Goal: Task Accomplishment & Management: Manage account settings

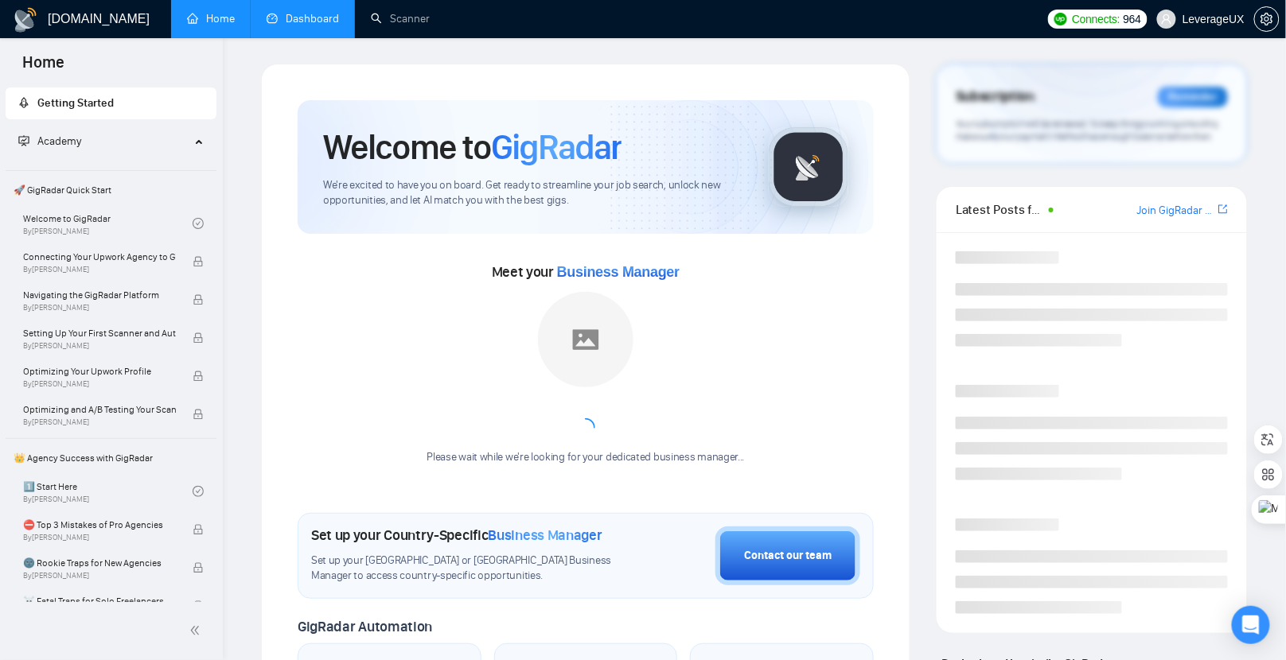
click at [290, 14] on link "Dashboard" at bounding box center [303, 19] width 72 height 14
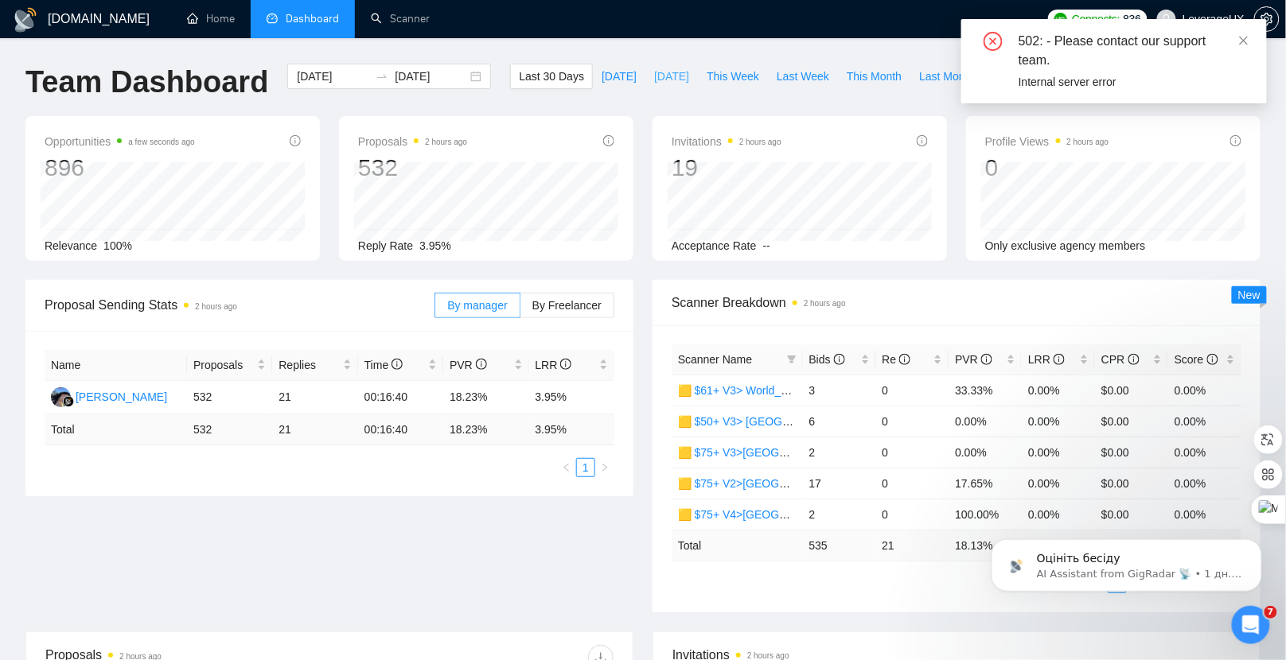
click at [668, 74] on span "[DATE]" at bounding box center [671, 77] width 35 height 18
type input "2025-09-23"
click at [1241, 39] on icon "close" at bounding box center [1243, 40] width 11 height 11
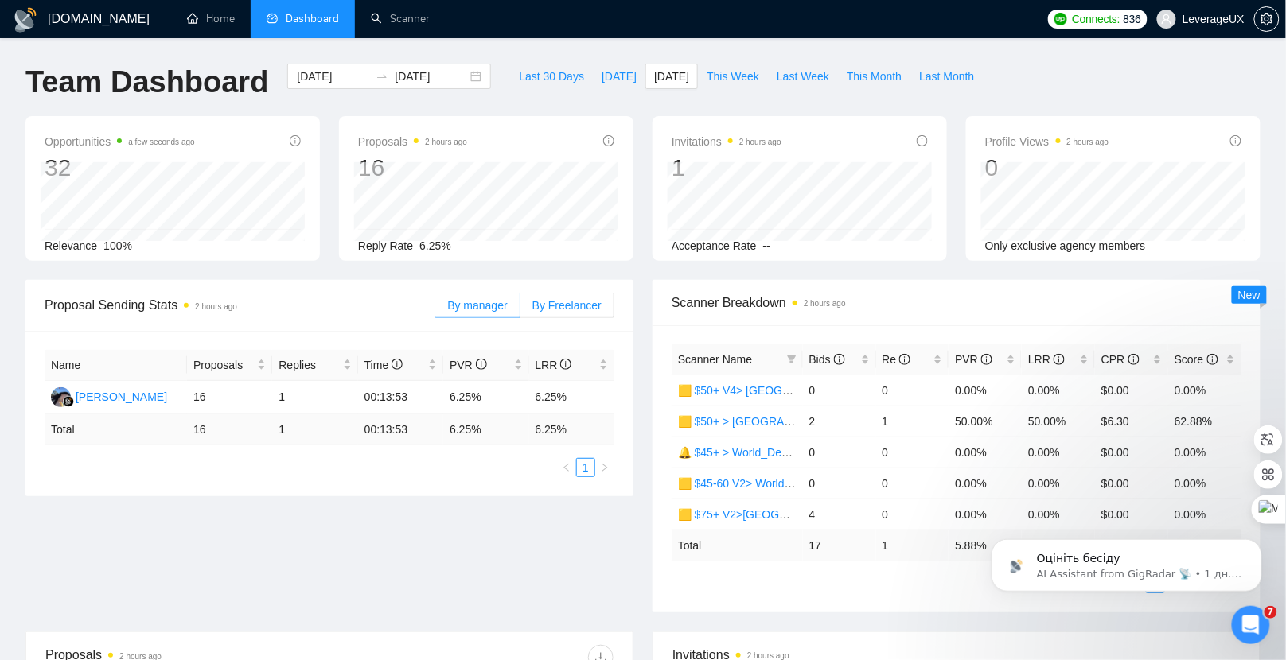
click at [565, 310] on label "By Freelancer" at bounding box center [567, 305] width 94 height 25
click at [520, 310] on input "By Freelancer" at bounding box center [520, 310] width 0 height 0
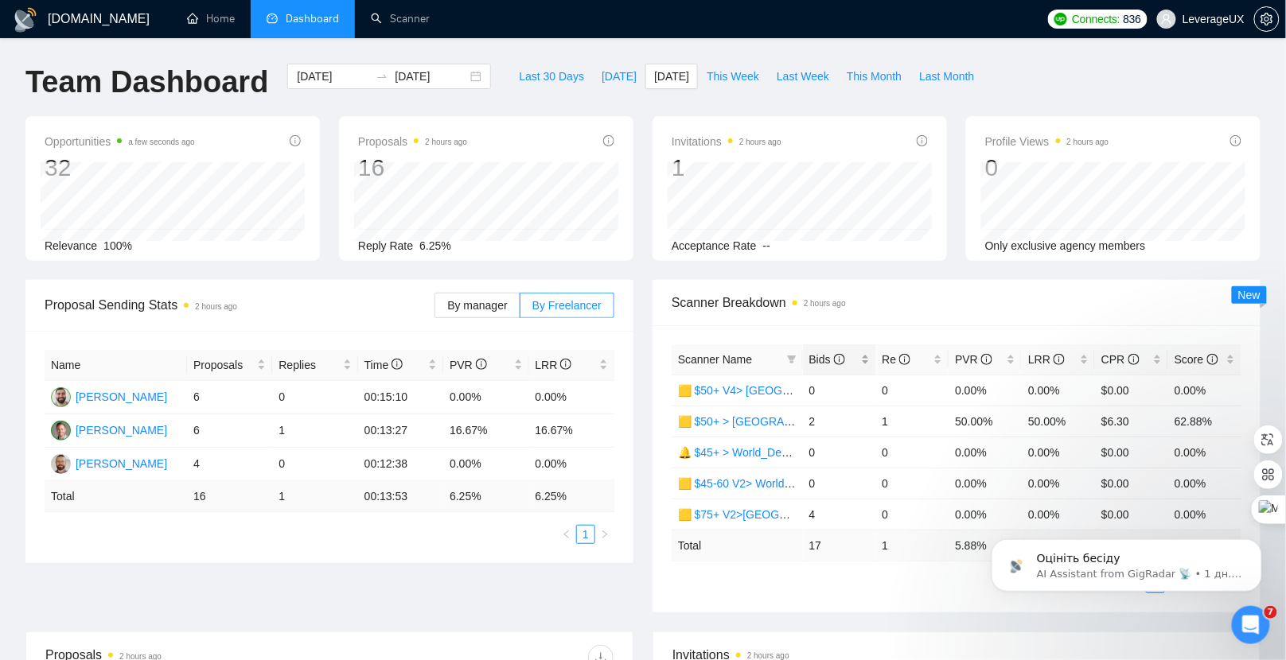
click at [829, 355] on span "Bids" at bounding box center [827, 359] width 36 height 13
click at [733, 77] on span "This Week" at bounding box center [733, 77] width 53 height 18
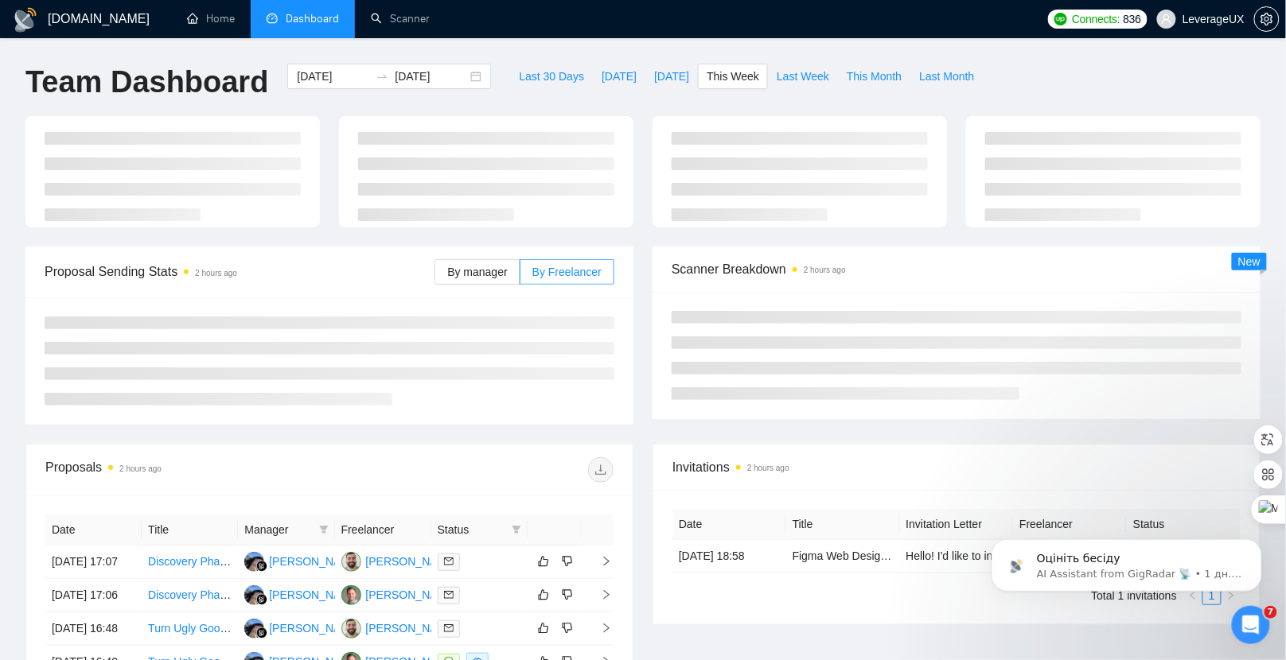
type input "[DATE]"
type input "2025-09-28"
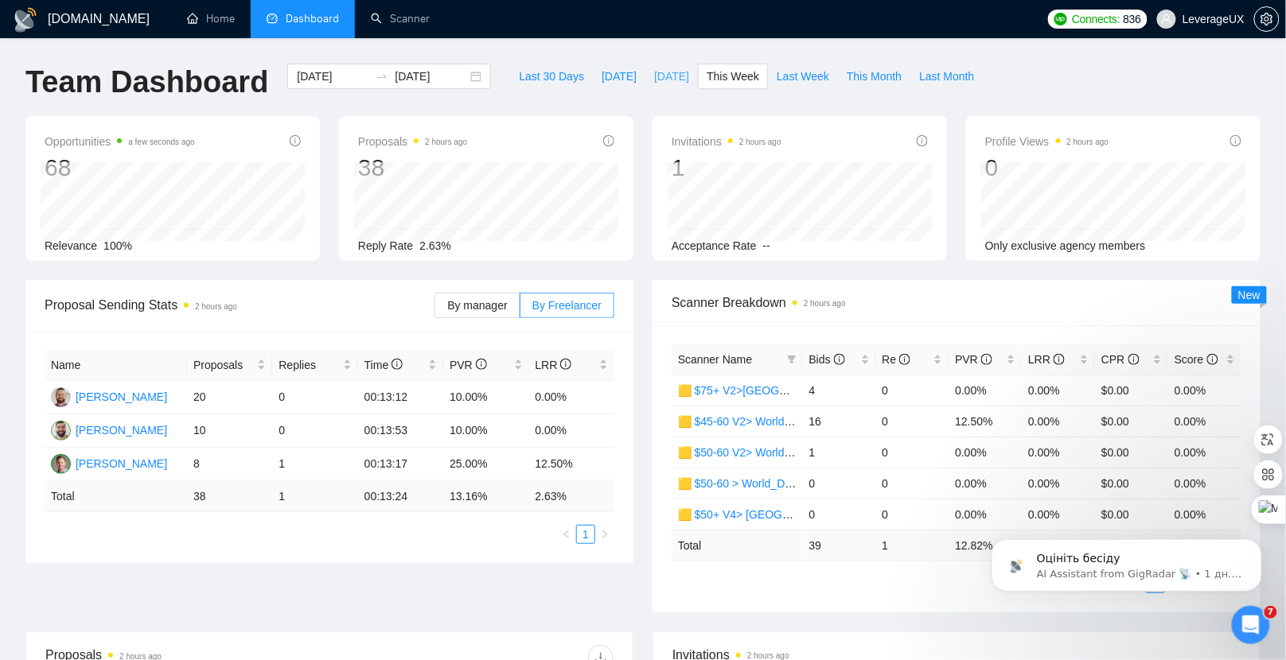
drag, startPoint x: 645, startPoint y: 79, endPoint x: 644, endPoint y: 92, distance: 12.8
click at [654, 79] on span "[DATE]" at bounding box center [671, 77] width 35 height 18
type input "[DATE]"
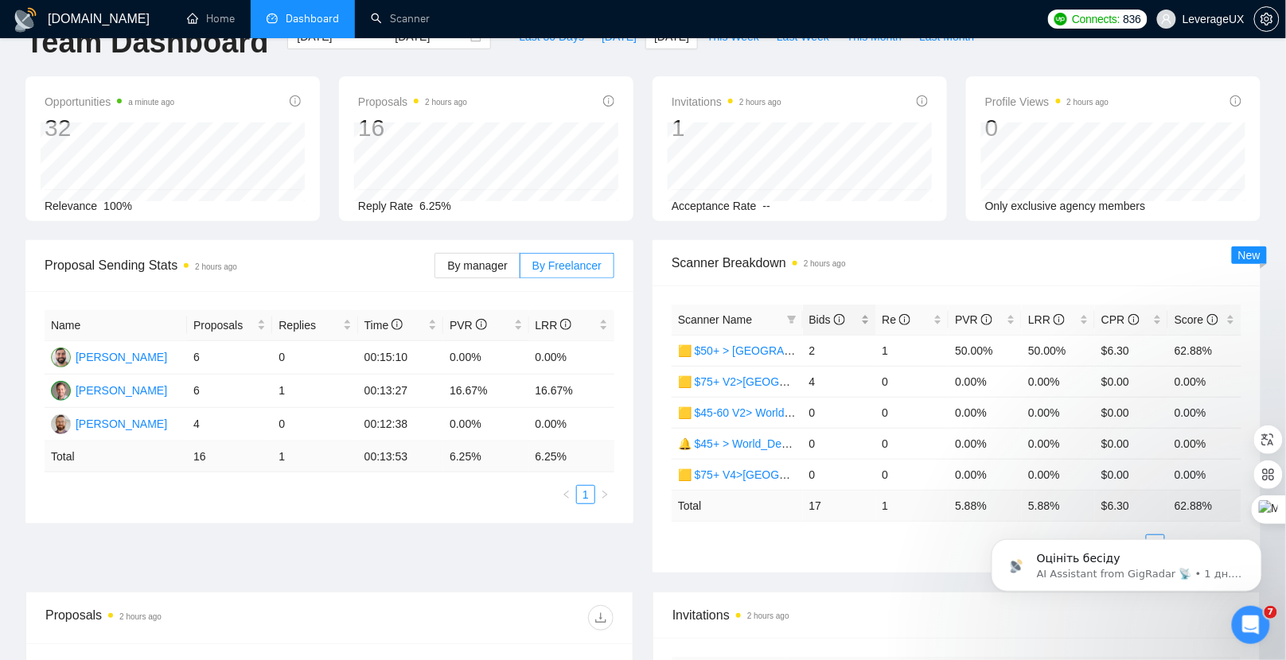
scroll to position [232, 0]
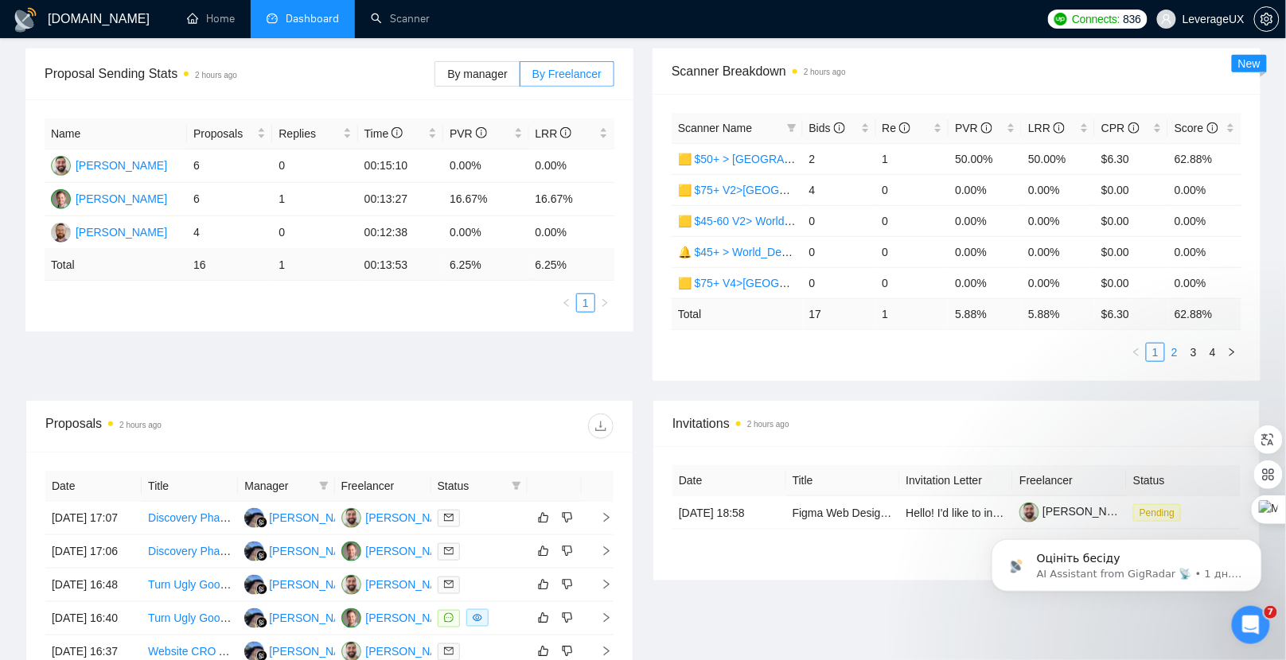
click at [1176, 353] on link "2" at bounding box center [1175, 353] width 18 height 18
click at [1177, 350] on link "2" at bounding box center [1175, 353] width 18 height 18
click at [1196, 349] on link "3" at bounding box center [1194, 353] width 18 height 18
click at [1219, 346] on link "4" at bounding box center [1213, 353] width 18 height 18
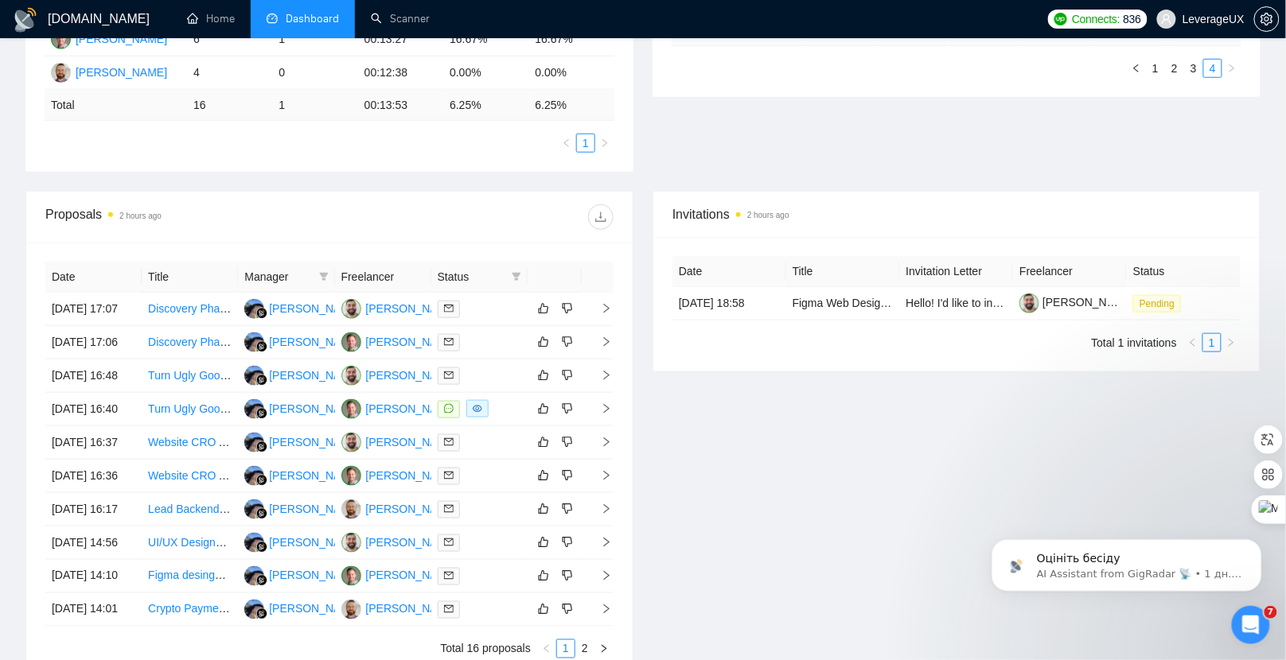
scroll to position [0, 0]
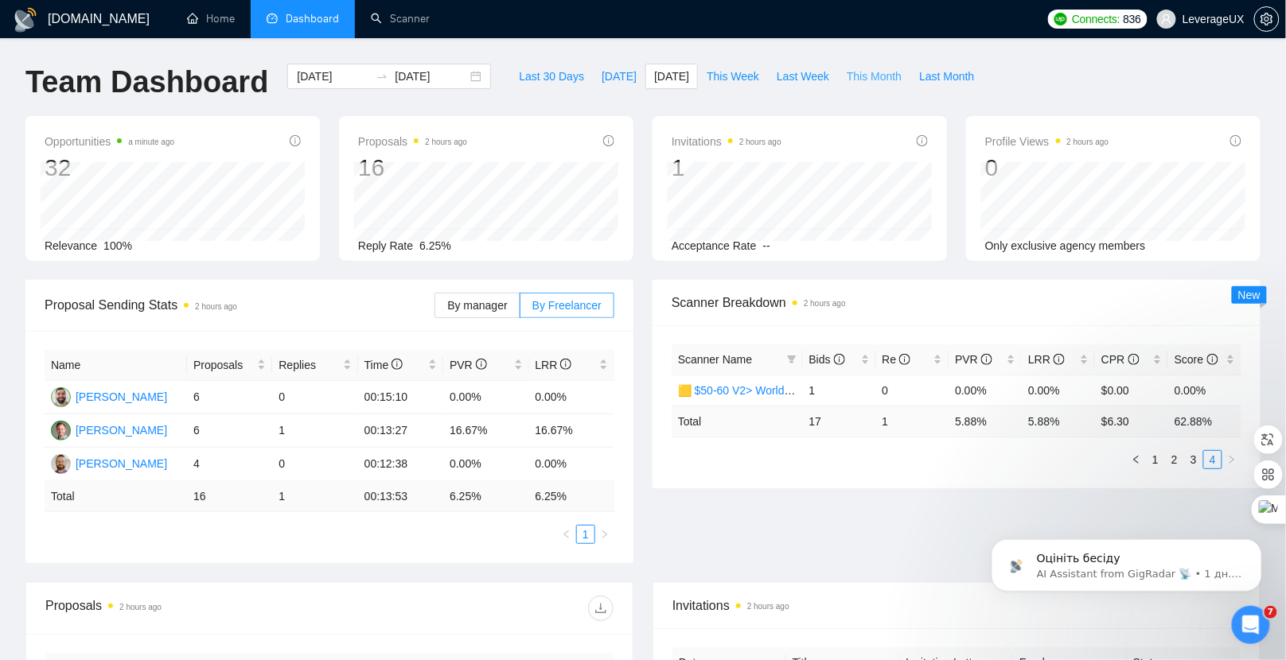
click at [885, 78] on span "This Month" at bounding box center [874, 77] width 55 height 18
type input "2025-09-01"
type input "[DATE]"
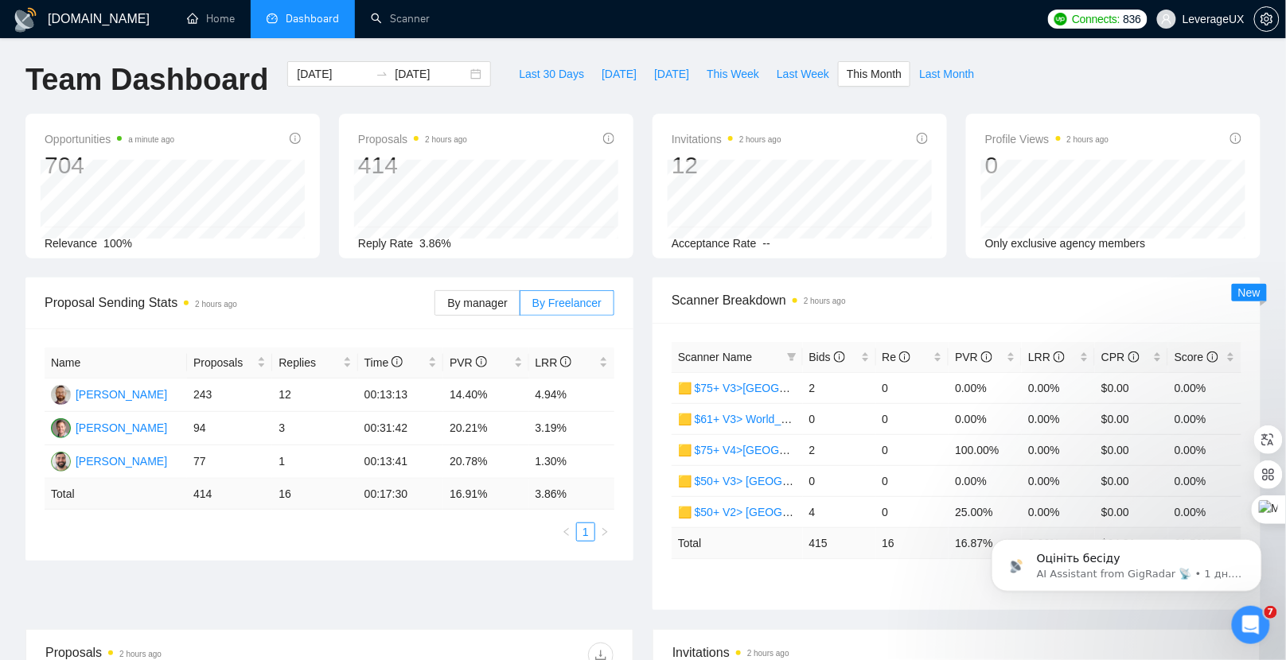
scroll to position [3, 0]
click at [969, 63] on button "Last Month" at bounding box center [946, 72] width 72 height 25
type input "2025-08-01"
type input "2025-08-31"
click at [871, 67] on span "This Month" at bounding box center [874, 73] width 55 height 18
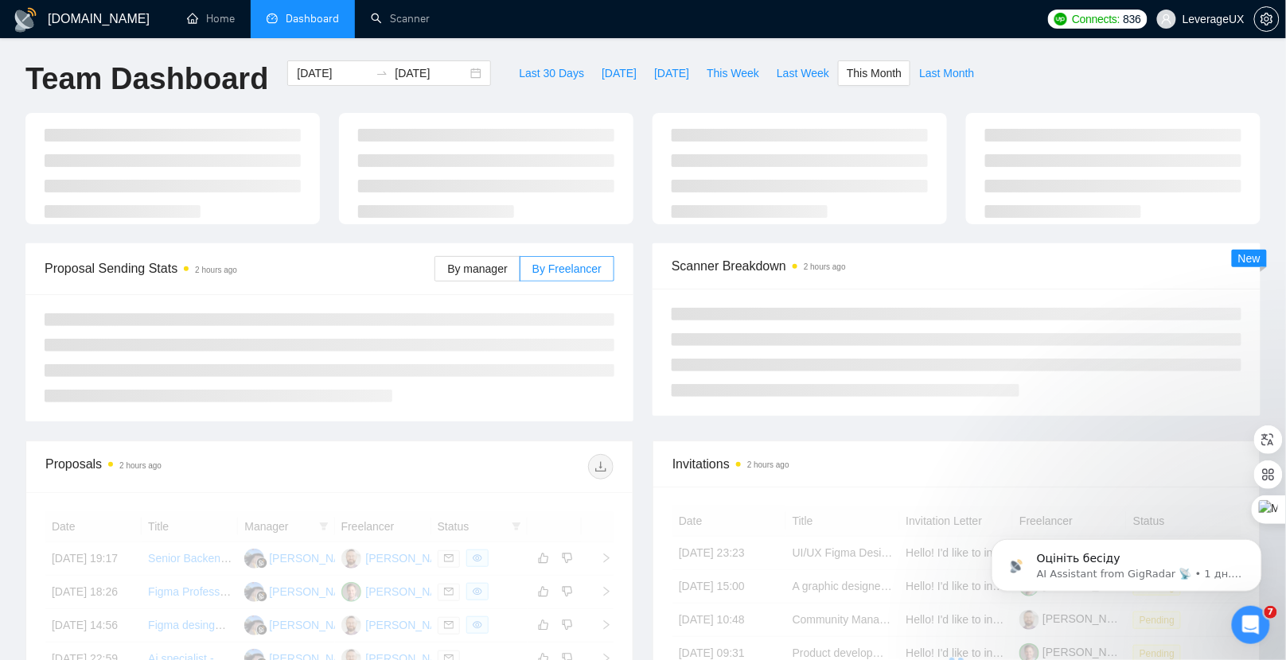
type input "2025-09-01"
type input "[DATE]"
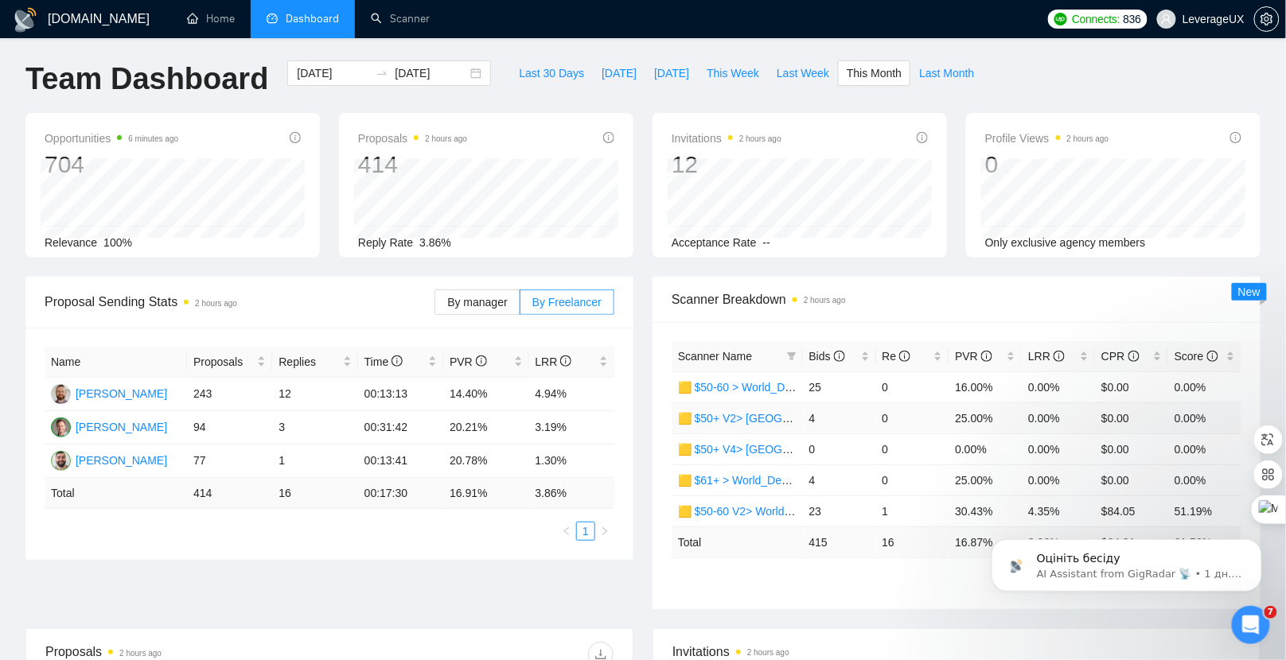
scroll to position [91, 0]
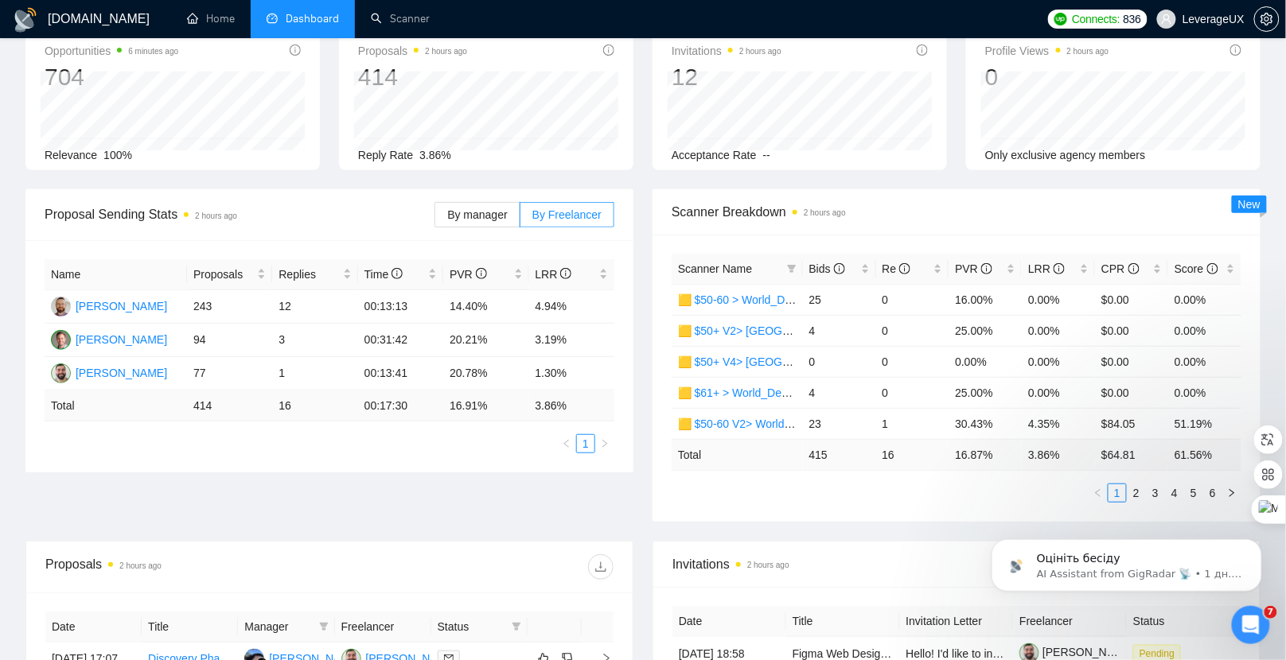
click at [1124, 489] on div "Оцініть бесіду AI Assistant from GigRadar 📡 • 1 дн. тому" at bounding box center [1126, 491] width 293 height 199
click at [1125, 489] on div "Оцініть бесіду AI Assistant from GigRadar 📡 • 1 дн. тому" at bounding box center [1126, 491] width 293 height 199
click at [1127, 489] on div "Оцініть бесіду AI Assistant from GigRadar 📡 • 1 дн. тому" at bounding box center [1126, 491] width 293 height 199
click at [1128, 487] on div "Оцініть бесіду AI Assistant from GigRadar 📡 • 1 дн. тому" at bounding box center [1126, 491] width 293 height 199
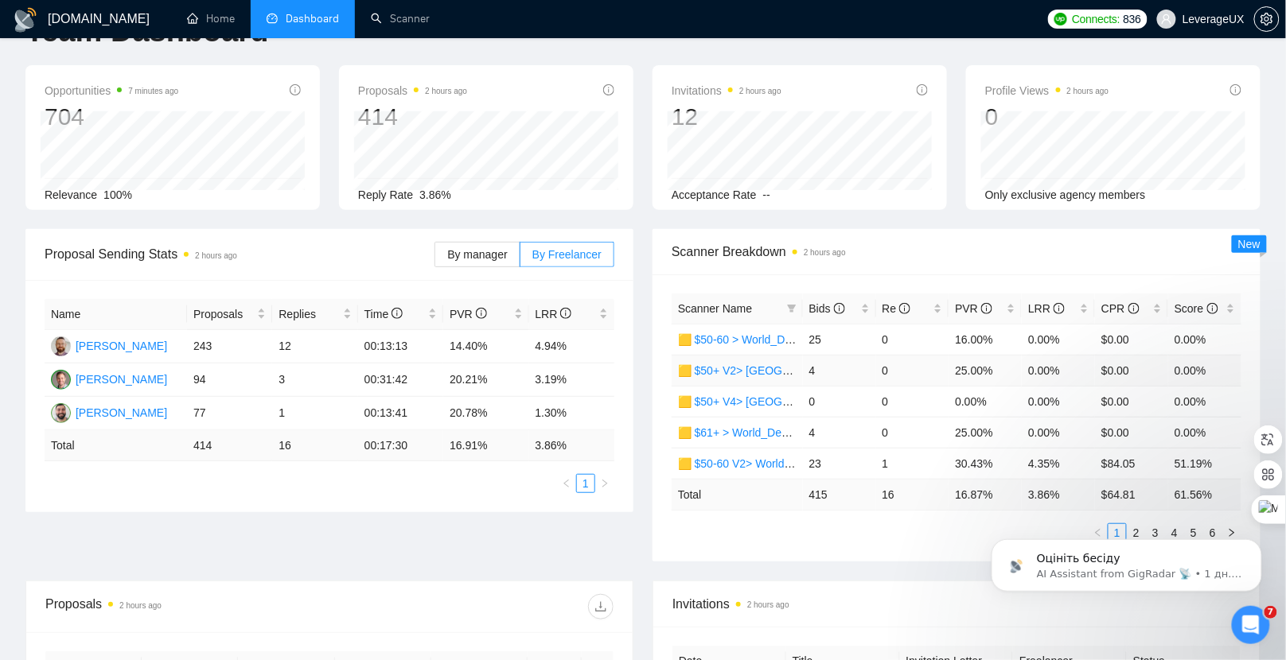
scroll to position [80, 0]
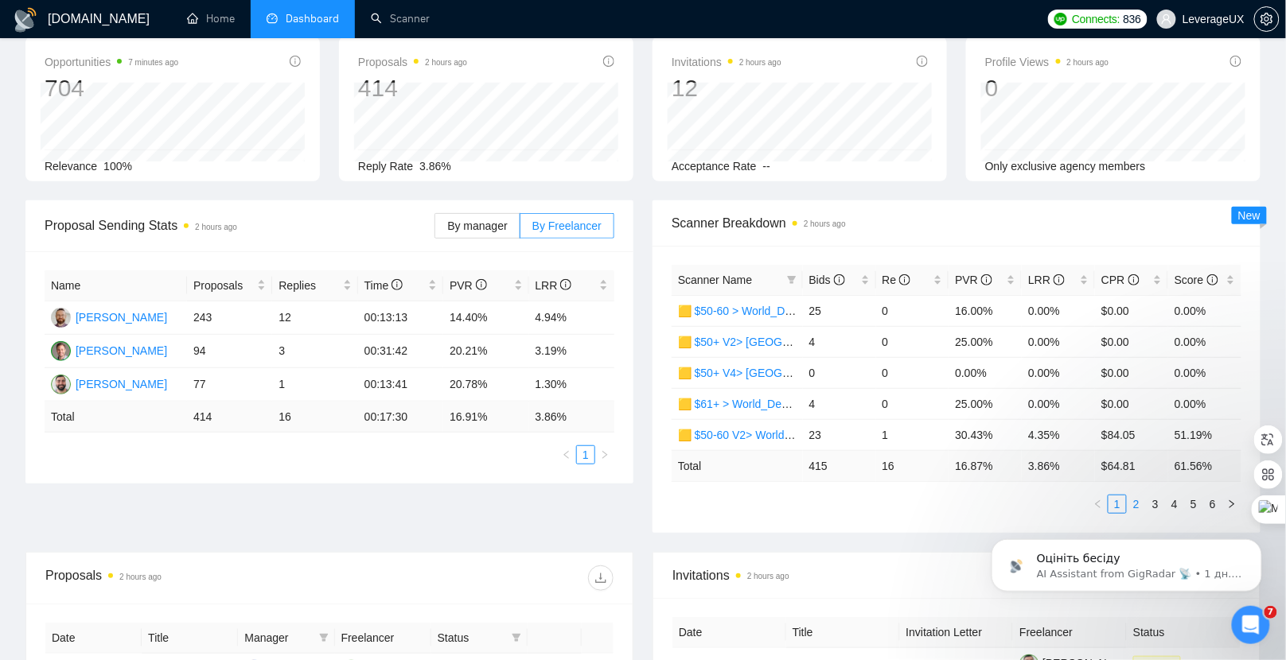
click at [1133, 501] on link "2" at bounding box center [1137, 505] width 18 height 18
click at [1157, 501] on link "3" at bounding box center [1156, 505] width 18 height 18
click at [1173, 501] on link "4" at bounding box center [1175, 505] width 18 height 18
click at [1194, 500] on link "5" at bounding box center [1194, 505] width 18 height 18
click at [1120, 503] on link "1" at bounding box center [1117, 505] width 18 height 18
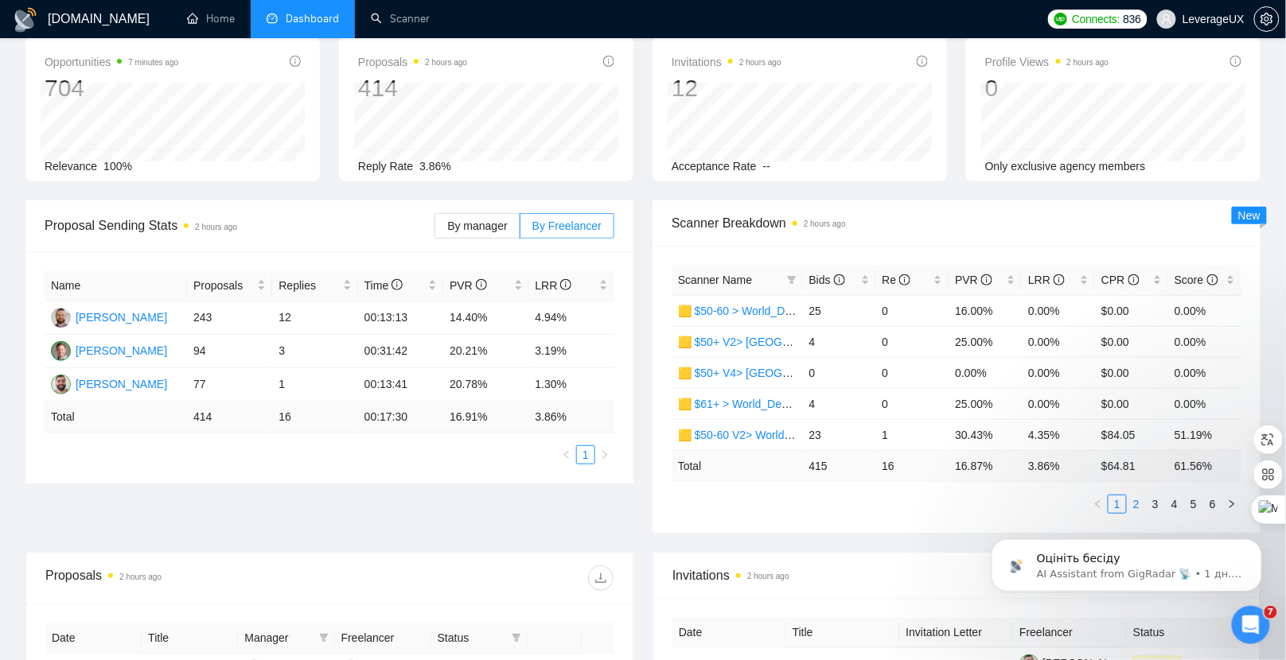
click at [1136, 503] on link "2" at bounding box center [1137, 505] width 18 height 18
click at [1158, 503] on link "3" at bounding box center [1156, 505] width 18 height 18
click at [1174, 500] on link "4" at bounding box center [1175, 505] width 18 height 18
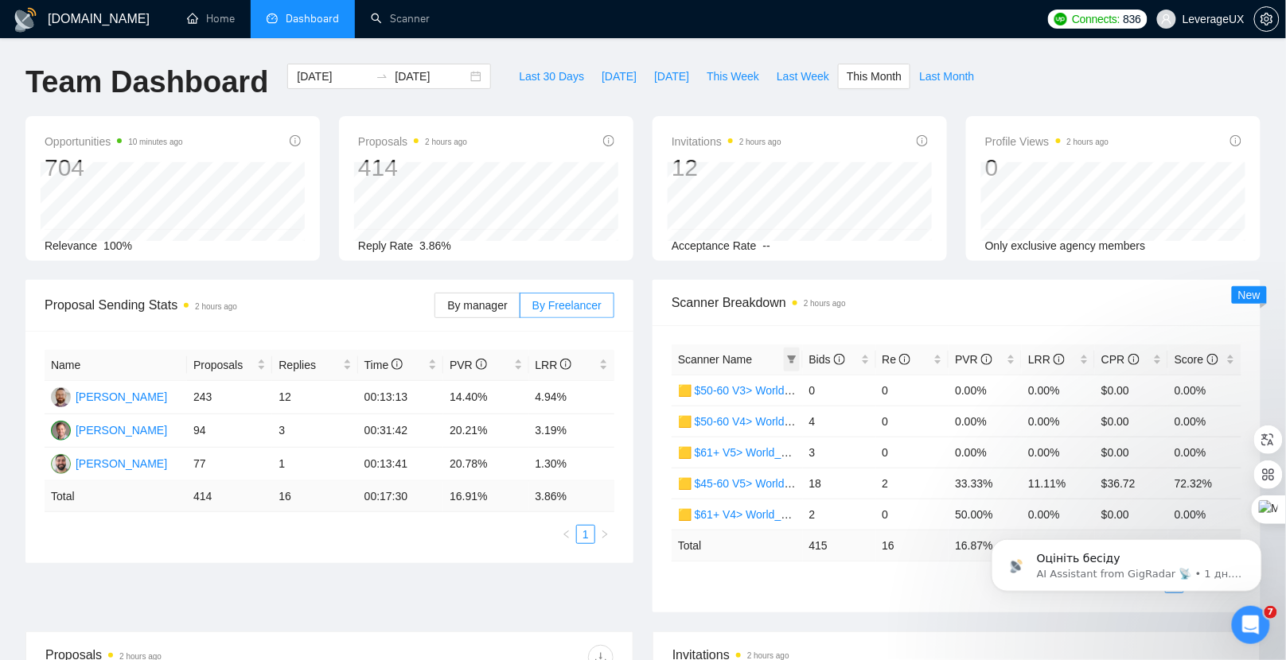
click at [793, 356] on icon "filter" at bounding box center [791, 360] width 9 height 8
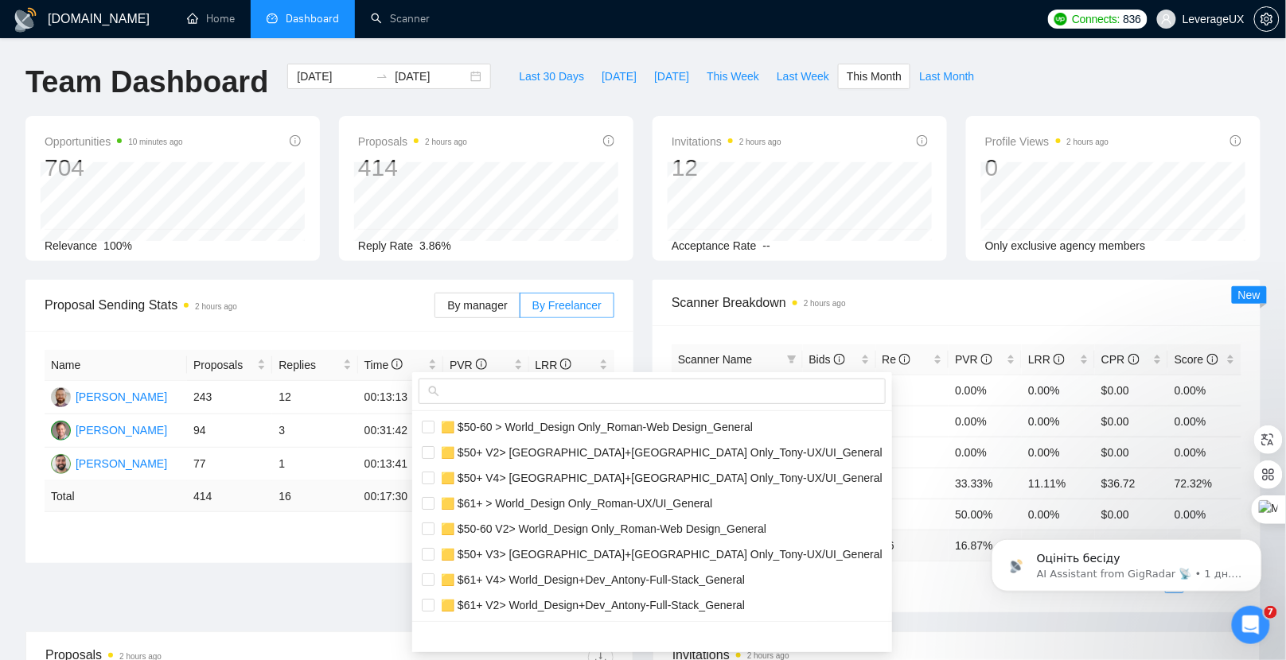
click at [625, 407] on div at bounding box center [652, 391] width 480 height 39
click at [489, 392] on input "text" at bounding box center [659, 392] width 434 height 18
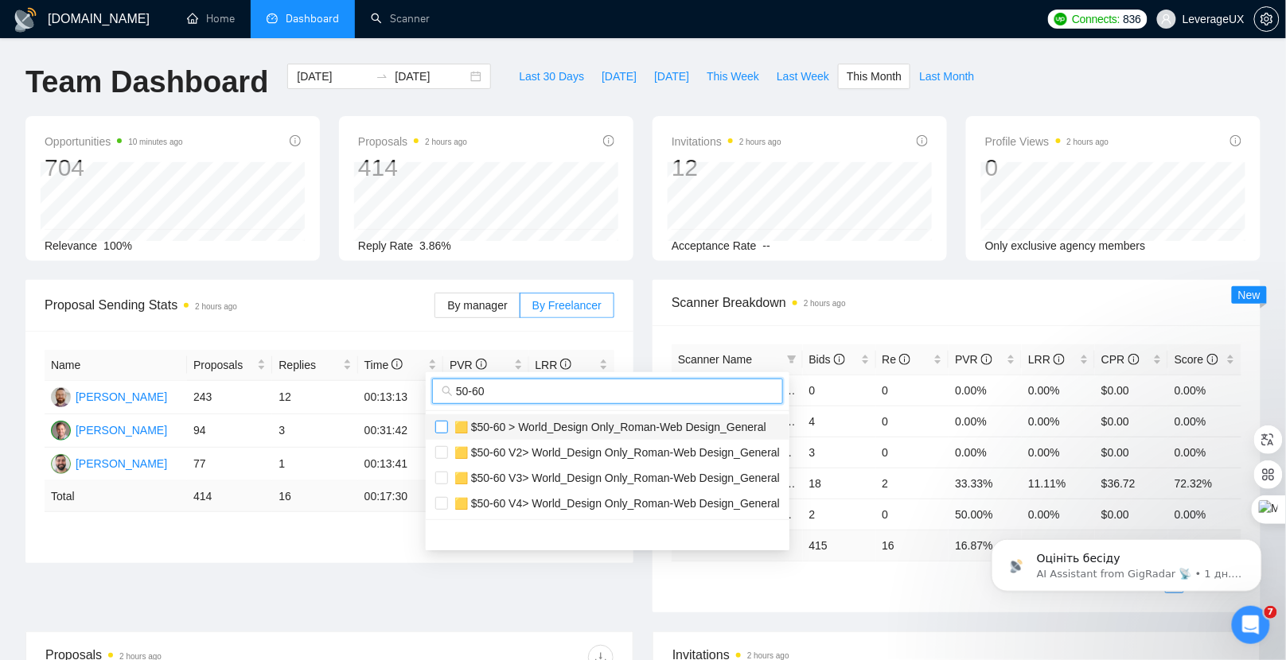
type input "50-60"
click at [443, 427] on input "checkbox" at bounding box center [441, 427] width 13 height 13
checkbox input "true"
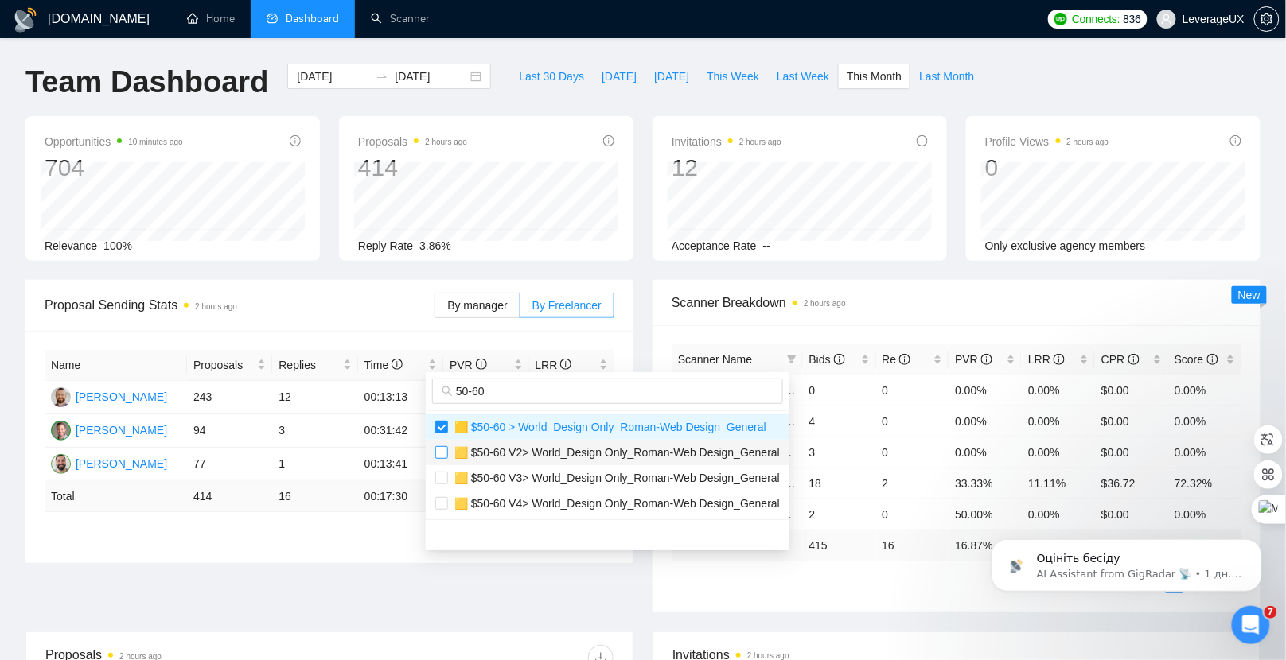
click at [445, 453] on input "checkbox" at bounding box center [441, 452] width 13 height 13
checkbox input "true"
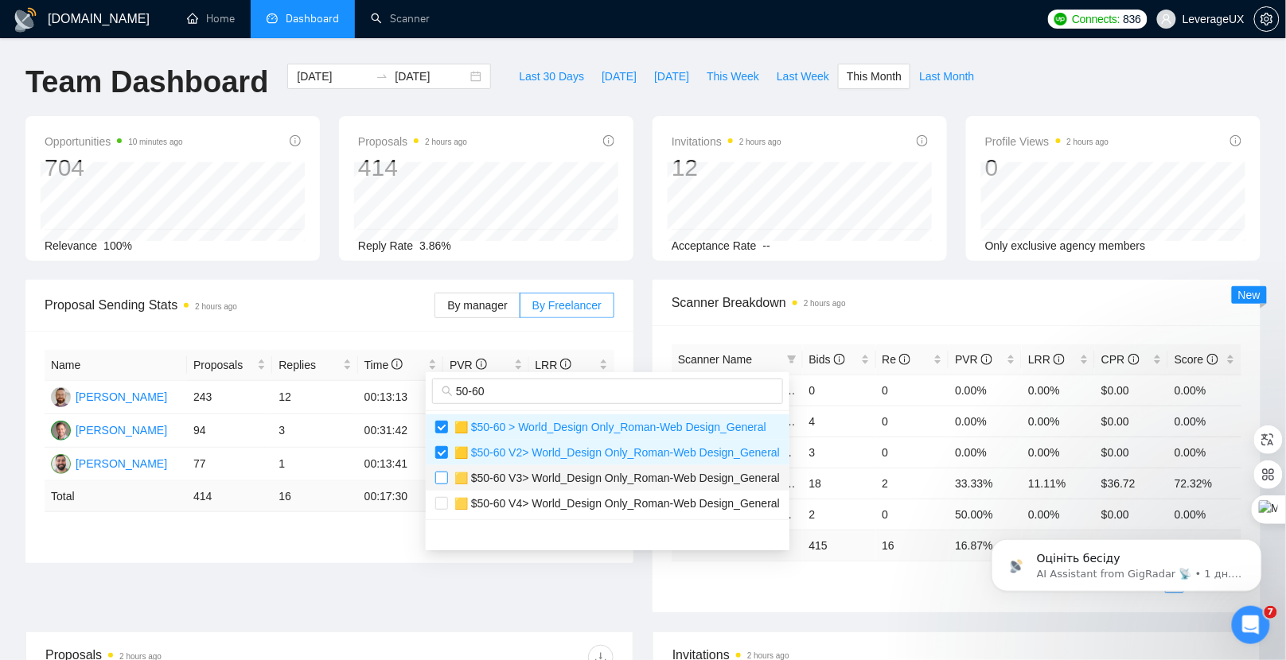
click at [445, 479] on input "checkbox" at bounding box center [441, 478] width 13 height 13
checkbox input "true"
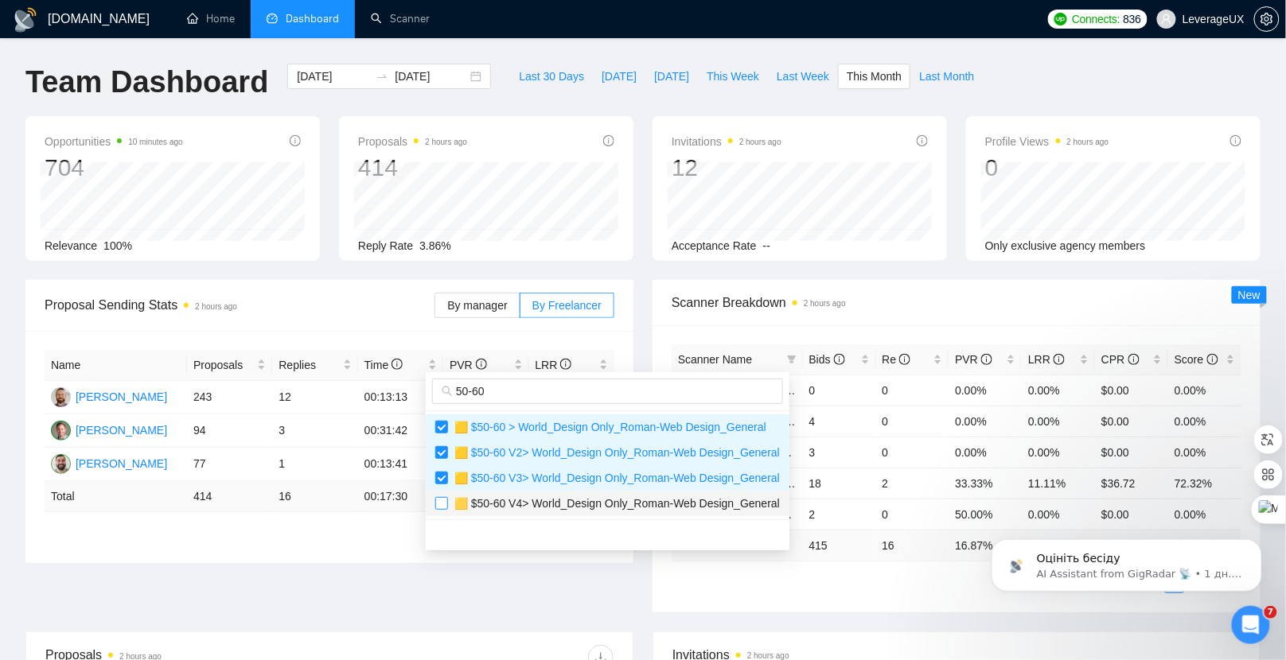
click at [446, 500] on input "checkbox" at bounding box center [441, 503] width 13 height 13
checkbox input "true"
click at [900, 611] on main "Team Dashboard 2025-09-01 2025-09-30 Last 30 Days Today Yesterday This Week Las…" at bounding box center [642, 601] width 1235 height 1075
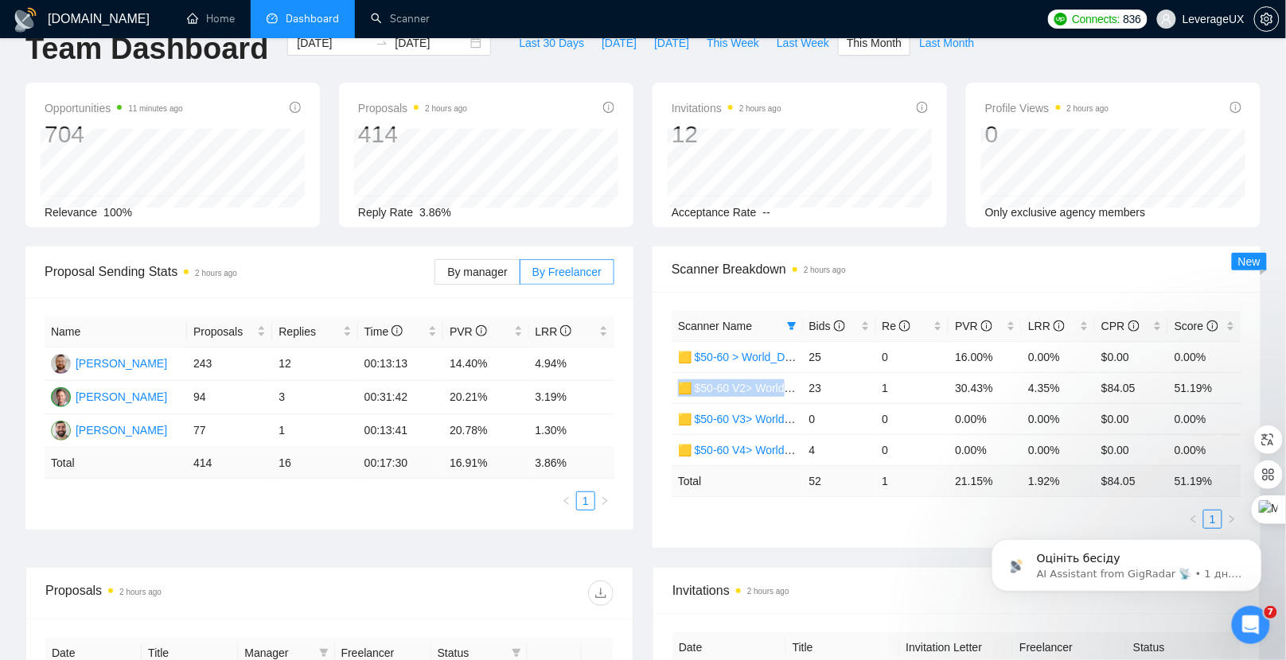
scroll to position [70, 0]
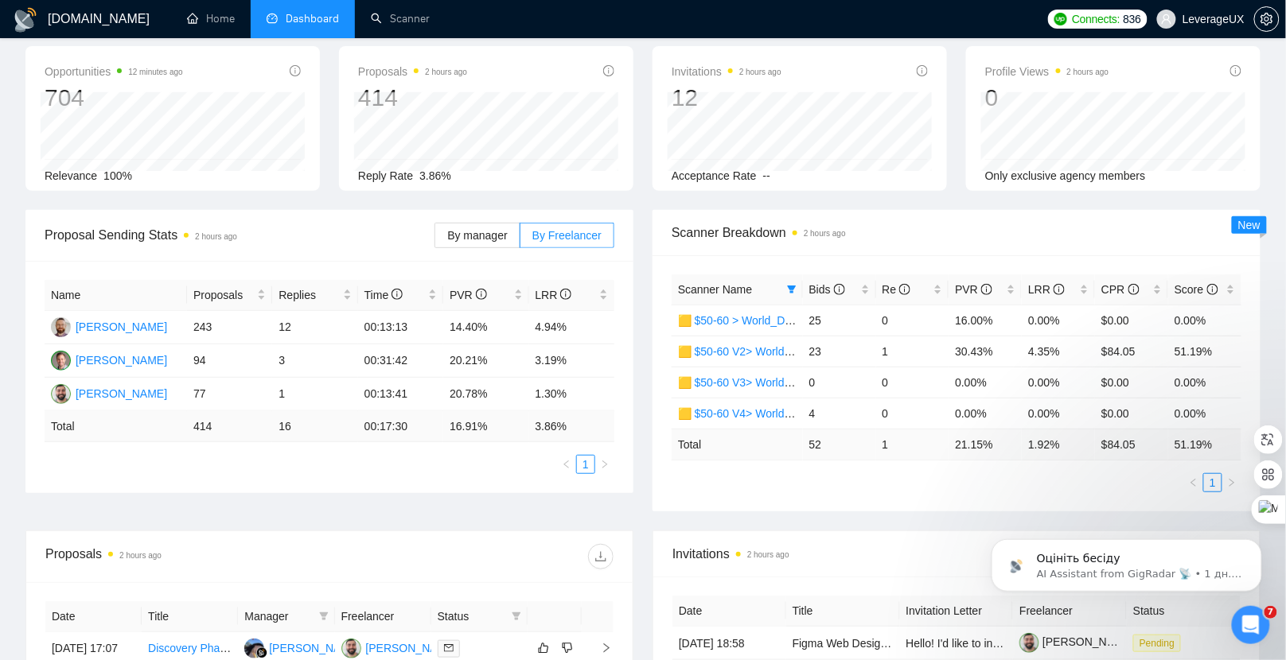
click at [742, 255] on div "Scanner Name Bids Re PVR LRR CPR Score 🟨 $50-60 > World_Design Only_Roman-Web D…" at bounding box center [957, 383] width 608 height 256
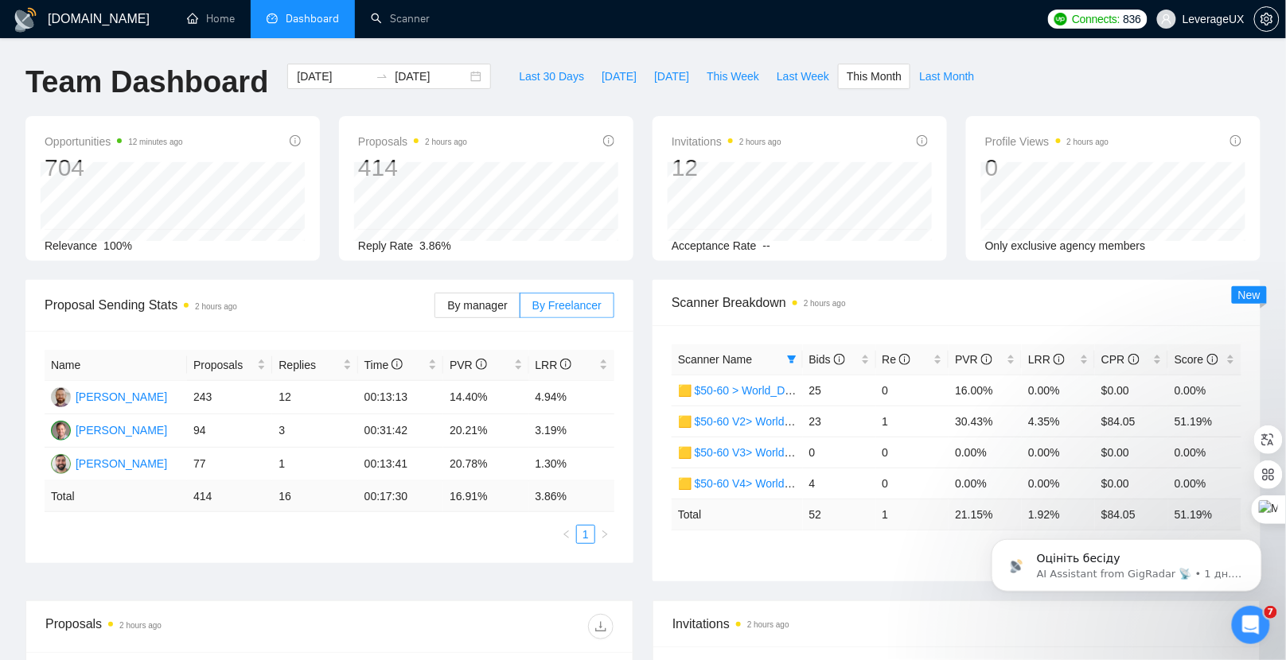
scroll to position [78, 0]
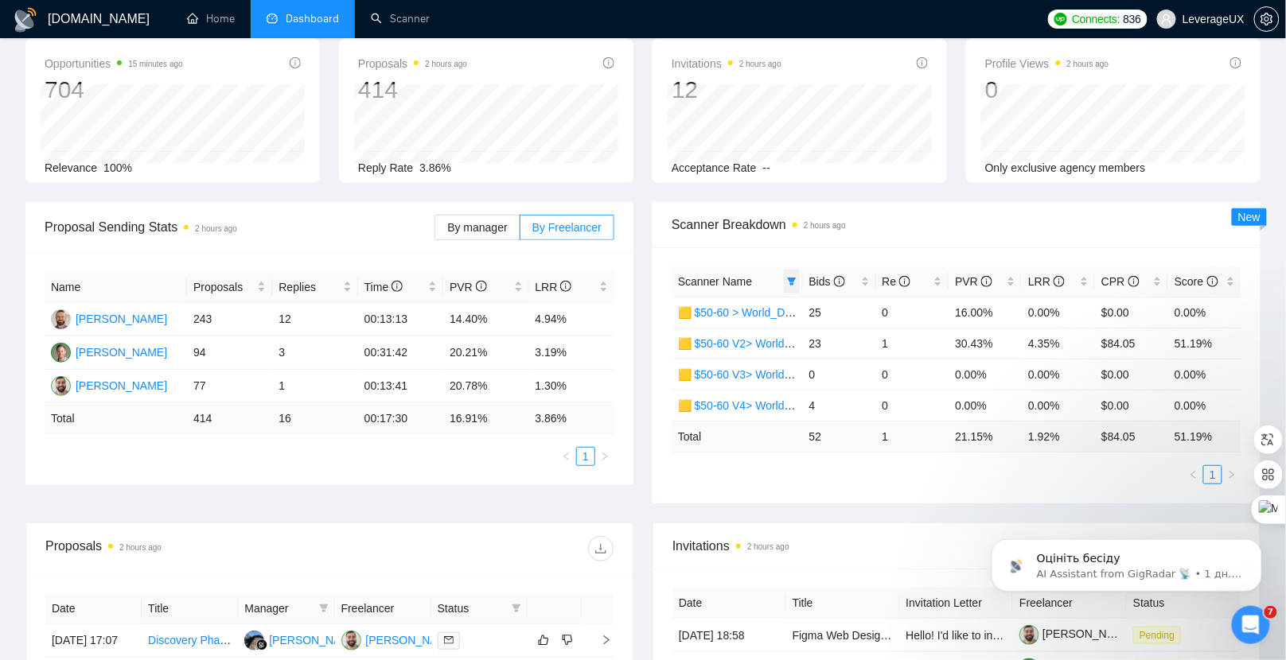
click at [789, 282] on icon "filter" at bounding box center [792, 282] width 10 height 10
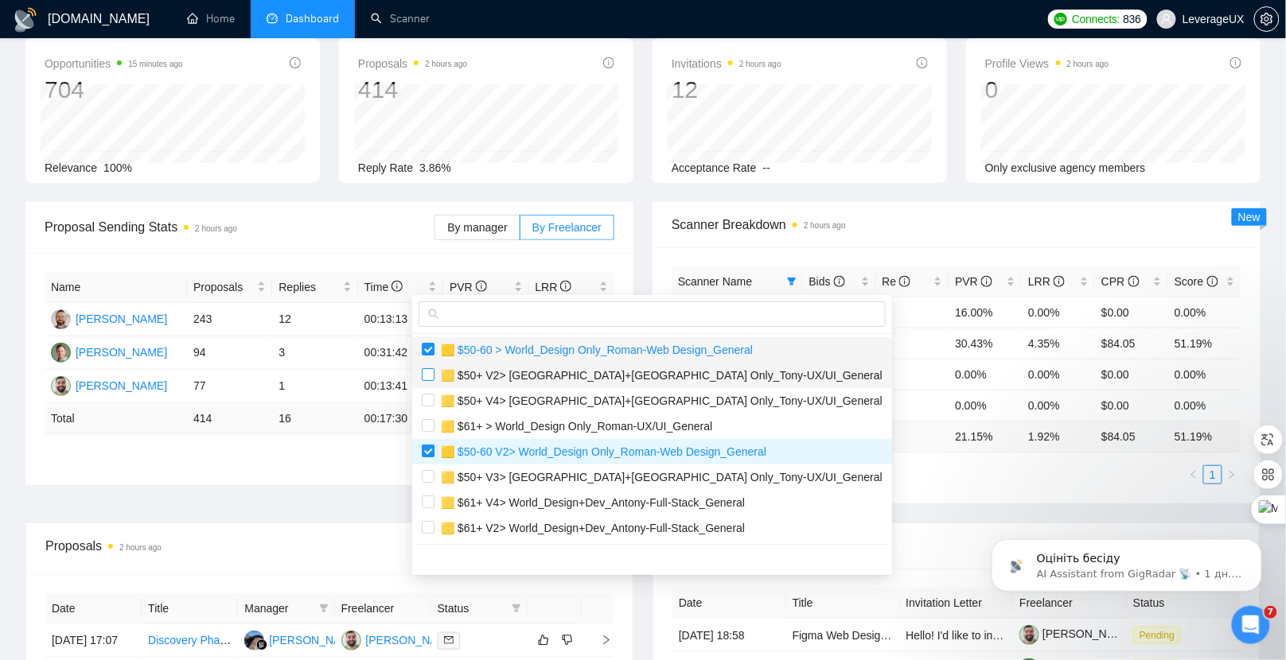
click at [428, 353] on input "checkbox" at bounding box center [428, 349] width 13 height 13
checkbox input "false"
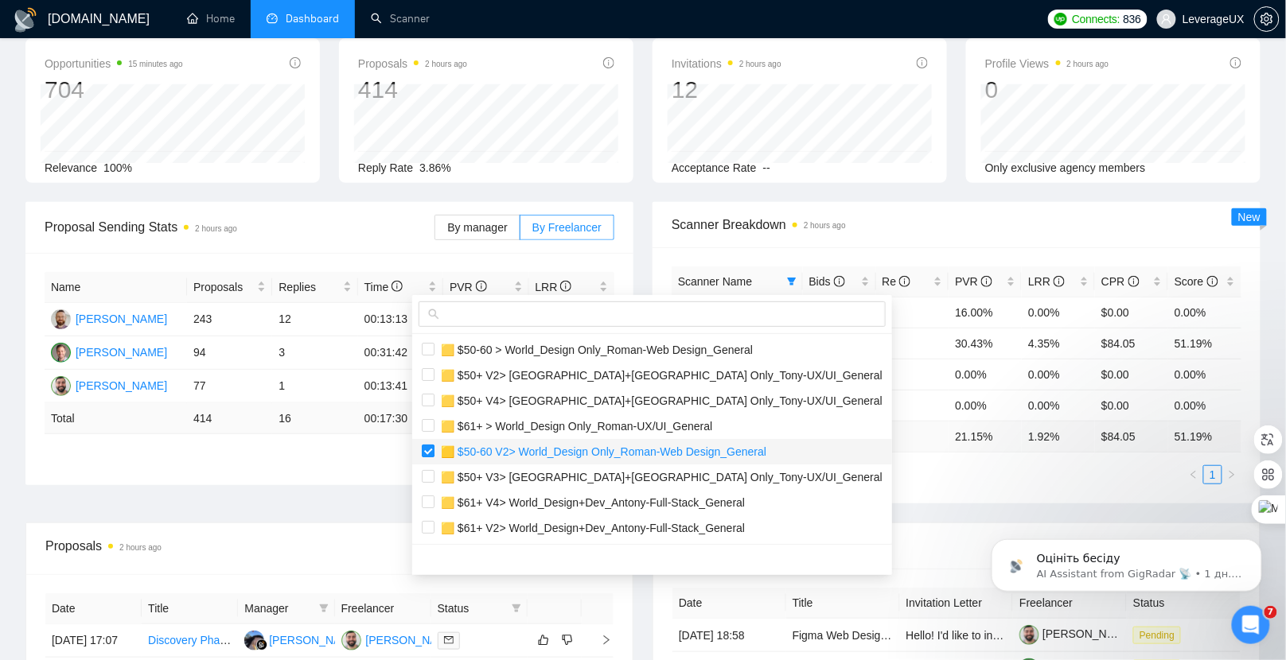
click at [434, 450] on span "🟨 $50-60 V2> World_Design Only_Roman-Web Design_General" at bounding box center [652, 452] width 461 height 18
checkbox input "false"
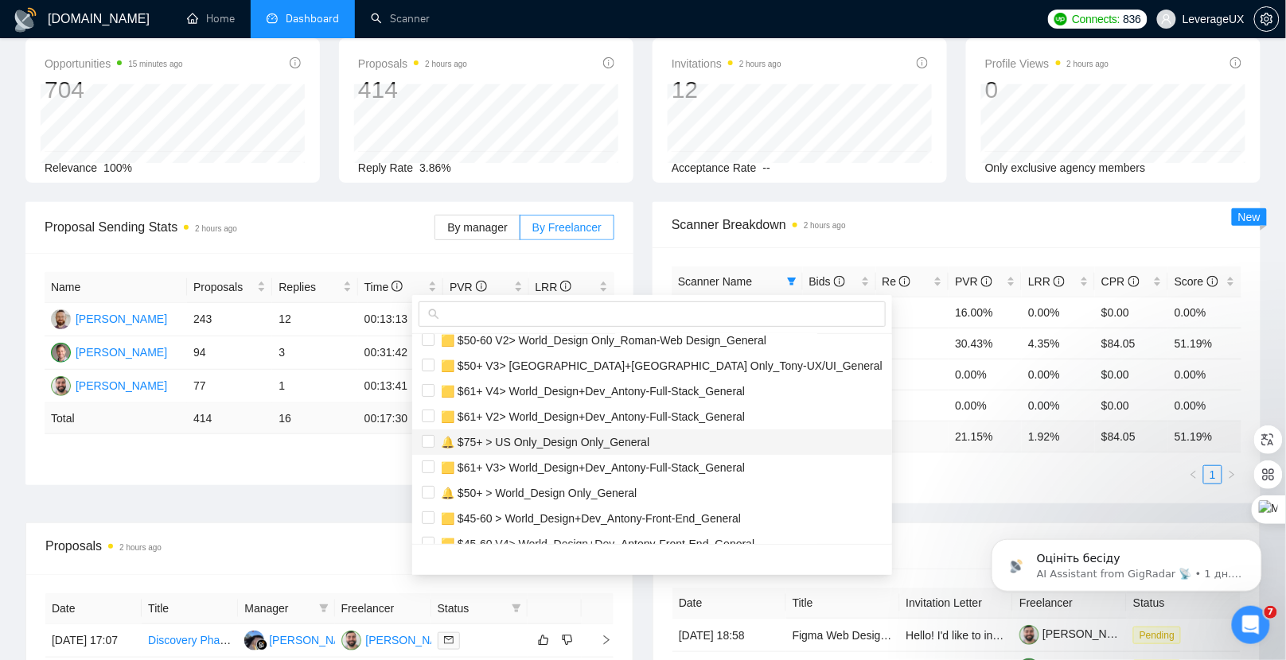
scroll to position [409, 0]
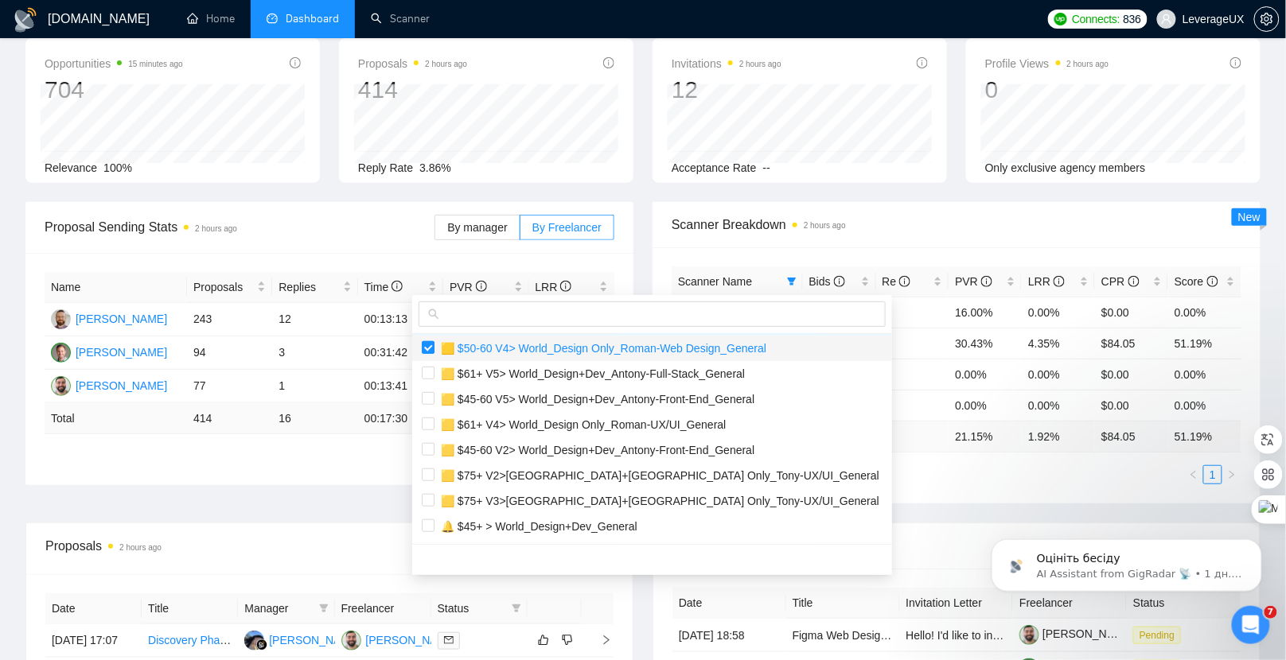
click at [424, 351] on input "checkbox" at bounding box center [428, 347] width 13 height 13
checkbox input "false"
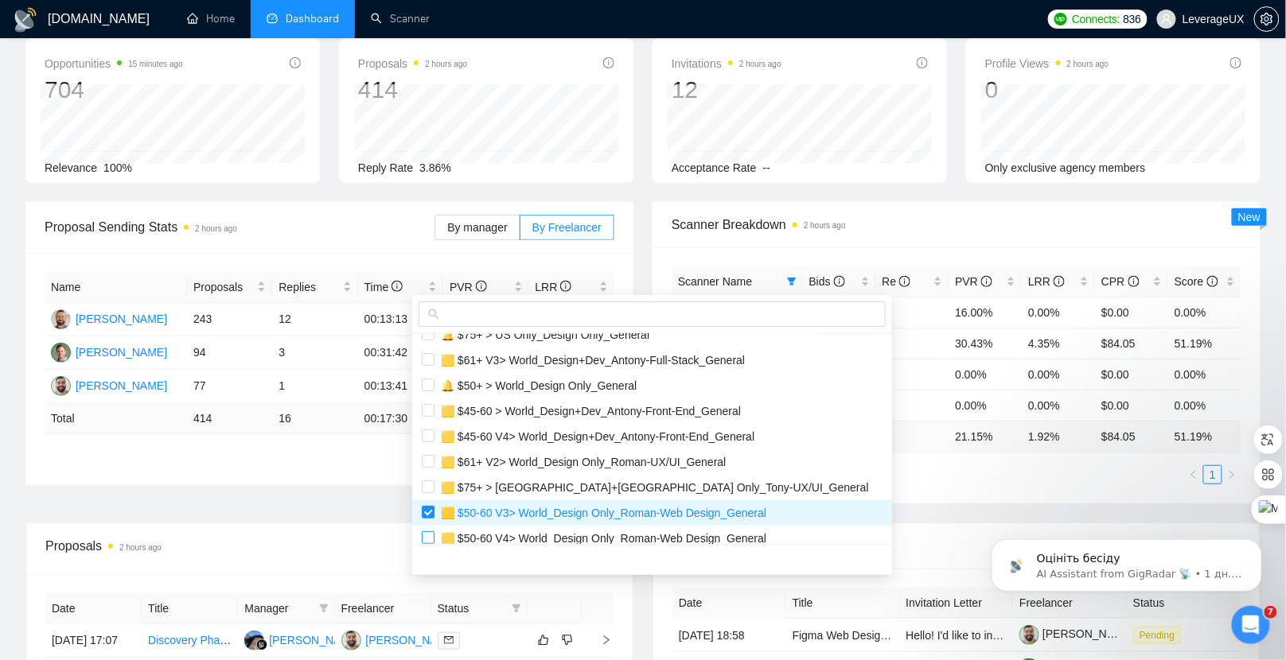
scroll to position [222, 0]
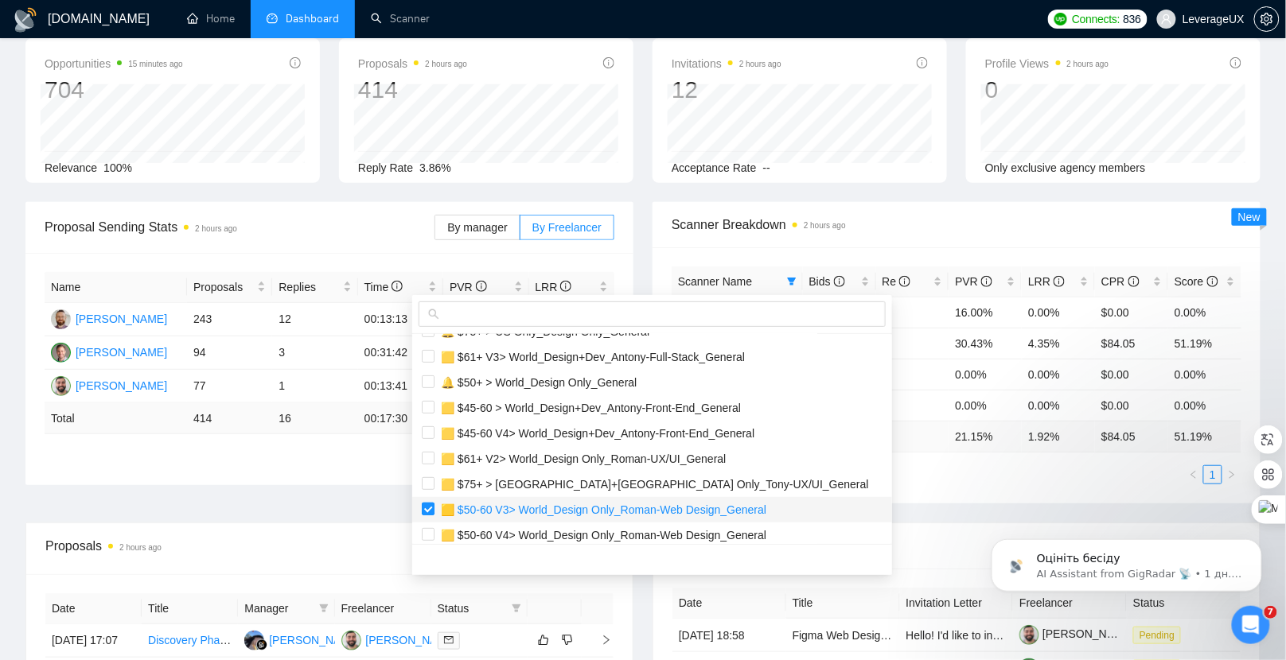
click at [431, 512] on input "checkbox" at bounding box center [428, 509] width 13 height 13
checkbox input "false"
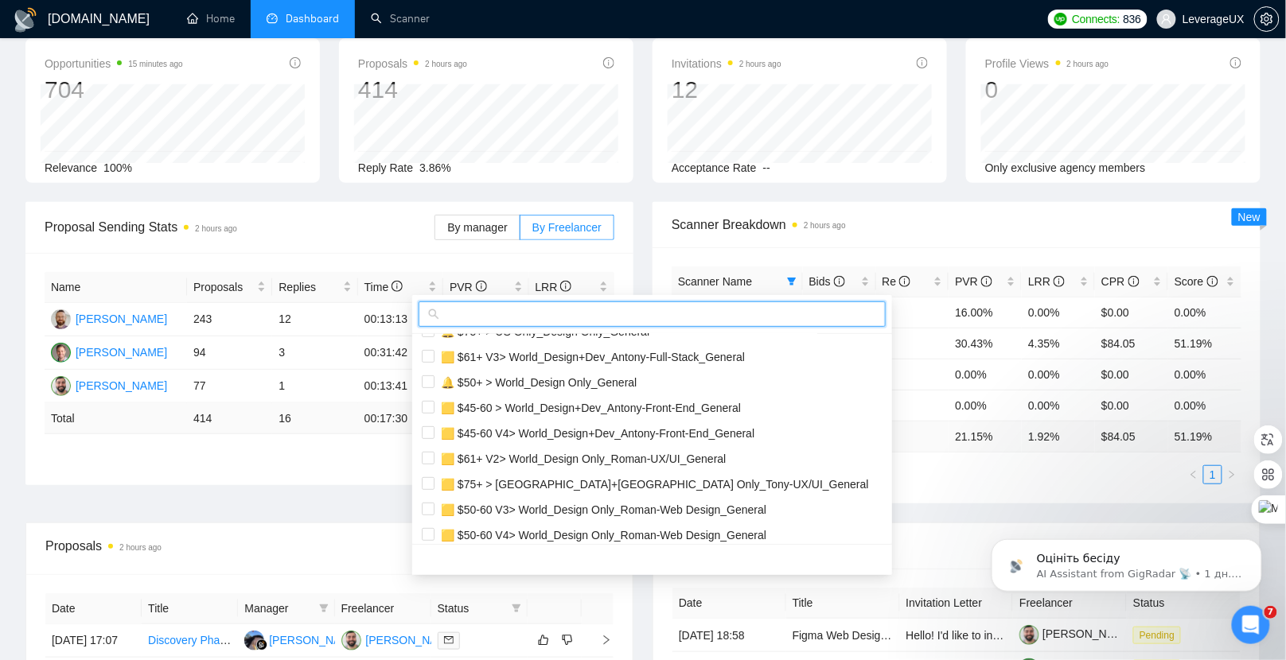
click at [510, 308] on input "text" at bounding box center [659, 315] width 434 height 18
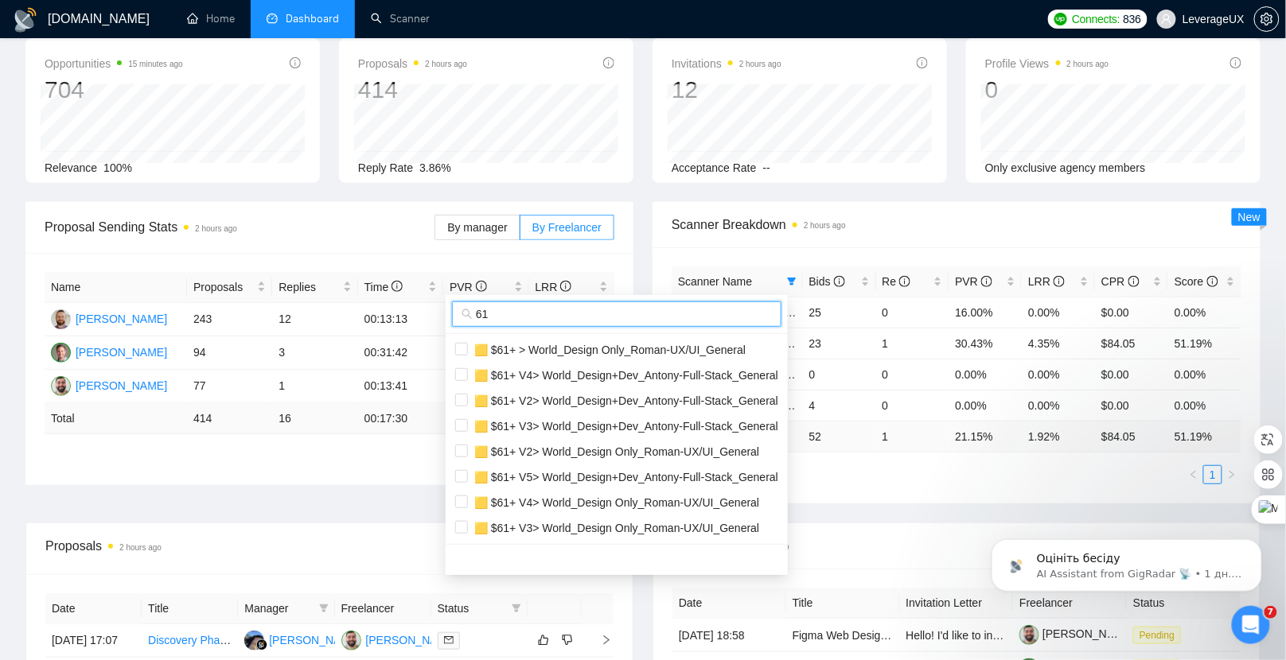
scroll to position [0, 0]
type input "61"
click at [462, 349] on input "checkbox" at bounding box center [461, 349] width 13 height 13
checkbox input "true"
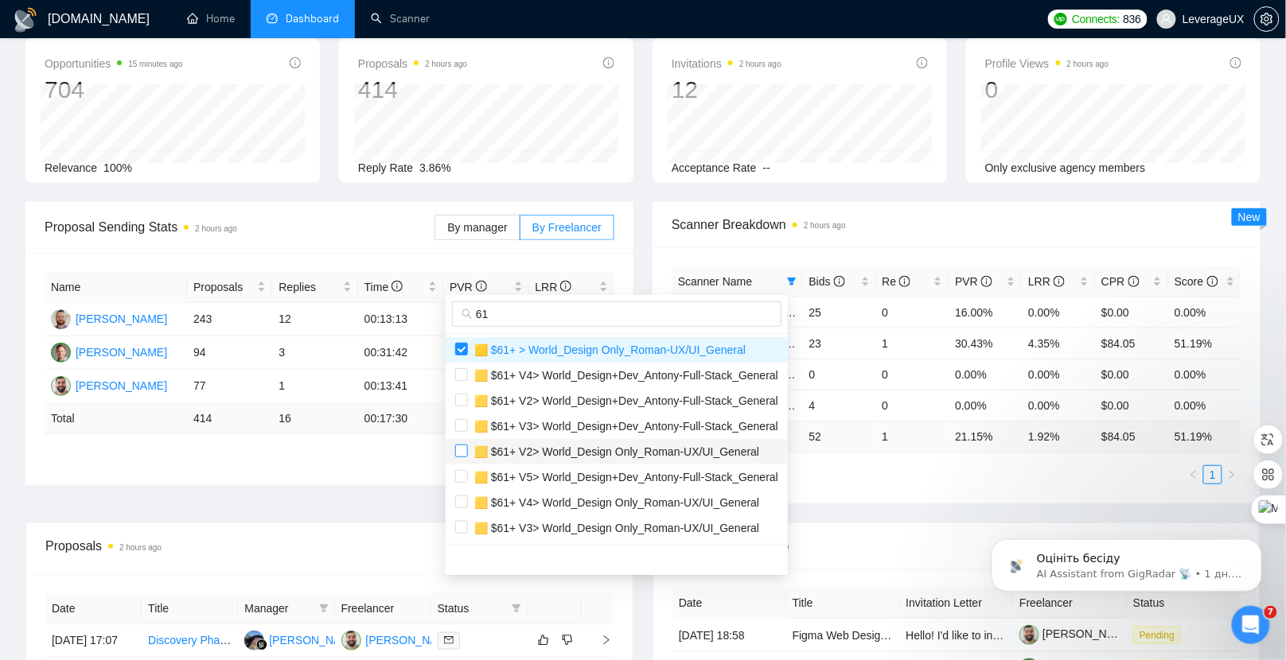
click at [467, 453] on input "checkbox" at bounding box center [461, 451] width 13 height 13
checkbox input "true"
click at [460, 502] on input "checkbox" at bounding box center [461, 502] width 13 height 13
checkbox input "true"
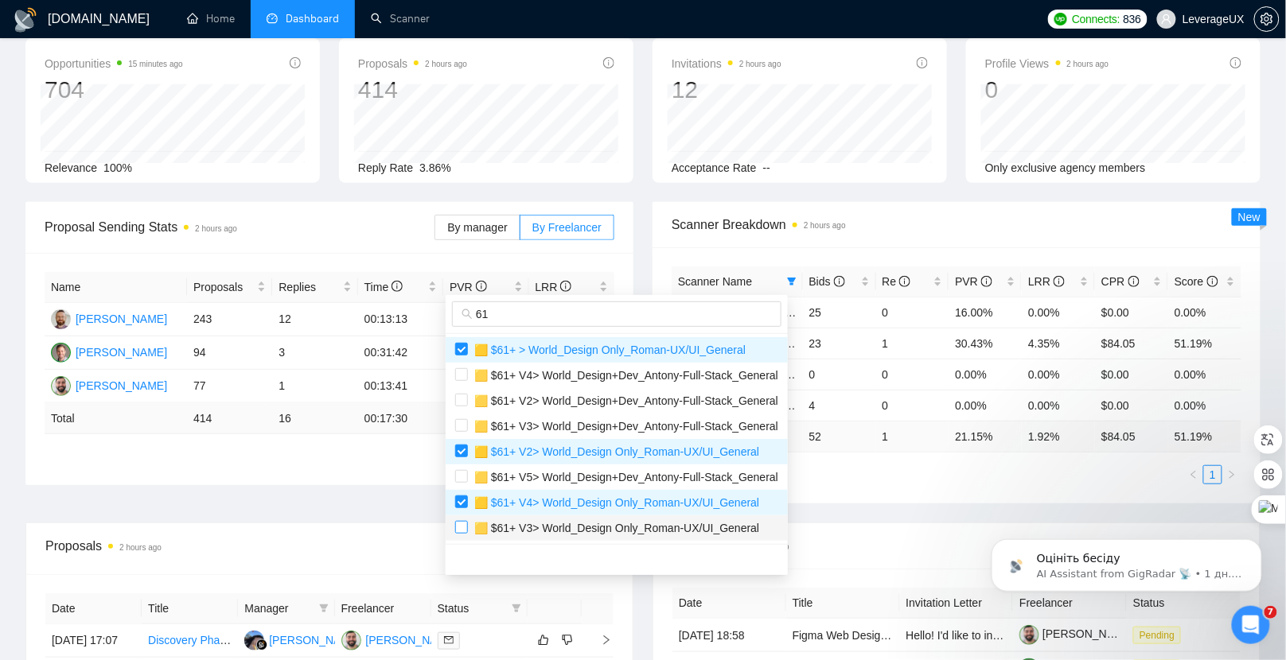
click at [465, 528] on input "checkbox" at bounding box center [461, 527] width 13 height 13
click at [466, 527] on input "checkbox" at bounding box center [461, 527] width 13 height 13
checkbox input "true"
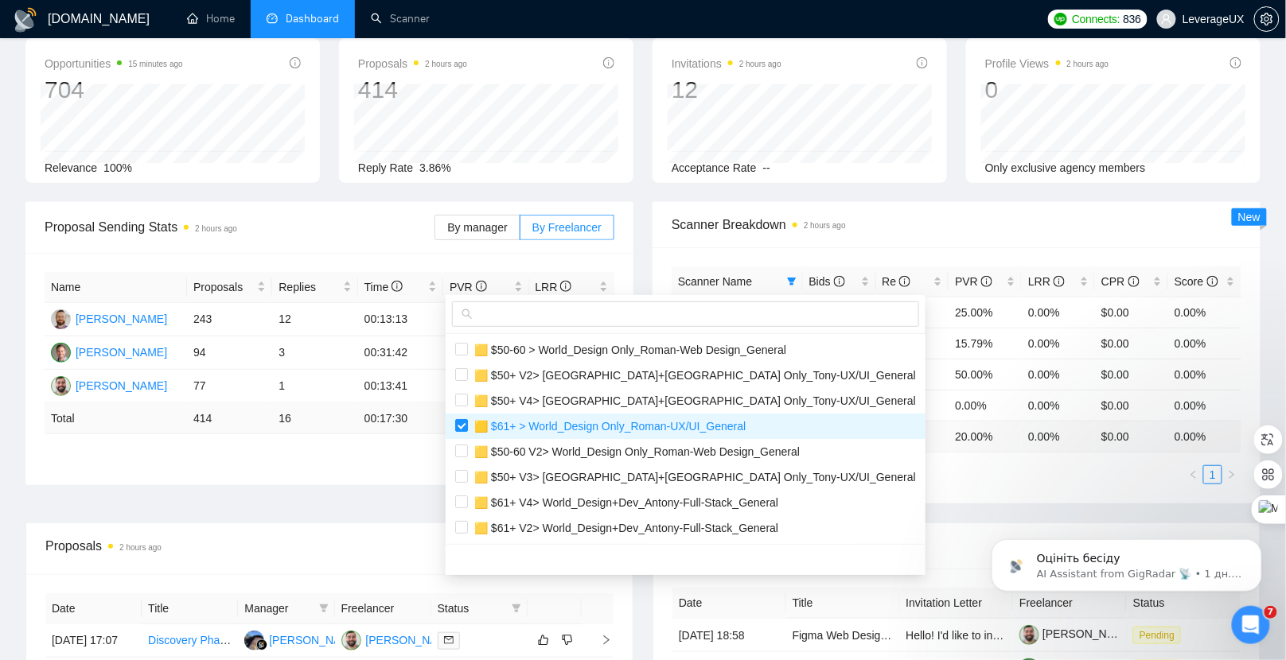
click at [852, 479] on ul "1" at bounding box center [957, 475] width 570 height 19
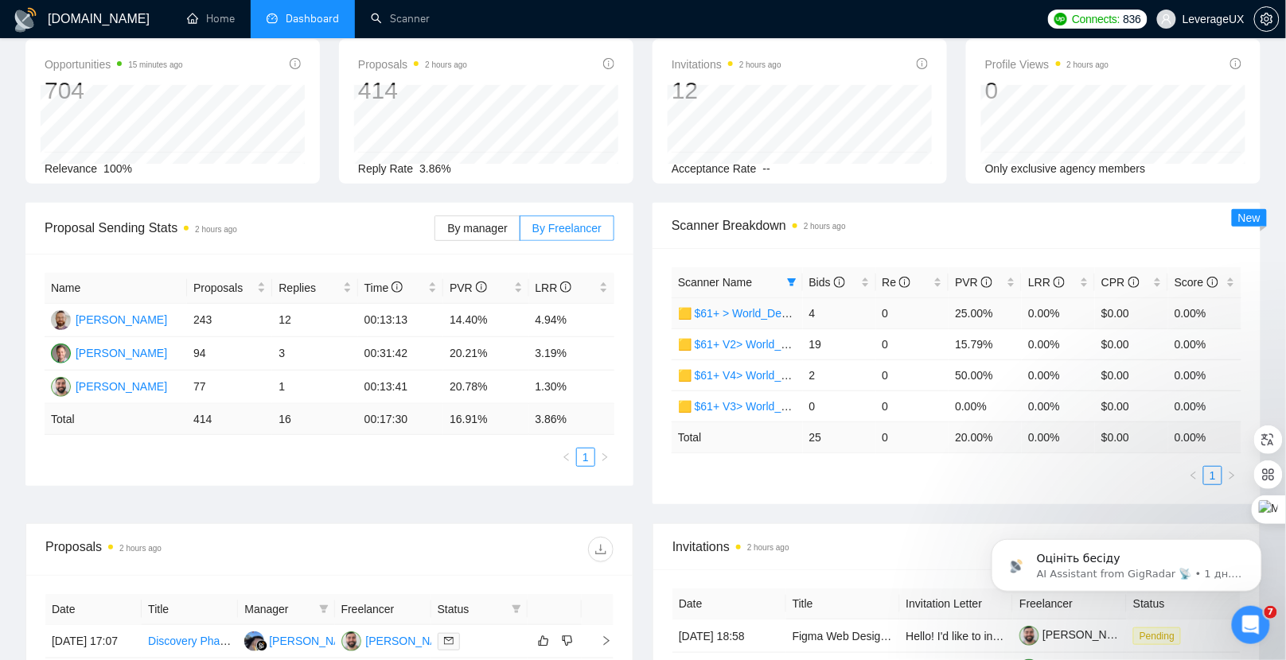
scroll to position [101, 0]
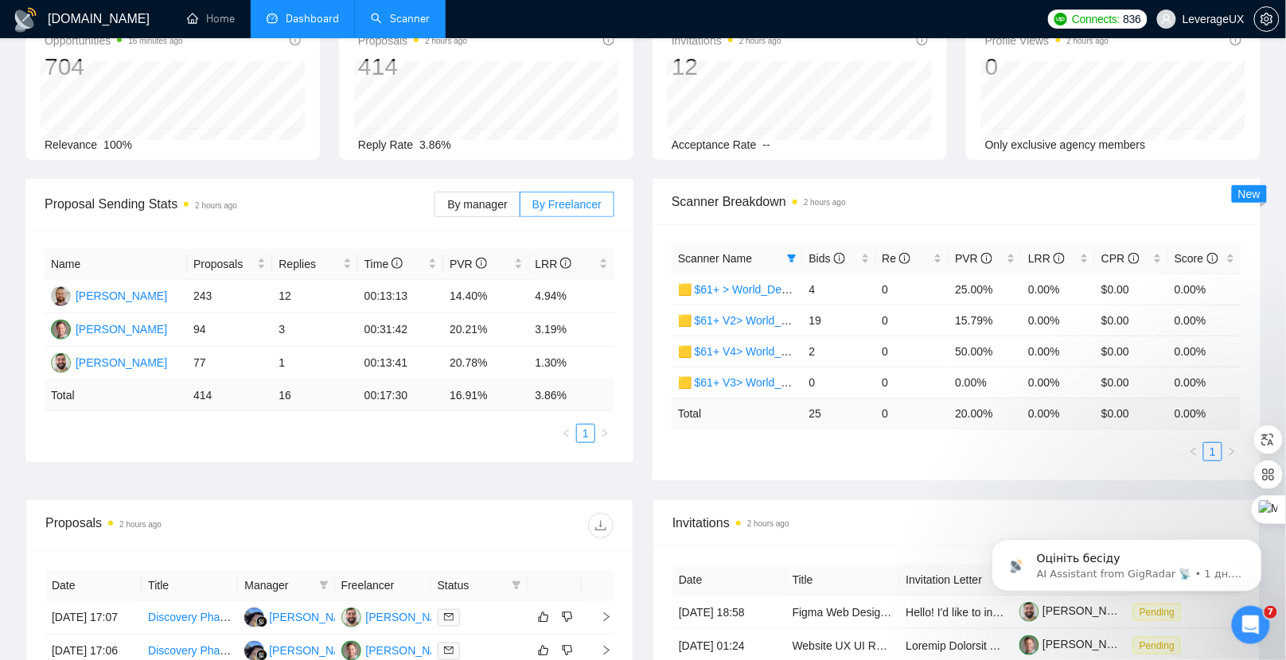
click at [404, 20] on link "Scanner" at bounding box center [400, 19] width 59 height 14
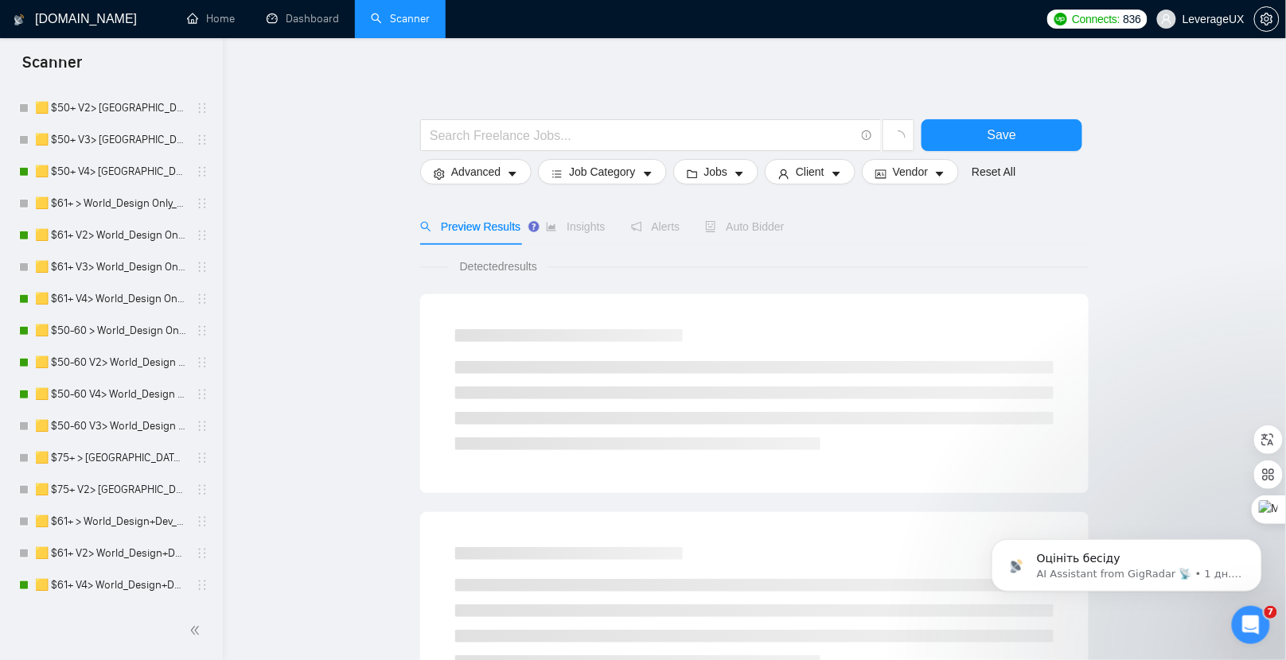
scroll to position [328, 0]
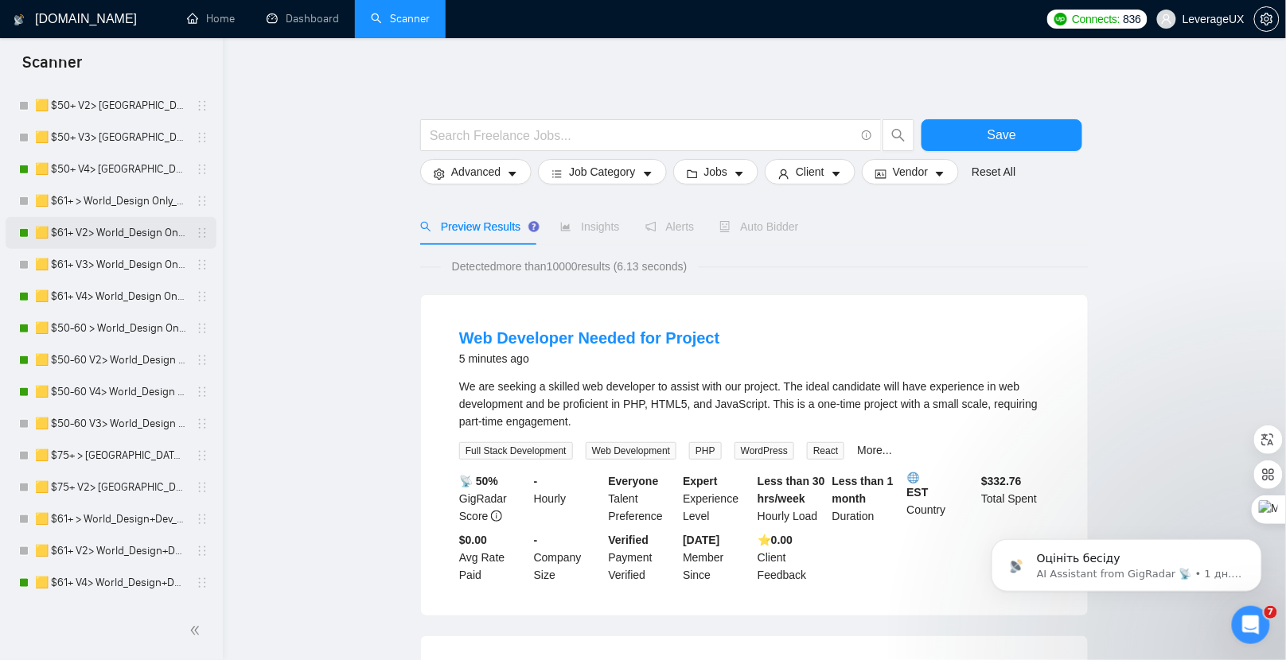
click at [143, 232] on link "🟨 $61+ V2> World_Design Only_Roman-UX/UI_General" at bounding box center [110, 233] width 151 height 32
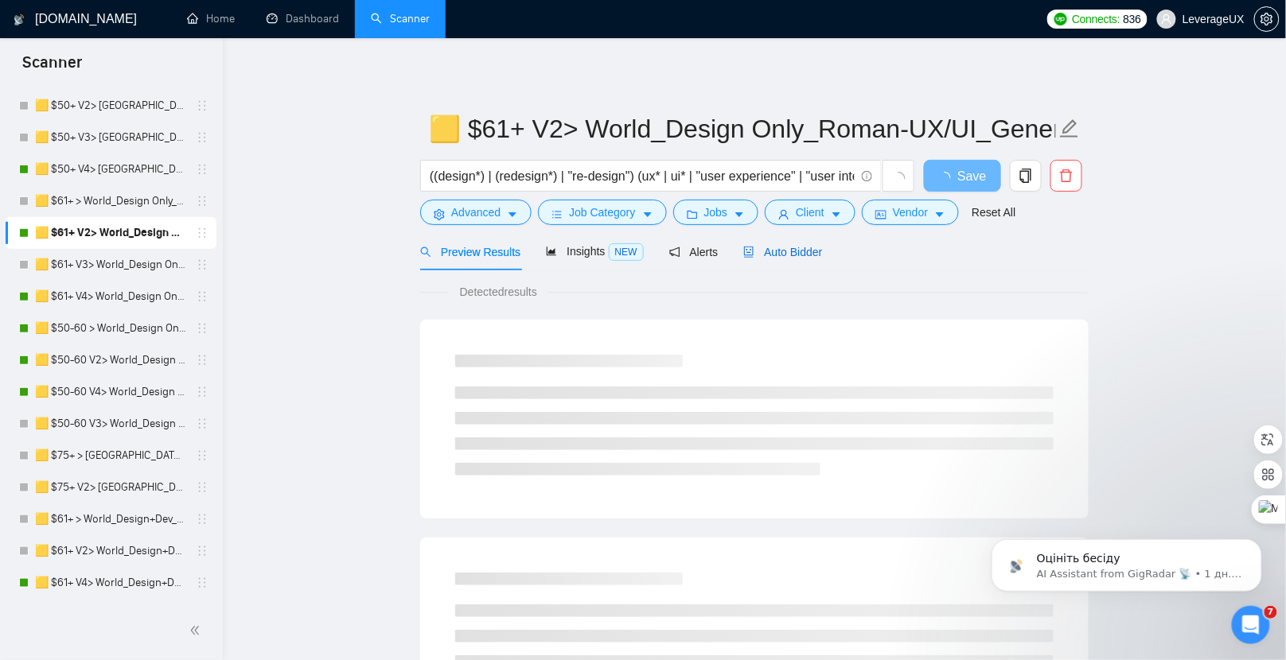
click at [785, 257] on span "Auto Bidder" at bounding box center [782, 252] width 79 height 13
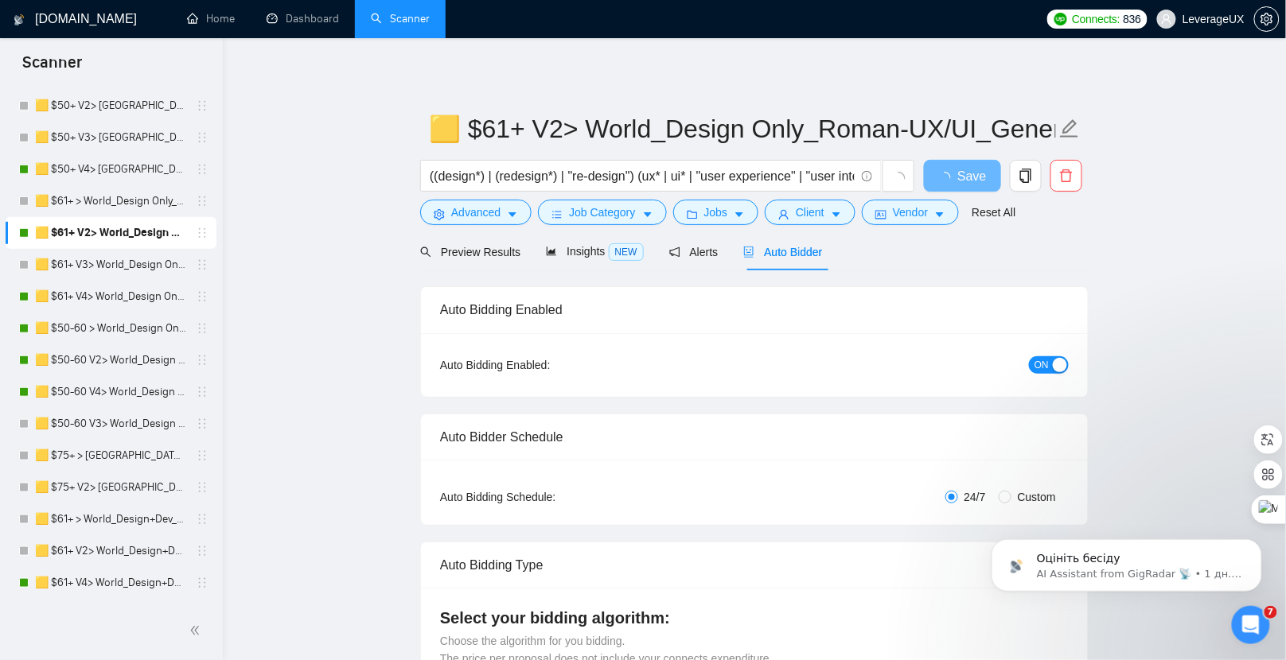
radio input "false"
radio input "true"
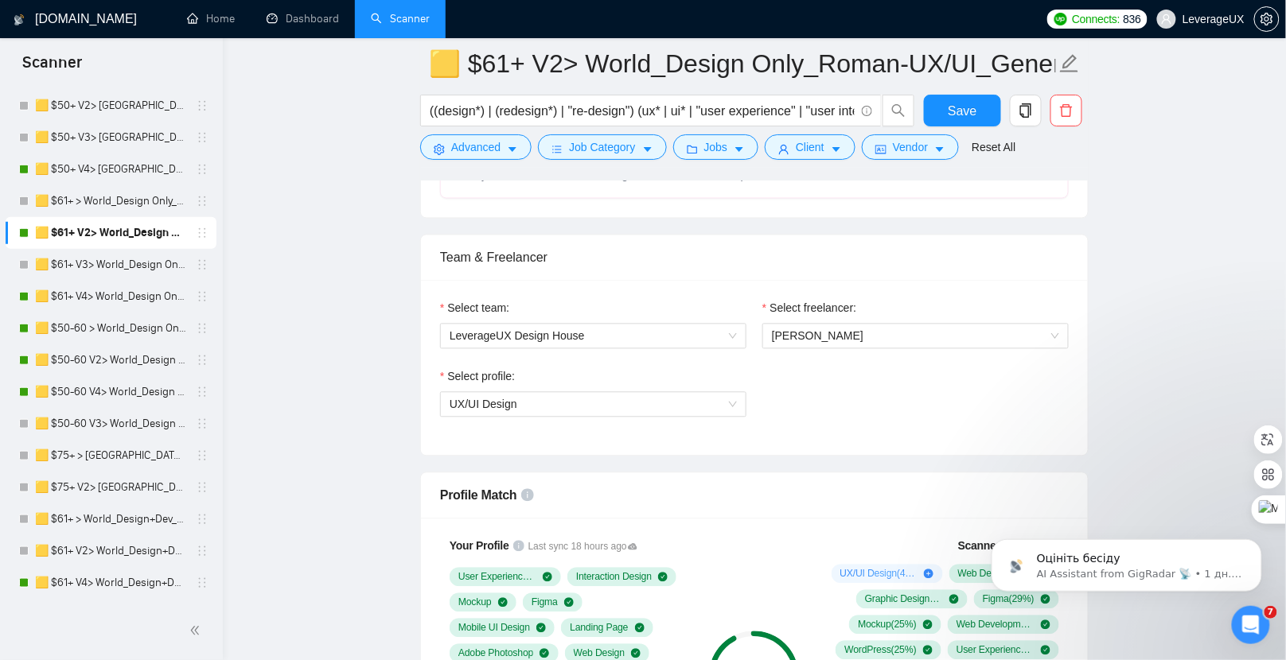
scroll to position [176, 0]
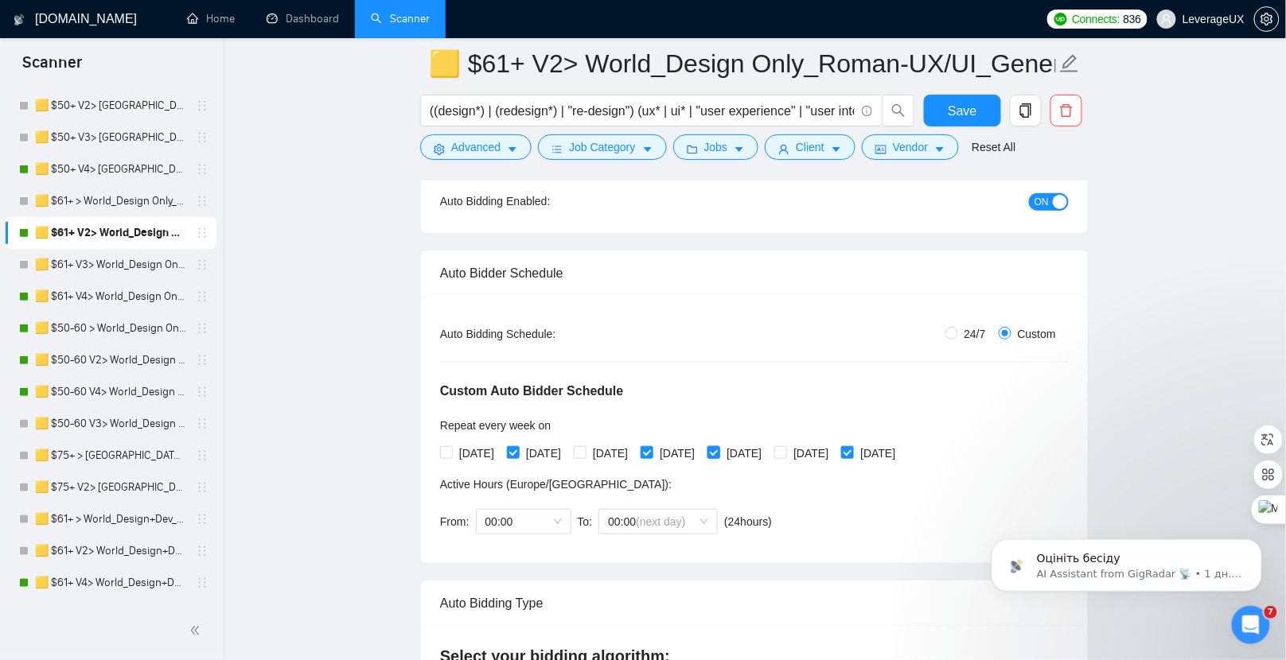
click at [719, 446] on input "[DATE]" at bounding box center [712, 451] width 11 height 11
checkbox input "false"
click at [957, 114] on span "Save" at bounding box center [962, 111] width 29 height 20
click at [142, 295] on link "🟨 $61+ V4> World_Design Only_Roman-UX/UI_General" at bounding box center [110, 297] width 151 height 32
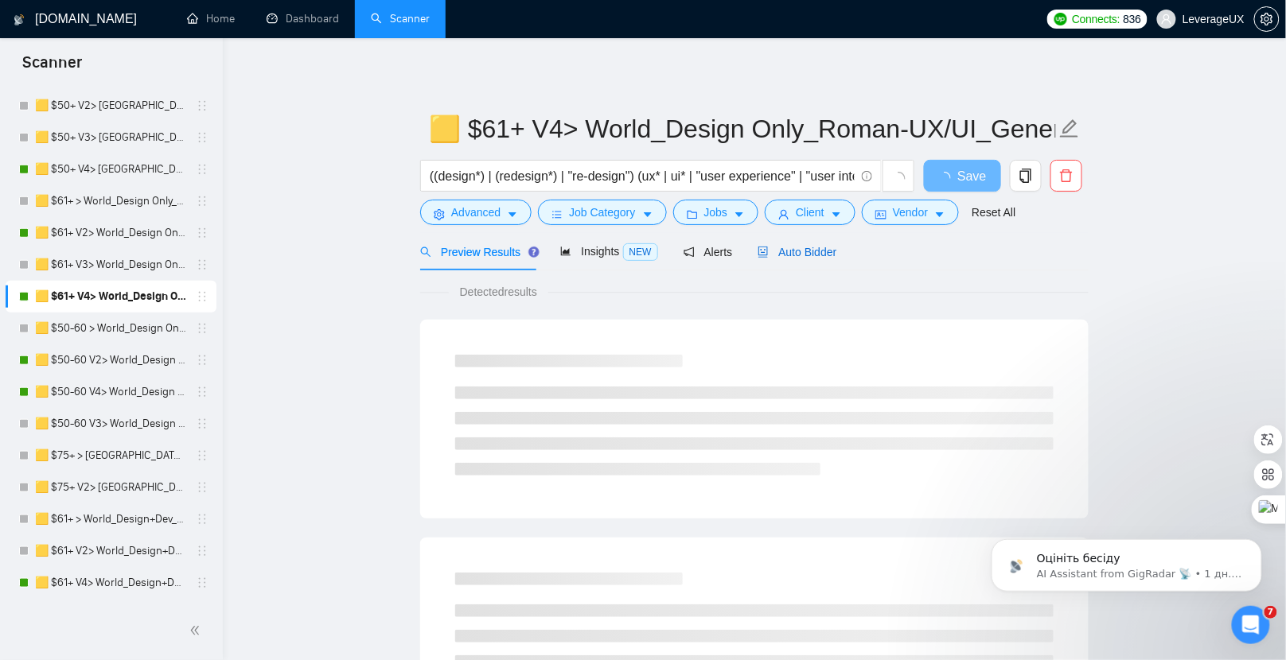
click at [821, 257] on span "Auto Bidder" at bounding box center [797, 252] width 79 height 13
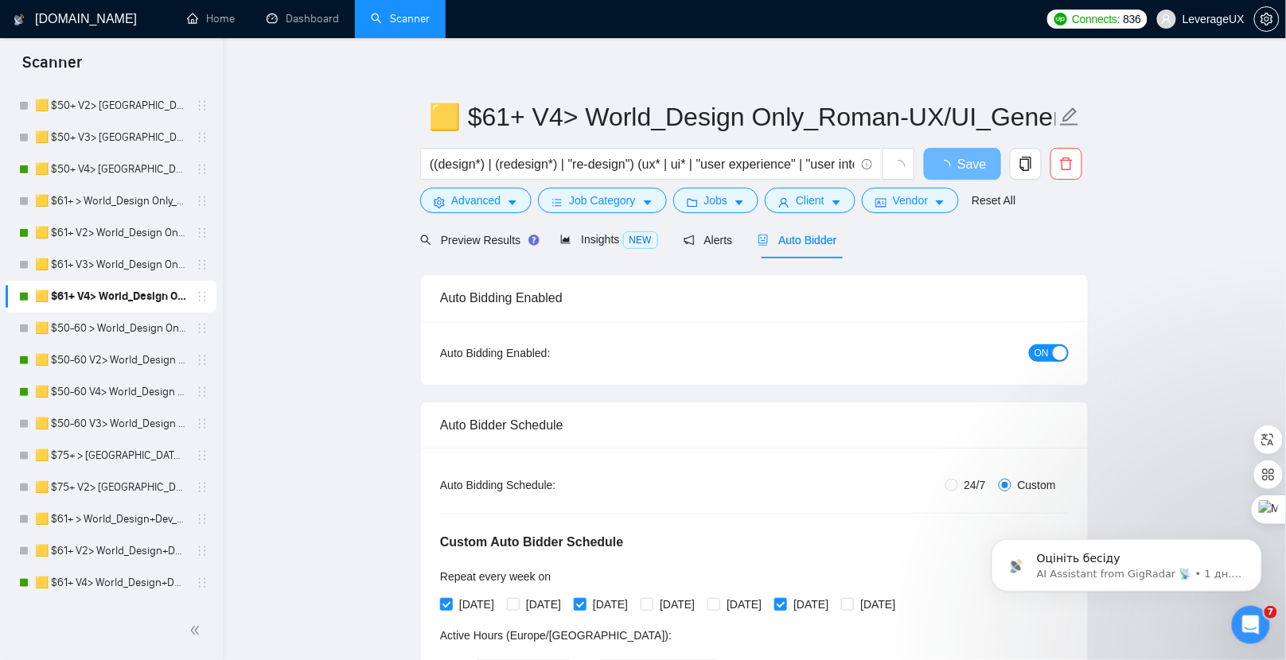
scroll to position [251, 0]
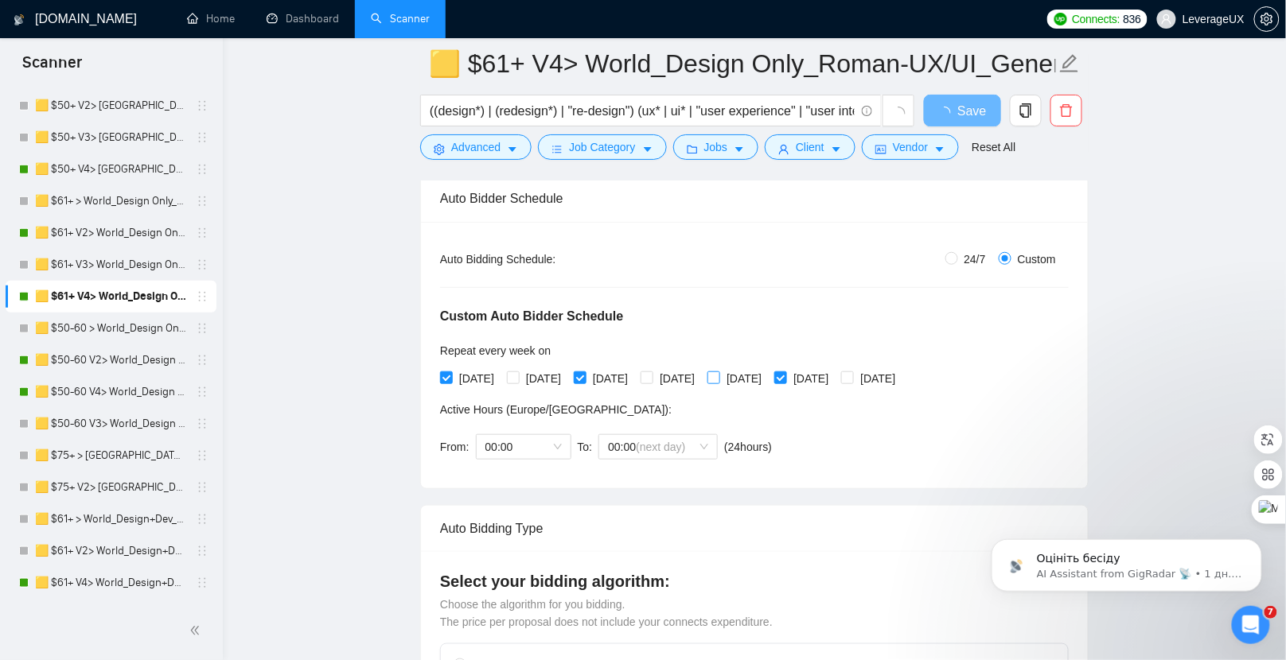
click at [719, 376] on input "[DATE]" at bounding box center [712, 377] width 11 height 11
checkbox input "true"
click at [949, 118] on span "Save" at bounding box center [962, 111] width 29 height 20
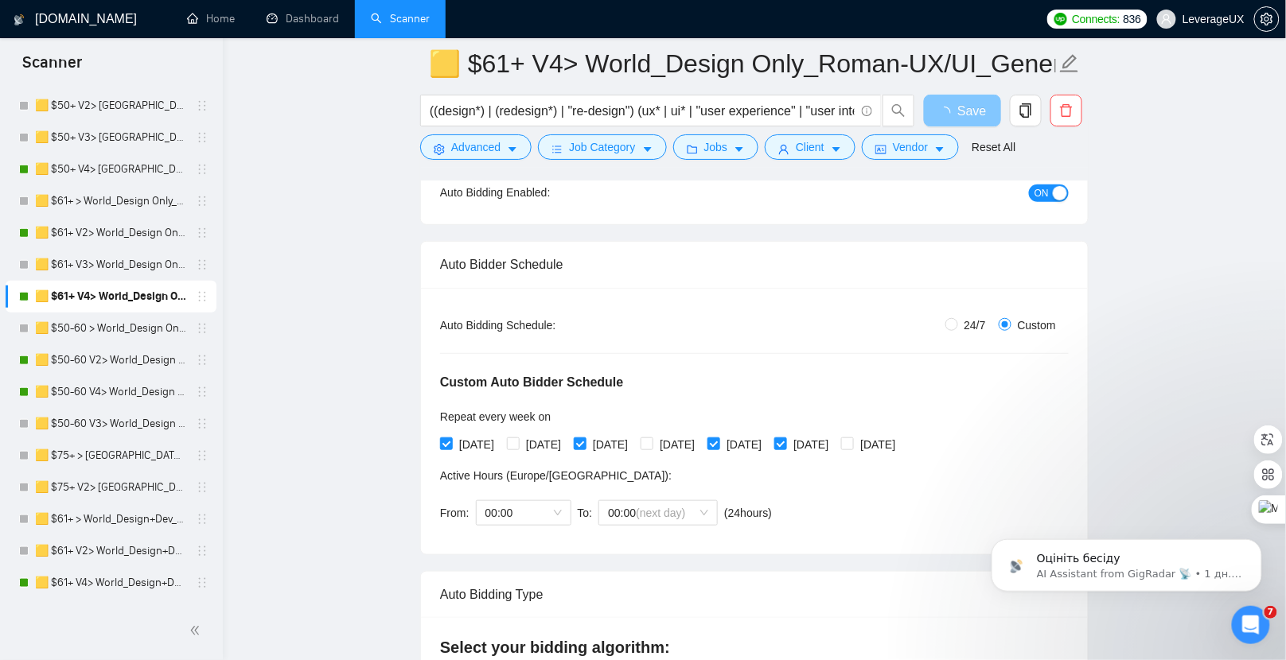
scroll to position [0, 0]
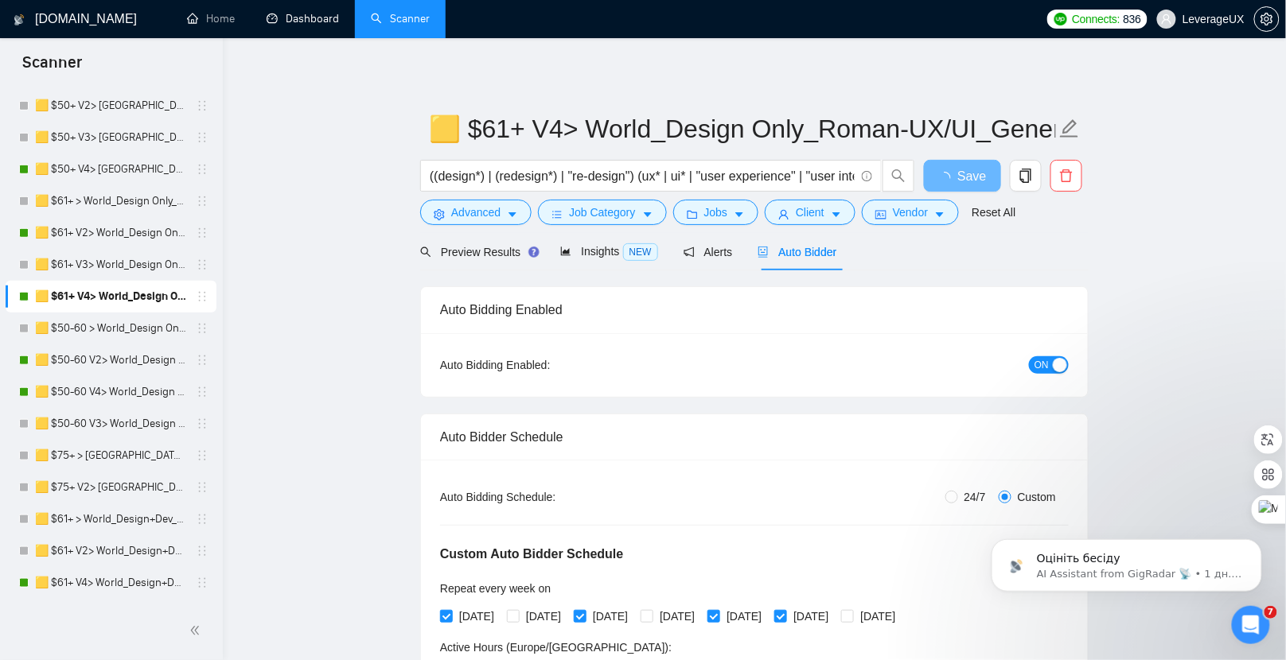
click at [292, 22] on link "Dashboard" at bounding box center [303, 19] width 72 height 14
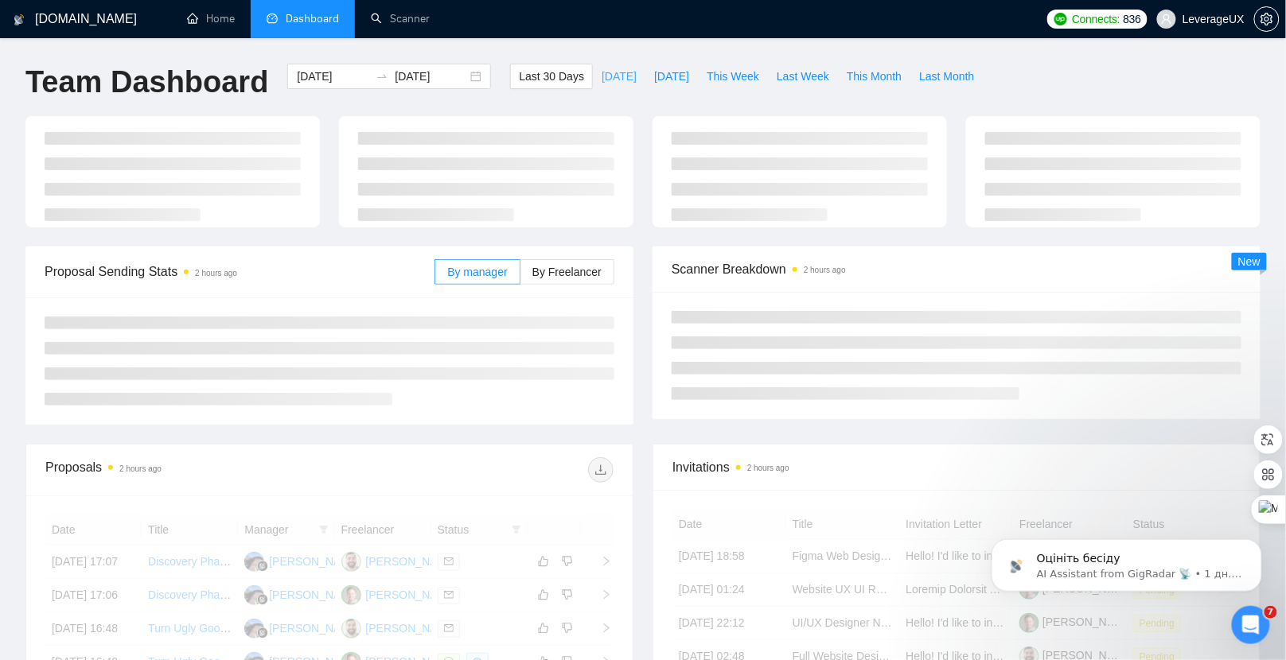
click at [606, 73] on span "[DATE]" at bounding box center [619, 77] width 35 height 18
type input "[DATE]"
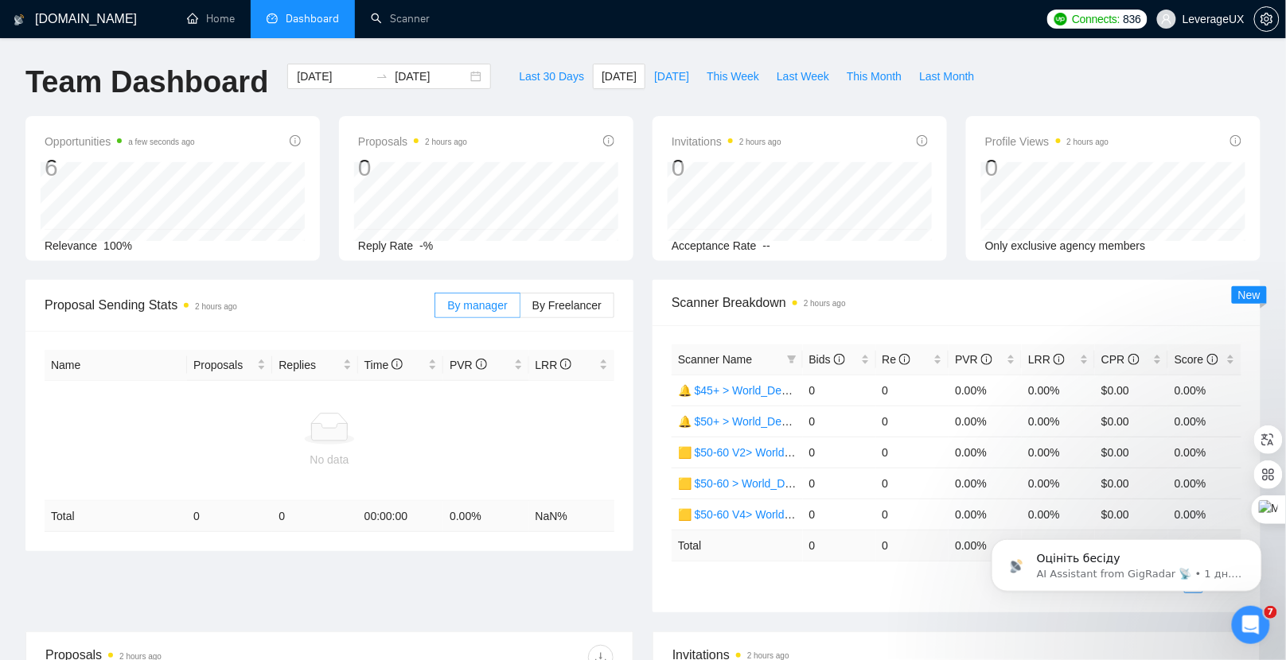
click at [611, 328] on div "By manager By Freelancer" at bounding box center [524, 305] width 180 height 51
click at [582, 307] on span "By Freelancer" at bounding box center [566, 305] width 69 height 13
click at [520, 310] on input "By Freelancer" at bounding box center [520, 310] width 0 height 0
click at [1075, 563] on p "Оцініть бесіду" at bounding box center [1138, 559] width 205 height 16
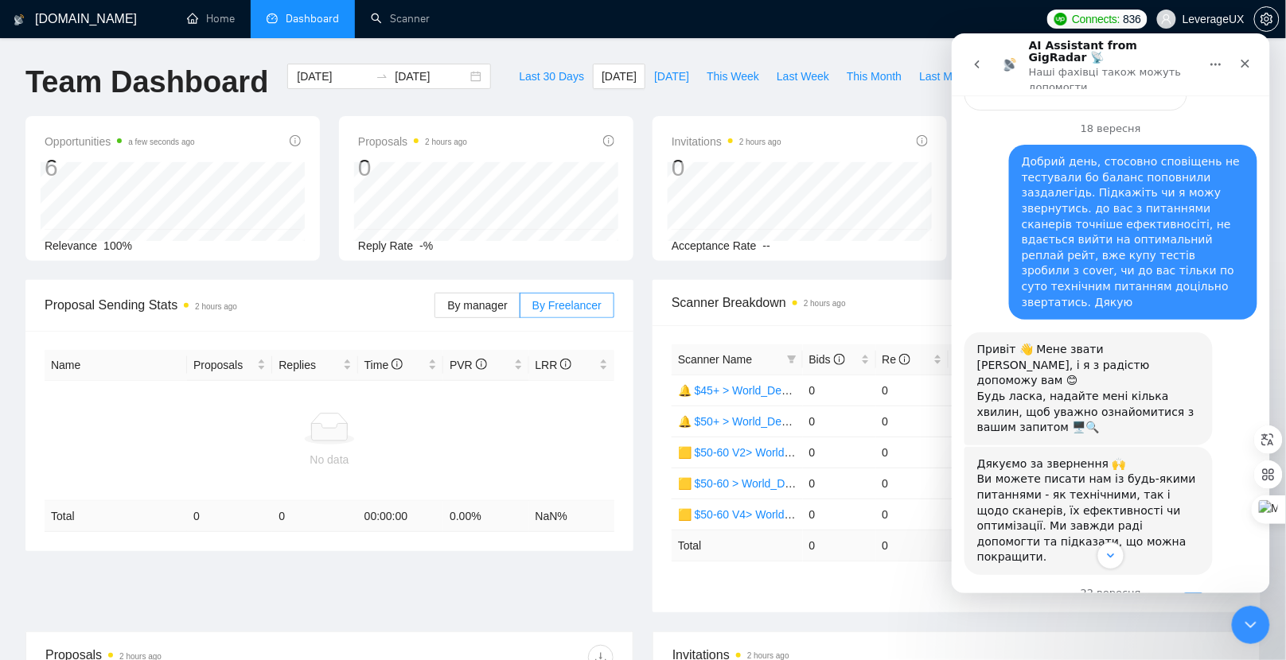
scroll to position [2593, 0]
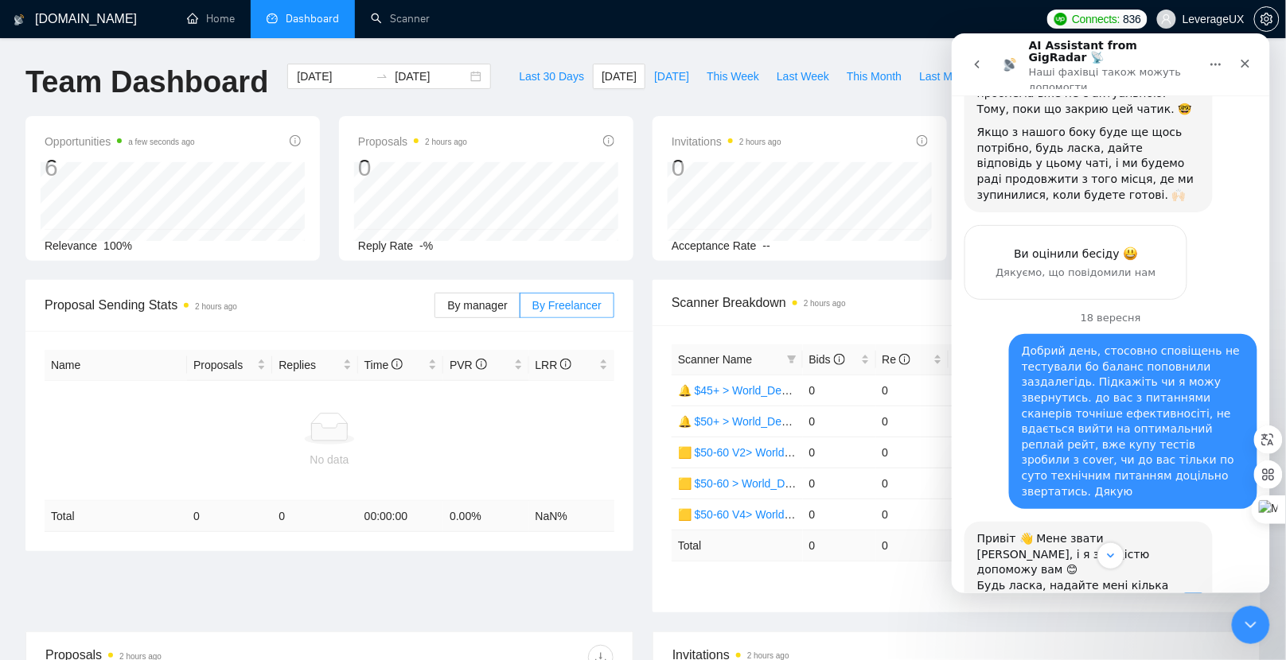
click at [847, 275] on div "Opportunities a few seconds ago 6 Relevance 100% Proposals 2 hours ago 0 2025-0…" at bounding box center [643, 198] width 1254 height 164
click at [977, 58] on icon "go back" at bounding box center [976, 63] width 13 height 13
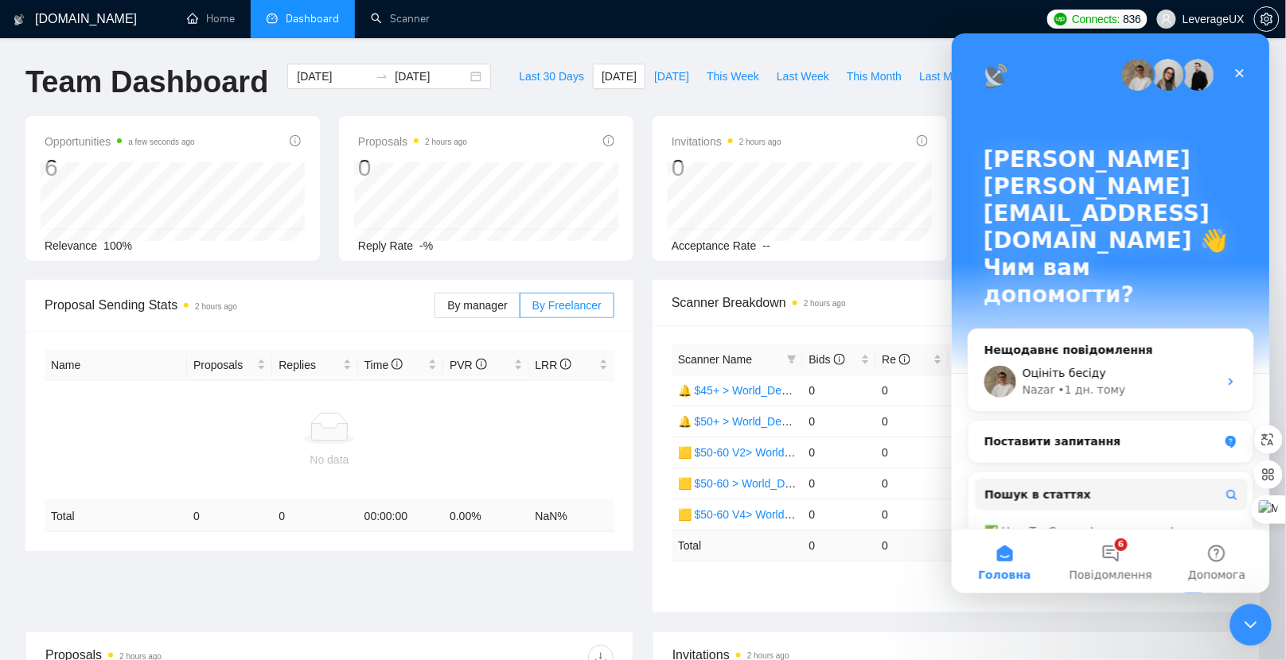
click at [1248, 614] on icon "Закрити програму для спілкування Intercom" at bounding box center [1247, 623] width 19 height 19
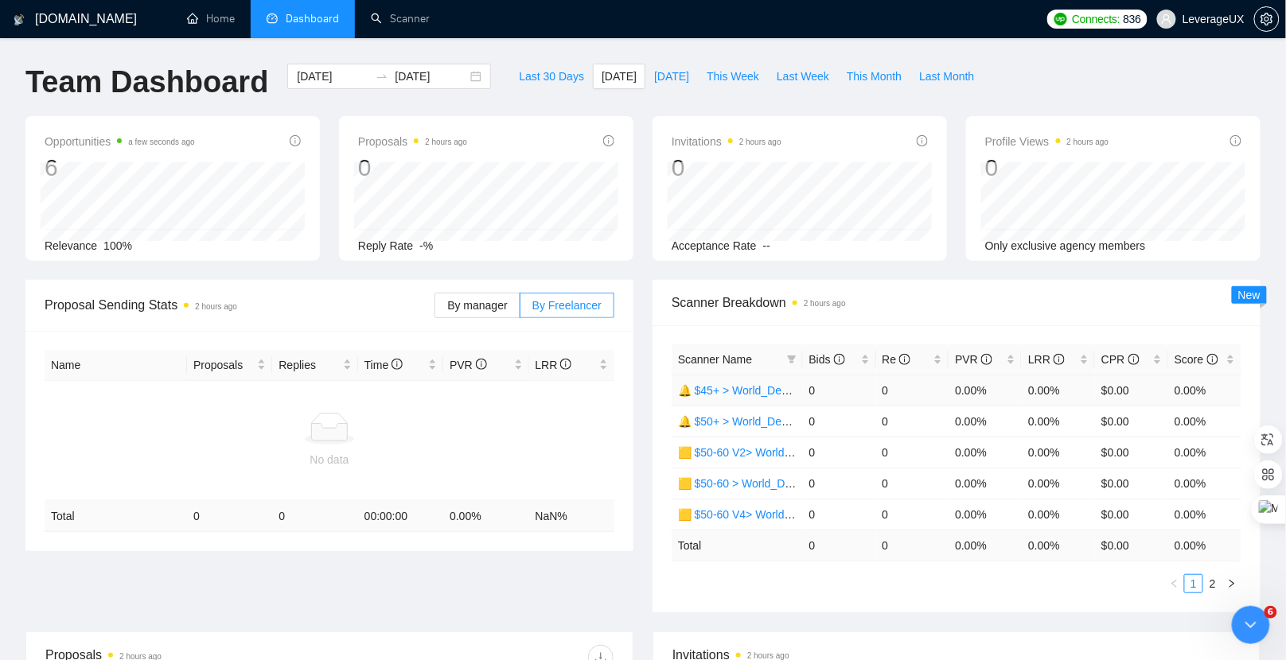
scroll to position [0, 0]
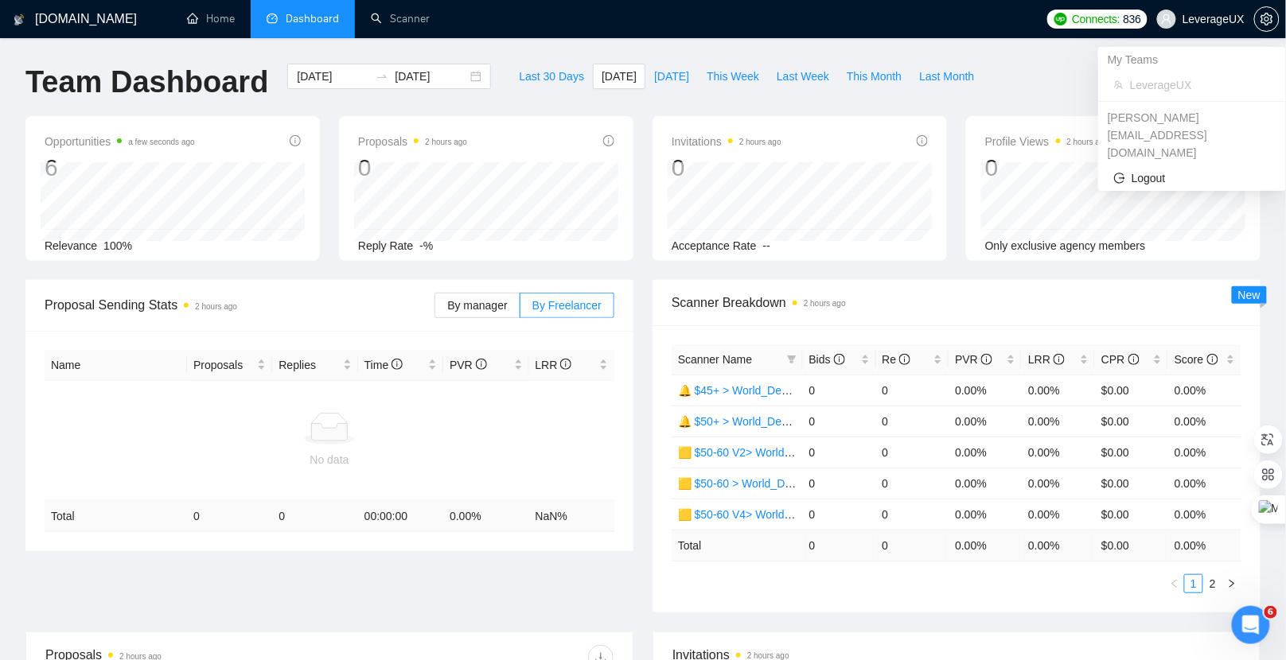
click at [1222, 19] on span "LeverageUX" at bounding box center [1213, 19] width 62 height 0
click at [1017, 70] on div "Team Dashboard 2025-09-24 2025-09-24 Last 30 Days Today Yesterday This Week Las…" at bounding box center [643, 90] width 1254 height 53
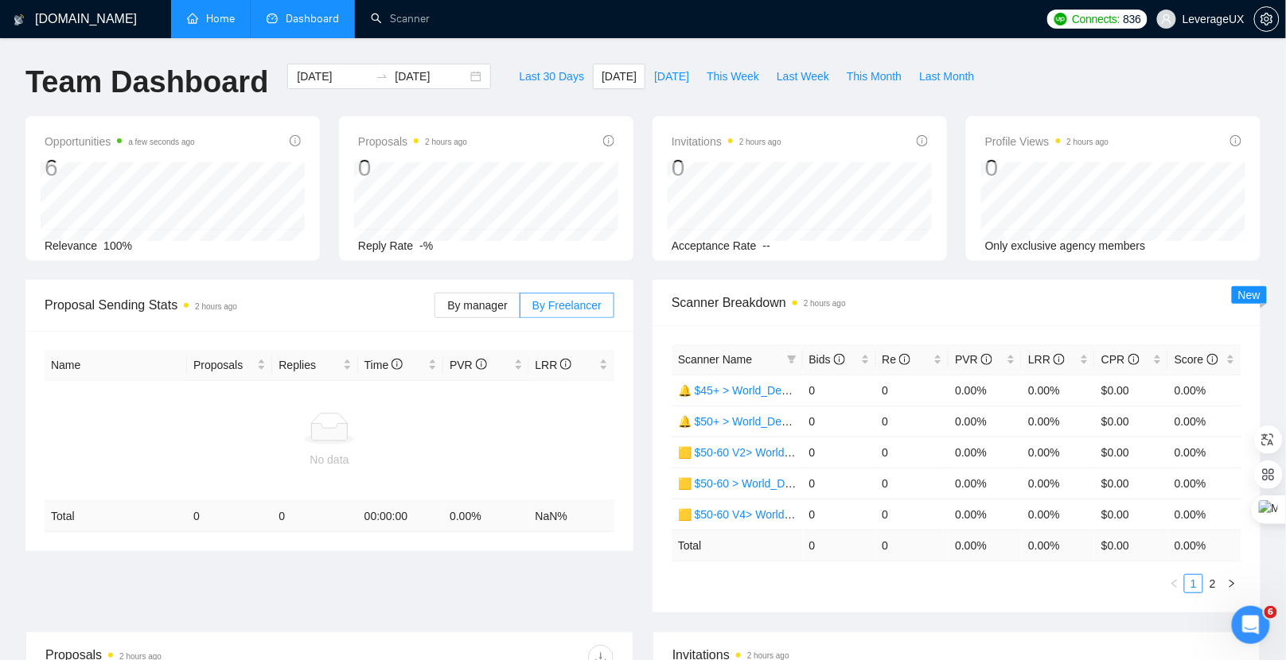
click at [226, 21] on link "Home" at bounding box center [211, 19] width 48 height 14
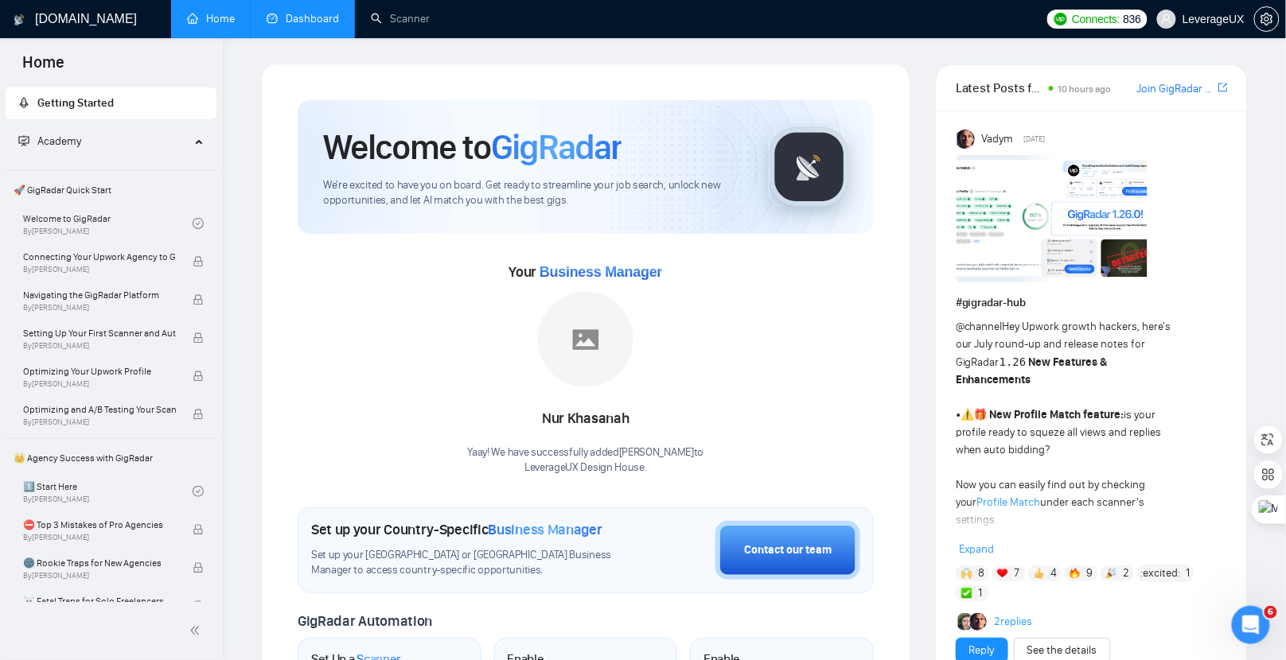
click at [306, 25] on link "Dashboard" at bounding box center [303, 19] width 72 height 14
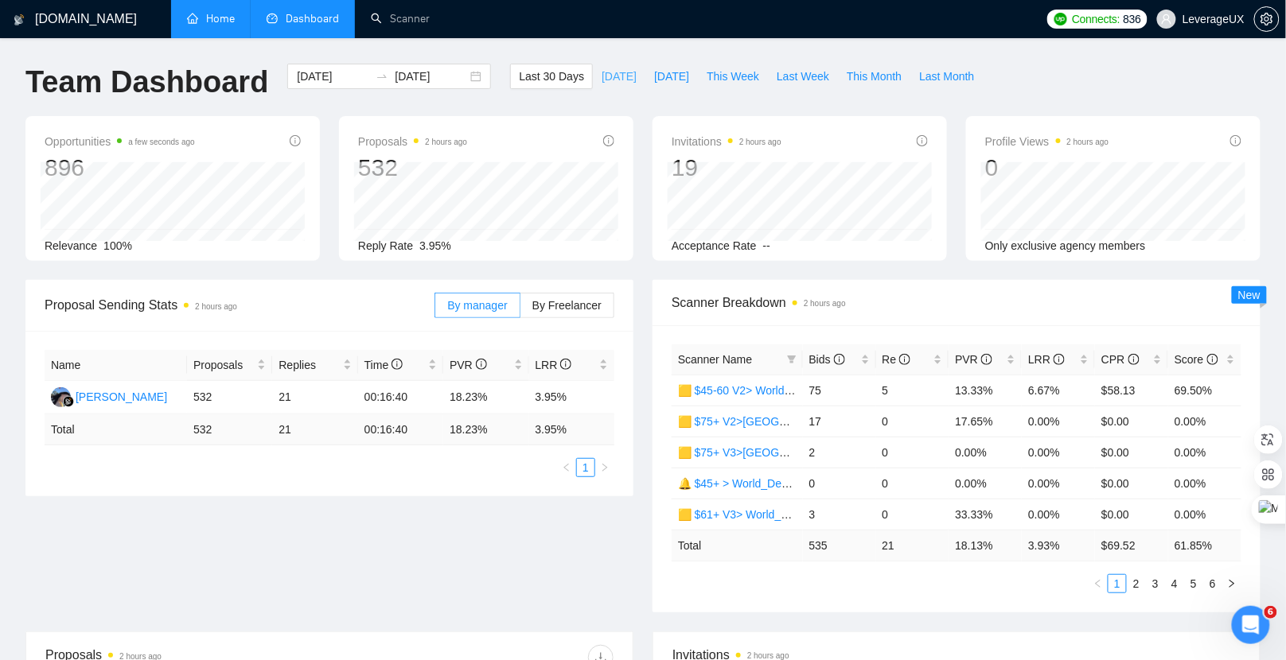
click at [602, 75] on span "[DATE]" at bounding box center [619, 77] width 35 height 18
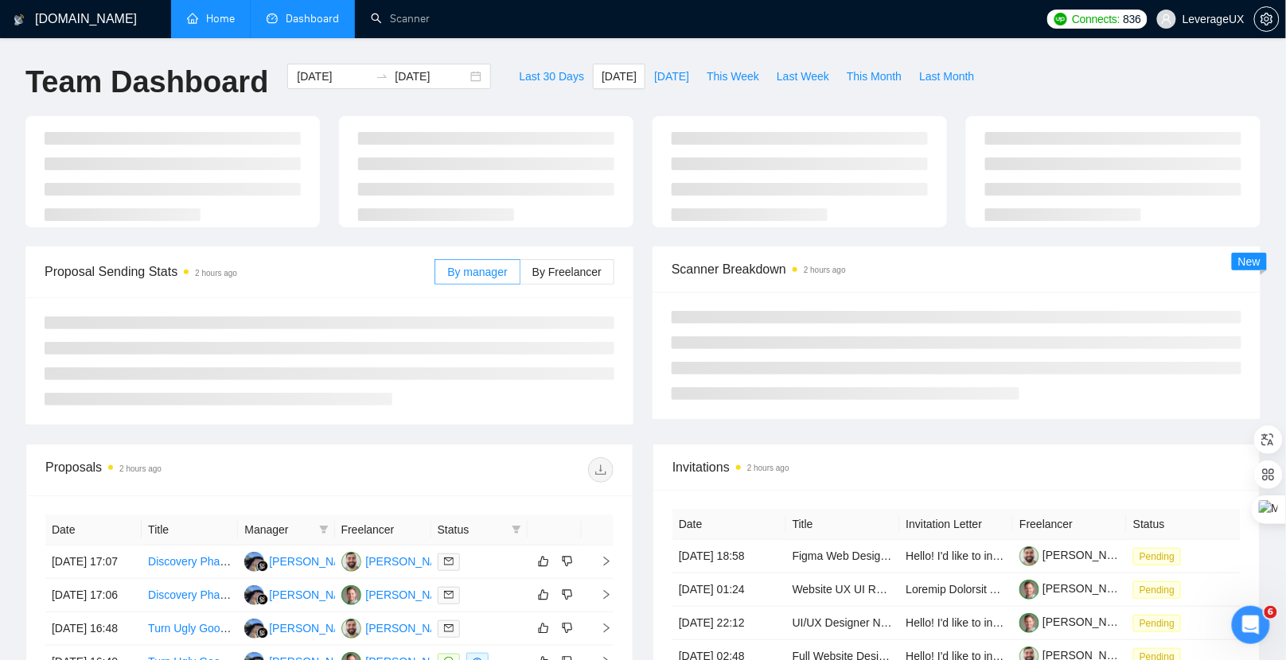
type input "[DATE]"
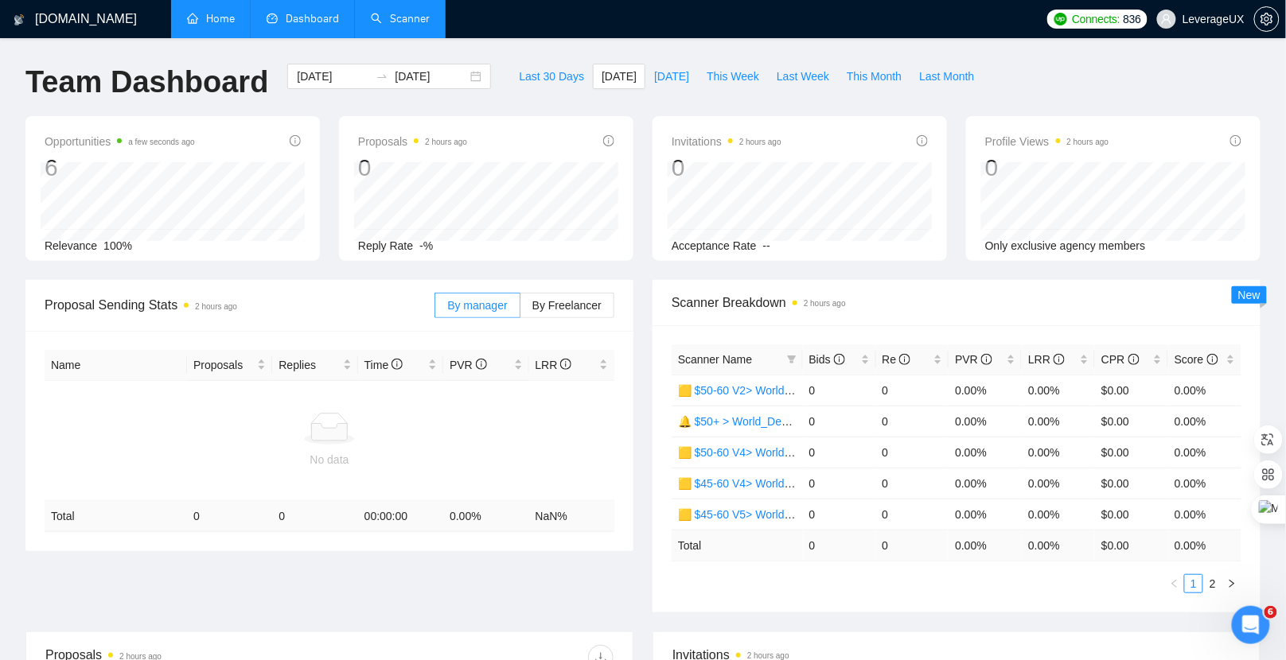
click at [400, 21] on link "Scanner" at bounding box center [400, 19] width 59 height 14
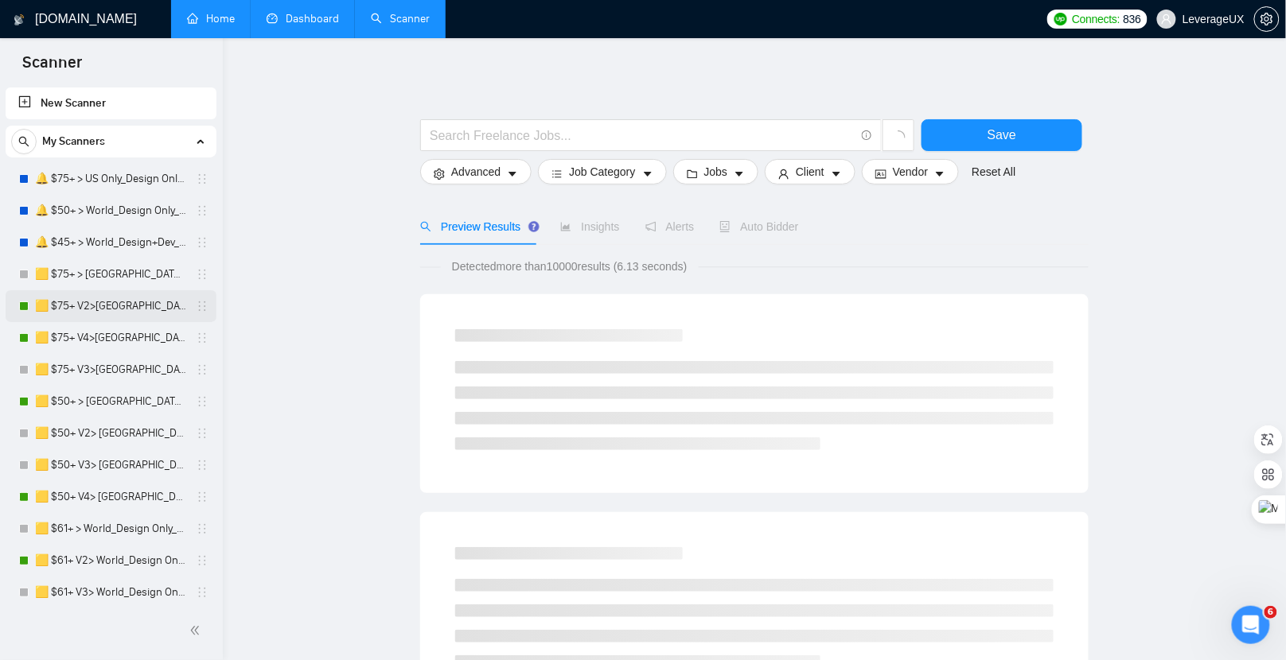
click at [161, 304] on link "🟨 $75+ V2>[GEOGRAPHIC_DATA]+[GEOGRAPHIC_DATA] Only_Tony-UX/UI_General" at bounding box center [110, 306] width 151 height 32
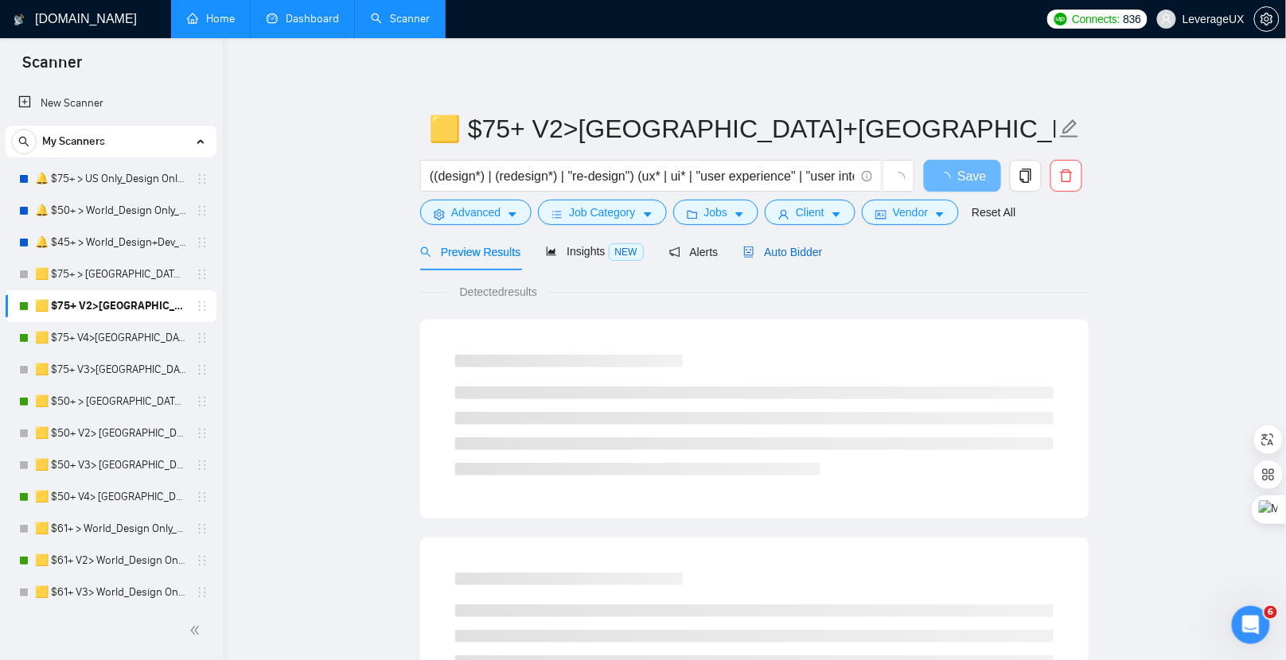
click at [803, 254] on span "Auto Bidder" at bounding box center [782, 252] width 79 height 13
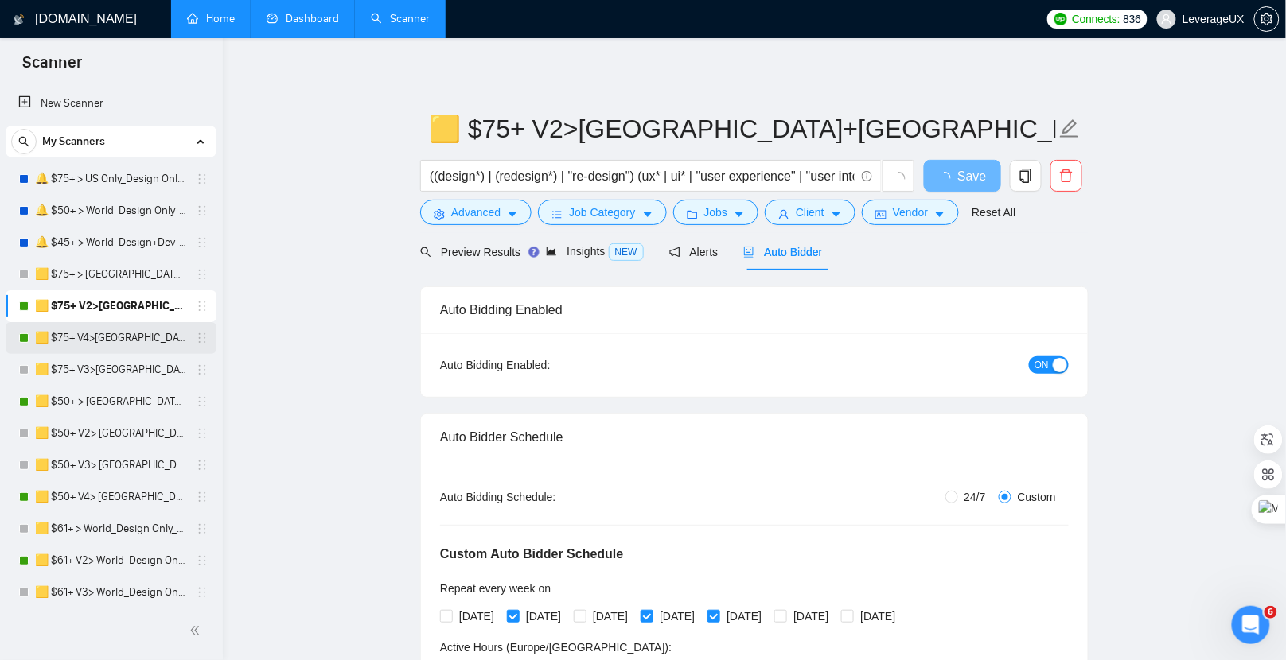
click at [133, 353] on link "🟨 $75+ V4>[GEOGRAPHIC_DATA]+[GEOGRAPHIC_DATA] Only_Tony-UX/UI_General" at bounding box center [110, 338] width 151 height 32
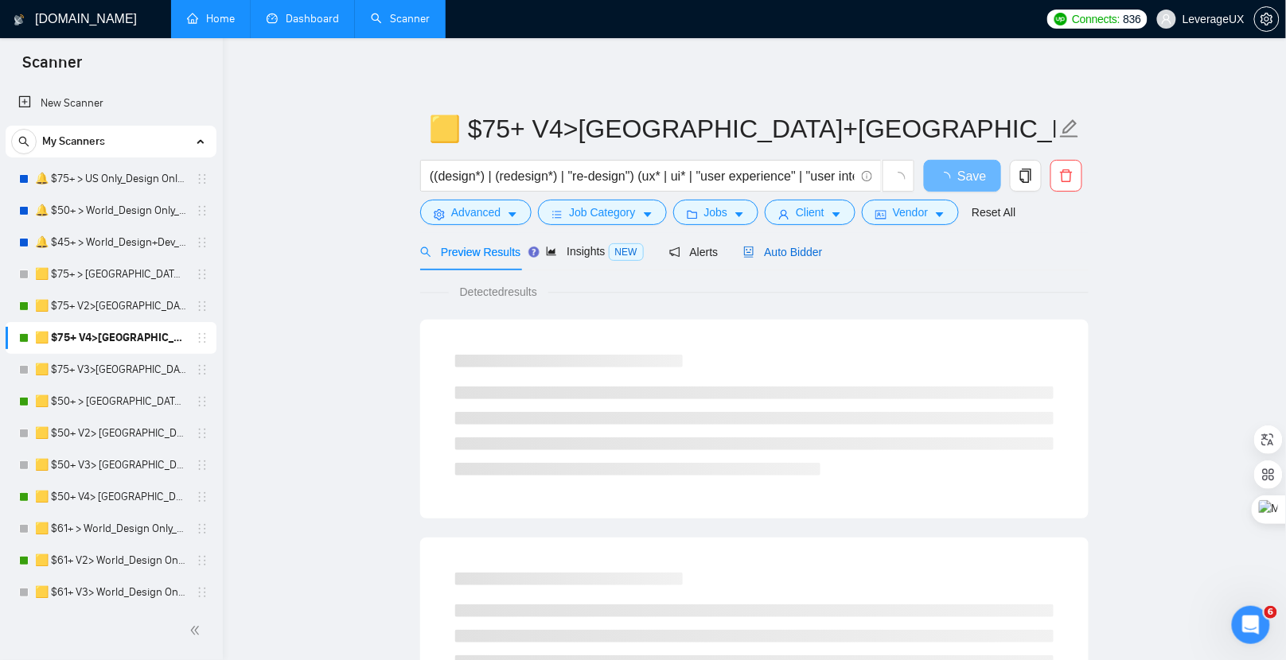
click at [804, 249] on span "Auto Bidder" at bounding box center [782, 252] width 79 height 13
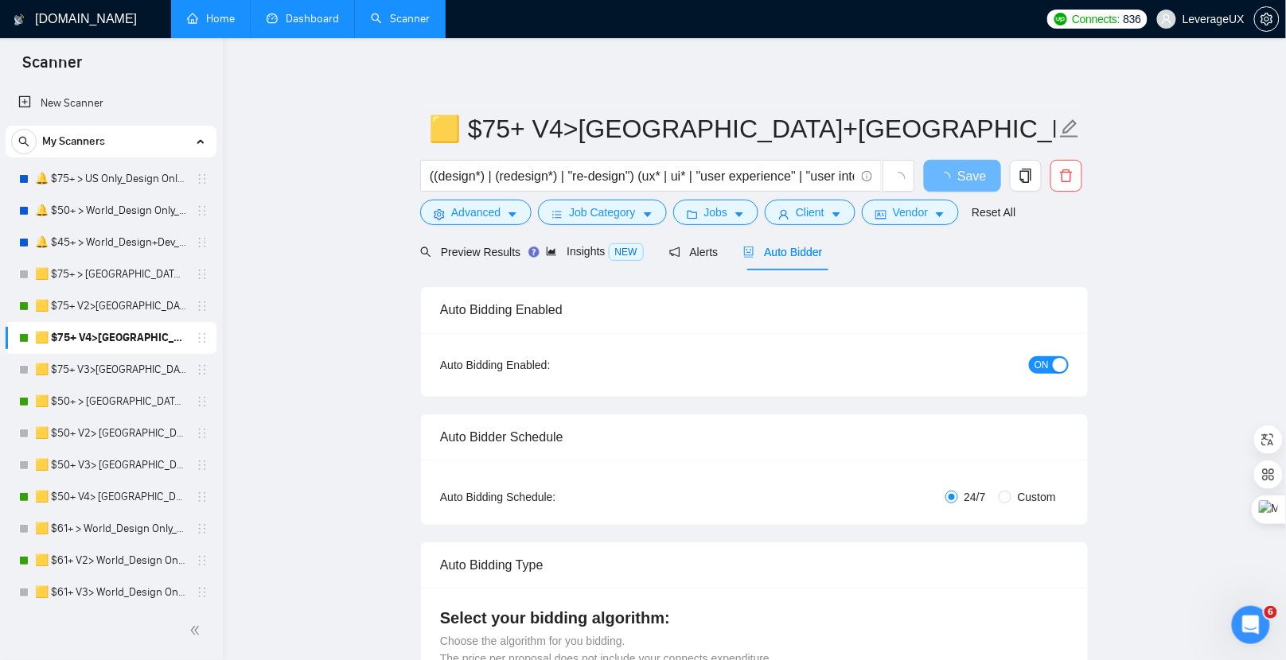
radio input "false"
radio input "true"
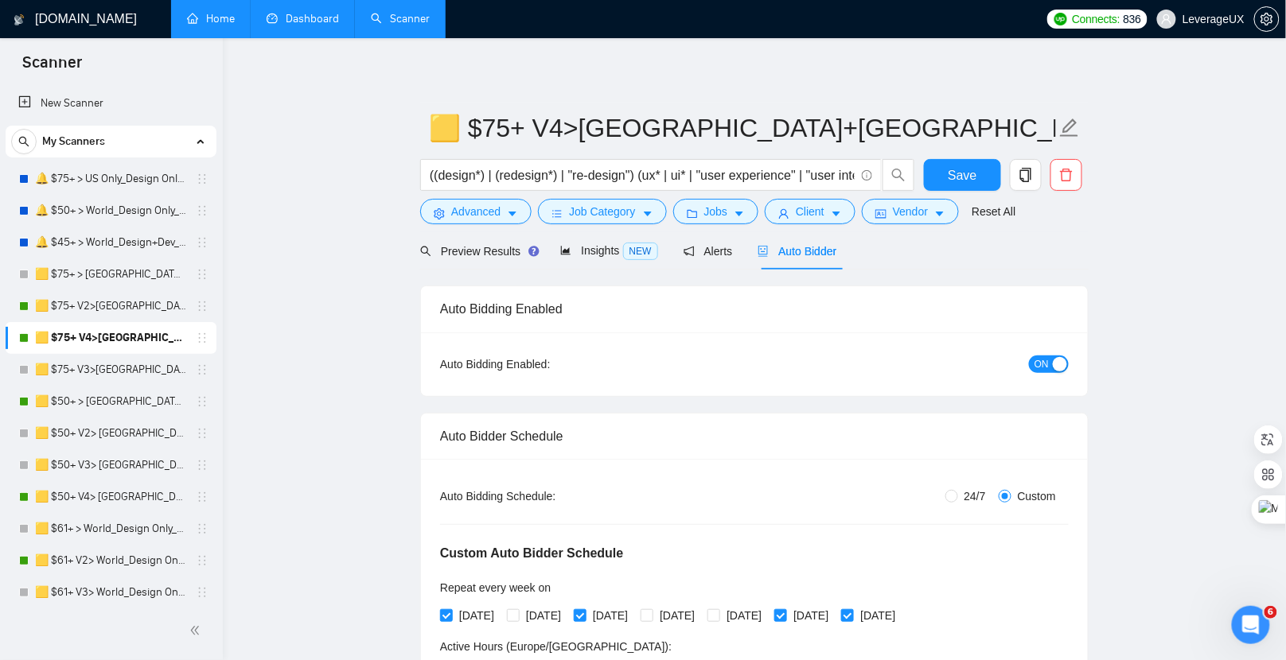
scroll to position [301, 0]
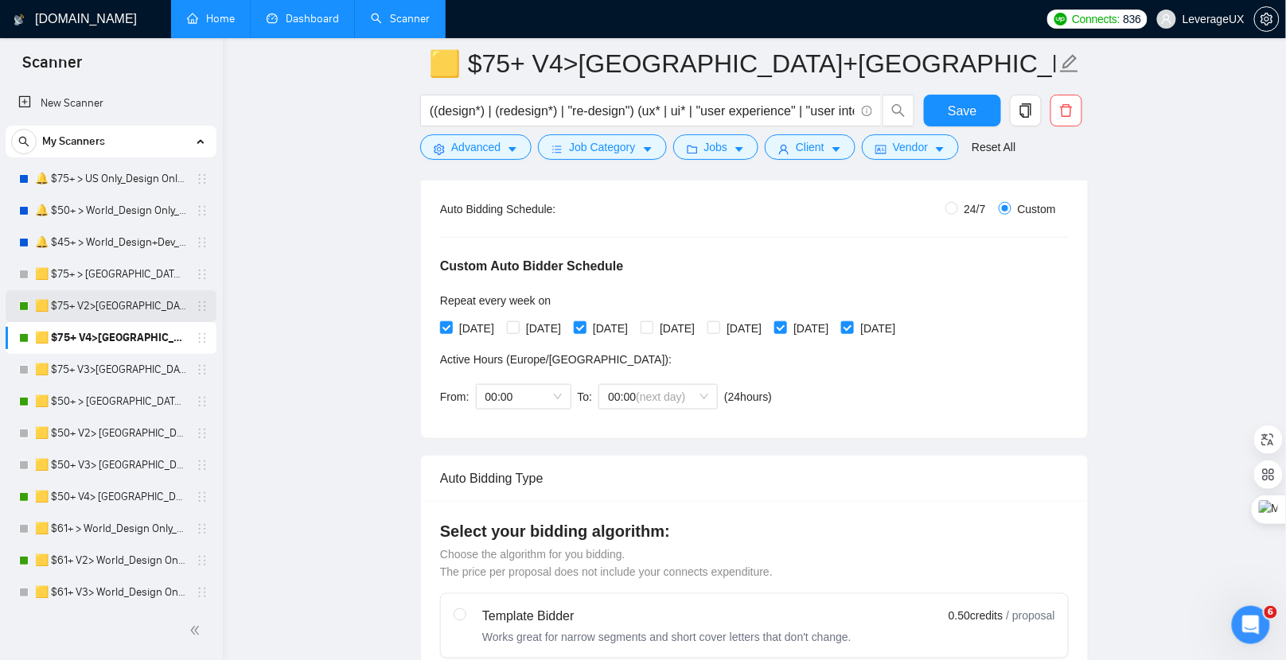
click at [122, 310] on link "🟨 $75+ V2>[GEOGRAPHIC_DATA]+[GEOGRAPHIC_DATA] Only_Tony-UX/UI_General" at bounding box center [110, 306] width 151 height 32
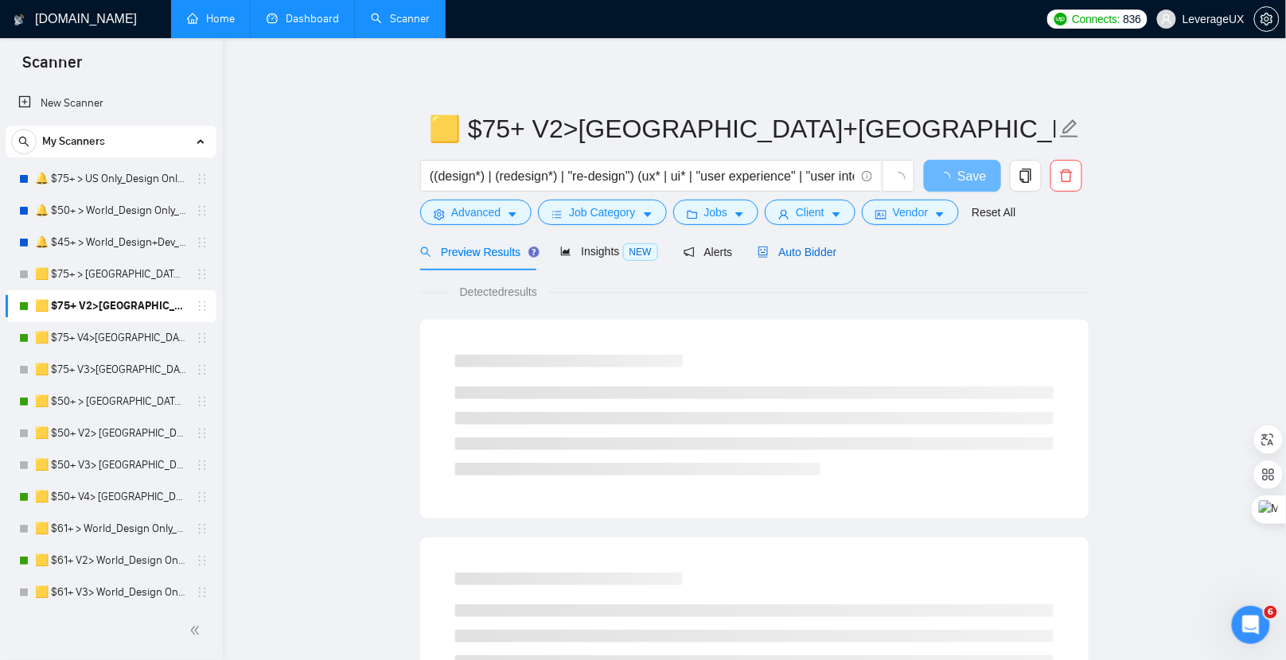
click at [799, 252] on span "Auto Bidder" at bounding box center [797, 252] width 79 height 13
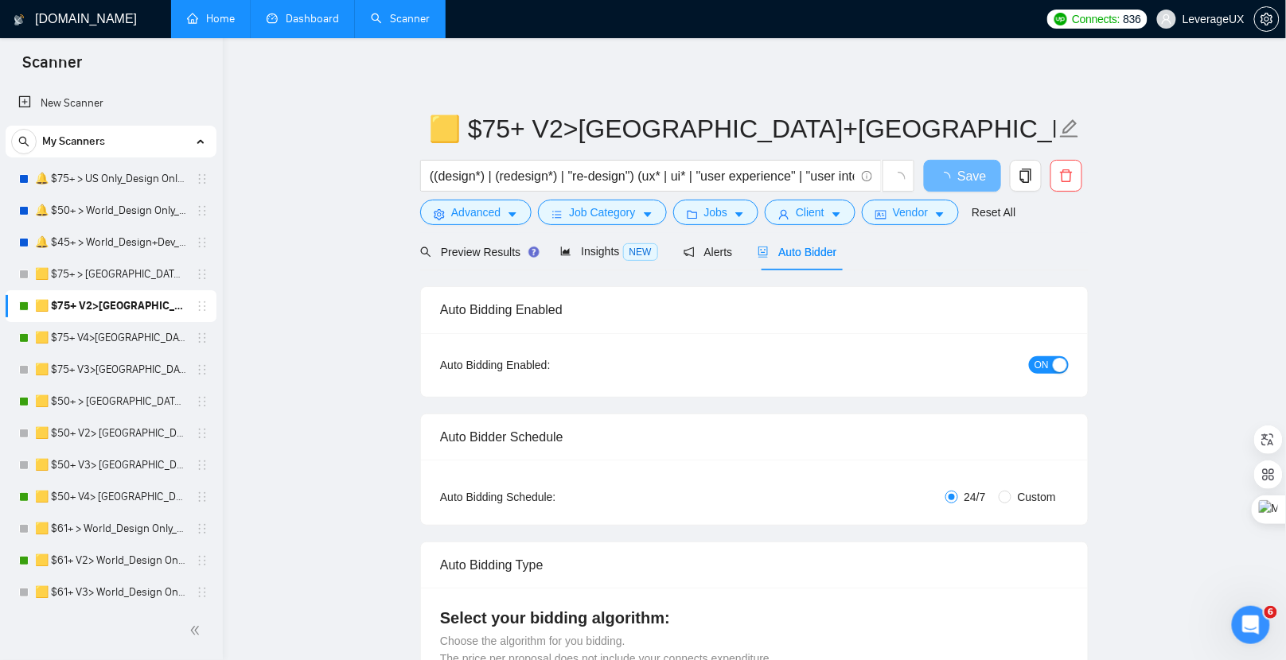
radio input "false"
radio input "true"
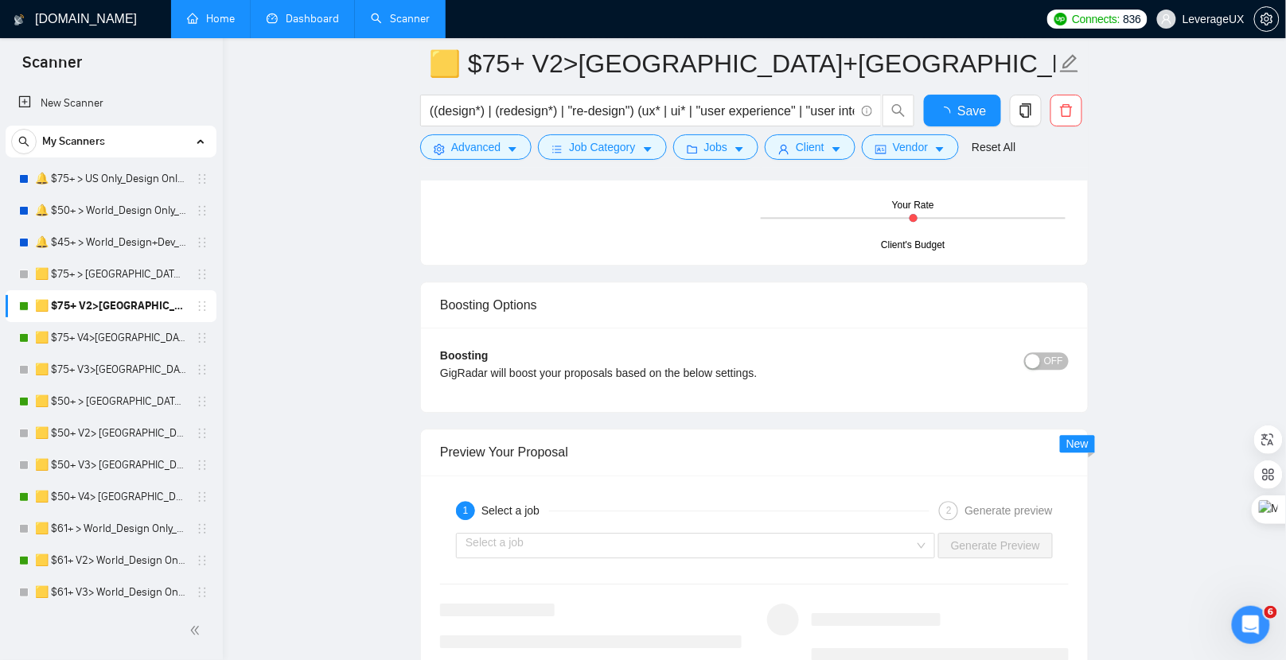
scroll to position [1520, 0]
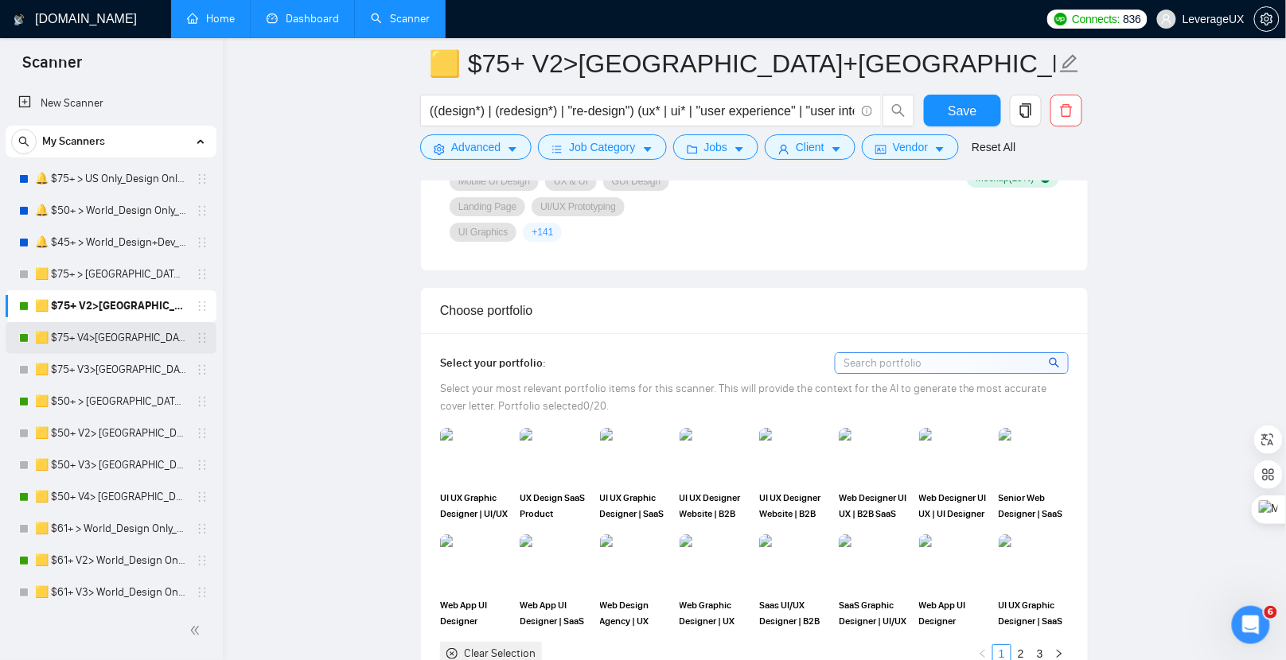
click at [118, 328] on link "🟨 $75+ V4>[GEOGRAPHIC_DATA]+[GEOGRAPHIC_DATA] Only_Tony-UX/UI_General" at bounding box center [110, 338] width 151 height 32
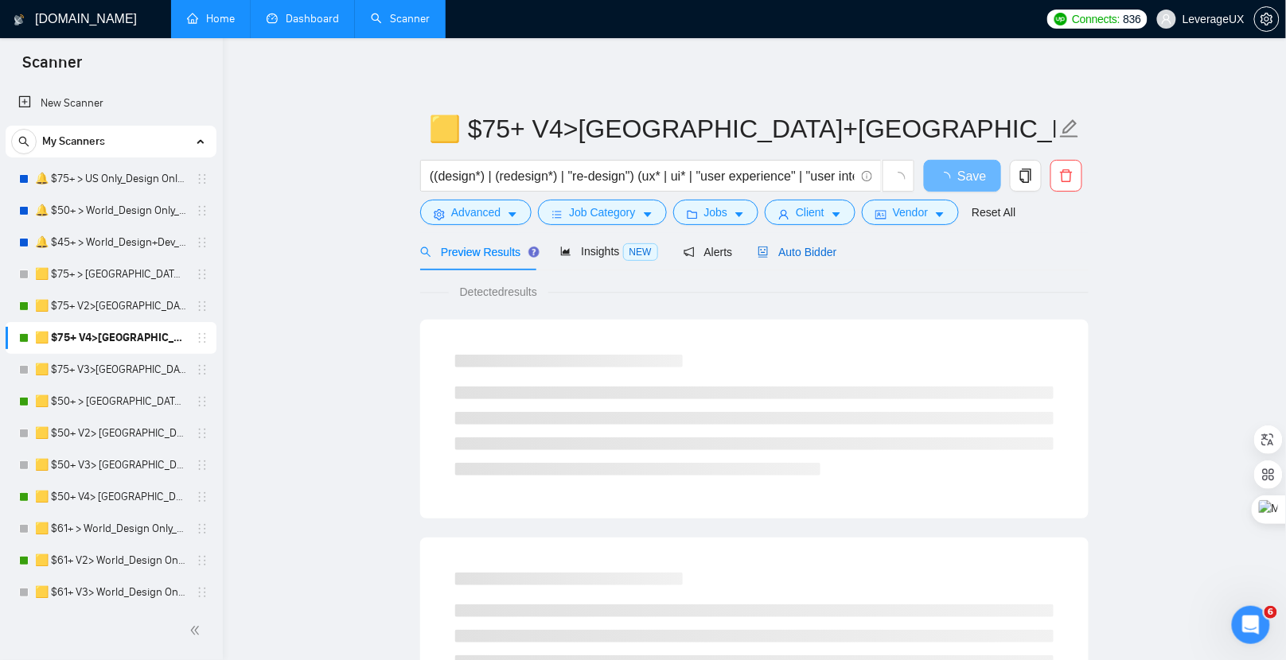
drag, startPoint x: 794, startPoint y: 256, endPoint x: 786, endPoint y: 261, distance: 9.3
click at [795, 256] on span "Auto Bidder" at bounding box center [797, 252] width 79 height 13
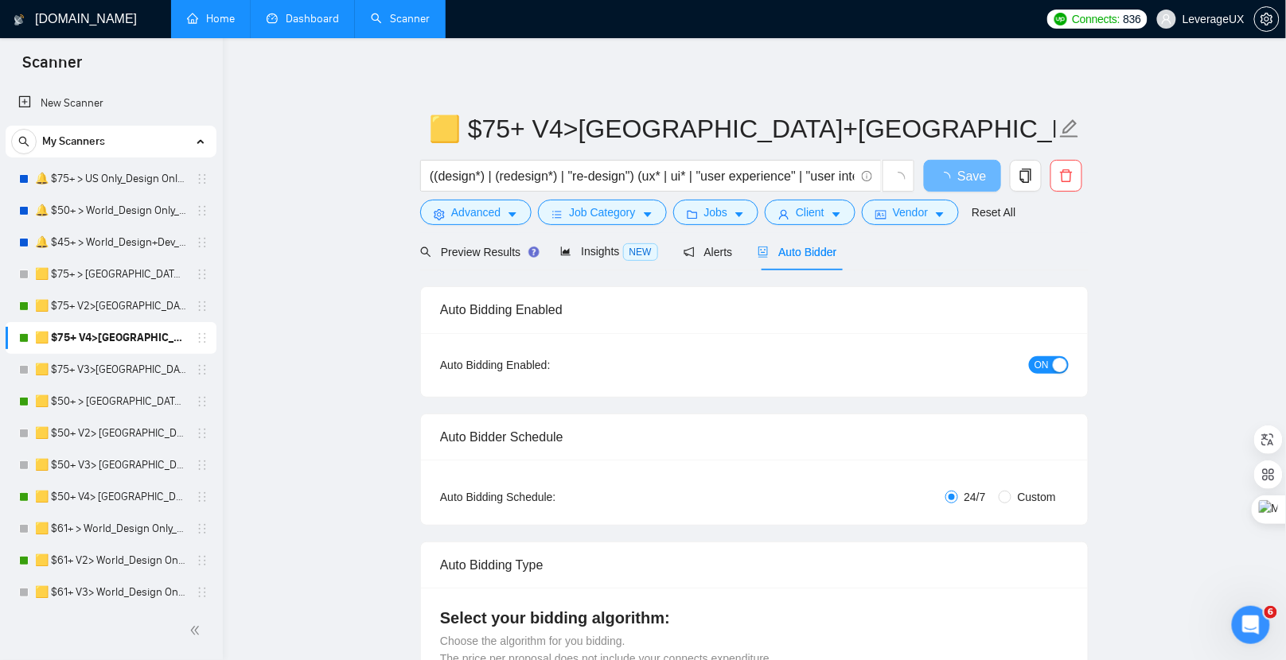
radio input "false"
radio input "true"
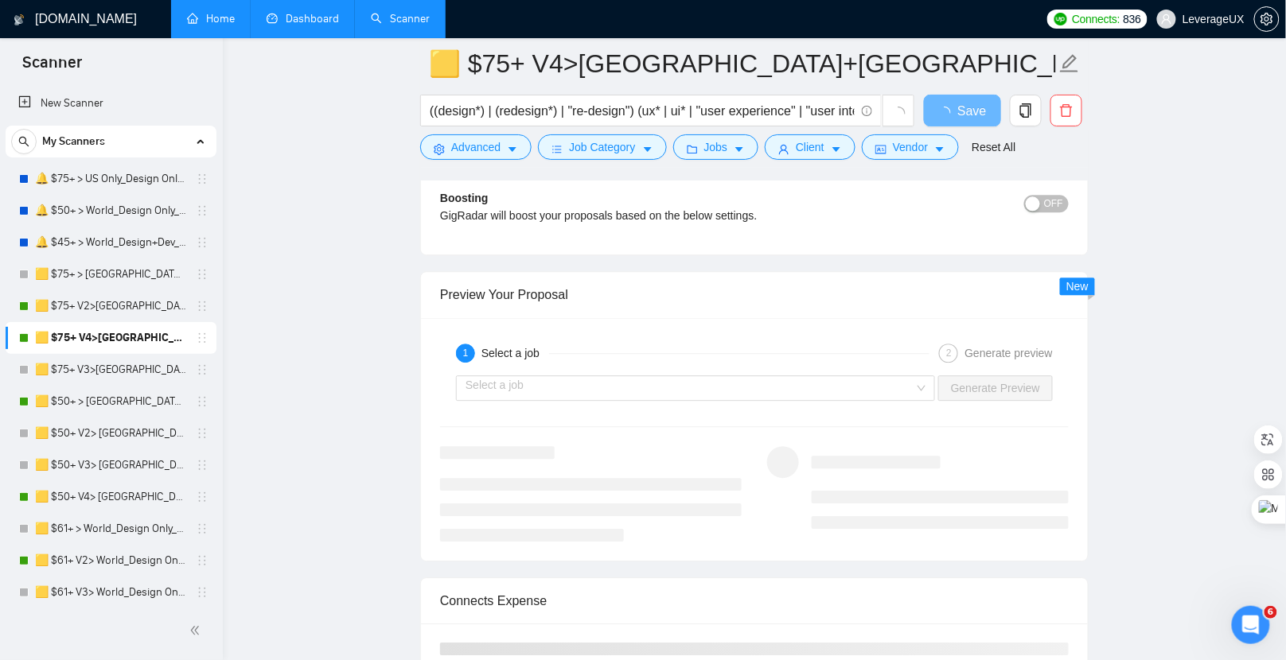
scroll to position [4042, 0]
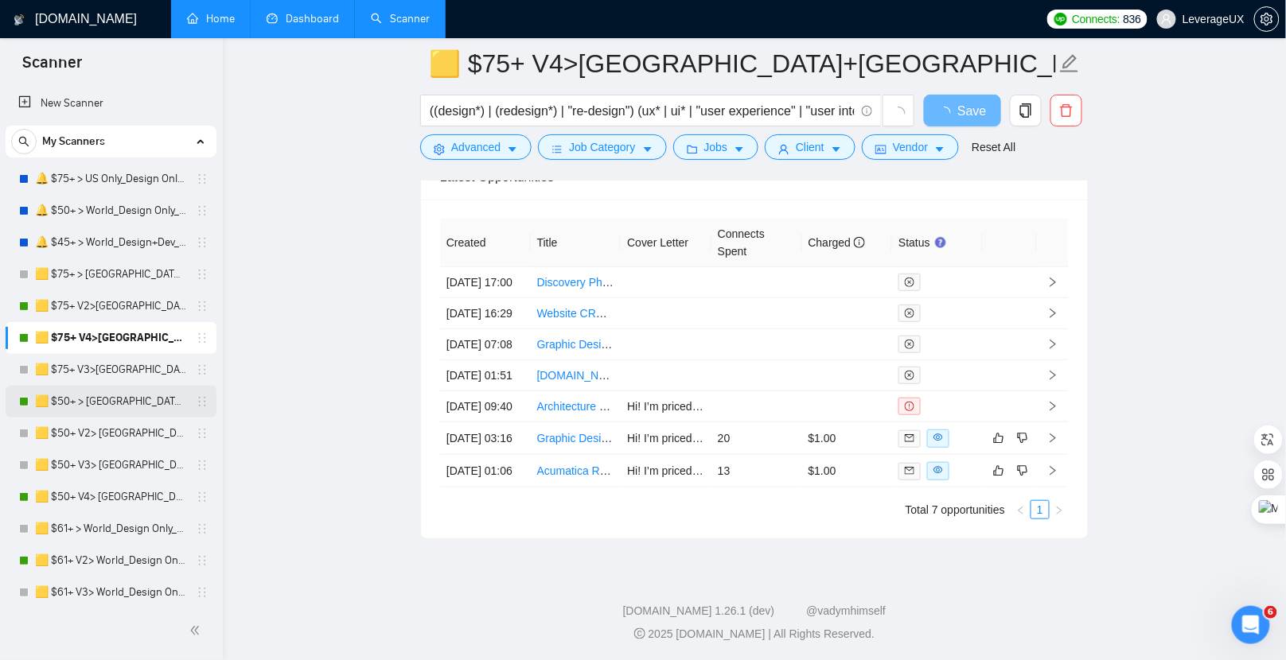
click at [120, 401] on link "🟨 $50+ > [GEOGRAPHIC_DATA]+[GEOGRAPHIC_DATA] Only_Tony-UX/UI_General" at bounding box center [110, 402] width 151 height 32
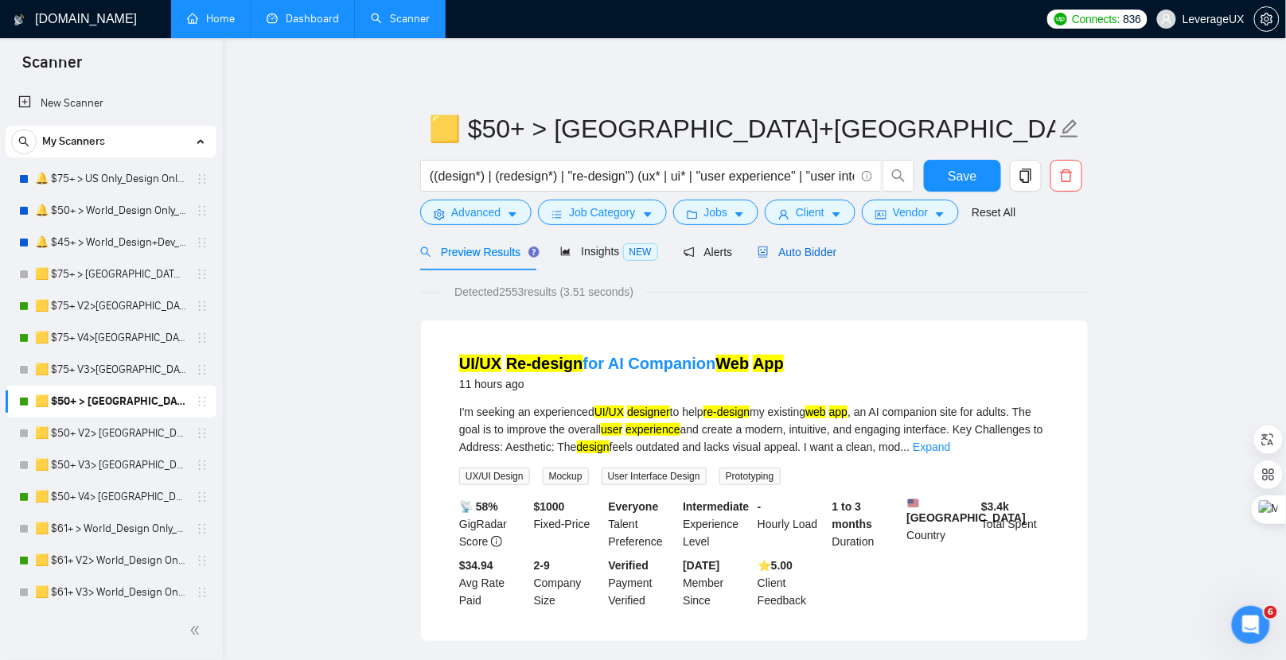
click at [828, 254] on span "Auto Bidder" at bounding box center [797, 252] width 79 height 13
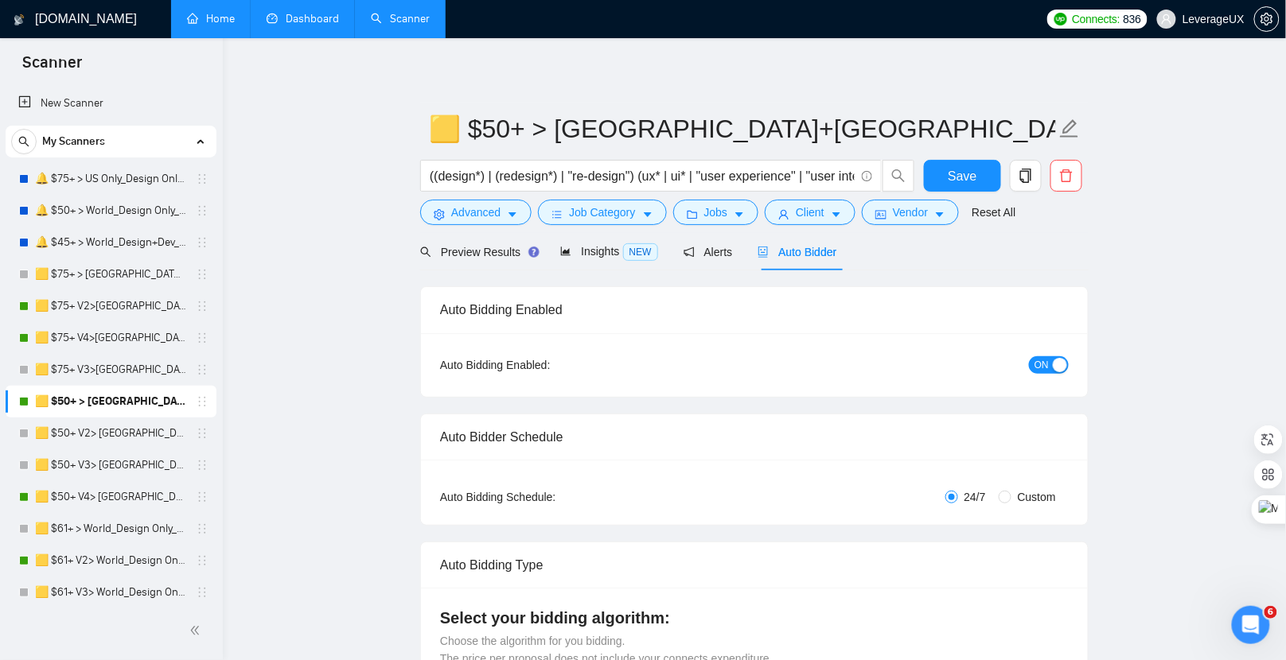
radio input "false"
radio input "true"
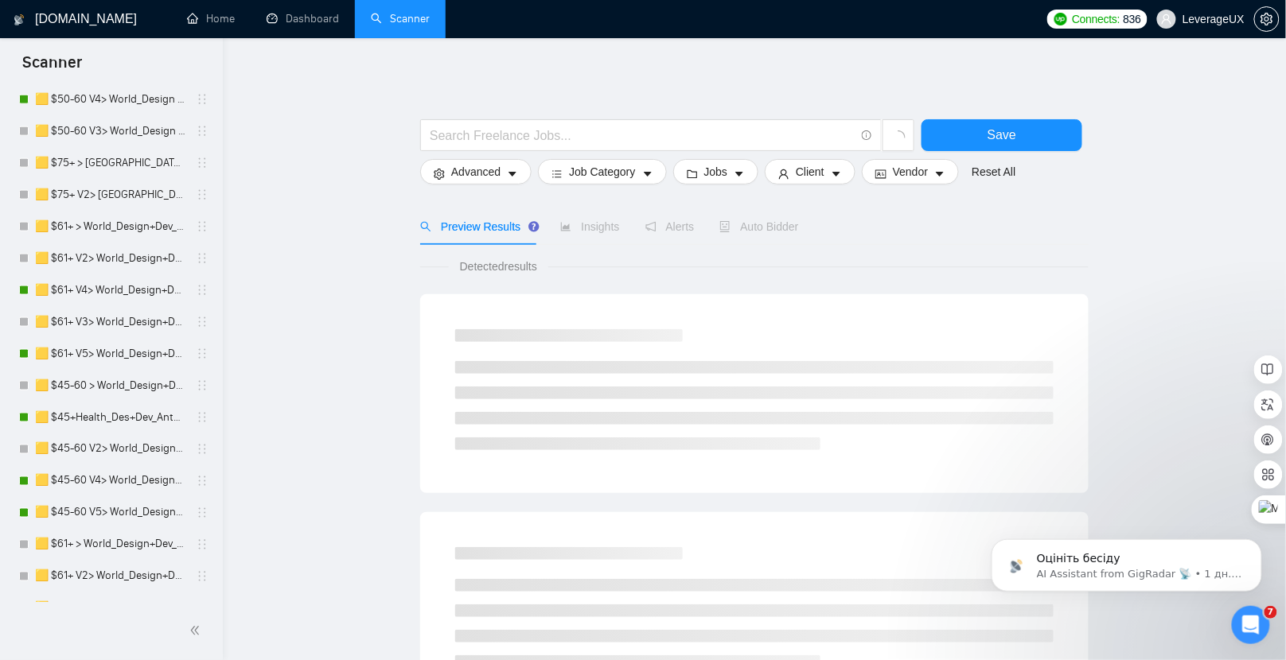
scroll to position [649, 0]
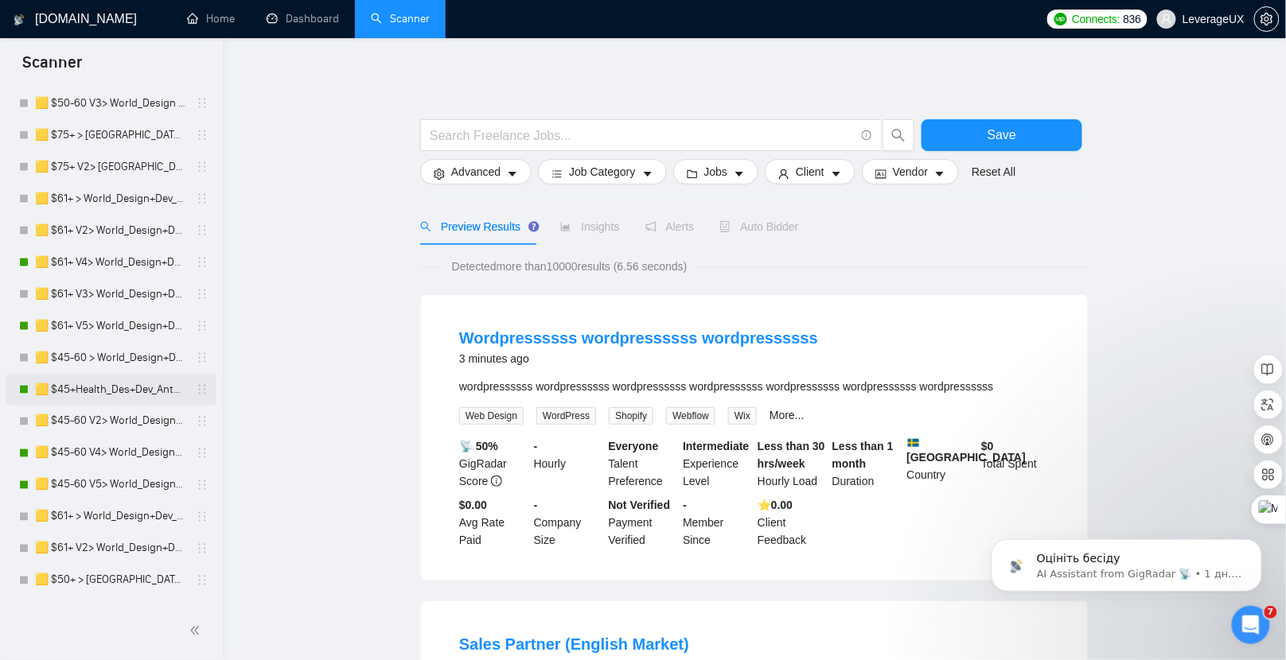
click at [98, 398] on link "🟨 $45+Health_Des+Dev_Antony" at bounding box center [110, 390] width 151 height 32
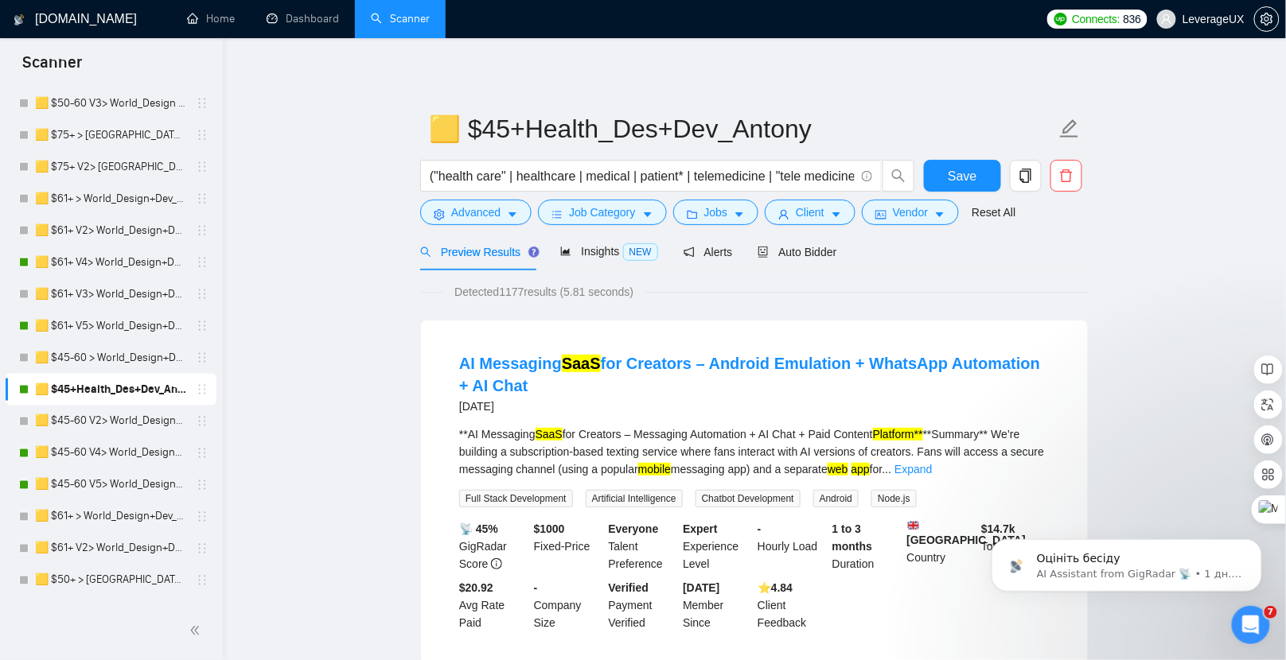
click at [794, 263] on div "Auto Bidder" at bounding box center [797, 251] width 79 height 37
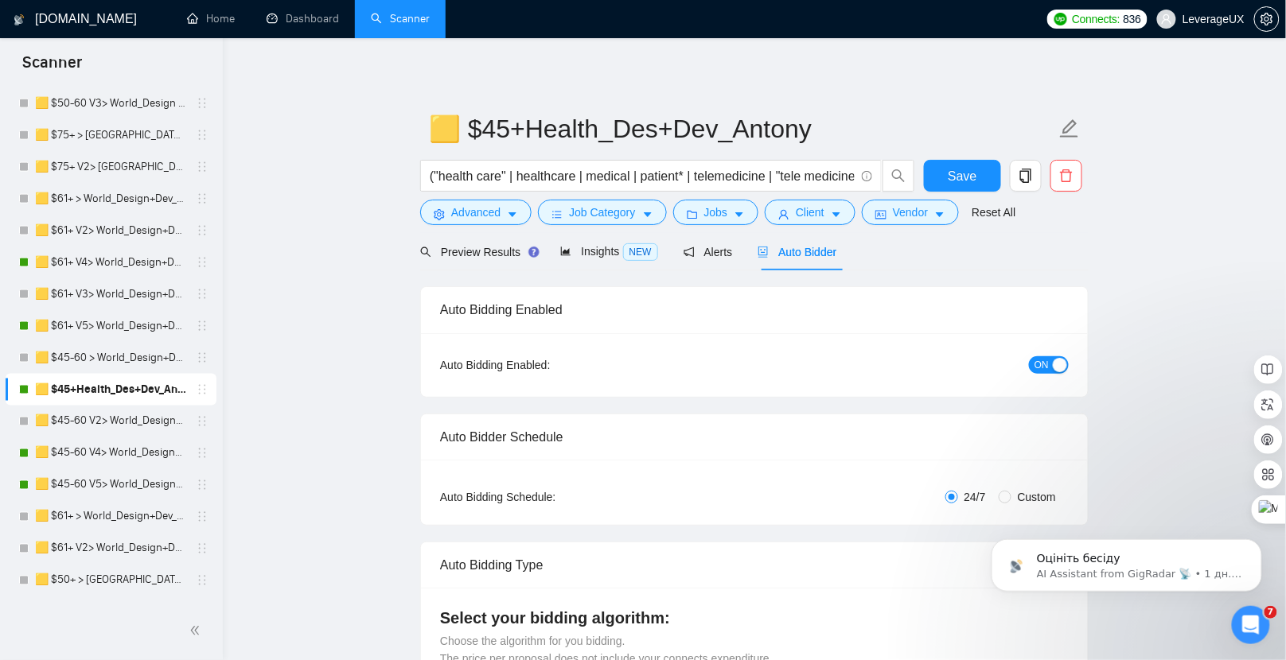
radio input "false"
radio input "true"
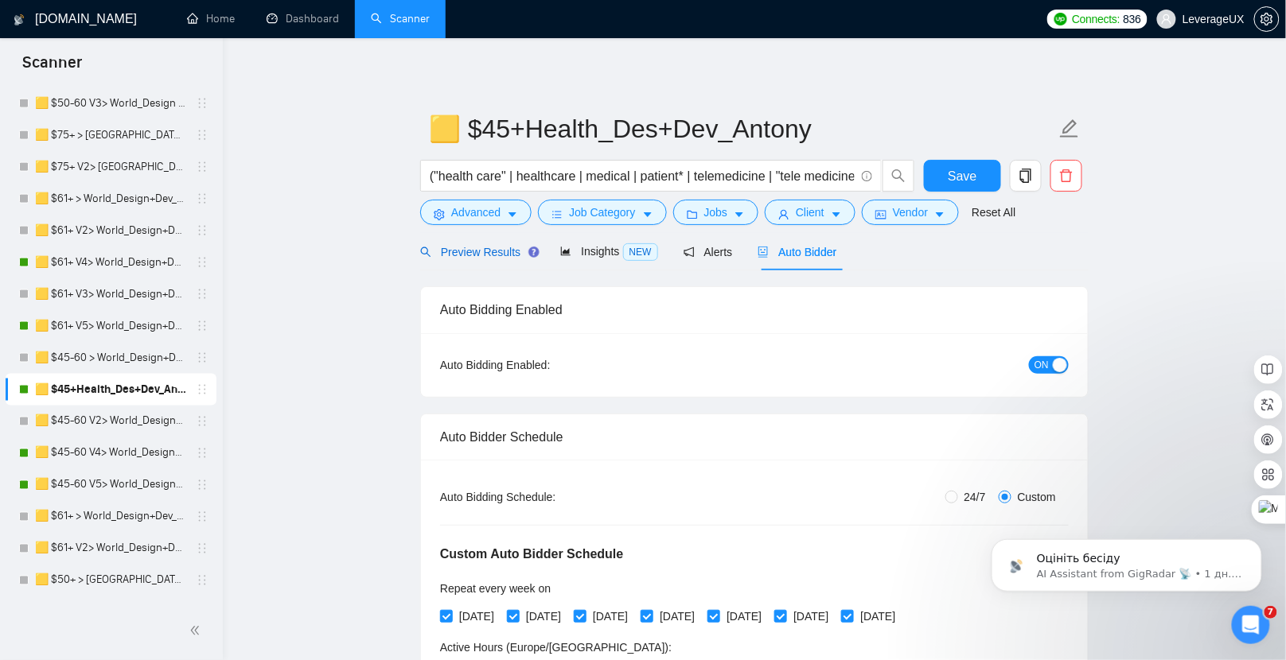
drag, startPoint x: 484, startPoint y: 246, endPoint x: 624, endPoint y: 276, distance: 143.3
click at [484, 247] on span "Preview Results" at bounding box center [477, 252] width 115 height 13
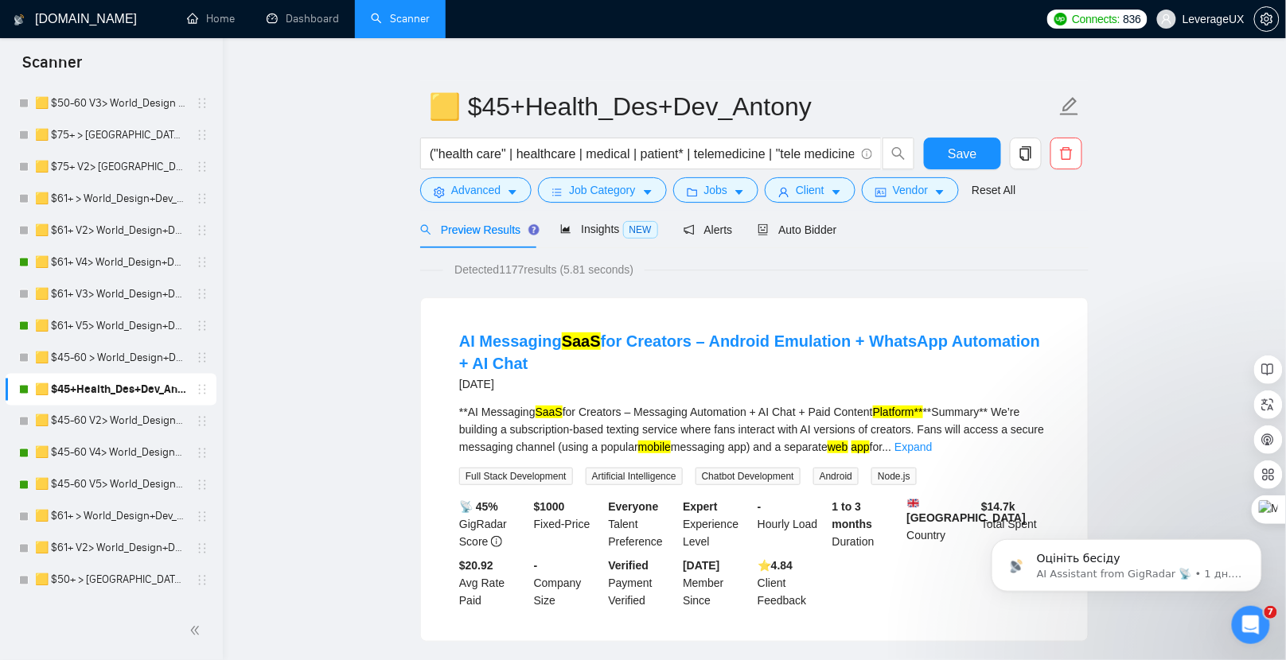
scroll to position [53, 0]
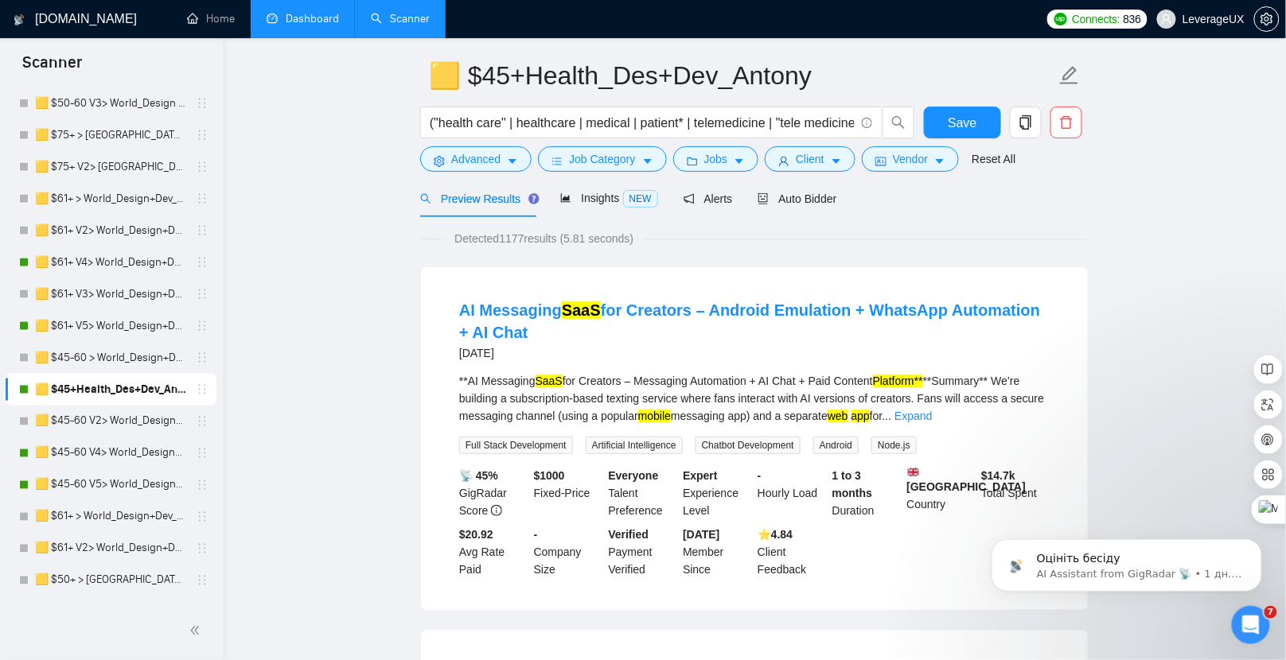
click at [280, 23] on link "Dashboard" at bounding box center [303, 19] width 72 height 14
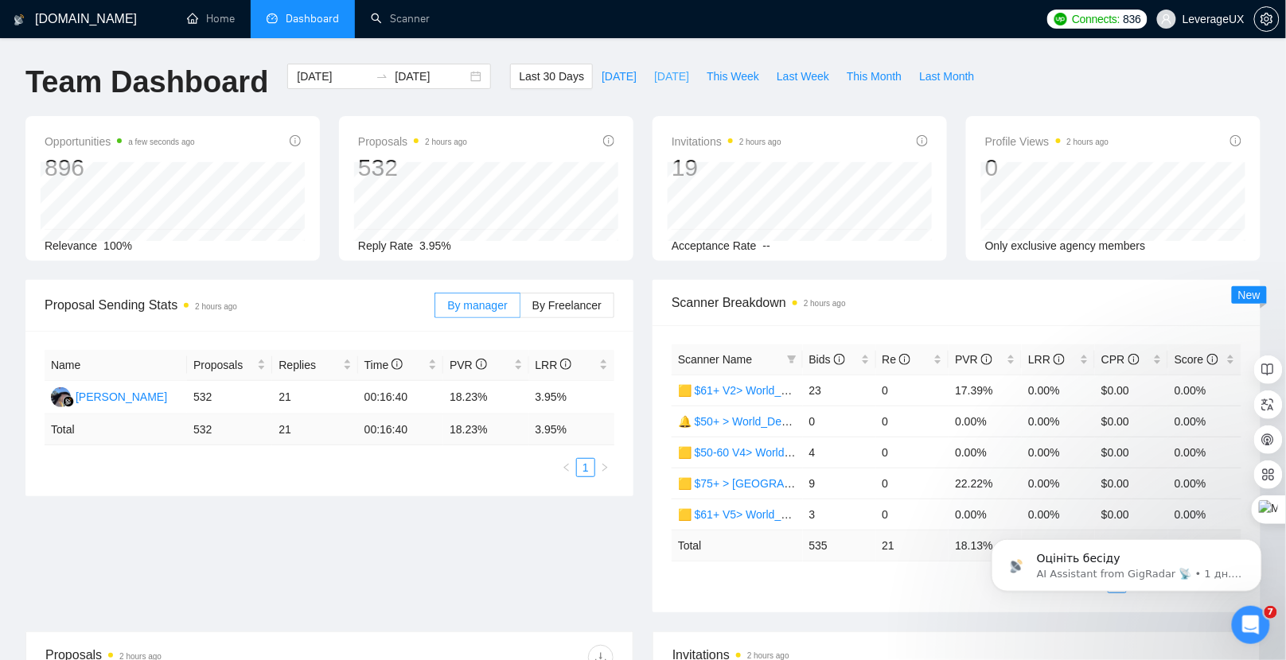
click at [667, 87] on button "[DATE]" at bounding box center [671, 76] width 53 height 25
type input "2025-09-23"
click at [567, 306] on span "By Freelancer" at bounding box center [566, 305] width 69 height 13
click at [520, 310] on input "By Freelancer" at bounding box center [520, 310] width 0 height 0
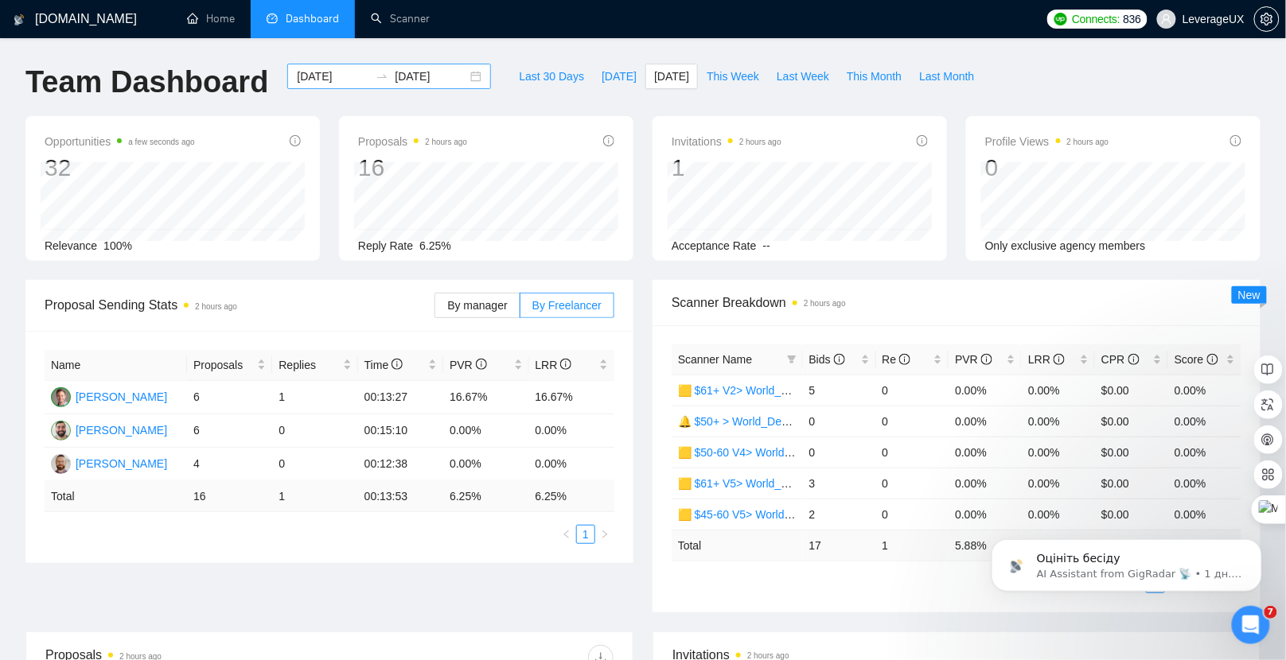
click at [464, 78] on div "2025-09-23 2025-09-23" at bounding box center [389, 76] width 204 height 25
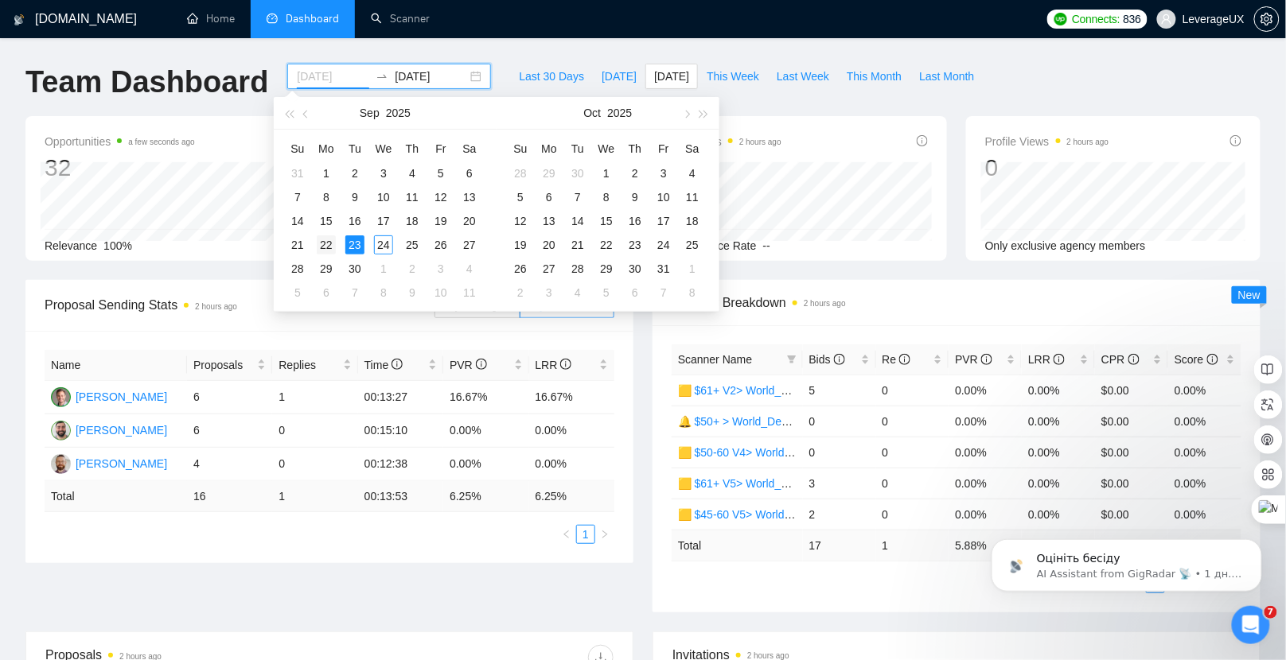
type input "2025-09-22"
click at [326, 247] on div "22" at bounding box center [326, 245] width 19 height 19
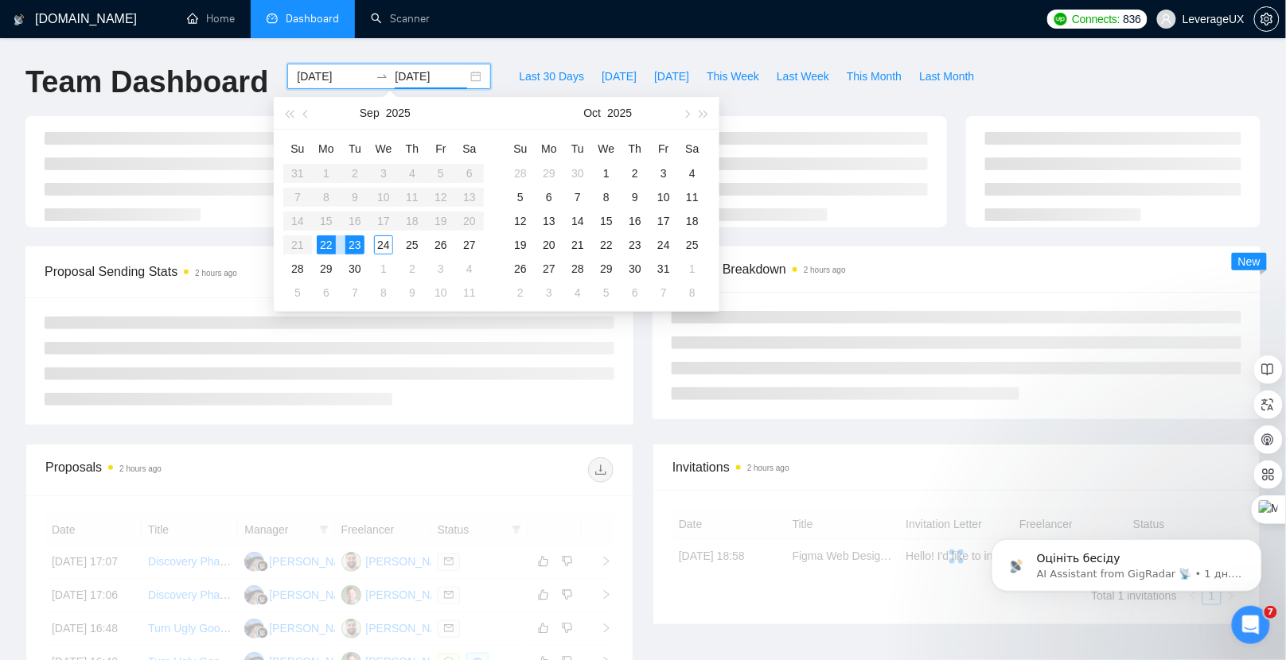
click at [326, 247] on div "22" at bounding box center [326, 245] width 19 height 19
type input "2025-09-22"
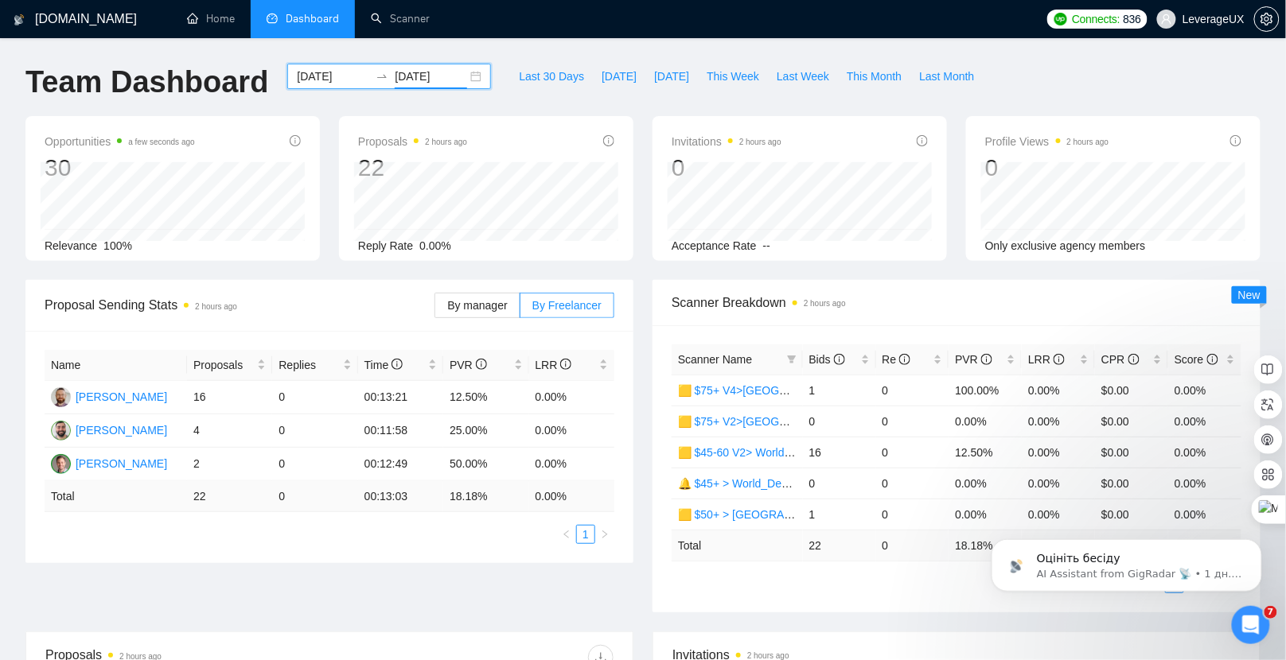
click at [455, 65] on div "2025-09-22 2025-09-22" at bounding box center [389, 76] width 204 height 25
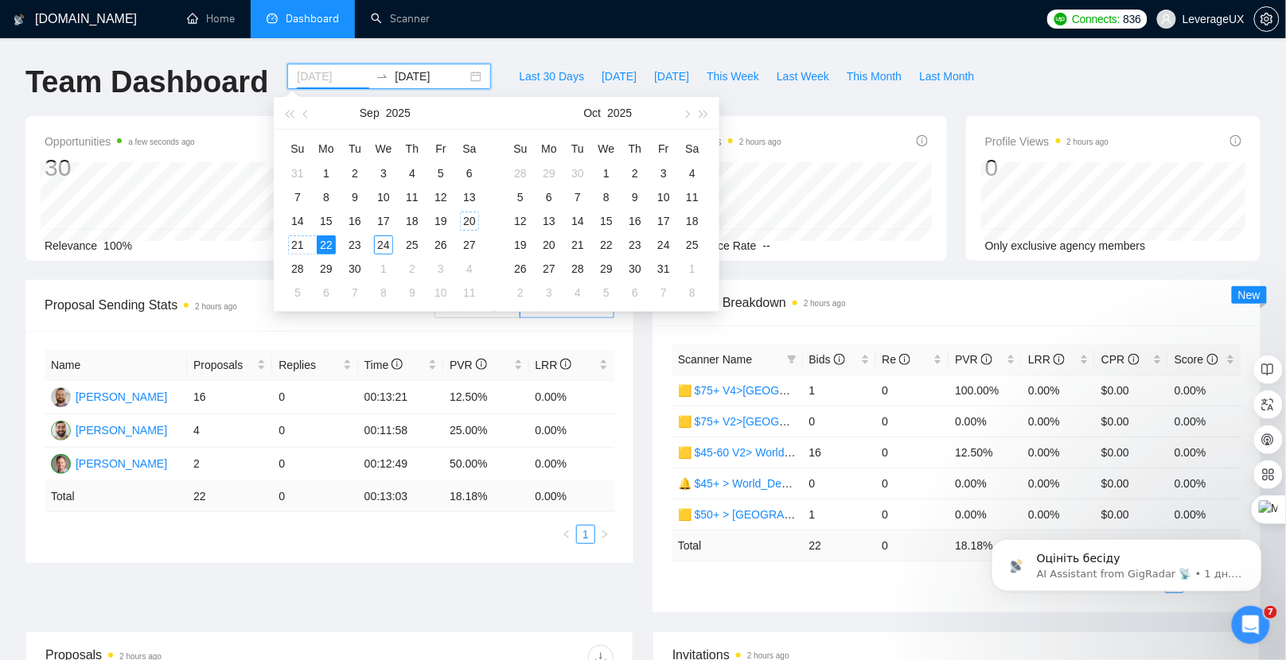
type input "2025-09-20"
click at [469, 223] on div "20" at bounding box center [469, 221] width 19 height 19
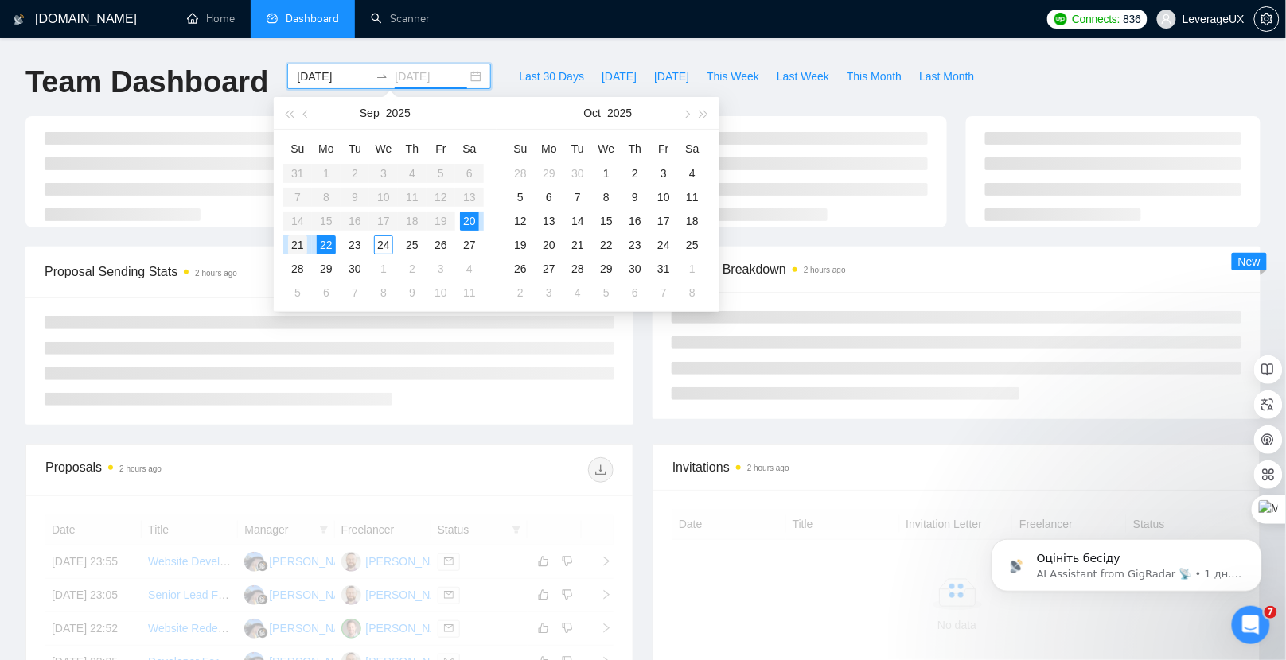
type input "2025-09-21"
click at [303, 247] on div "21" at bounding box center [297, 245] width 19 height 19
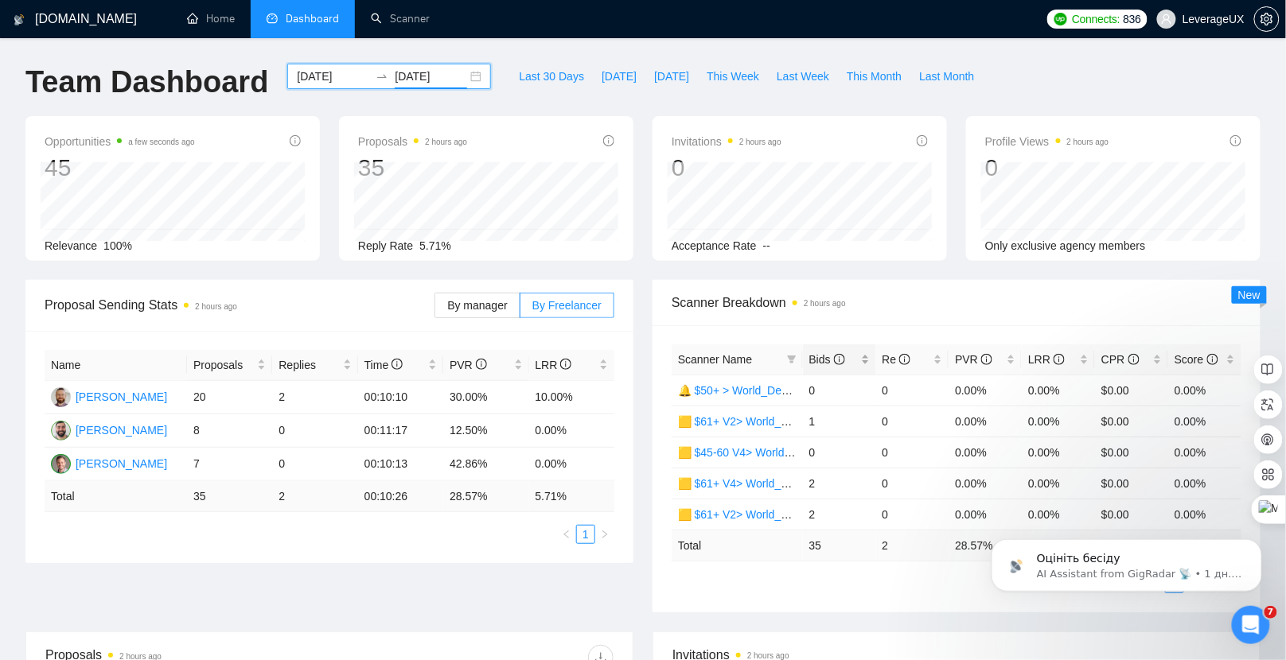
click at [809, 357] on div "Bids" at bounding box center [839, 360] width 60 height 18
click at [465, 84] on div "2025-09-20 2025-09-21" at bounding box center [389, 76] width 204 height 25
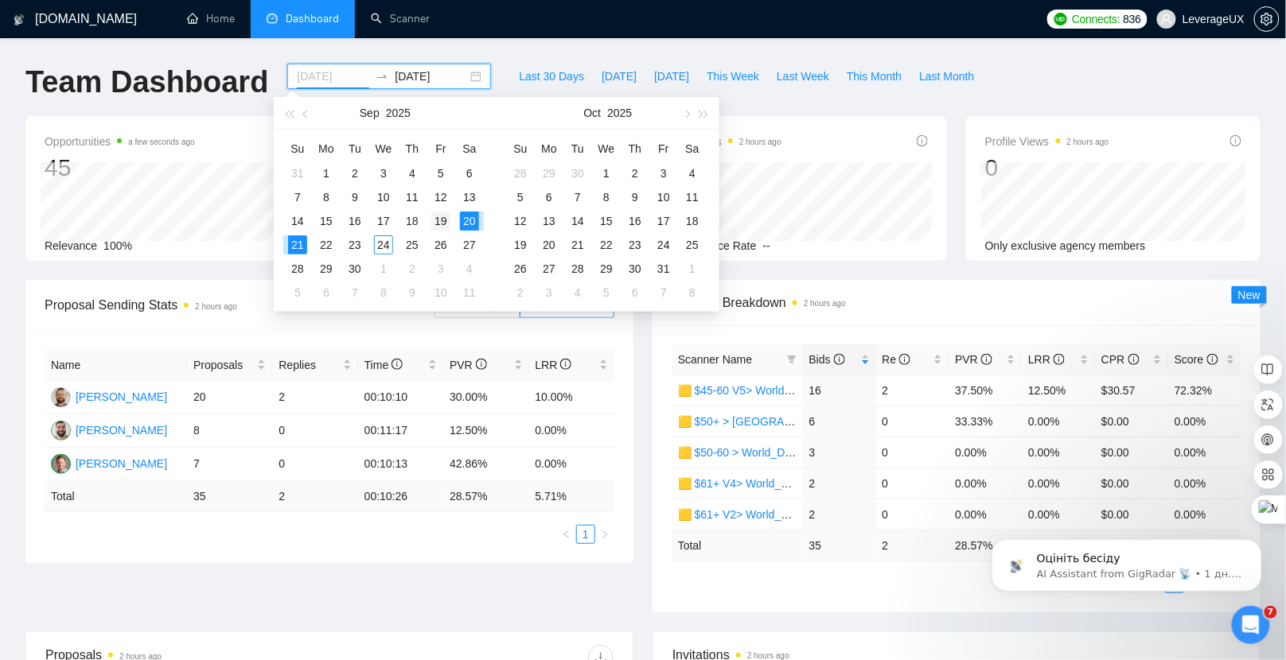
type input "2025-09-19"
click at [449, 221] on div "19" at bounding box center [440, 221] width 19 height 19
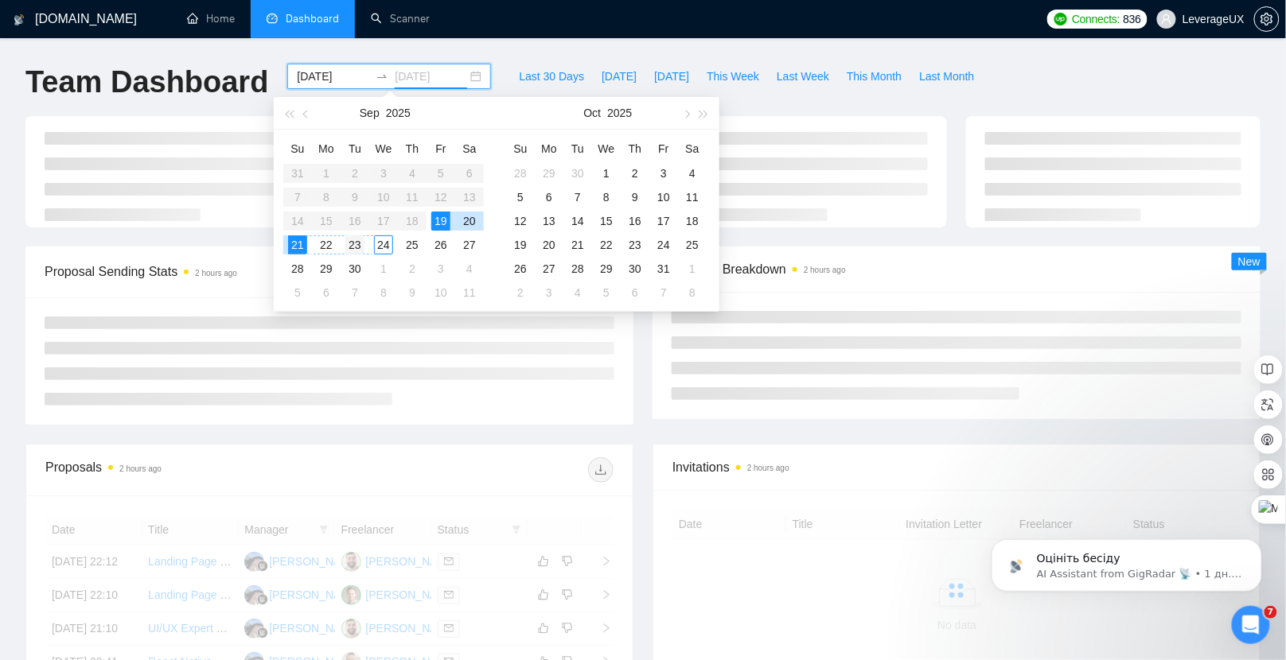
type input "2025-09-23"
click at [355, 245] on div "23" at bounding box center [354, 245] width 19 height 19
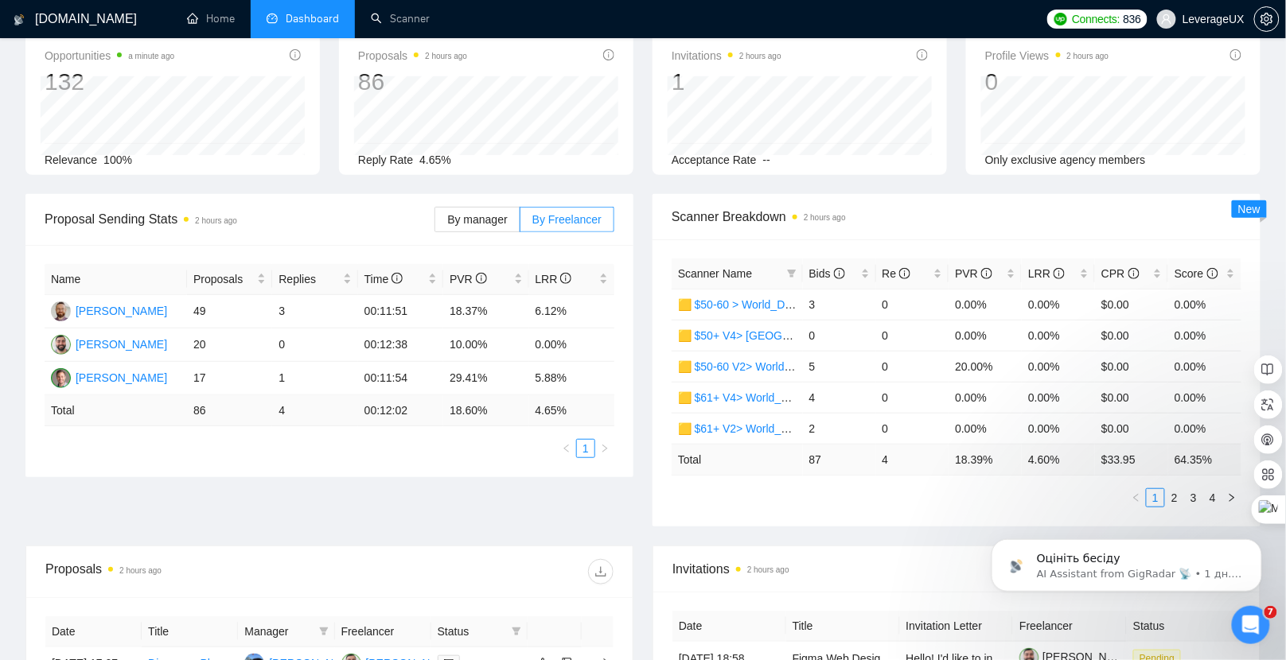
scroll to position [88, 0]
click at [824, 272] on span "Bids" at bounding box center [827, 272] width 36 height 13
click at [824, 271] on span "Bids" at bounding box center [827, 272] width 36 height 13
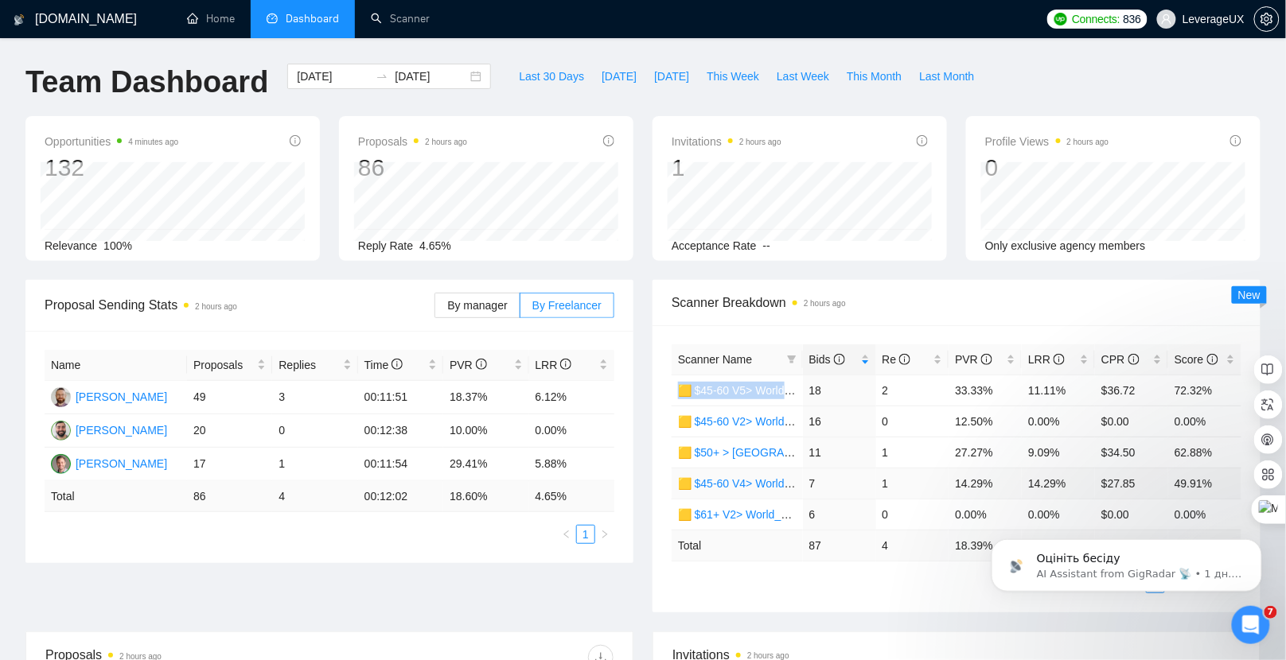
scroll to position [54, 0]
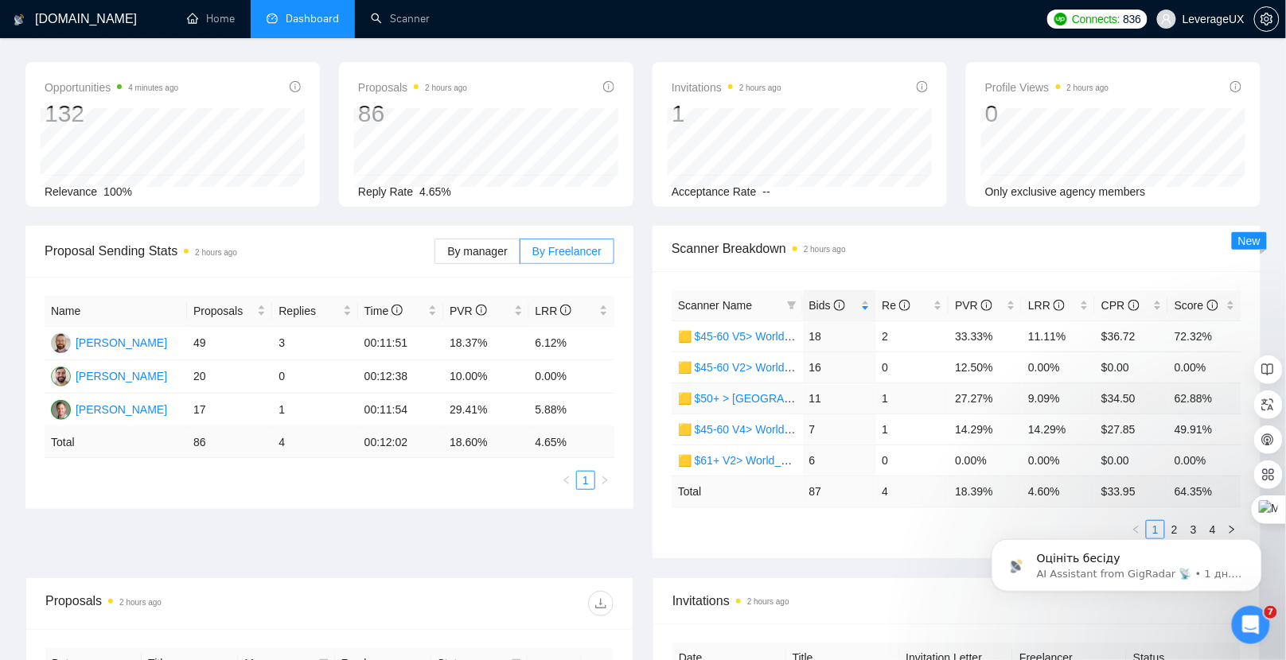
click at [769, 408] on td "🟨 $50+ > [GEOGRAPHIC_DATA]+[GEOGRAPHIC_DATA] Only_Tony-UX/UI_General" at bounding box center [737, 398] width 131 height 31
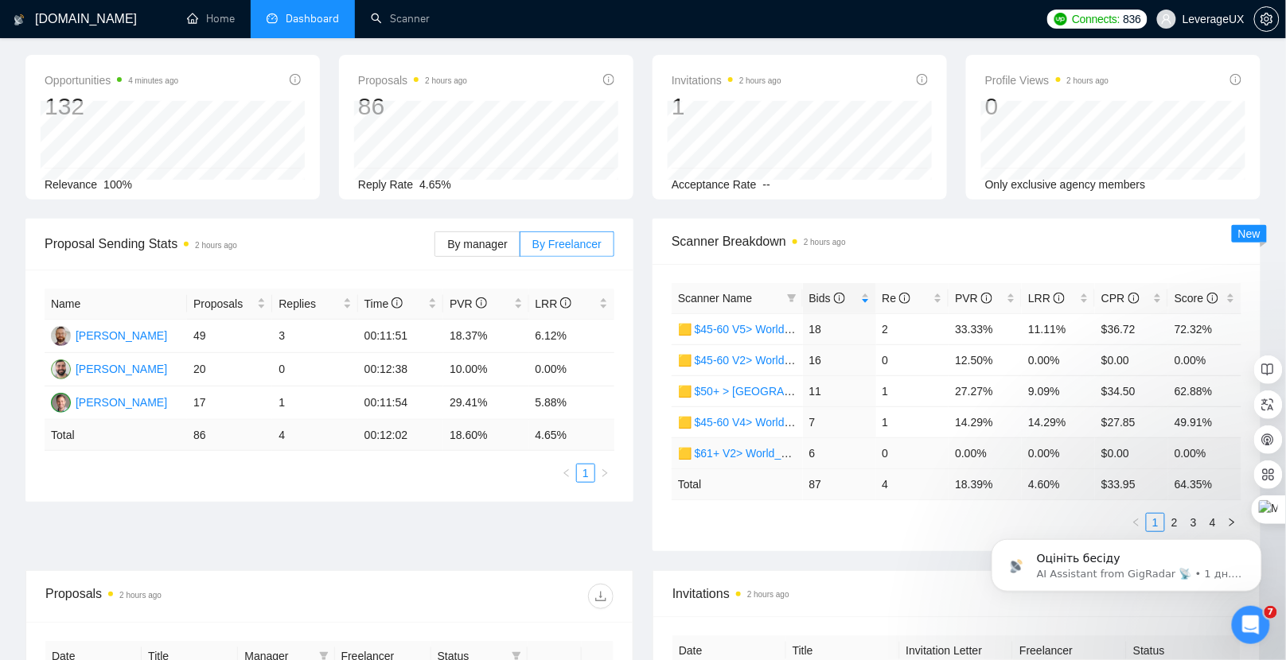
scroll to position [88, 0]
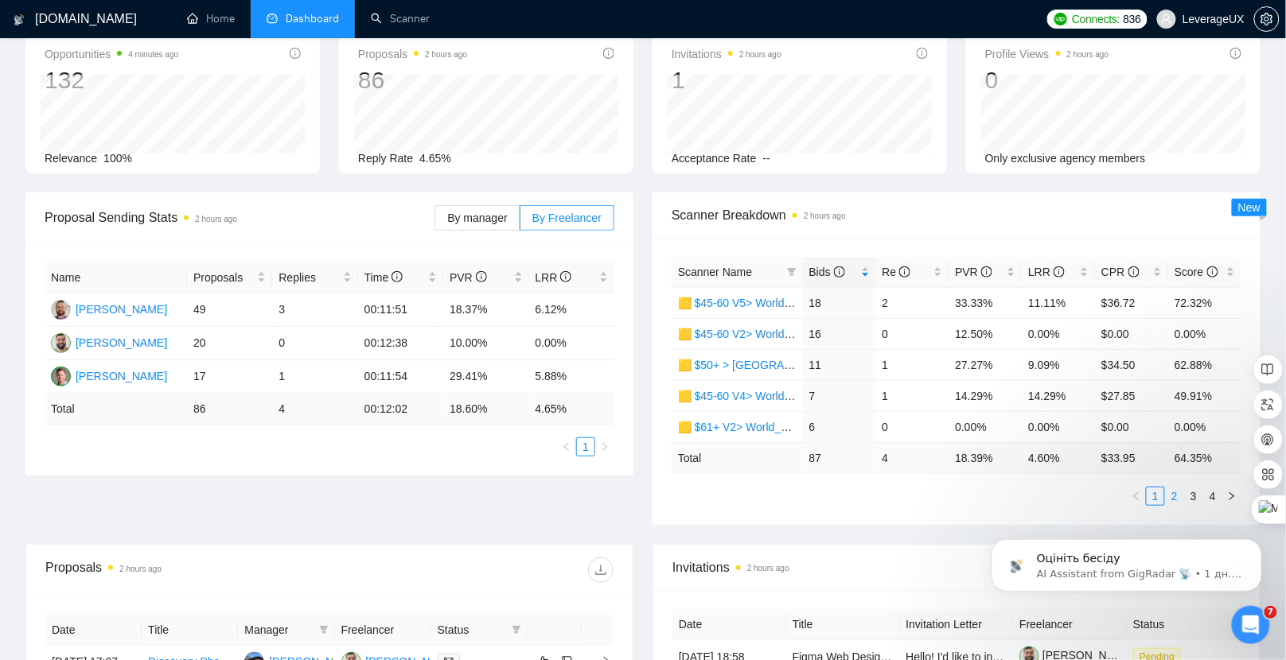
click at [1181, 493] on link "2" at bounding box center [1175, 497] width 18 height 18
click at [1156, 492] on link "1" at bounding box center [1156, 497] width 18 height 18
click at [1174, 493] on link "2" at bounding box center [1175, 497] width 18 height 18
click at [1191, 493] on link "3" at bounding box center [1194, 497] width 18 height 18
click at [1213, 495] on link "4" at bounding box center [1213, 497] width 18 height 18
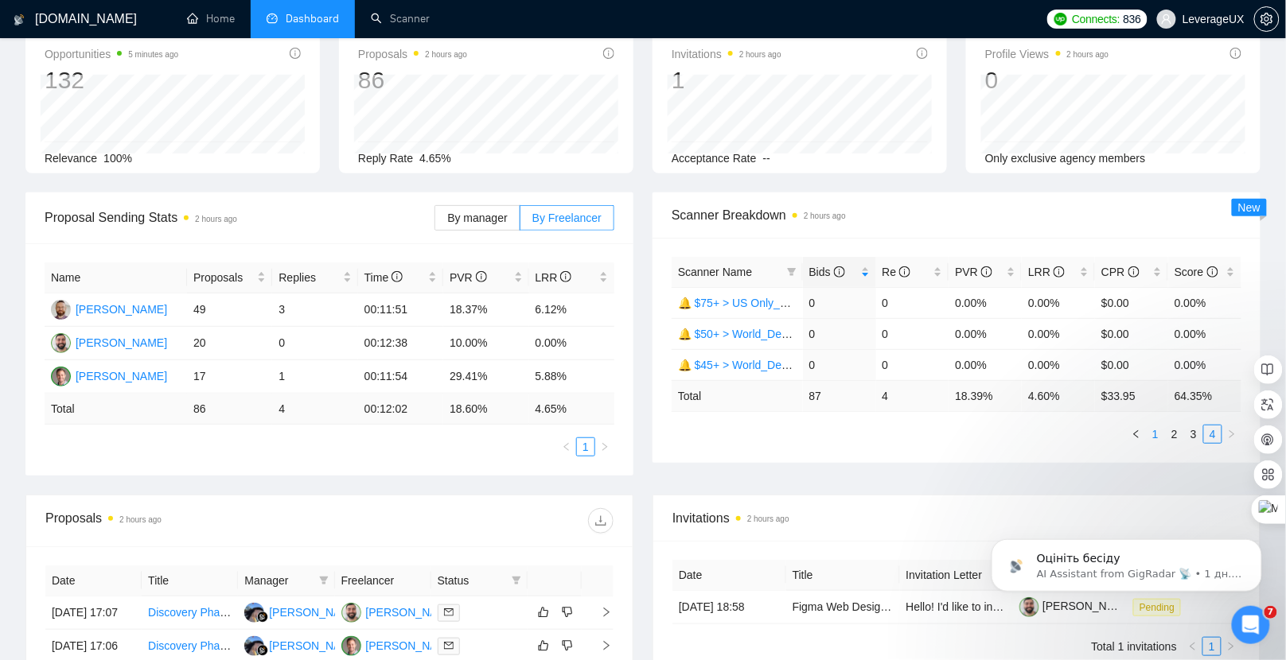
click at [1156, 434] on link "1" at bounding box center [1156, 435] width 18 height 18
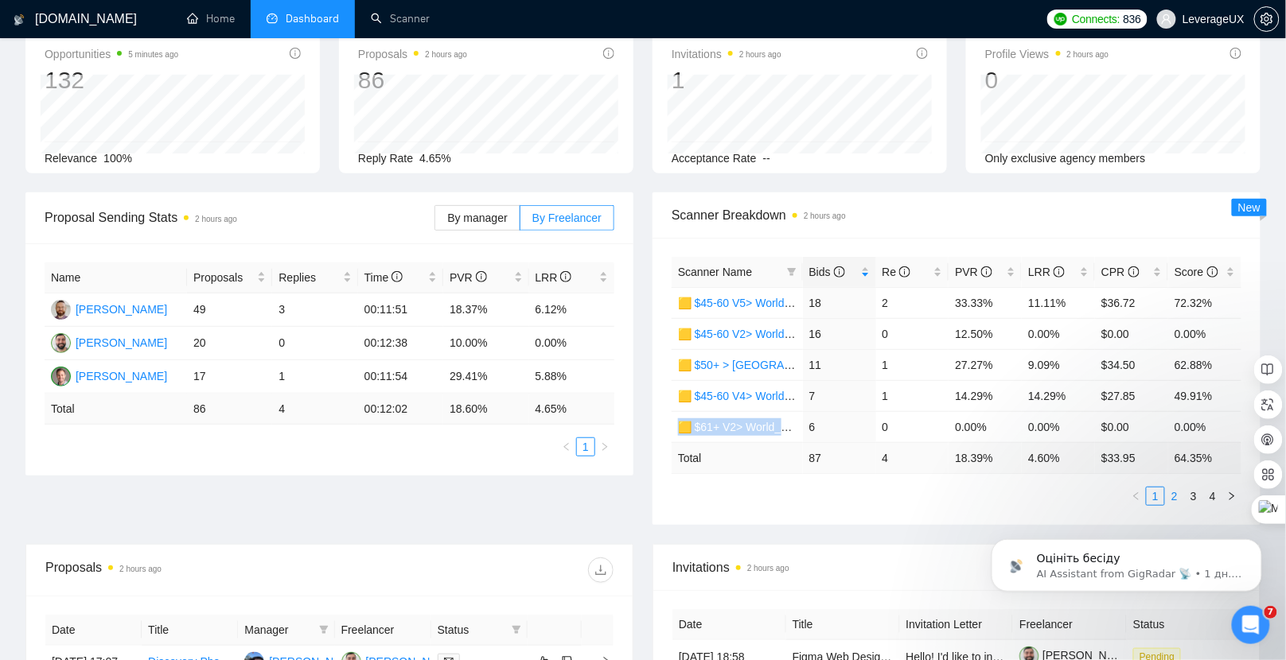
click at [1172, 492] on link "2" at bounding box center [1175, 497] width 18 height 18
click at [751, 321] on td "🟨 $61+ V4> World_Design+Dev_Antony-Full-Stack_General" at bounding box center [737, 333] width 131 height 31
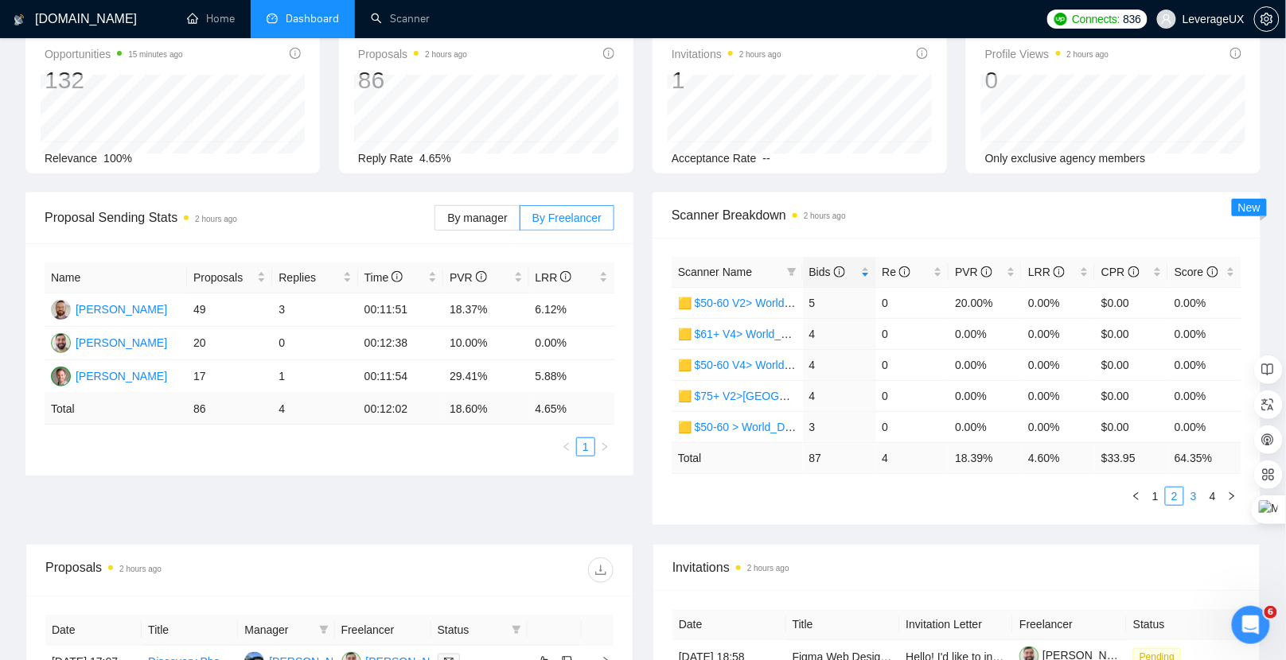
click at [1192, 495] on link "3" at bounding box center [1194, 497] width 18 height 18
click at [1151, 495] on link "1" at bounding box center [1156, 497] width 18 height 18
click at [1178, 497] on link "2" at bounding box center [1175, 497] width 18 height 18
click at [1198, 494] on link "3" at bounding box center [1194, 497] width 18 height 18
click at [1216, 495] on link "4" at bounding box center [1213, 497] width 18 height 18
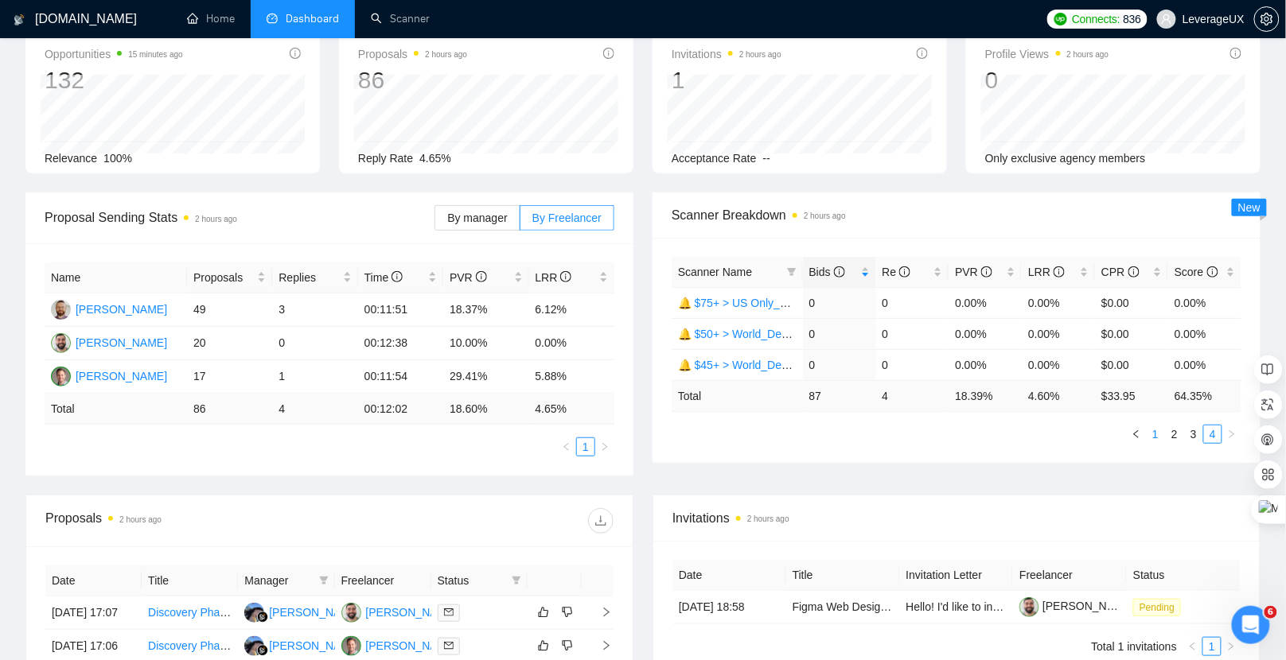
click at [1153, 434] on link "1" at bounding box center [1156, 435] width 18 height 18
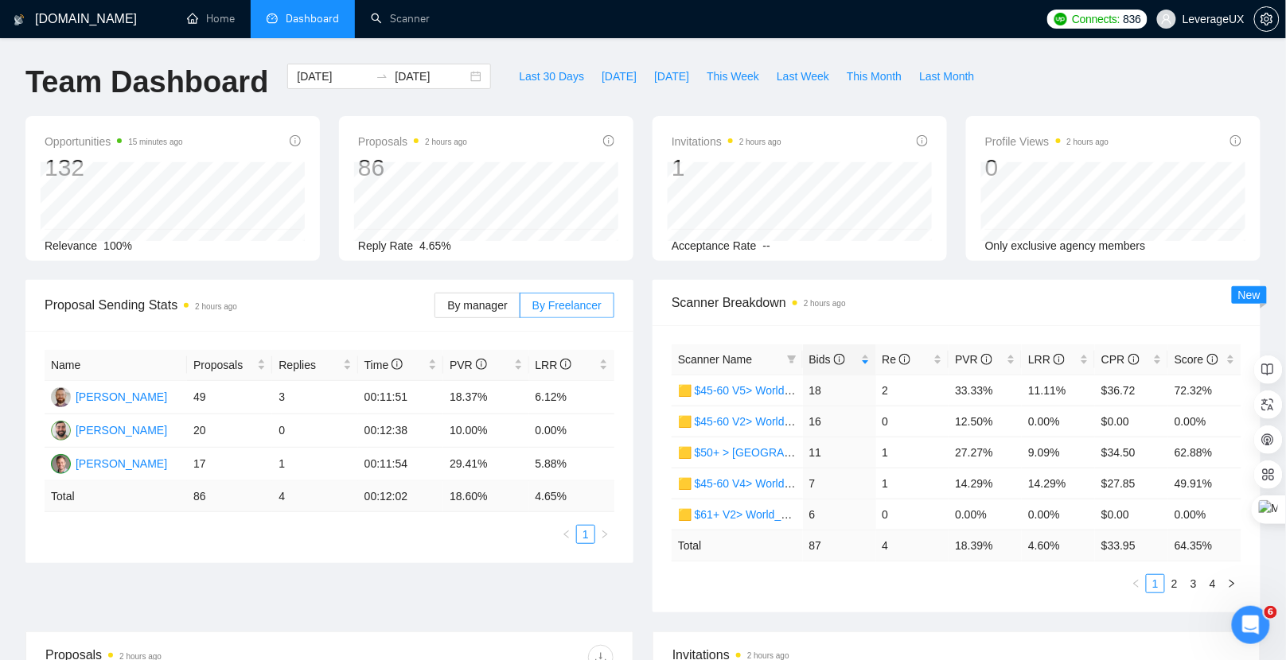
scroll to position [87, 0]
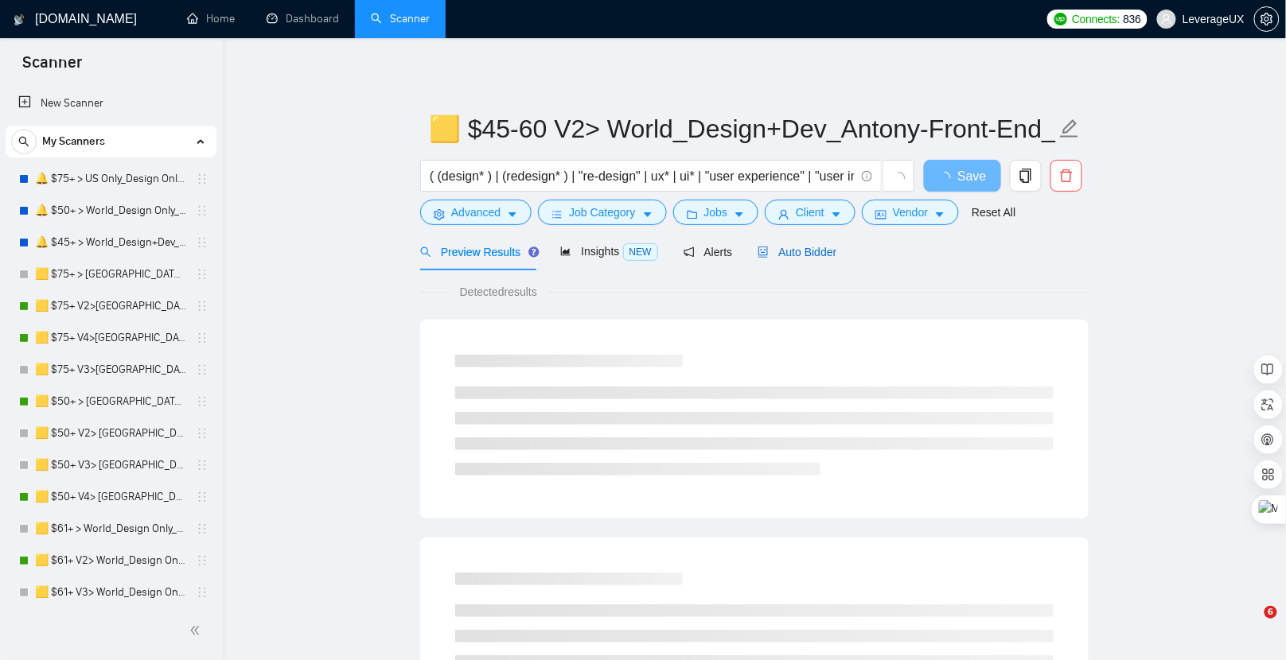
click at [793, 256] on span "Auto Bidder" at bounding box center [797, 252] width 79 height 13
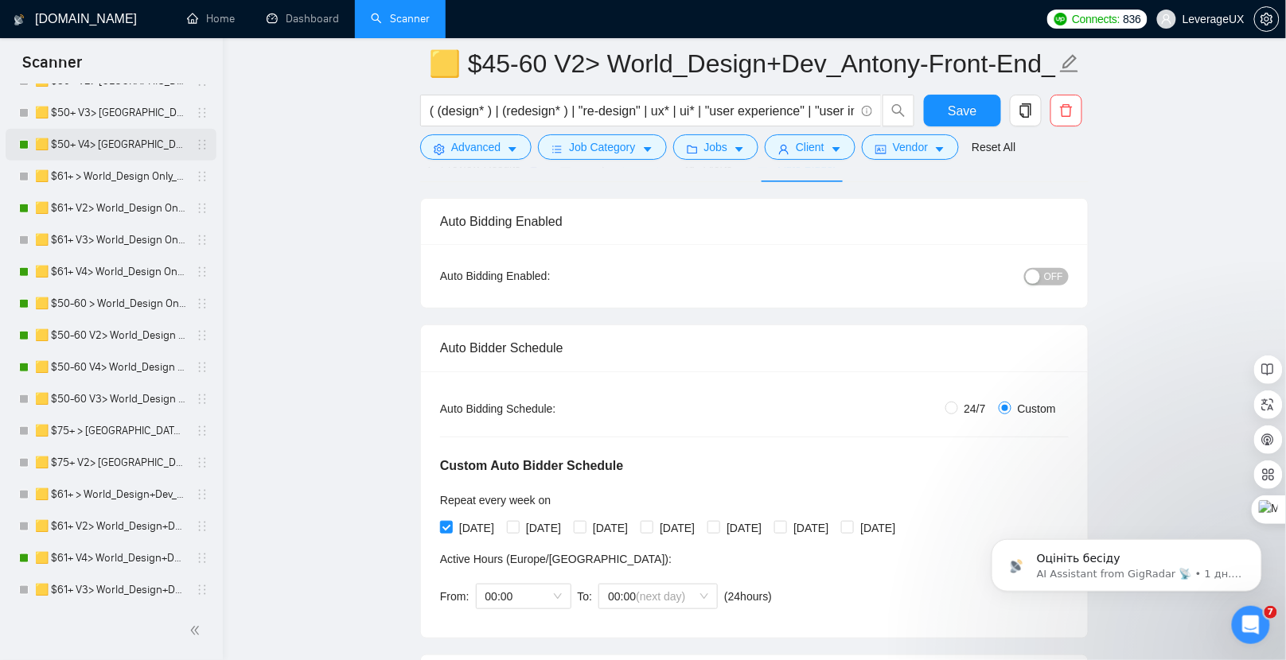
scroll to position [379, 0]
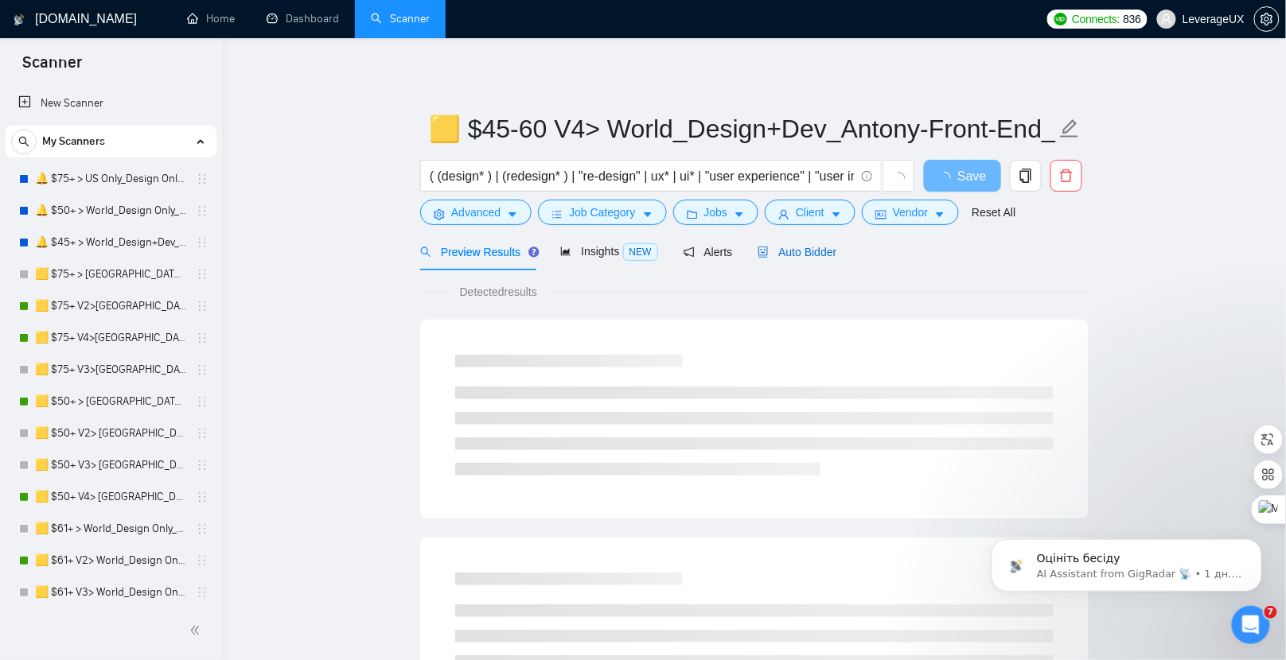
click at [806, 249] on span "Auto Bidder" at bounding box center [797, 252] width 79 height 13
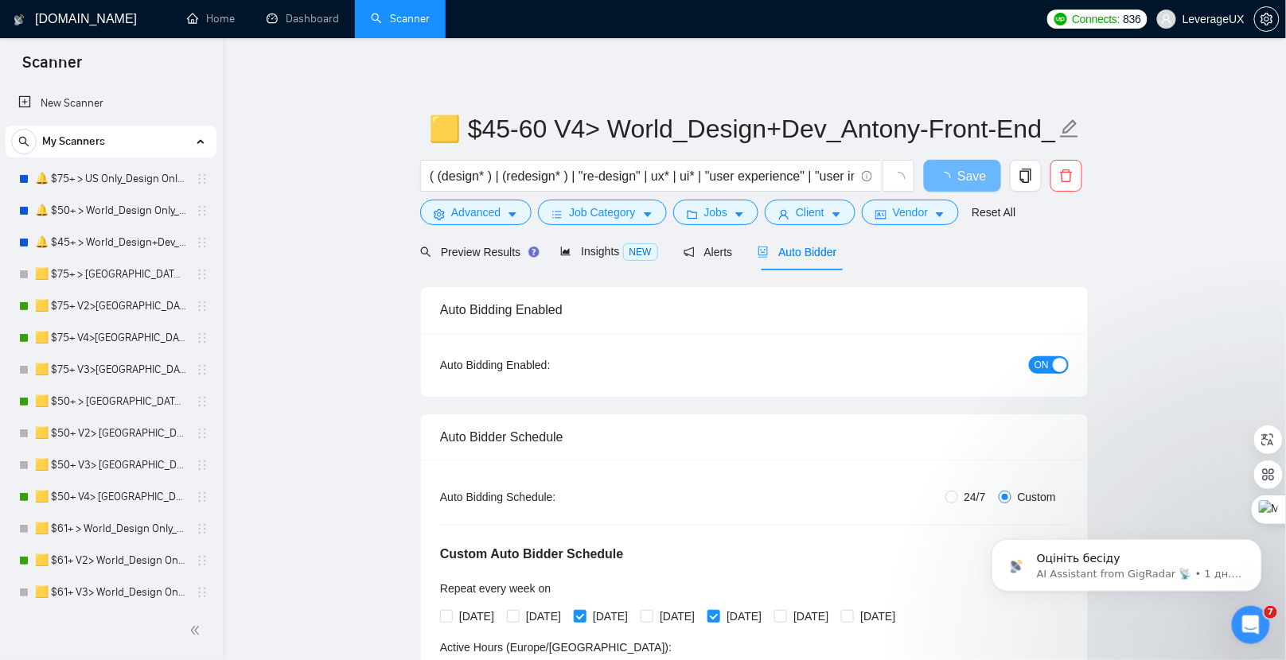
radio input "false"
radio input "true"
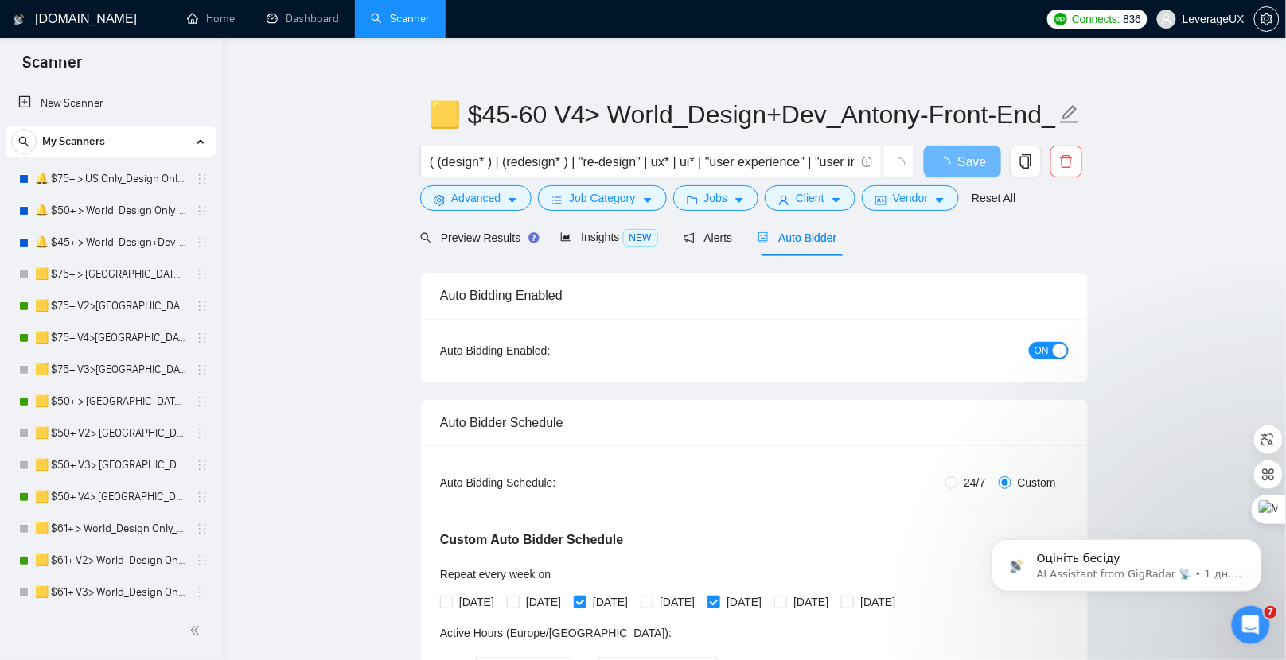
scroll to position [50, 0]
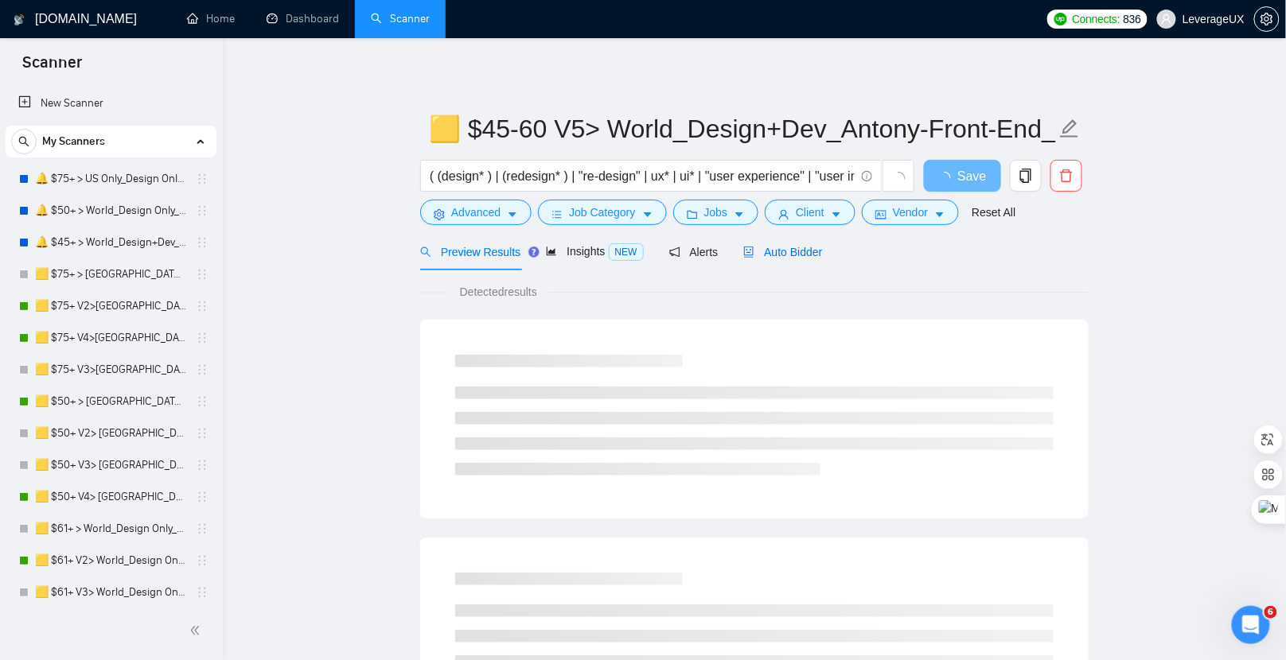
drag, startPoint x: 810, startPoint y: 246, endPoint x: 542, endPoint y: 232, distance: 268.5
click at [810, 246] on span "Auto Bidder" at bounding box center [782, 252] width 79 height 13
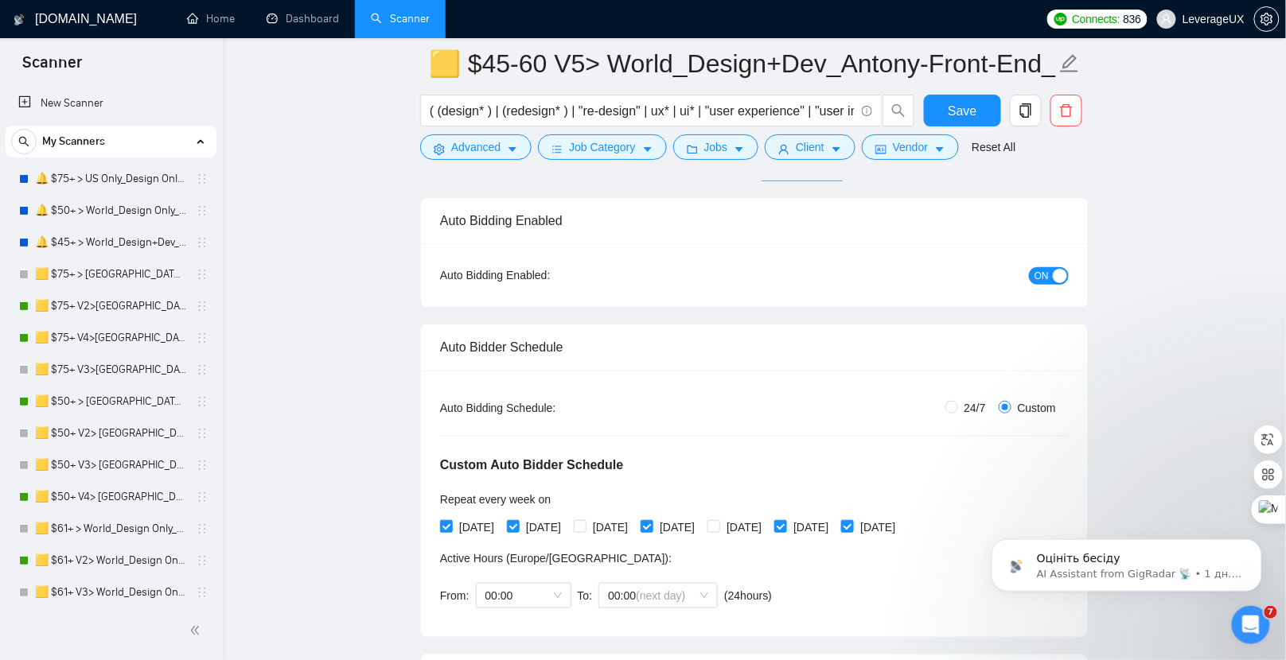
scroll to position [102, 0]
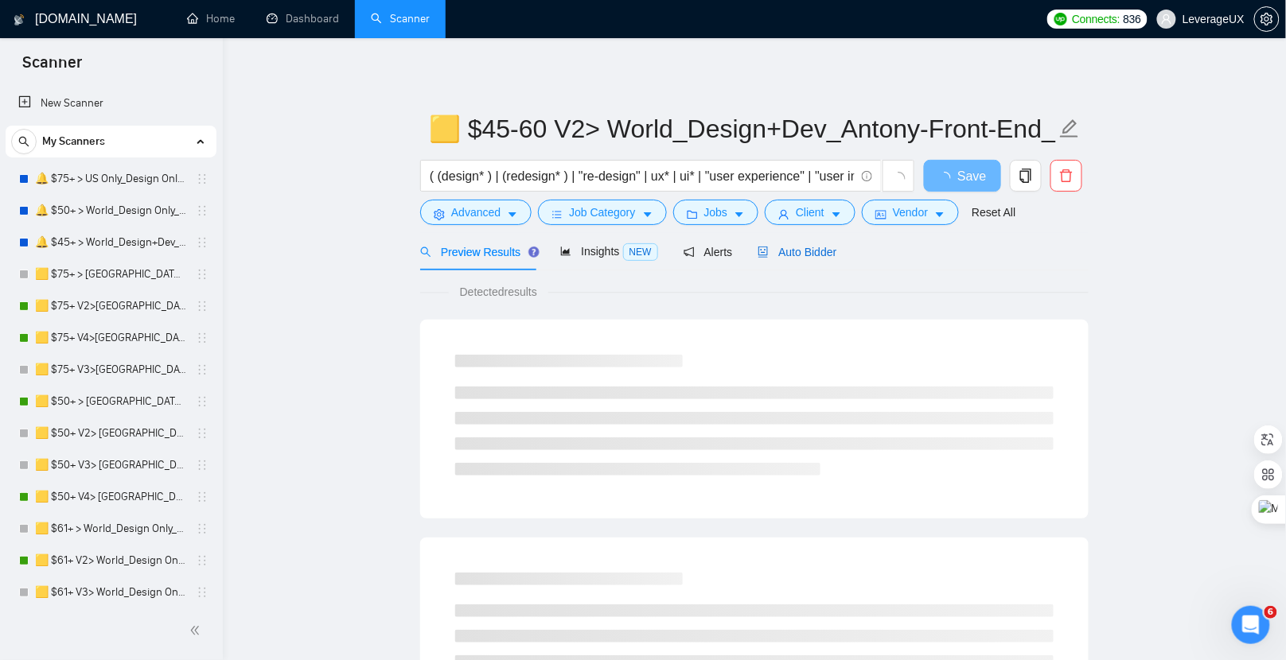
click at [795, 252] on span "Auto Bidder" at bounding box center [797, 252] width 79 height 13
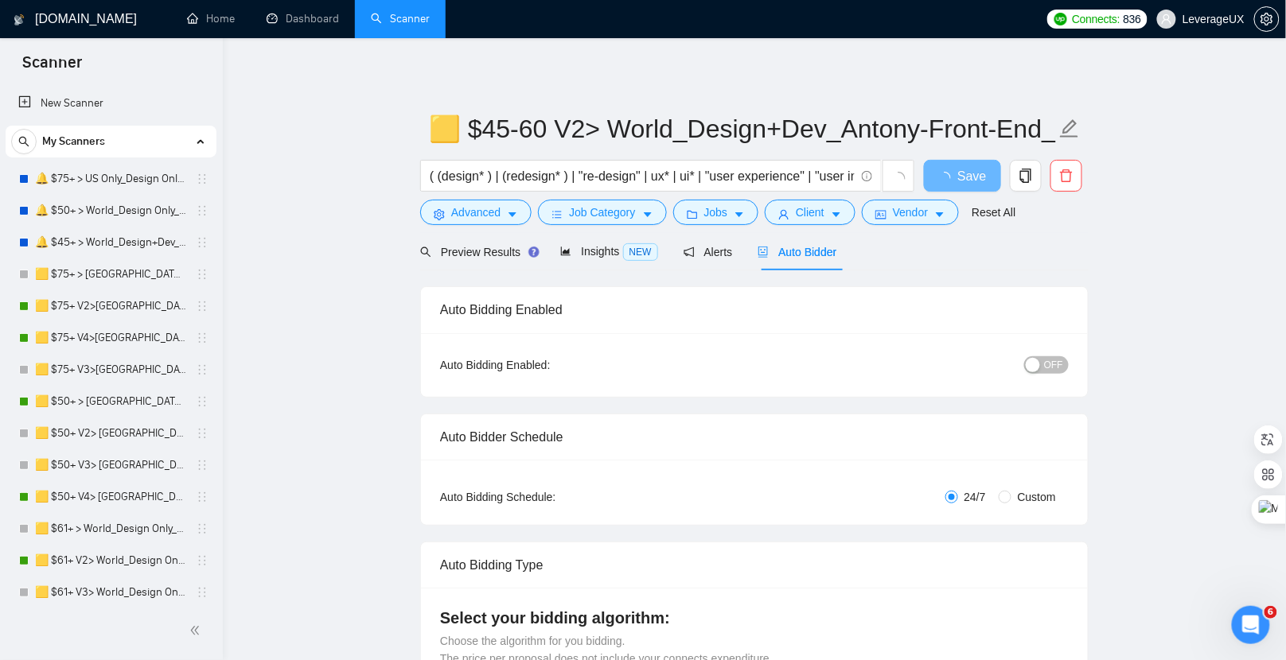
radio input "false"
radio input "true"
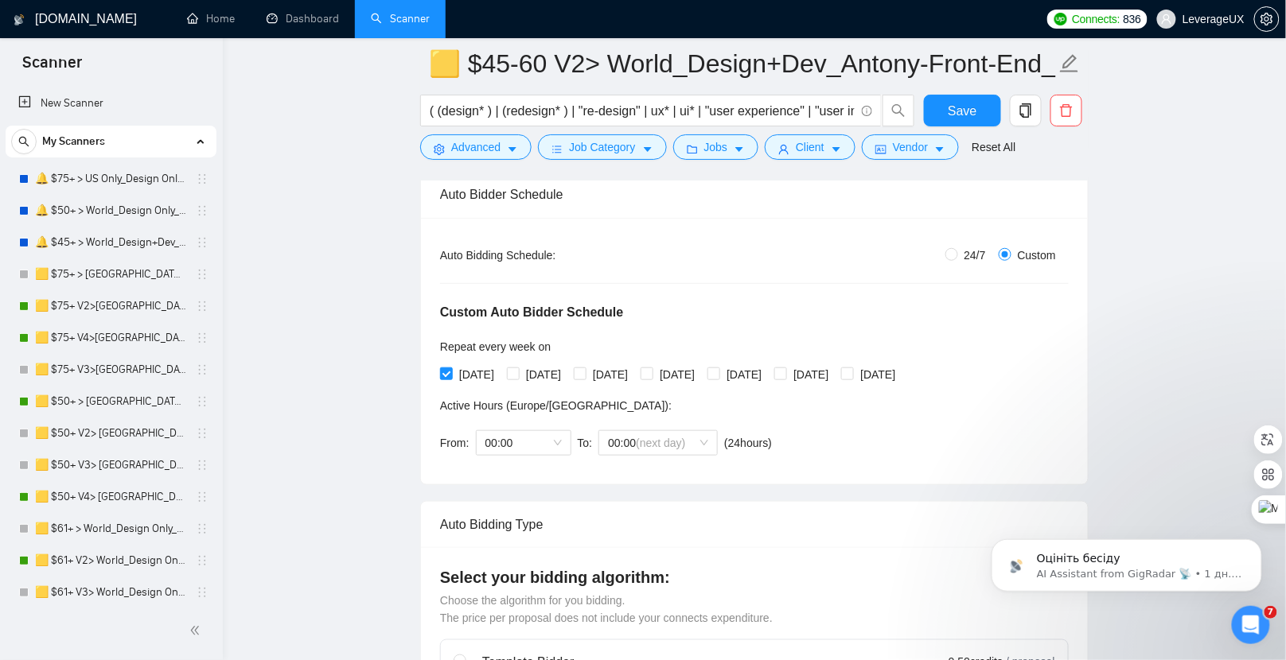
scroll to position [97, 0]
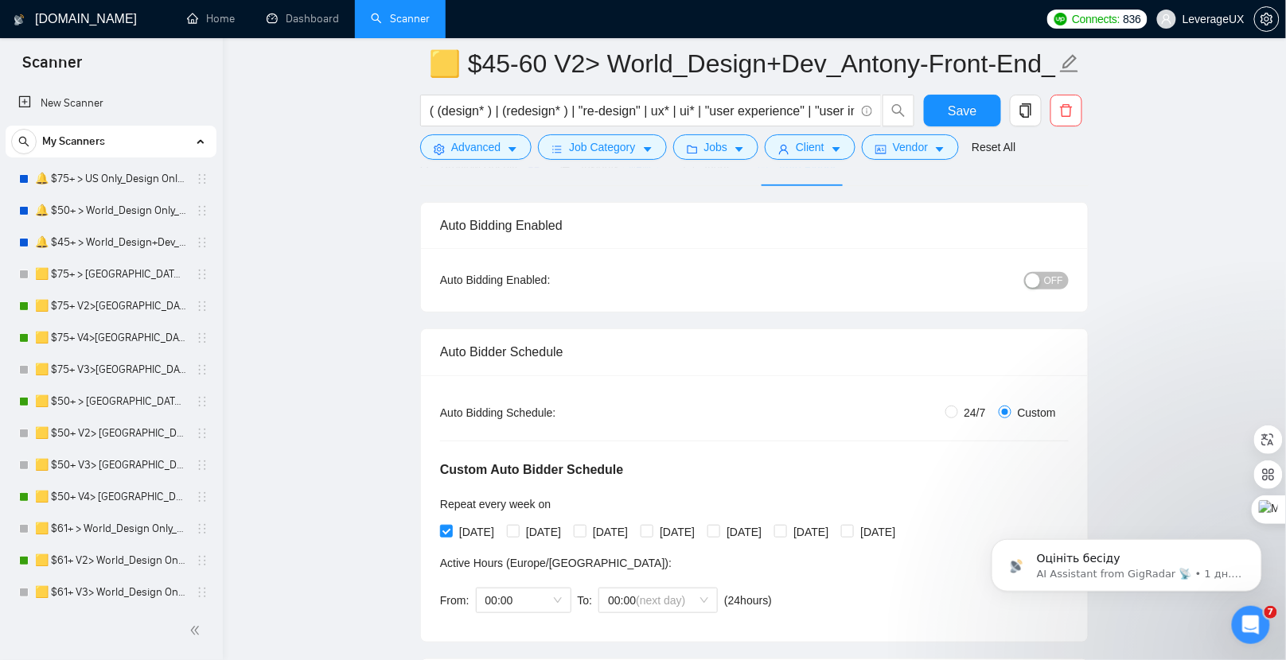
click at [1055, 284] on span "OFF" at bounding box center [1053, 281] width 19 height 18
click at [1041, 281] on span "ON" at bounding box center [1041, 281] width 14 height 18
click at [941, 119] on button "Save" at bounding box center [962, 111] width 77 height 32
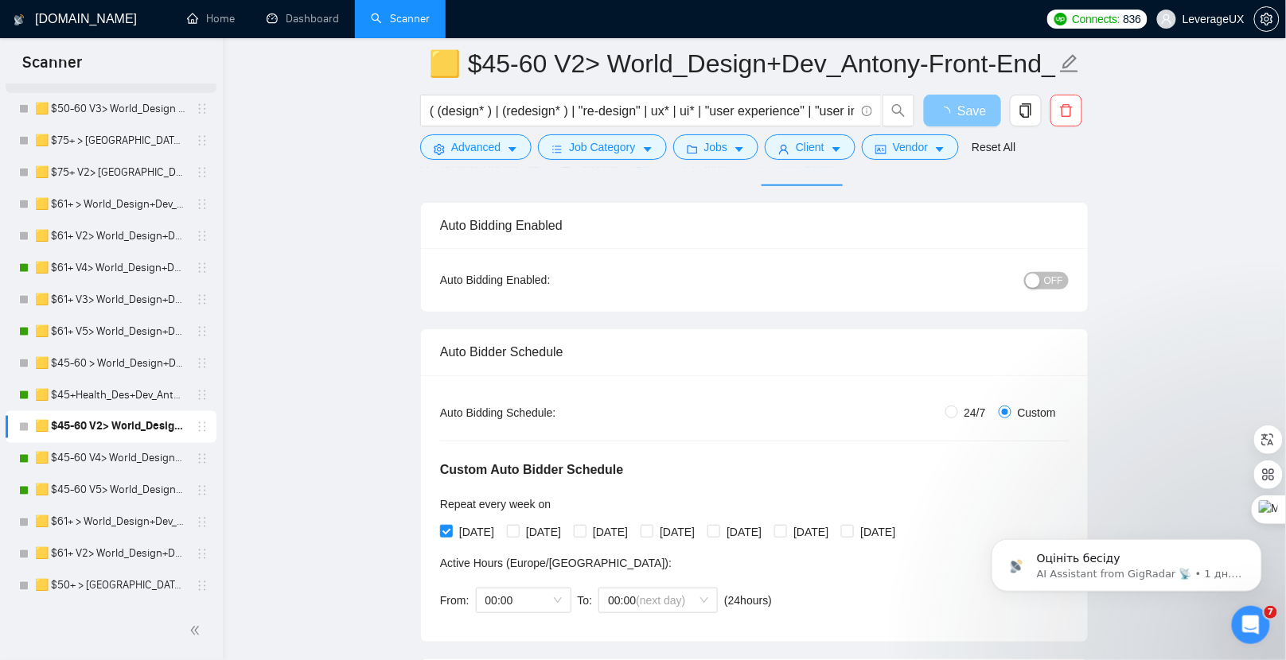
scroll to position [644, 0]
click at [144, 455] on link "🟨 $45-60 V4> World_Design+Dev_Antony-Front-End_General" at bounding box center [110, 458] width 151 height 32
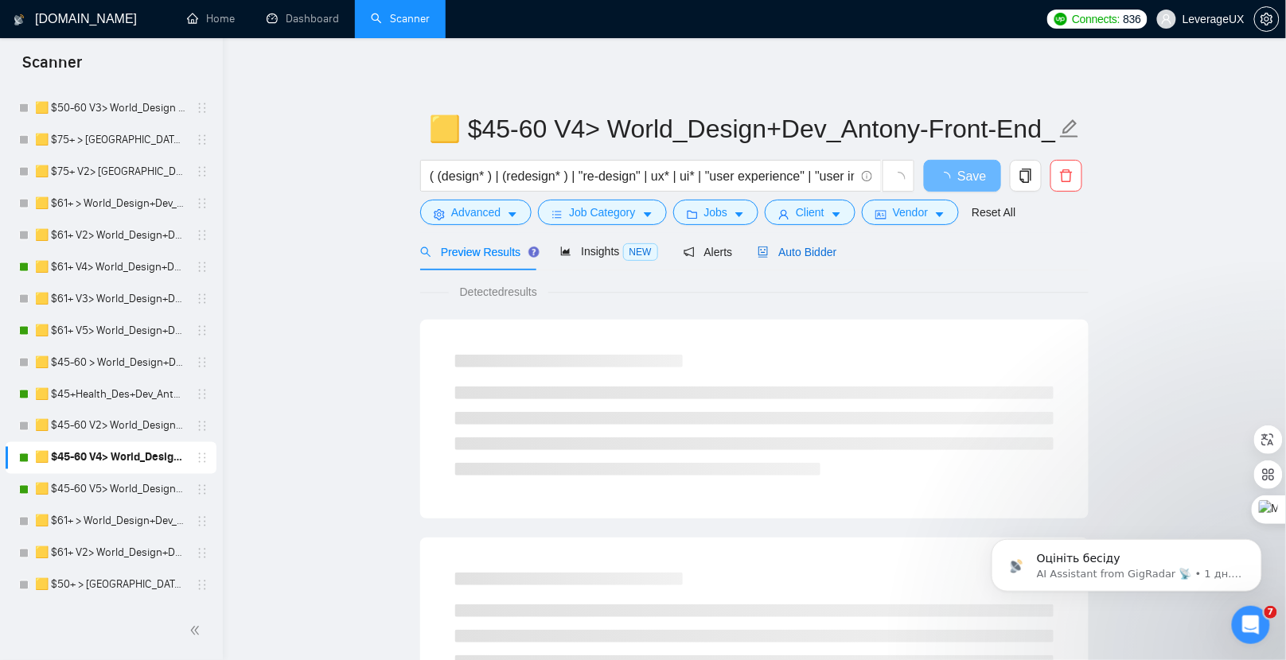
click at [781, 256] on span "Auto Bidder" at bounding box center [797, 252] width 79 height 13
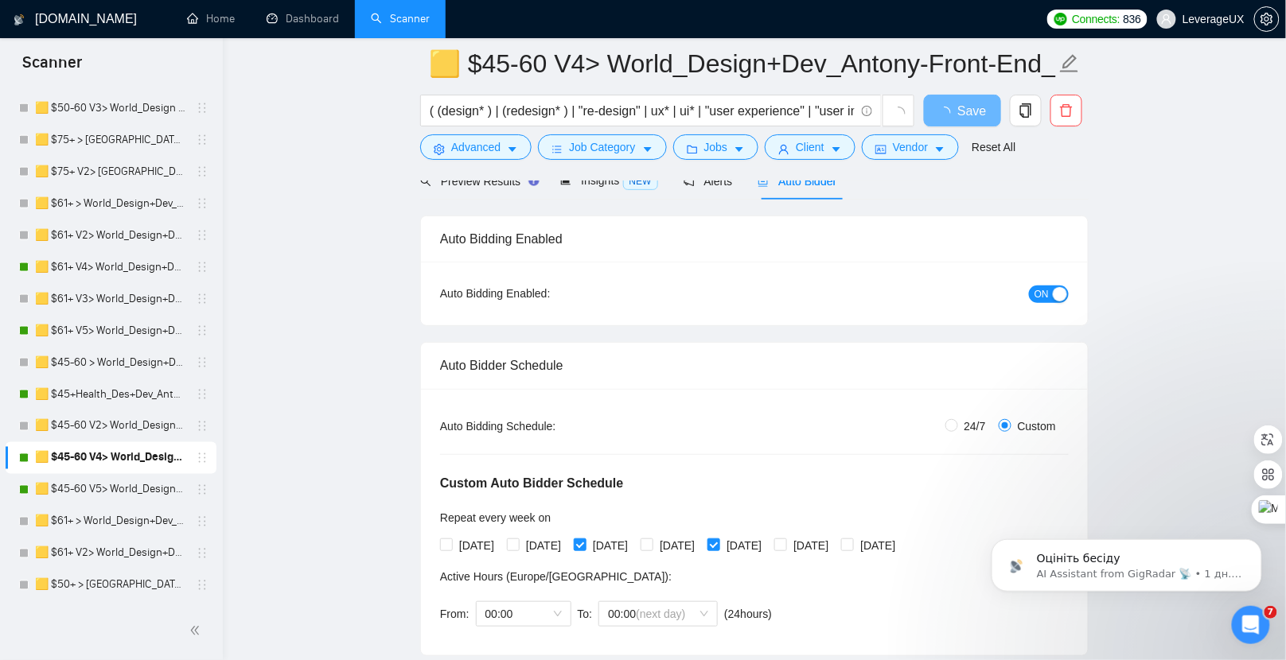
scroll to position [109, 0]
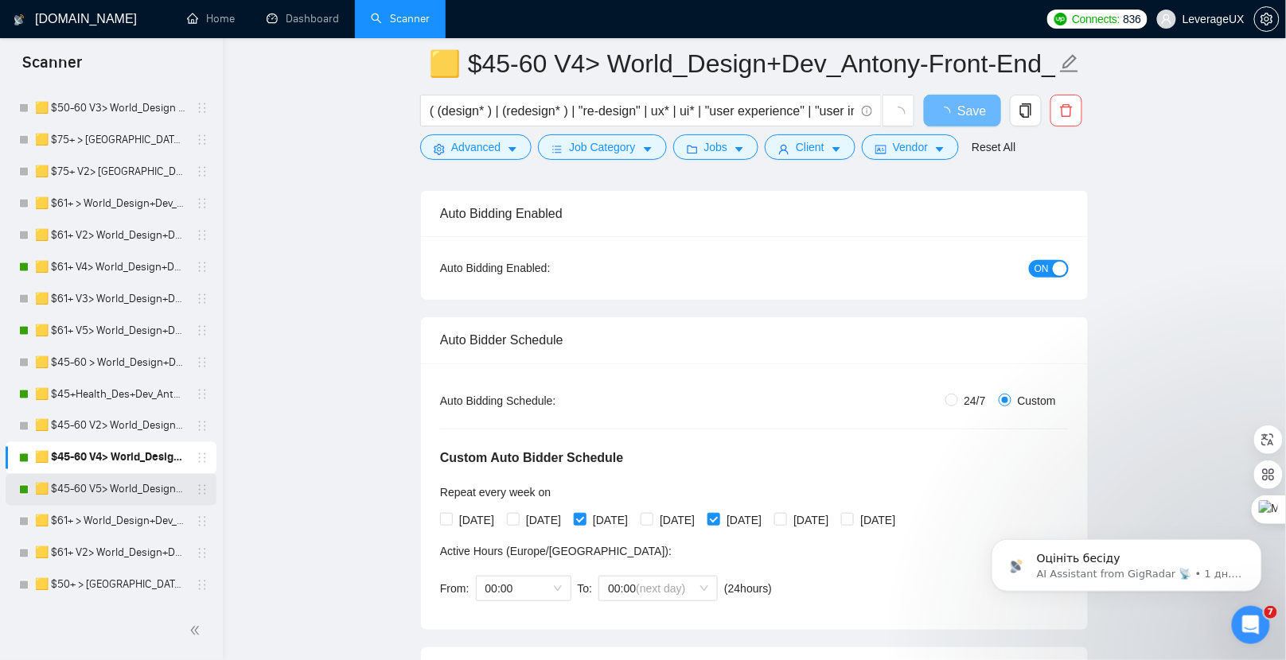
click at [125, 491] on link "🟨 $45-60 V5> World_Design+Dev_Antony-Front-End_General" at bounding box center [110, 490] width 151 height 32
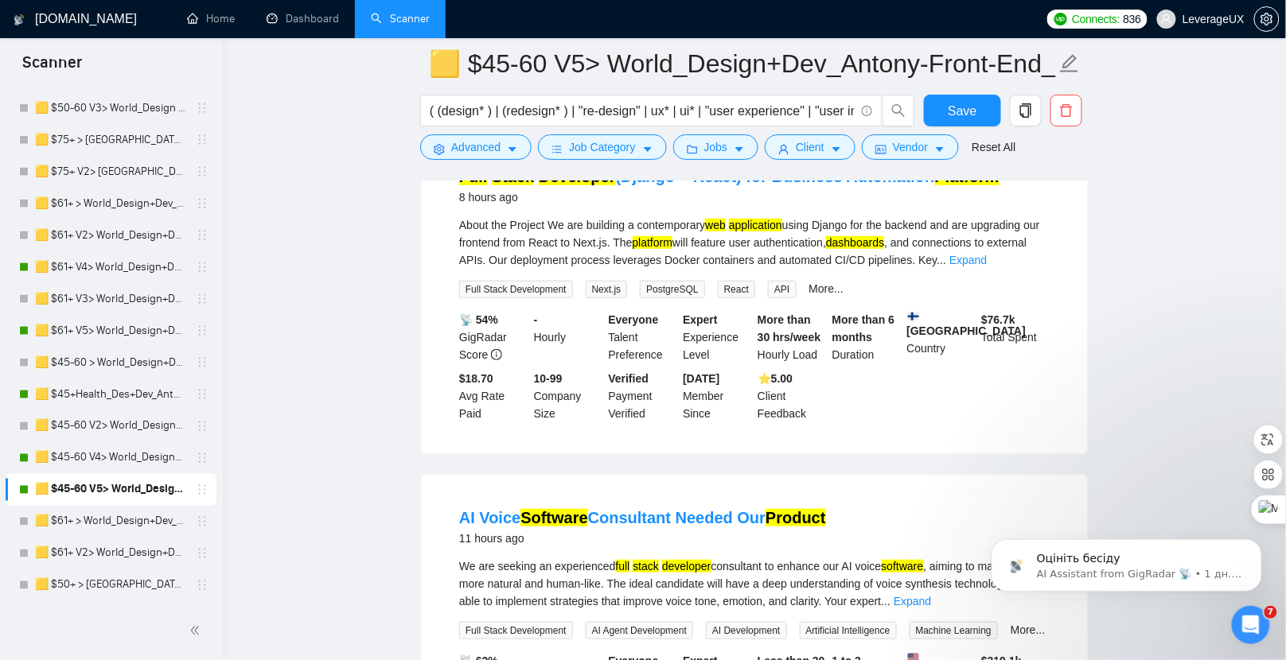
scroll to position [41, 0]
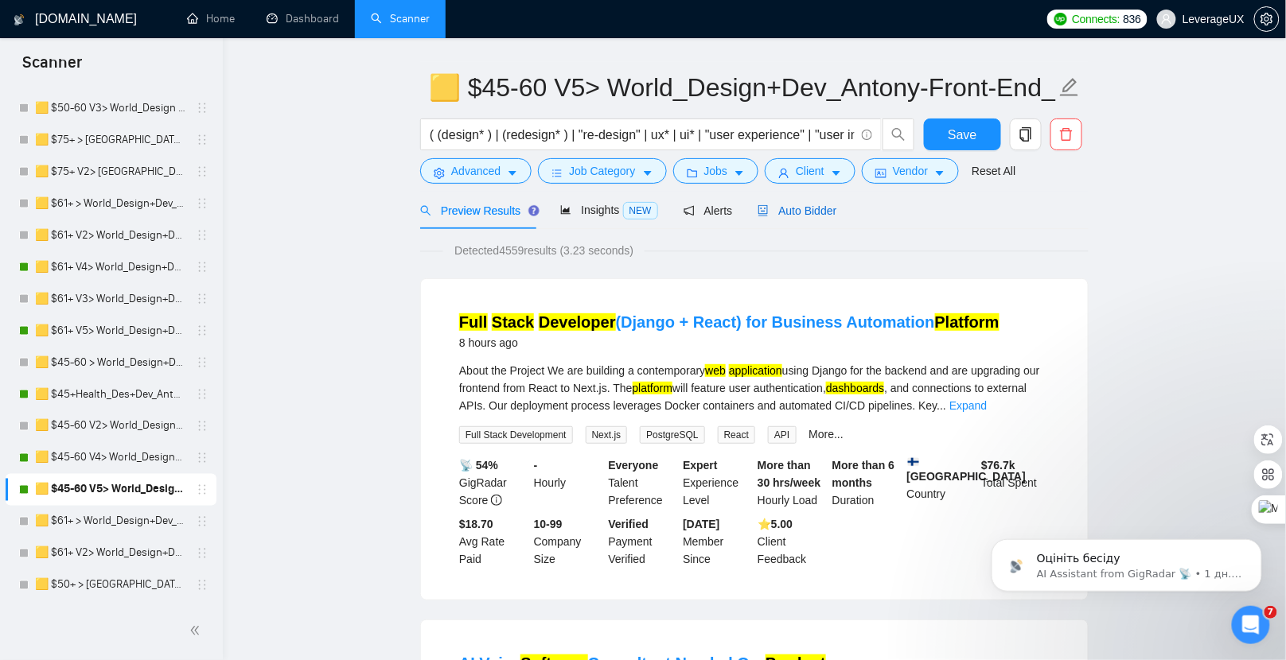
click at [804, 211] on span "Auto Bidder" at bounding box center [797, 211] width 79 height 13
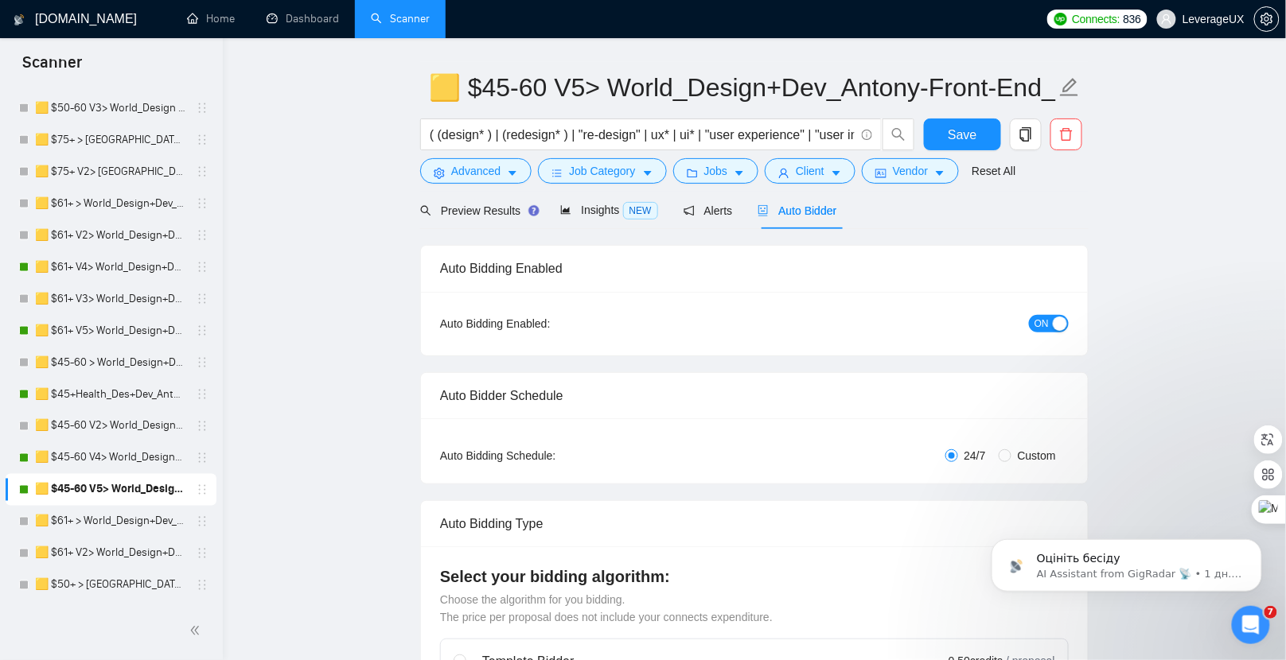
radio input "false"
radio input "true"
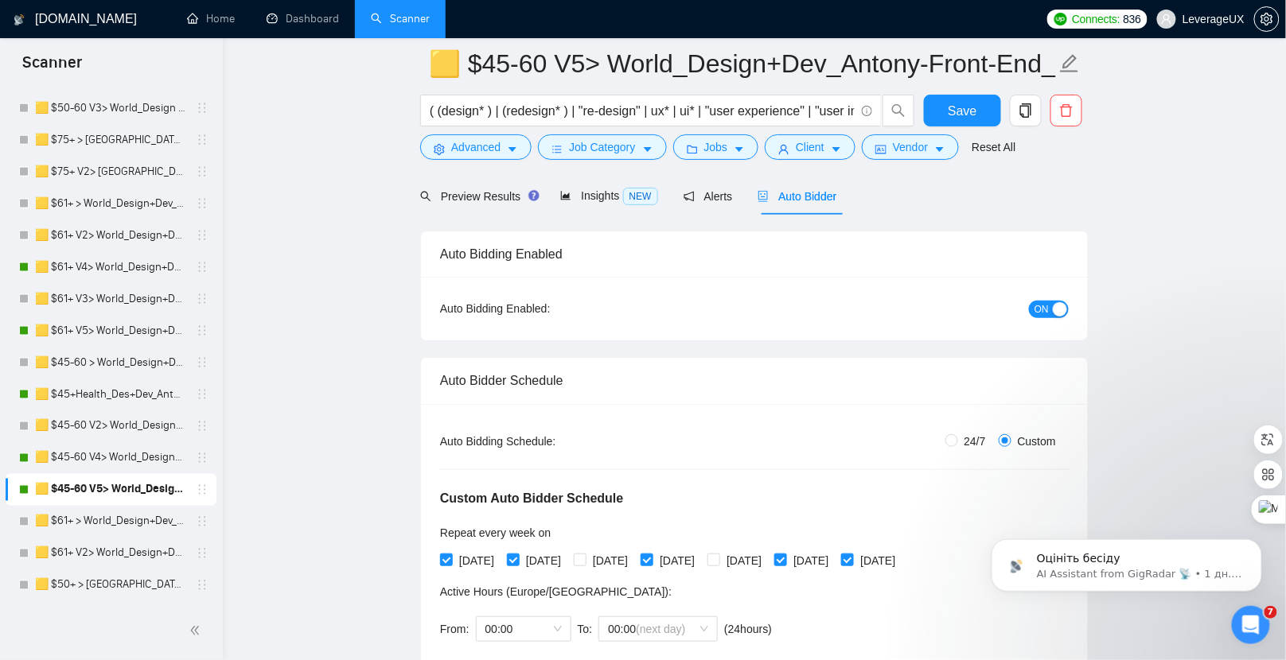
scroll to position [364, 0]
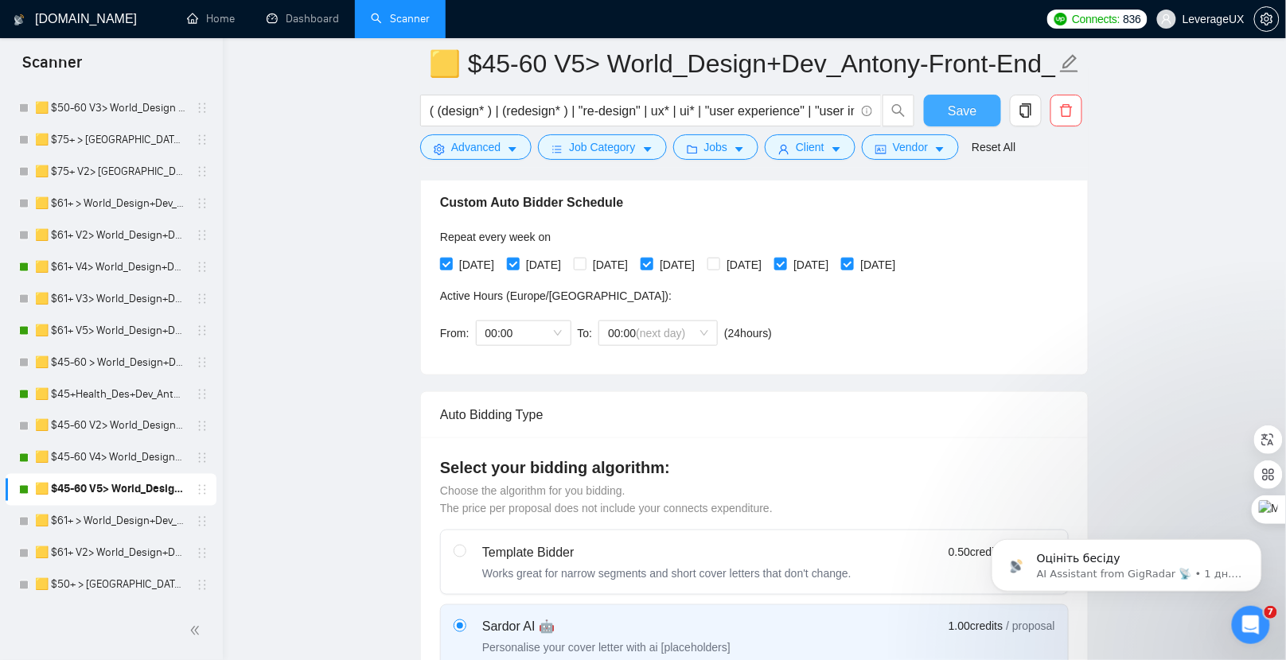
click at [945, 123] on button "Save" at bounding box center [962, 111] width 77 height 32
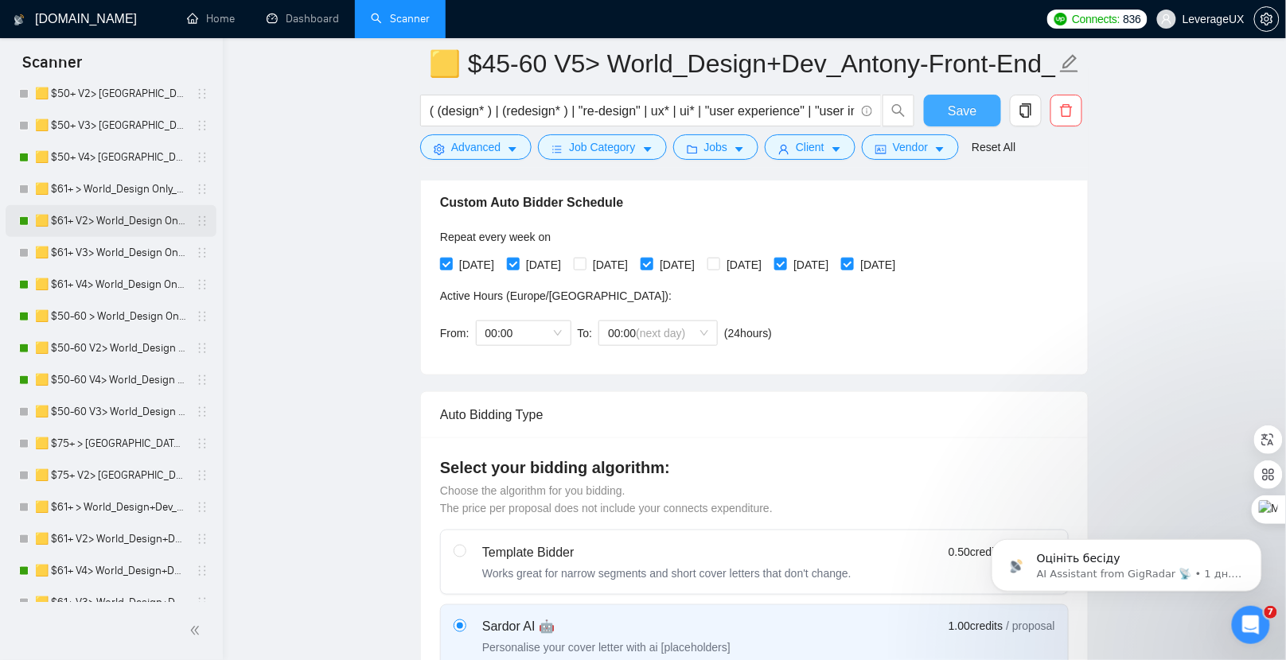
scroll to position [340, 0]
click at [144, 379] on link "🟨 $50-60 V4> World_Design Only_Roman-Web Design_General" at bounding box center [110, 380] width 151 height 32
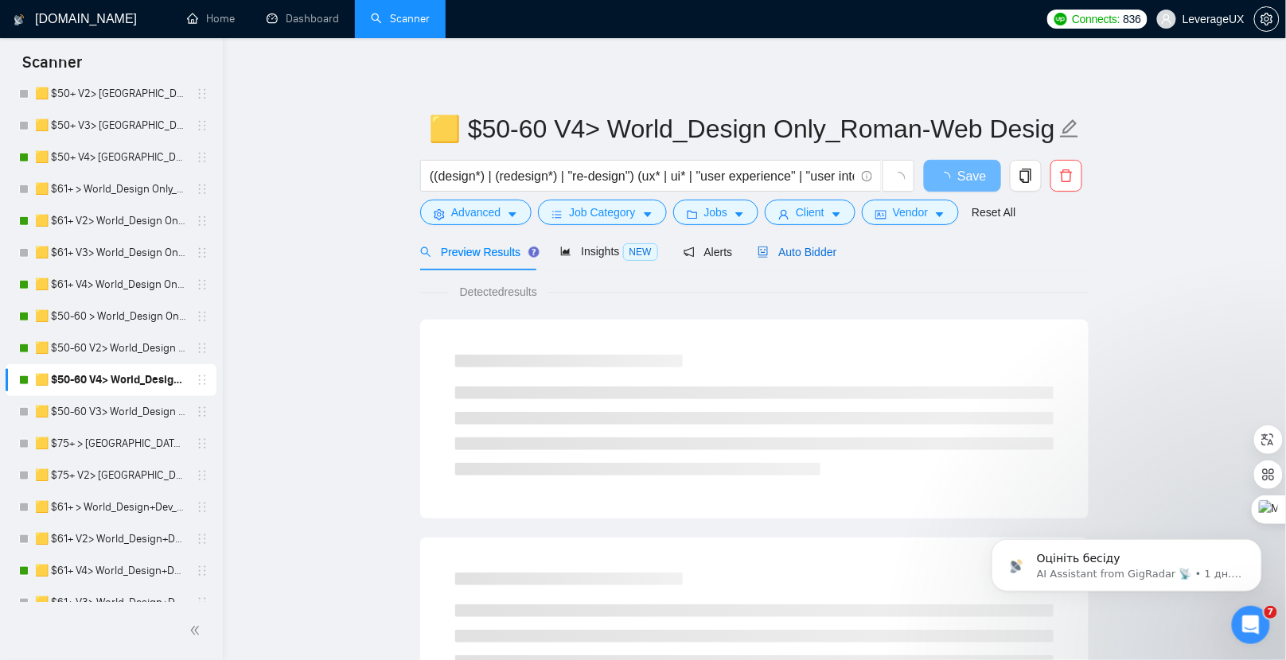
click at [820, 251] on span "Auto Bidder" at bounding box center [797, 252] width 79 height 13
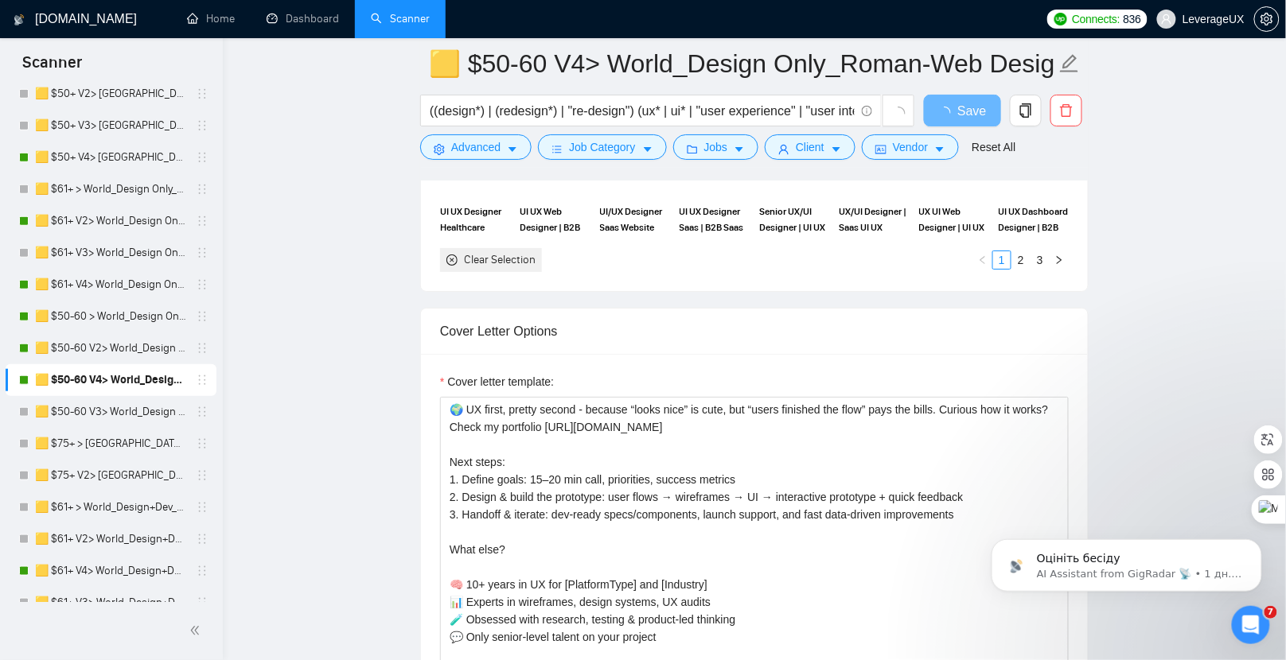
scroll to position [1977, 0]
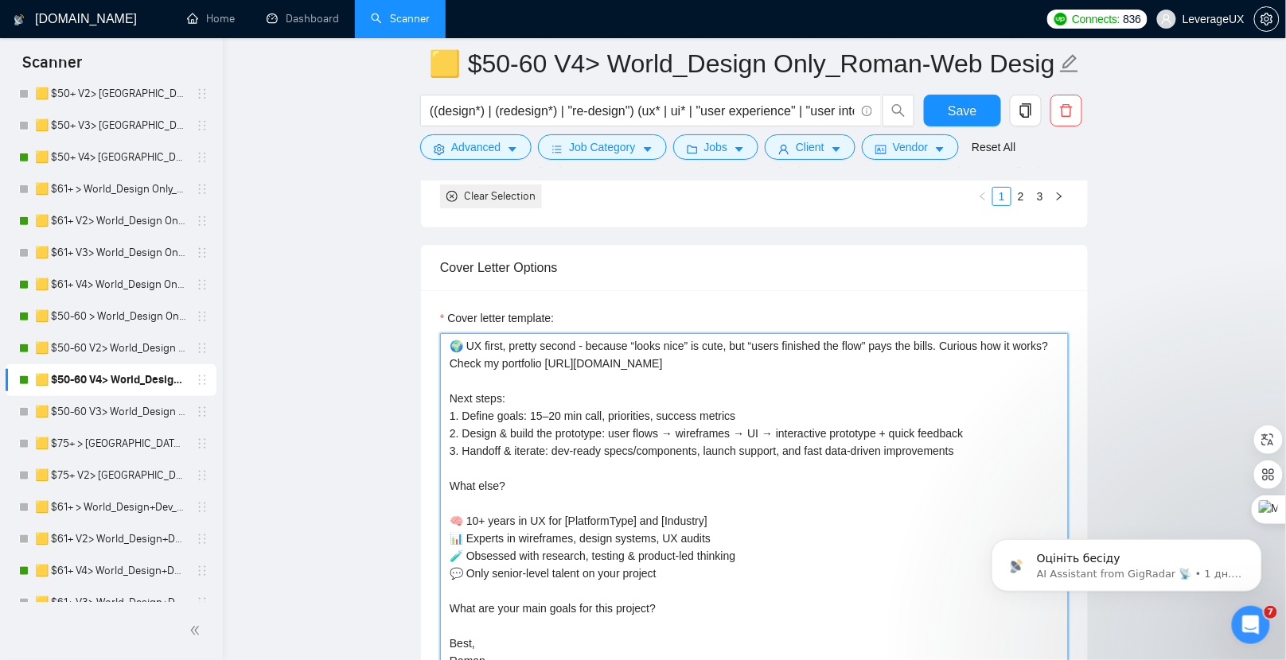
click at [529, 528] on textarea "🌍 UX first, pretty second - because “looks nice” is cute, but “users finished t…" at bounding box center [754, 512] width 629 height 358
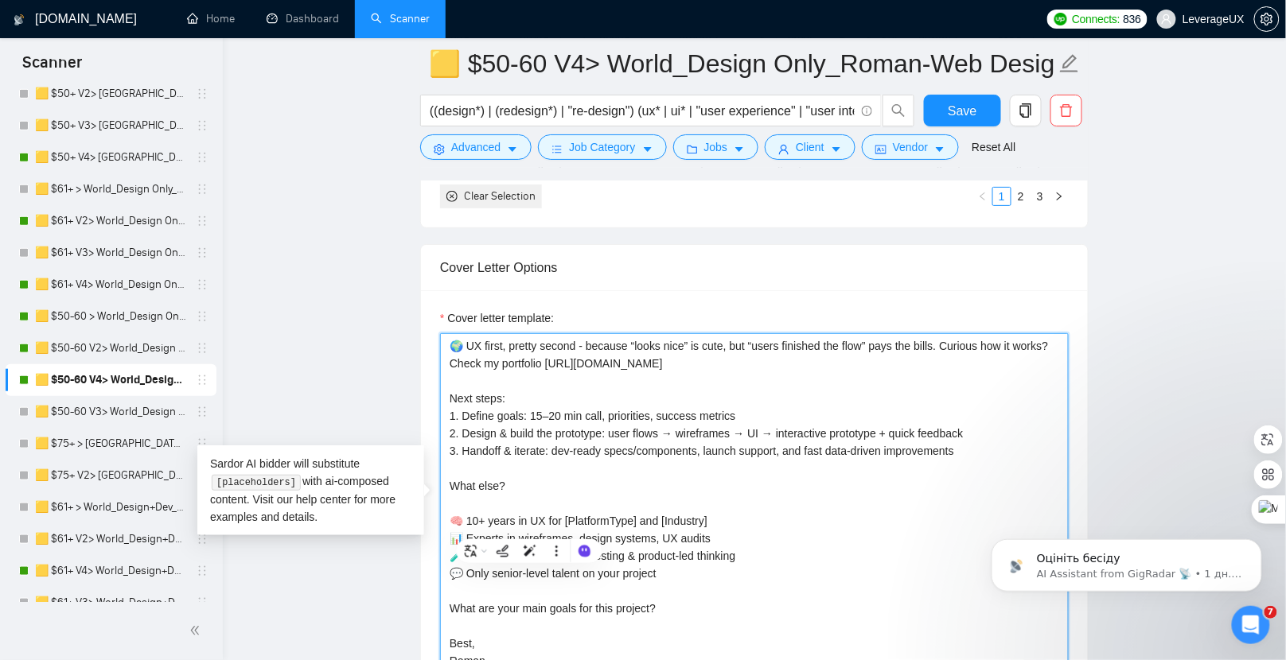
click at [624, 464] on textarea "🌍 UX first, pretty second - because “looks nice” is cute, but “users finished t…" at bounding box center [754, 512] width 629 height 358
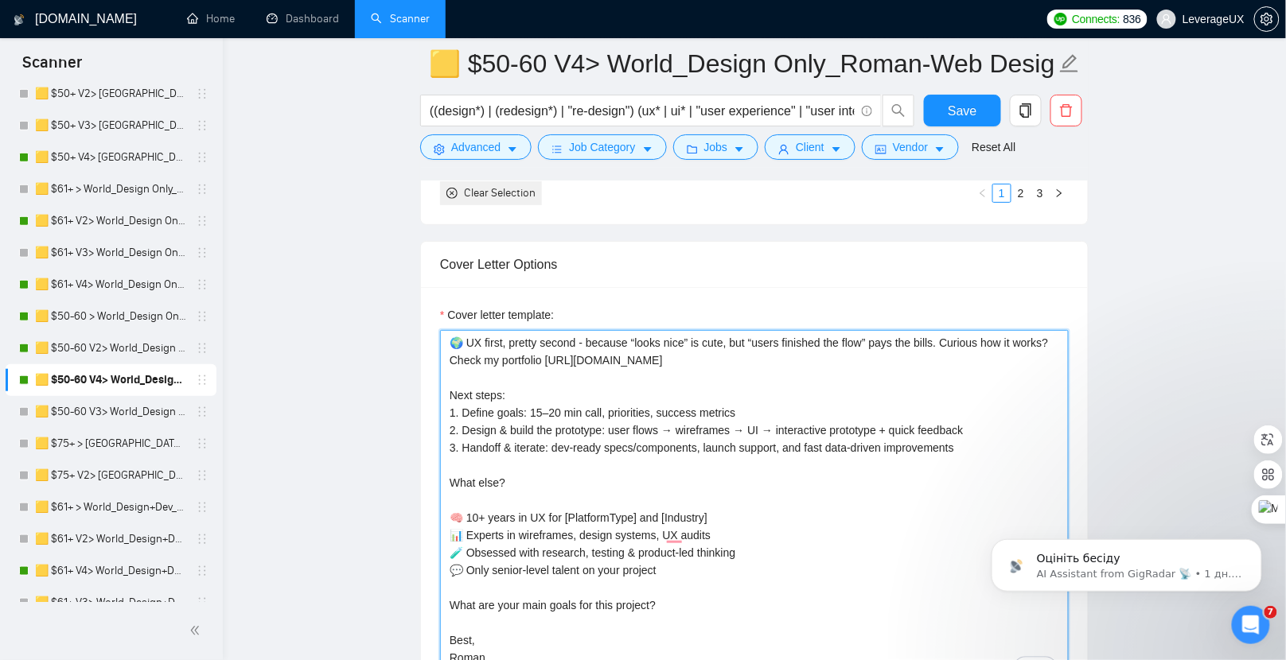
scroll to position [1981, 0]
drag, startPoint x: 621, startPoint y: 598, endPoint x: 453, endPoint y: 596, distance: 167.9
click at [453, 596] on textarea "🌍 UX first, pretty second - because “looks nice” is cute, but “users finished t…" at bounding box center [754, 508] width 629 height 358
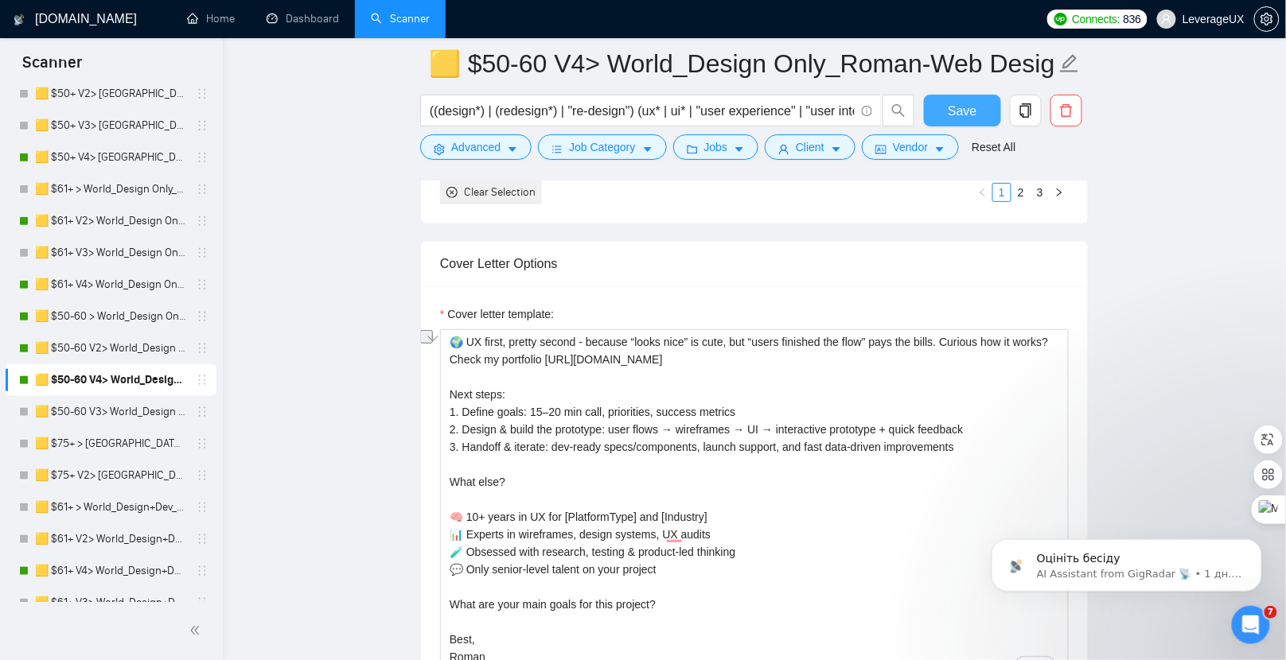
click at [968, 117] on span "Save" at bounding box center [962, 111] width 29 height 20
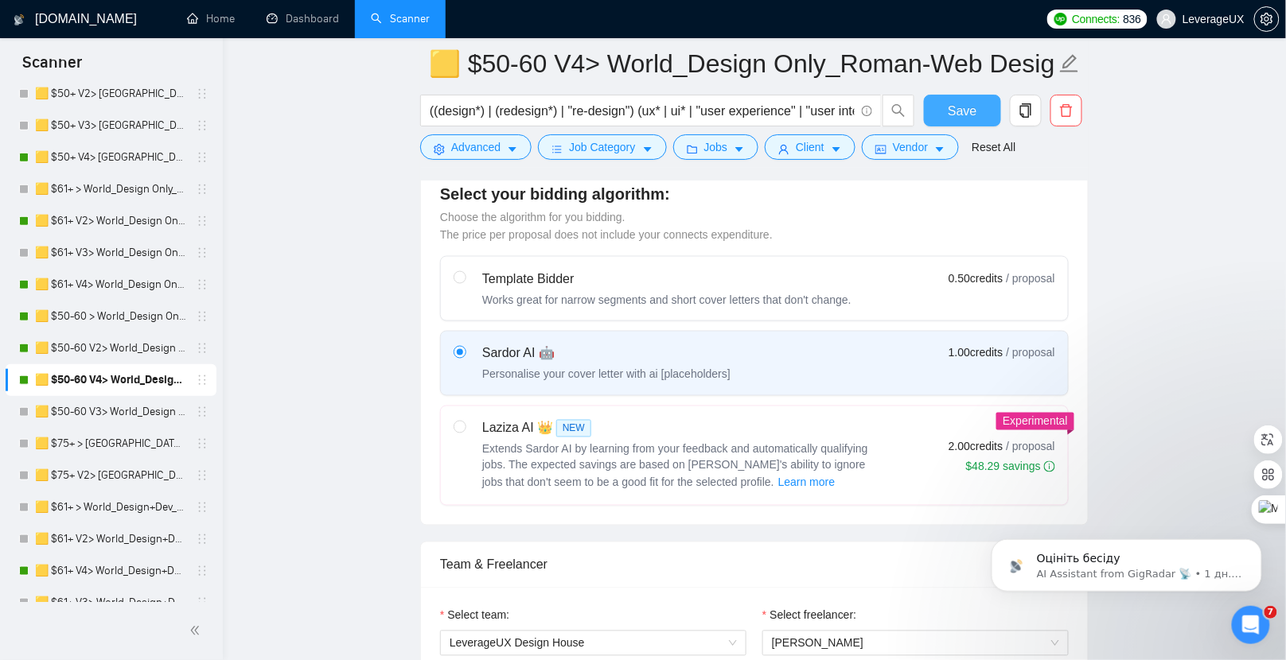
scroll to position [263, 0]
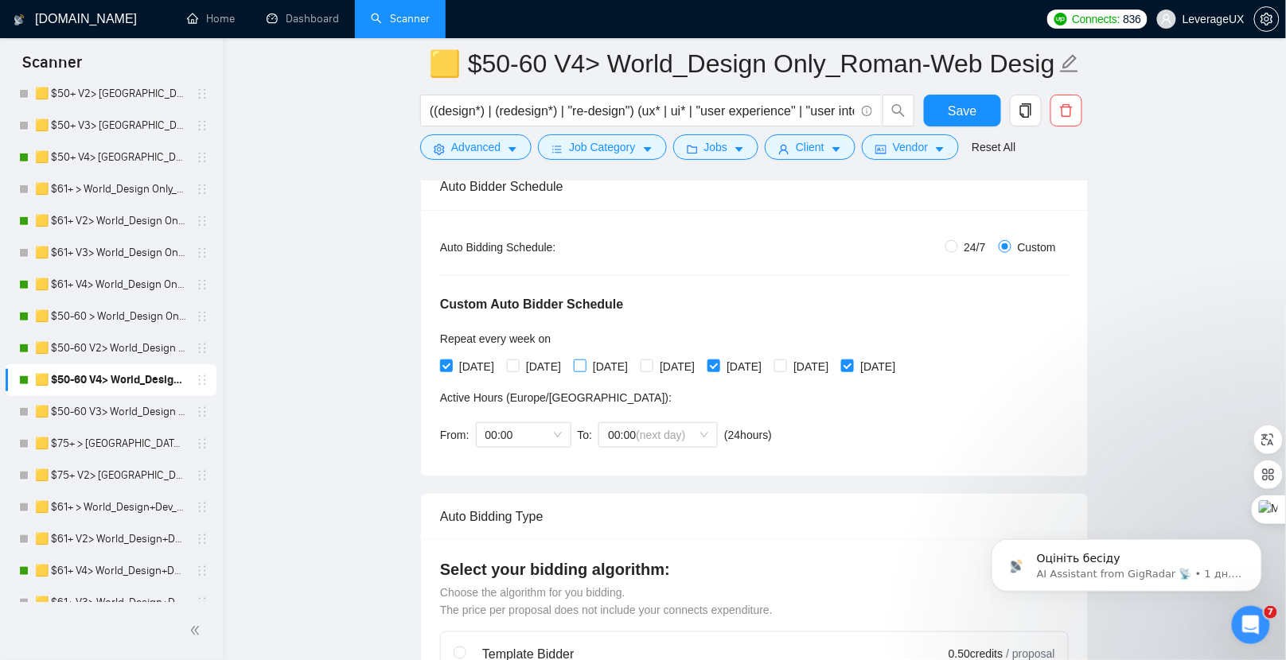
click at [586, 364] on span at bounding box center [580, 366] width 13 height 13
click at [585, 364] on input "[DATE]" at bounding box center [579, 365] width 11 height 11
checkbox input "true"
click at [948, 121] on button "Save" at bounding box center [962, 111] width 77 height 32
click at [146, 317] on link "🟨 $50-60 > World_Design Only_Roman-Web Design_General" at bounding box center [110, 317] width 151 height 32
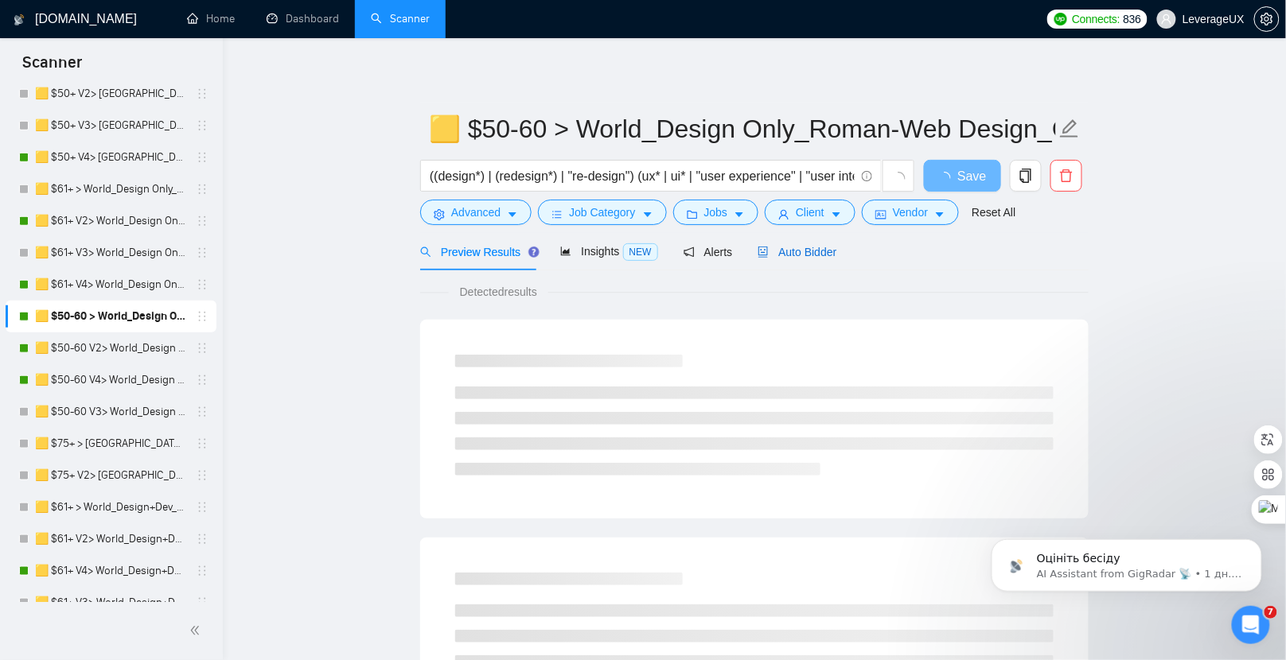
click at [825, 257] on span "Auto Bidder" at bounding box center [797, 252] width 79 height 13
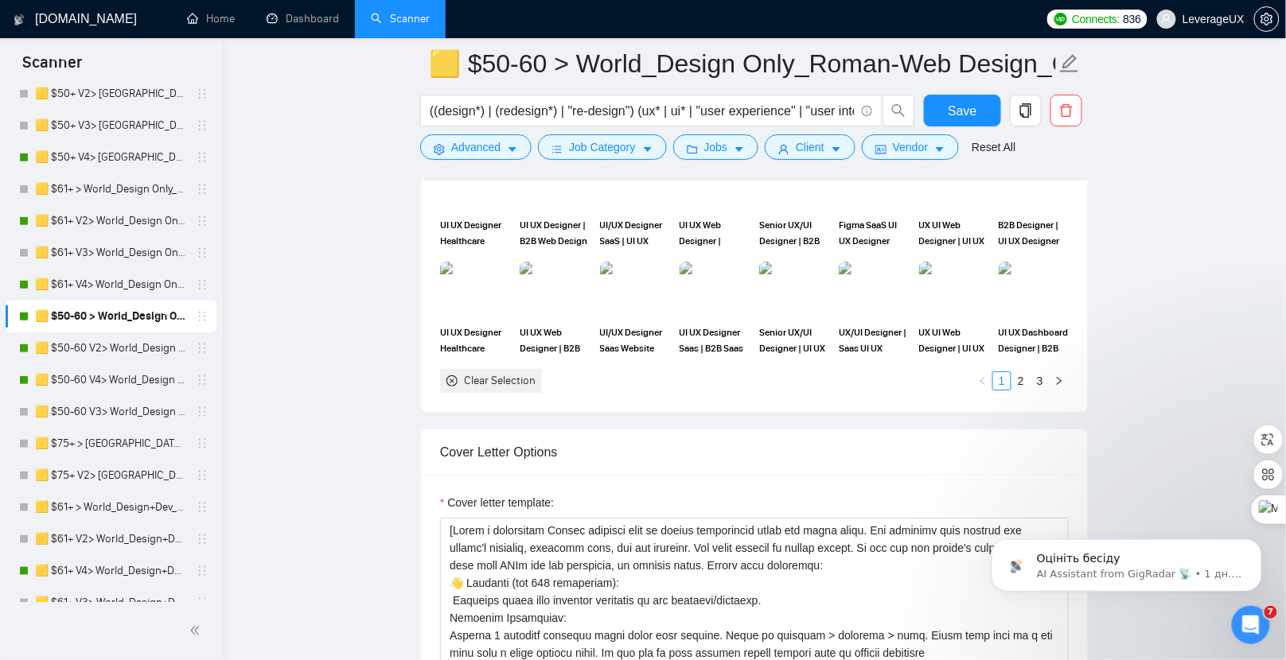
scroll to position [331, 0]
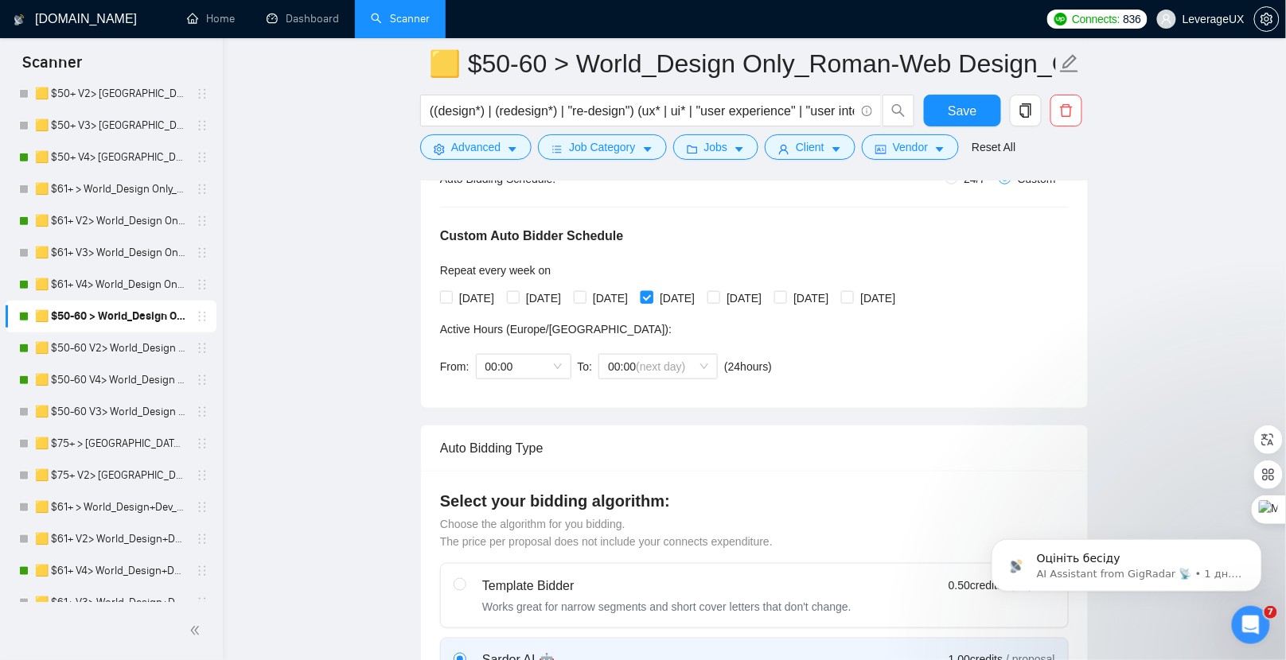
click at [652, 298] on input "[DATE]" at bounding box center [646, 296] width 11 height 11
checkbox input "false"
click at [959, 122] on button "Save" at bounding box center [962, 111] width 77 height 32
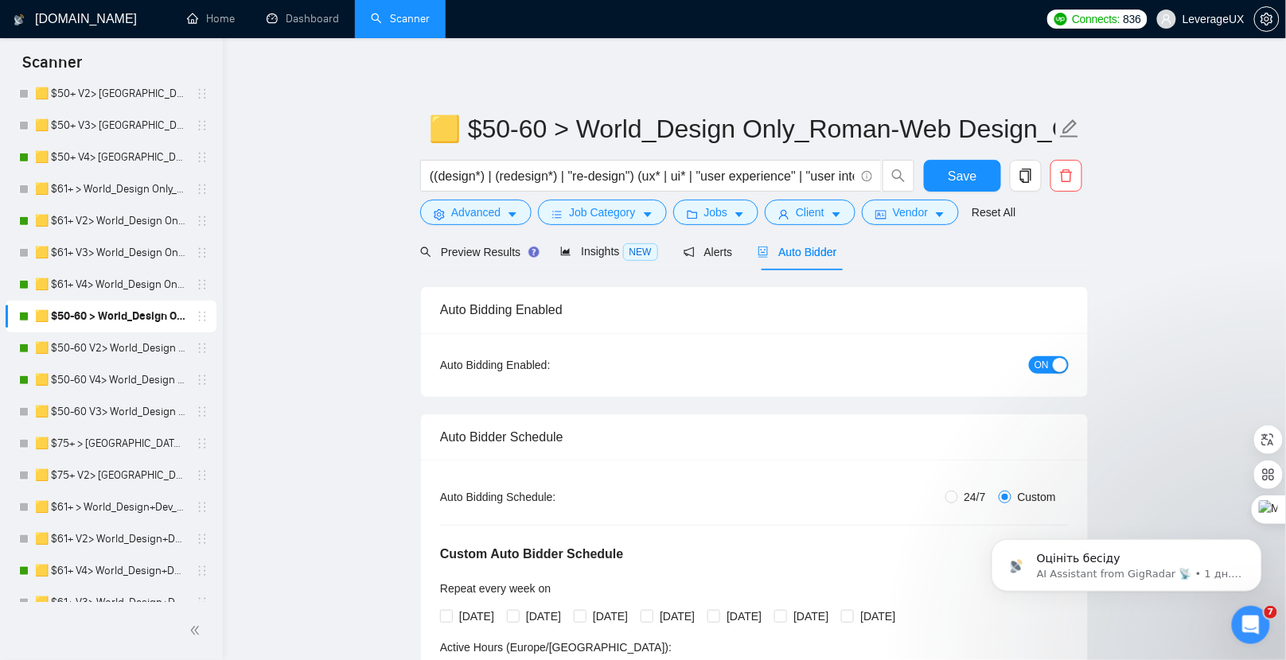
click at [1040, 372] on span "ON" at bounding box center [1041, 365] width 14 height 18
click at [966, 181] on span "Save" at bounding box center [962, 176] width 29 height 20
click at [142, 346] on link "🟨 $50-60 V2> World_Design Only_Roman-Web Design_General" at bounding box center [110, 349] width 151 height 32
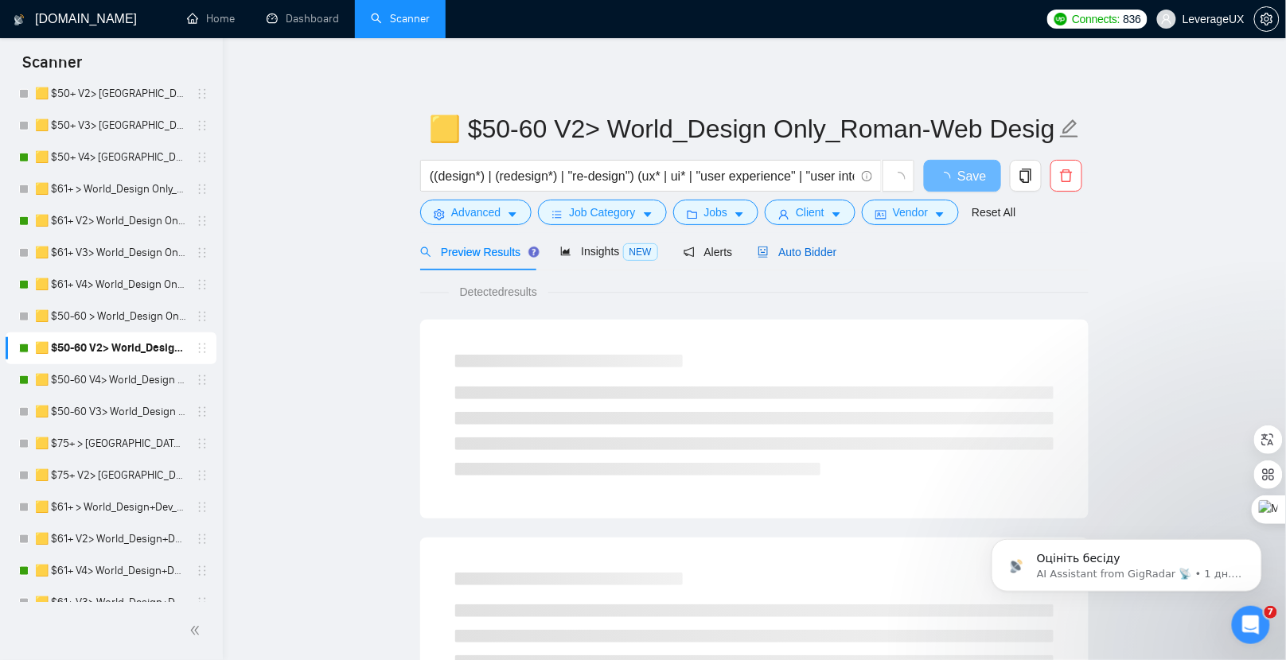
click at [800, 249] on span "Auto Bidder" at bounding box center [797, 252] width 79 height 13
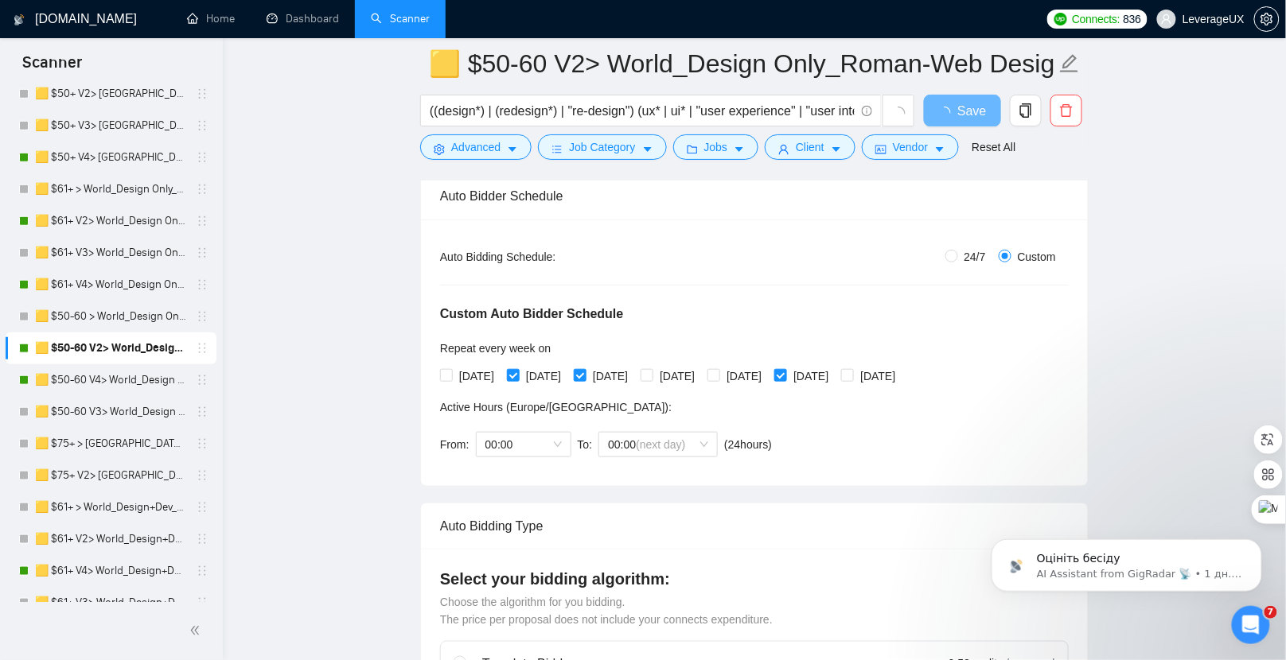
scroll to position [253, 0]
click at [585, 375] on input "[DATE]" at bounding box center [579, 374] width 11 height 11
checkbox input "false"
drag, startPoint x: 688, startPoint y: 372, endPoint x: 725, endPoint y: 374, distance: 36.6
click at [652, 372] on input "[DATE]" at bounding box center [646, 374] width 11 height 11
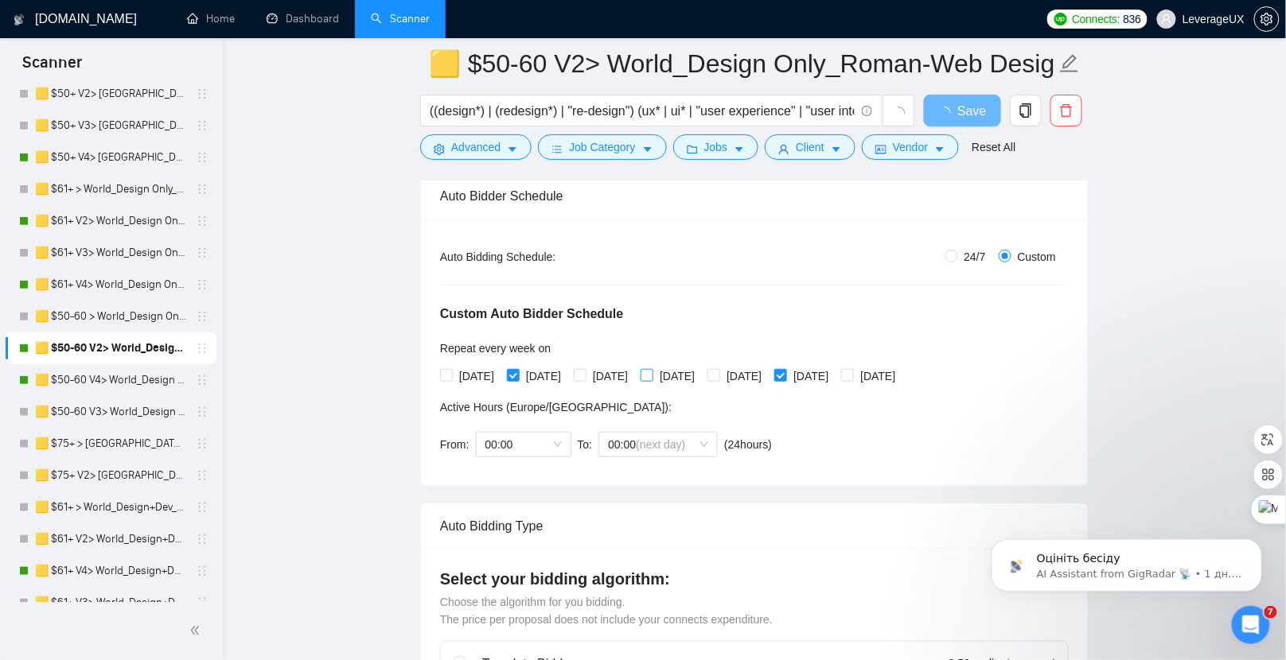
checkbox input "true"
click at [964, 115] on span "Save" at bounding box center [962, 111] width 29 height 20
click at [108, 380] on link "🟨 $50-60 V4> World_Design Only_Roman-Web Design_General" at bounding box center [110, 380] width 151 height 32
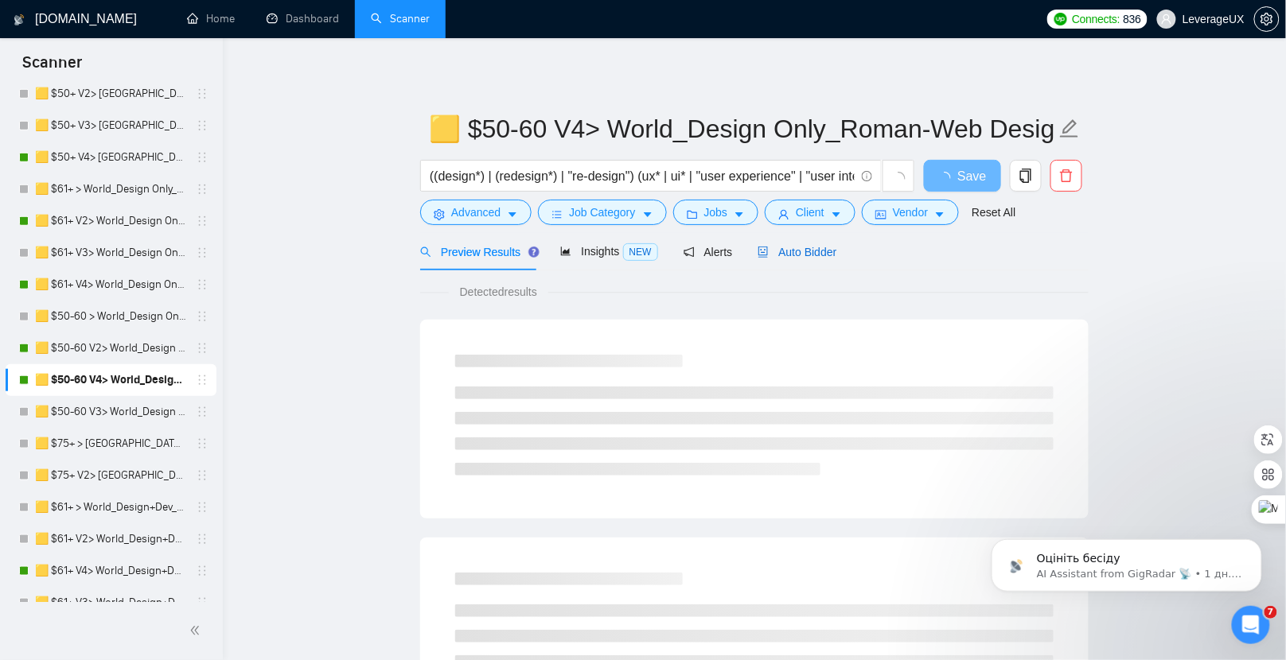
click at [793, 257] on span "Auto Bidder" at bounding box center [797, 252] width 79 height 13
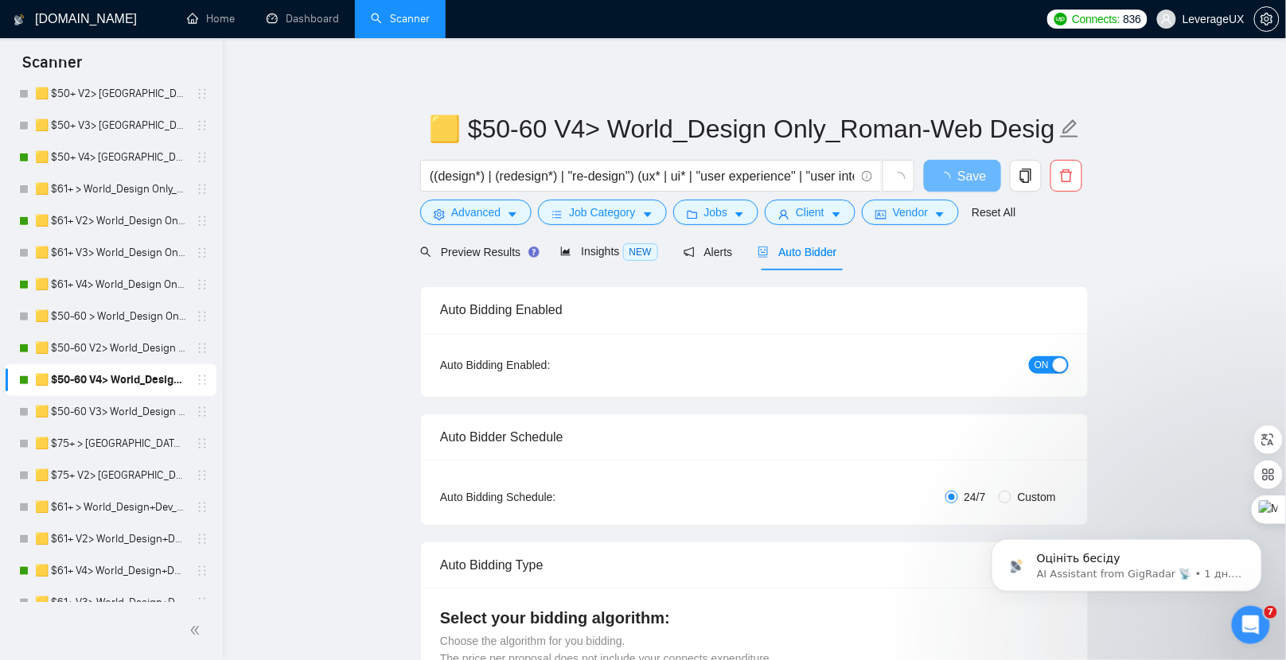
radio input "false"
radio input "true"
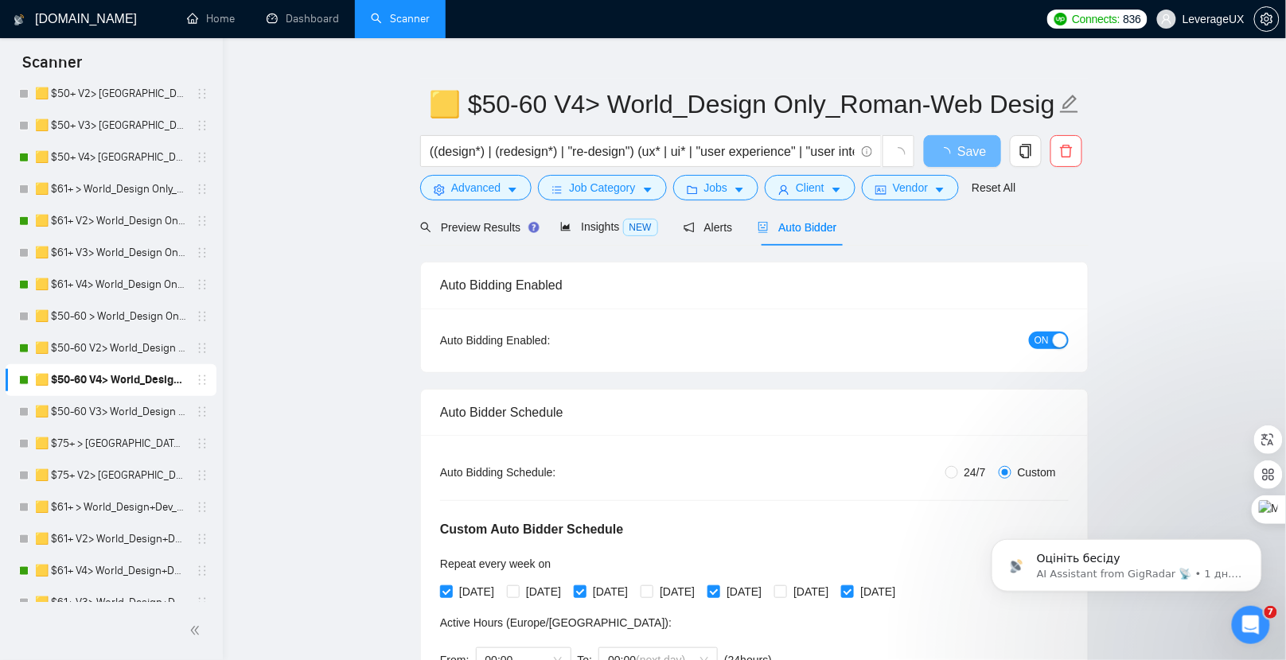
scroll to position [26, 0]
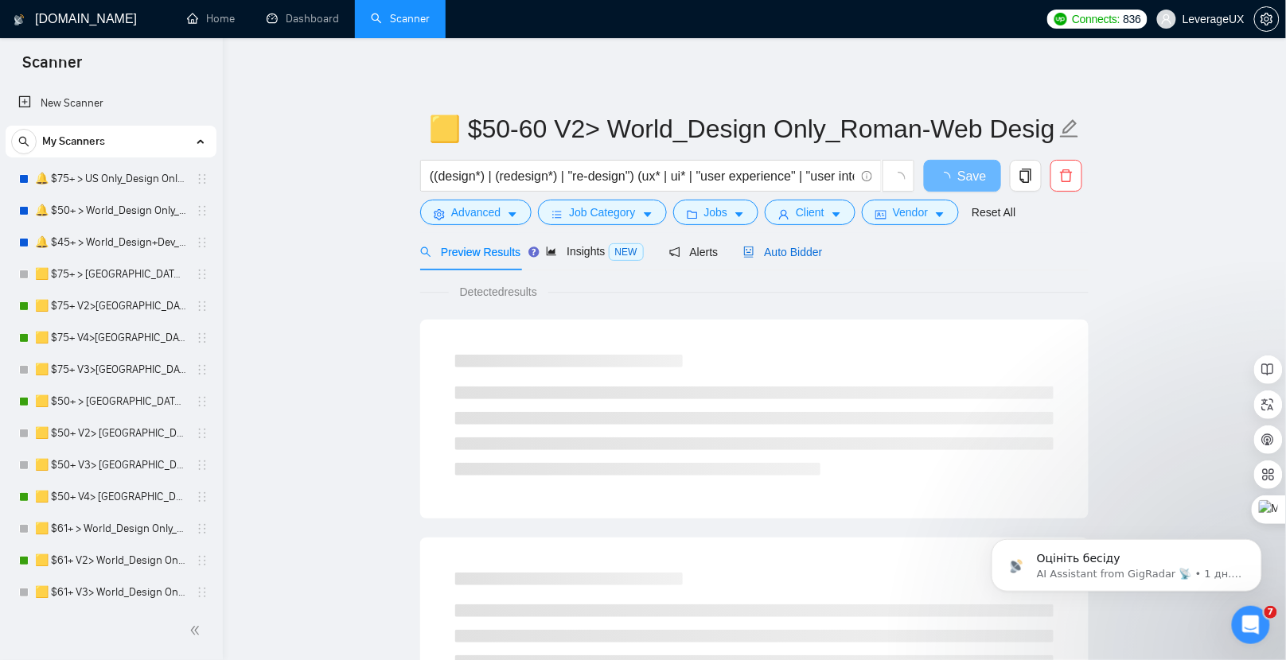
click at [793, 255] on span "Auto Bidder" at bounding box center [782, 252] width 79 height 13
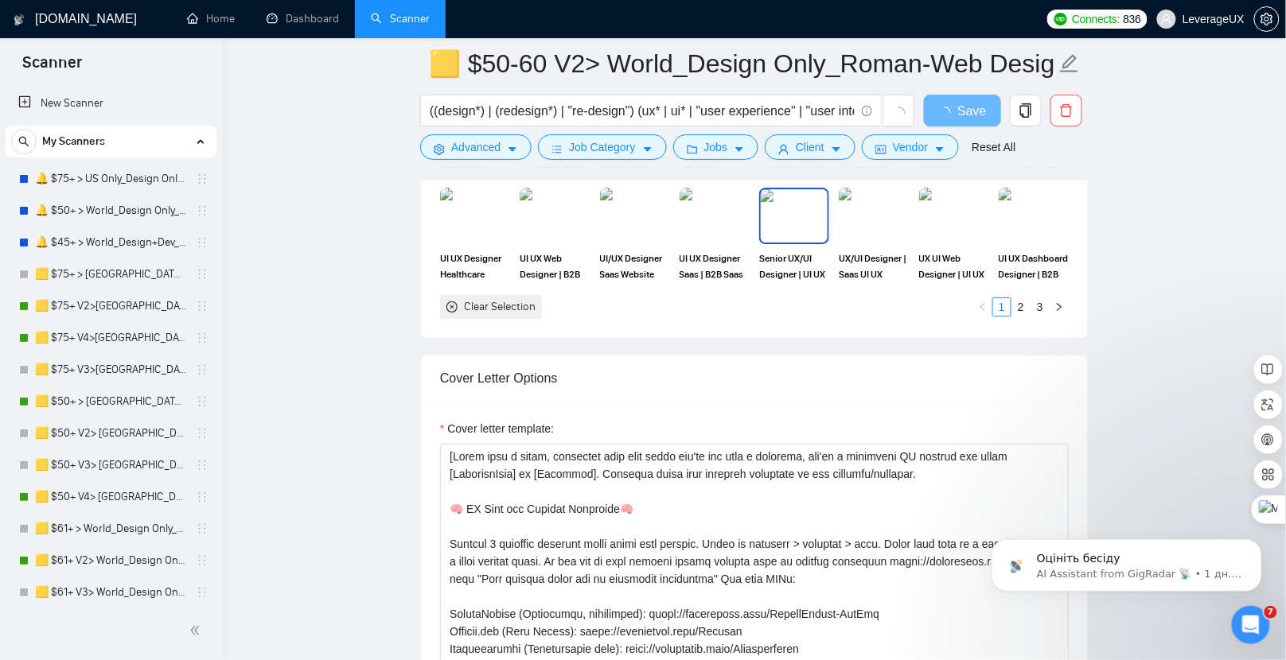
scroll to position [969, 0]
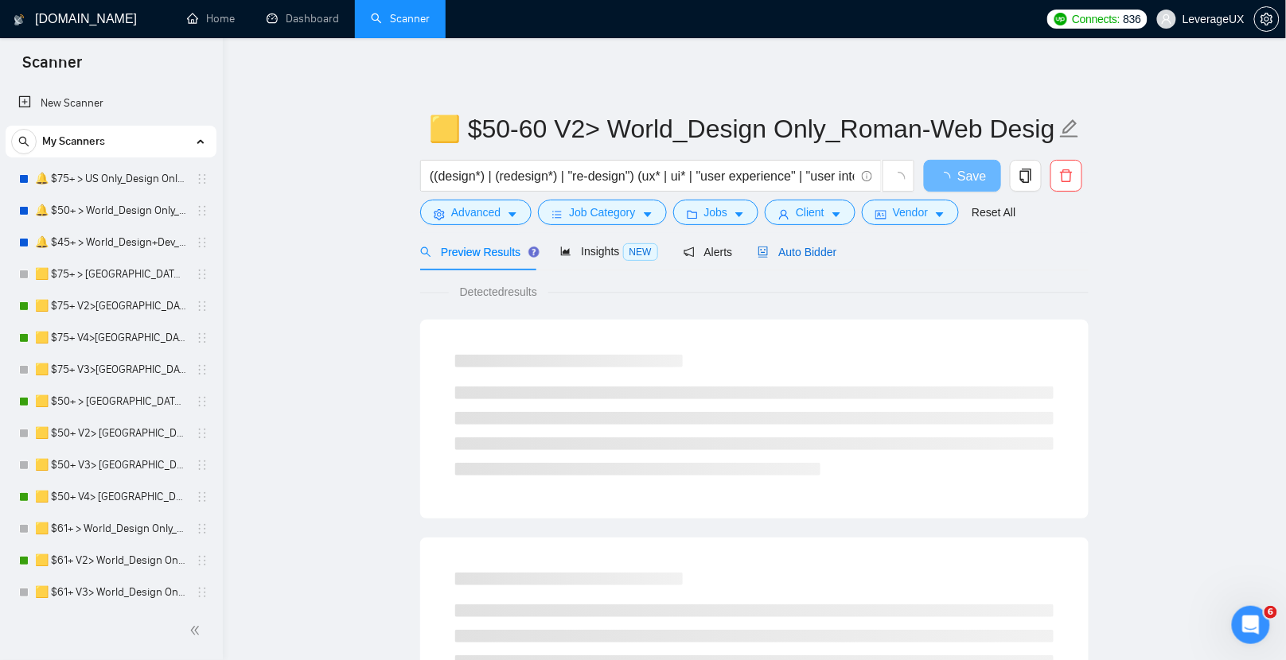
click at [793, 251] on span "Auto Bidder" at bounding box center [797, 252] width 79 height 13
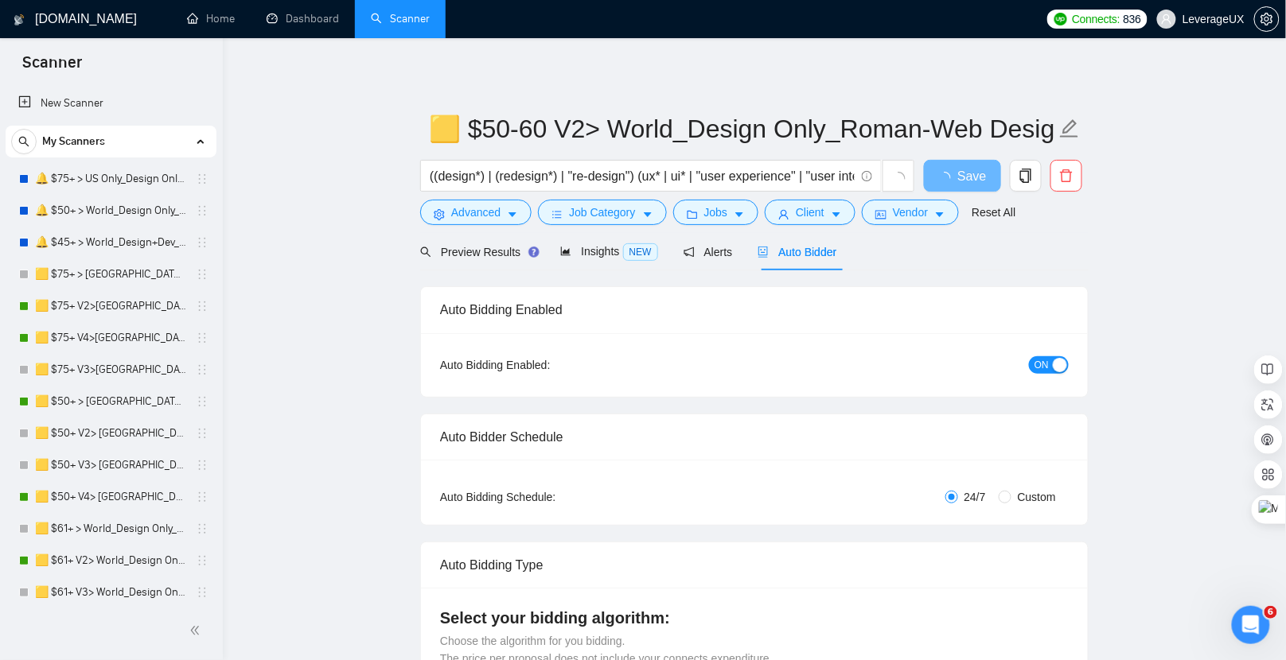
radio input "false"
radio input "true"
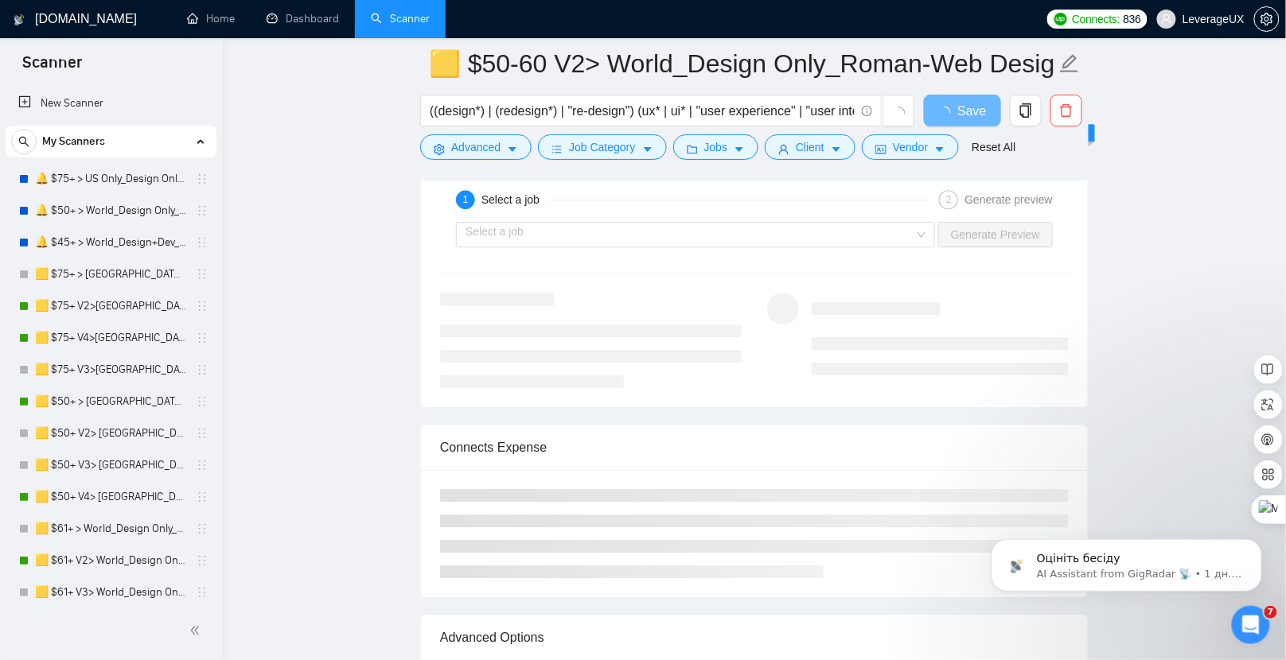
scroll to position [3289, 0]
click at [648, 223] on input "search" at bounding box center [690, 235] width 449 height 24
click at [638, 224] on input "search" at bounding box center [690, 235] width 449 height 24
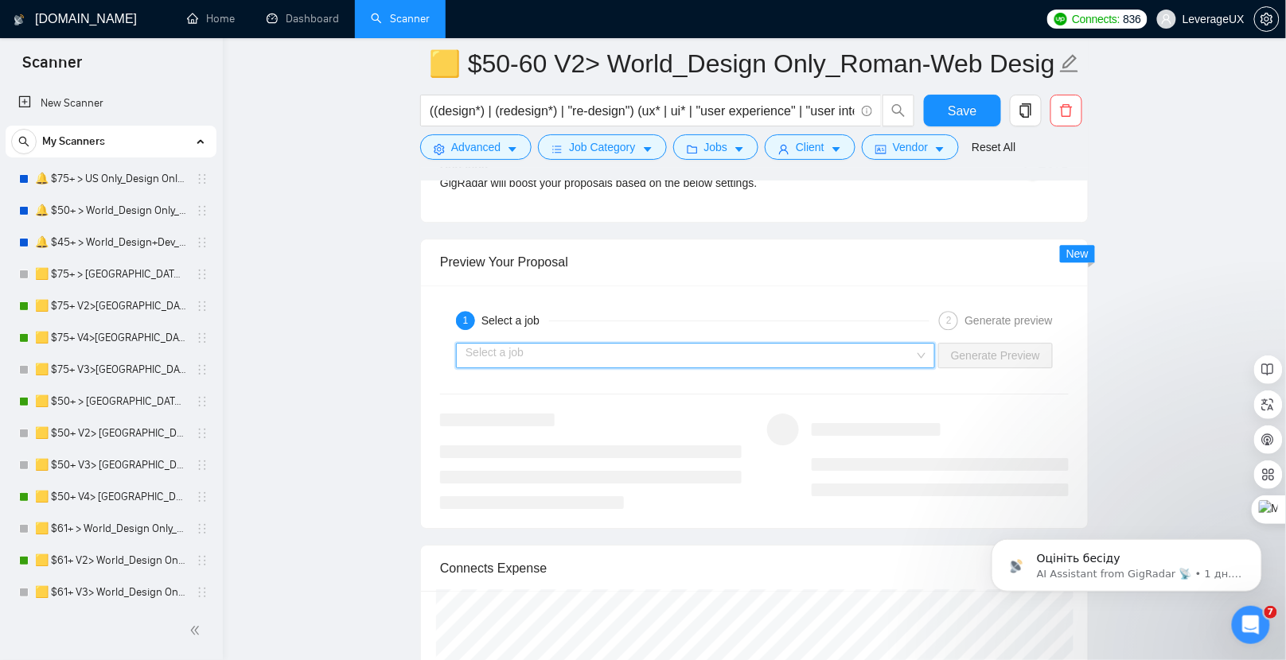
scroll to position [3242, 0]
click at [685, 346] on input "search" at bounding box center [690, 358] width 449 height 24
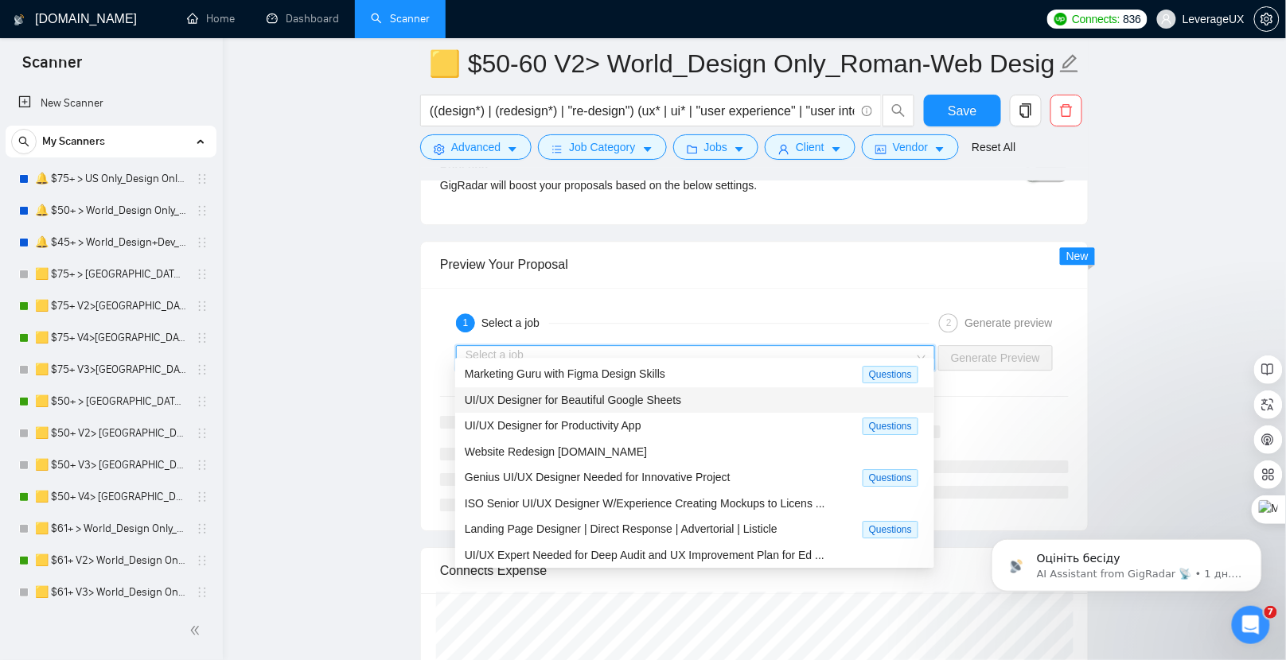
drag, startPoint x: 664, startPoint y: 403, endPoint x: 763, endPoint y: 356, distance: 109.3
click at [664, 404] on span "UI/UX Designer for Beautiful Google Sheets" at bounding box center [573, 400] width 216 height 13
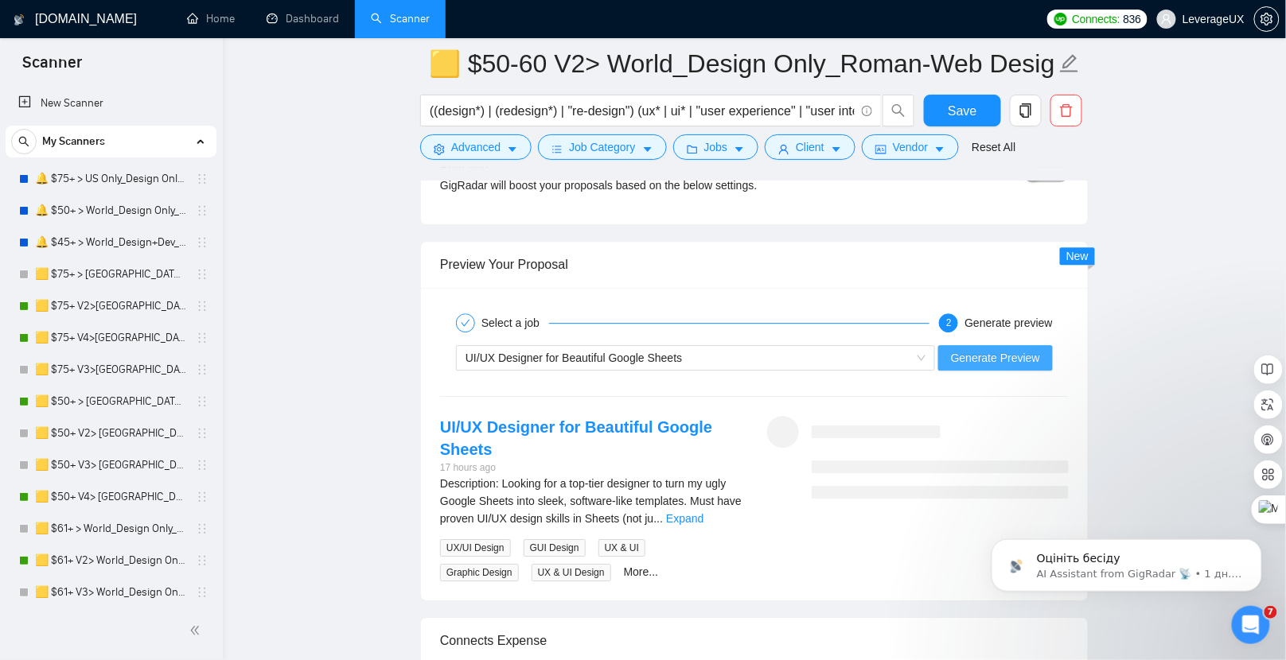
click at [990, 349] on span "Generate Preview" at bounding box center [995, 358] width 89 height 18
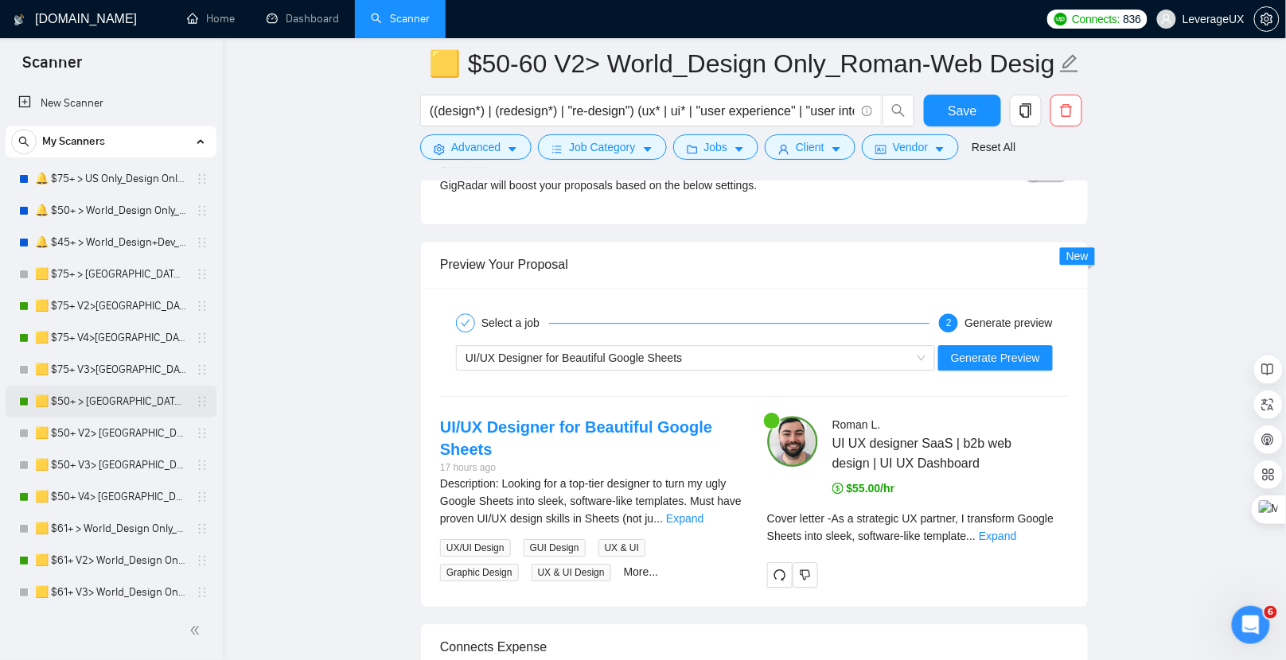
click at [151, 404] on link "🟨 $50+ > [GEOGRAPHIC_DATA]+[GEOGRAPHIC_DATA] Only_Tony-UX/UI_General" at bounding box center [110, 402] width 151 height 32
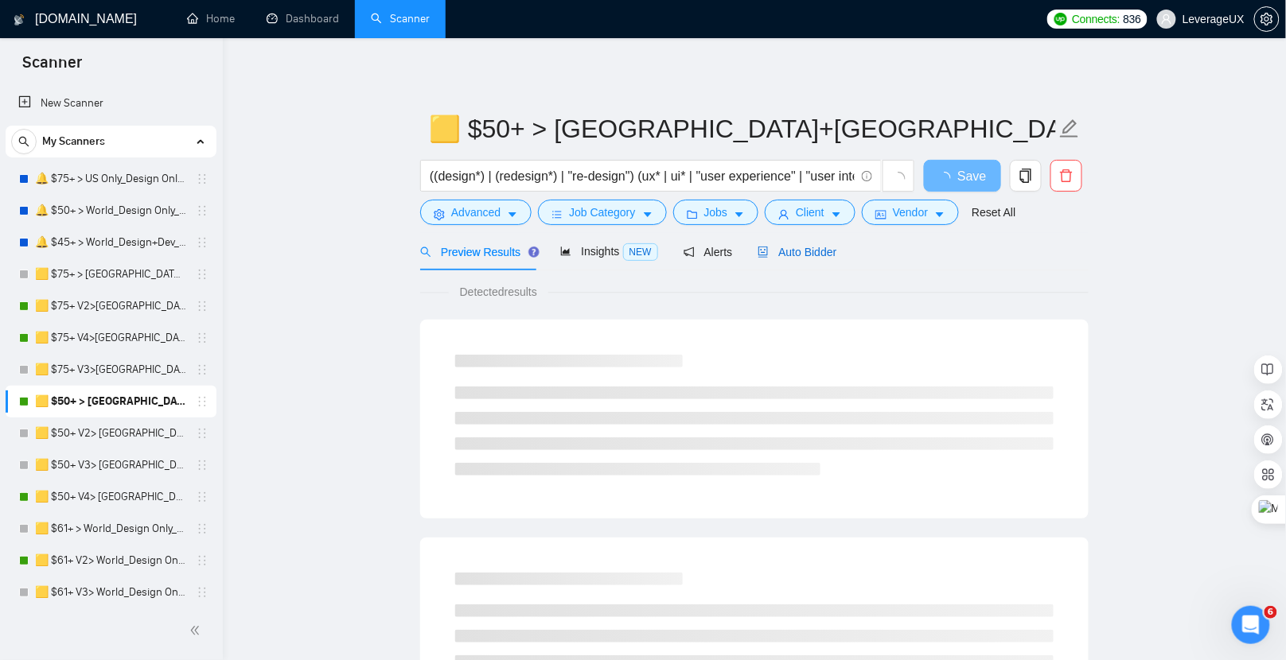
click at [815, 252] on span "Auto Bidder" at bounding box center [797, 252] width 79 height 13
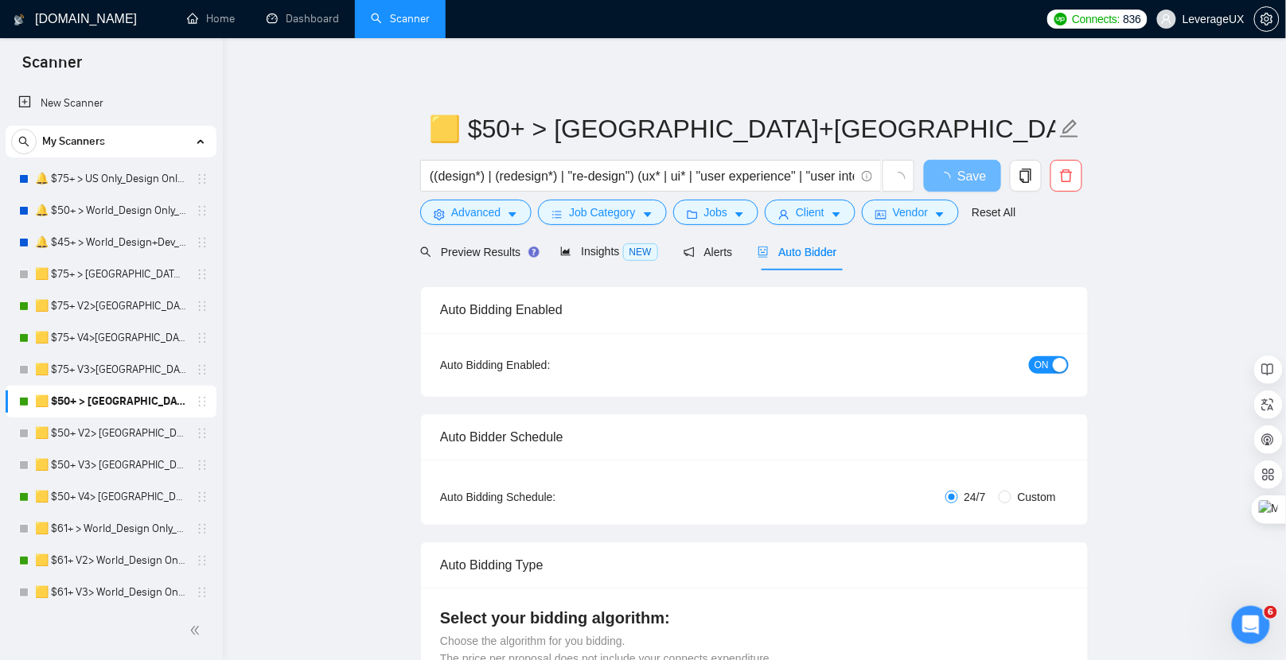
radio input "false"
radio input "true"
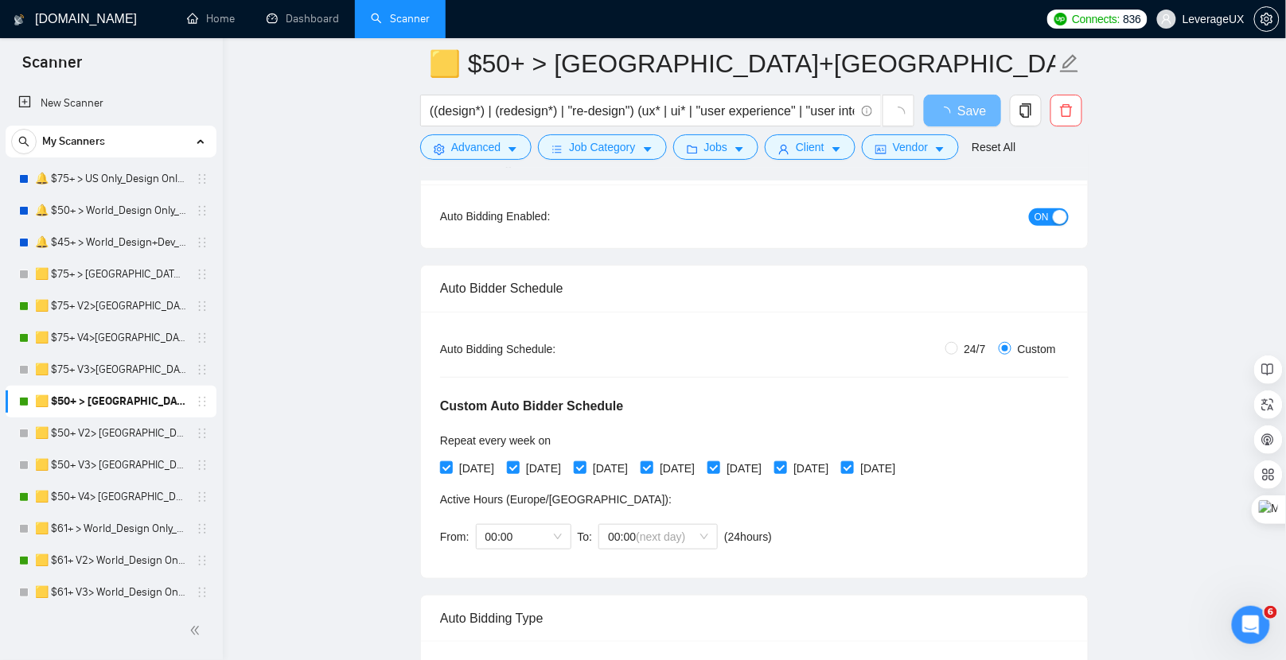
scroll to position [301, 0]
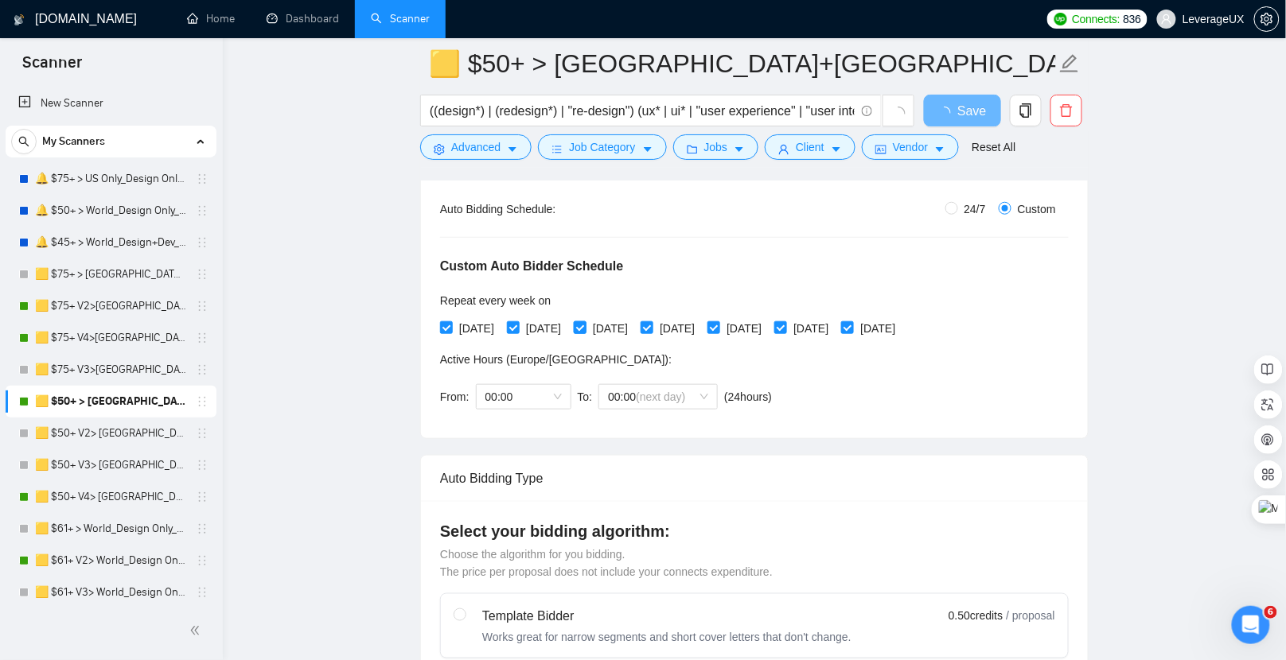
click at [586, 330] on span at bounding box center [580, 327] width 13 height 13
click at [585, 330] on input "[DATE]" at bounding box center [579, 326] width 11 height 11
checkbox input "false"
click at [719, 324] on input "[DATE]" at bounding box center [712, 326] width 11 height 11
checkbox input "false"
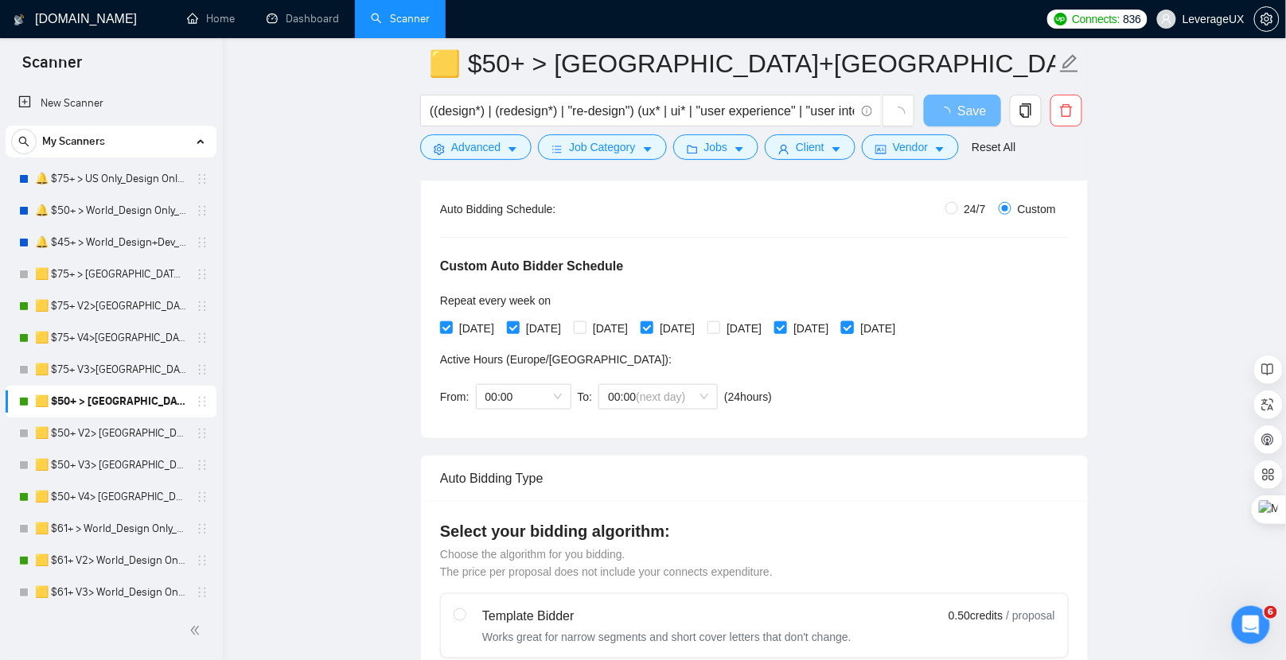
click at [854, 326] on span at bounding box center [847, 327] width 13 height 13
click at [852, 326] on input "[DATE]" at bounding box center [846, 326] width 11 height 11
checkbox input "false"
click at [960, 113] on span "Save" at bounding box center [962, 111] width 29 height 20
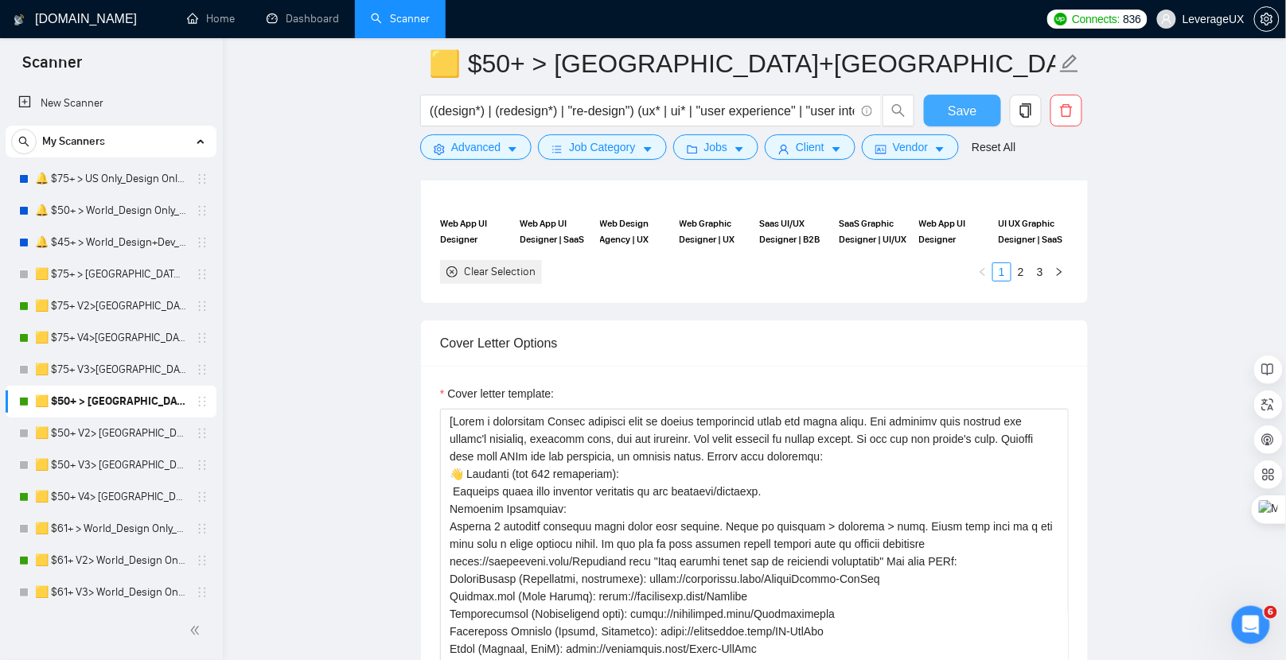
scroll to position [1948, 0]
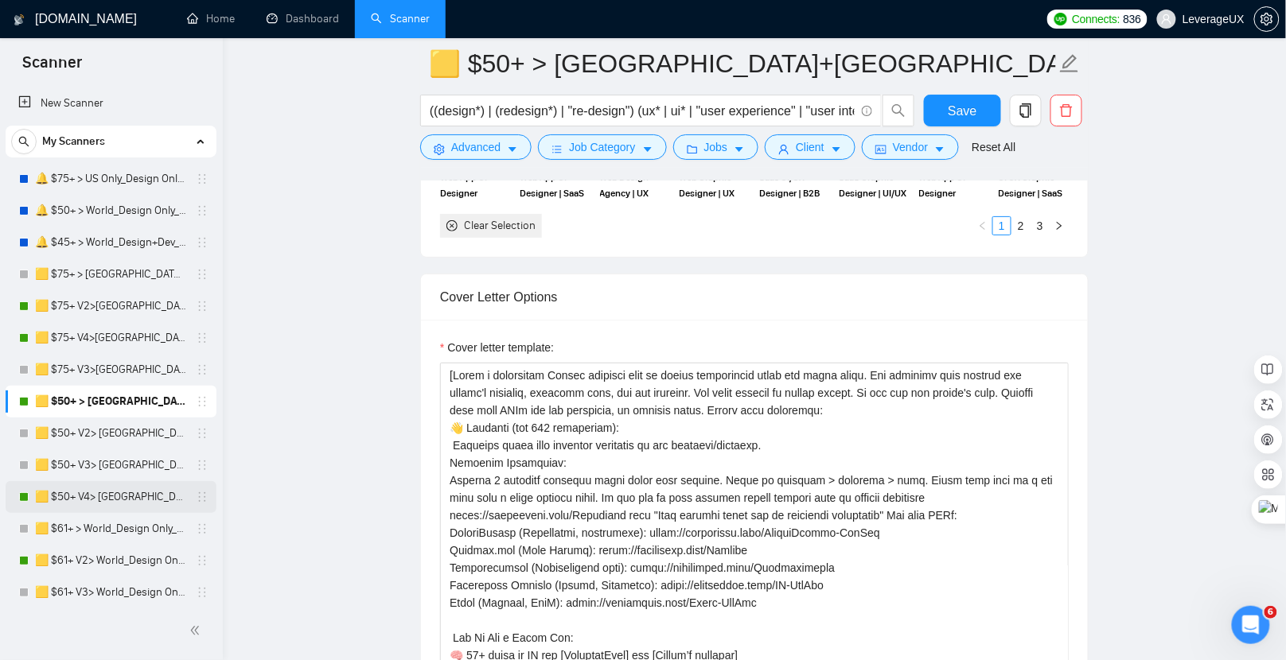
click at [173, 503] on link "🟨 $50+ V4> [GEOGRAPHIC_DATA]+[GEOGRAPHIC_DATA] Only_Tony-UX/UI_General" at bounding box center [110, 497] width 151 height 32
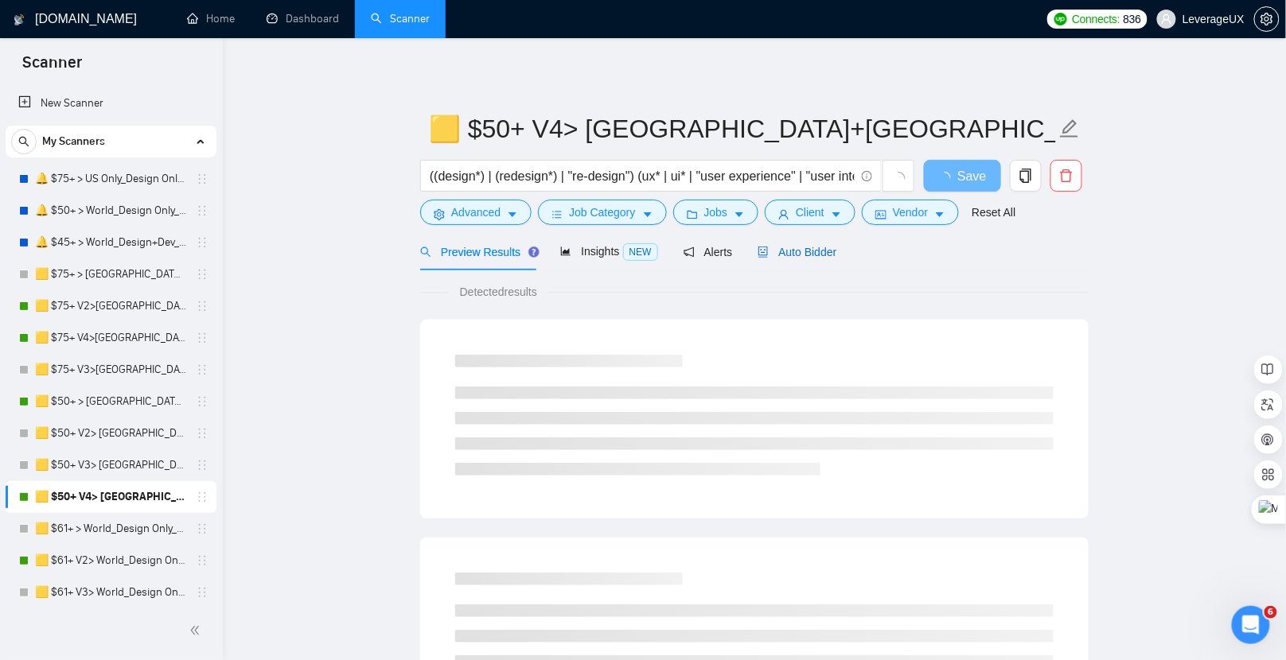
click at [810, 255] on span "Auto Bidder" at bounding box center [797, 252] width 79 height 13
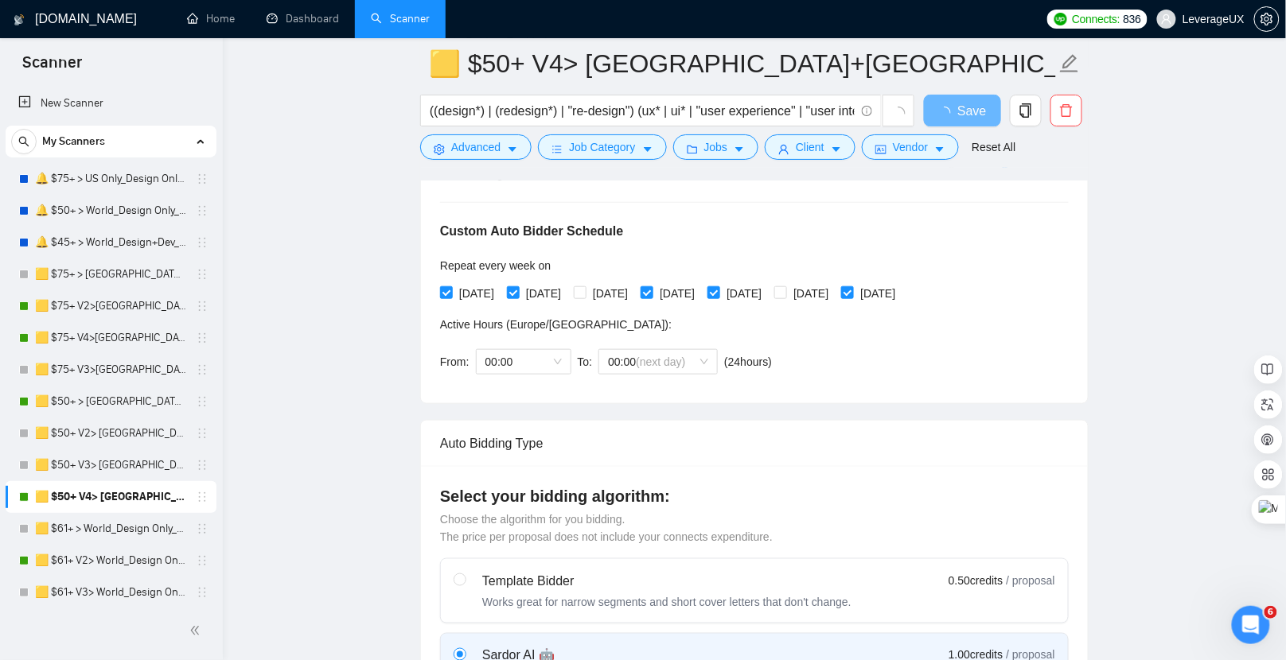
scroll to position [334, 0]
click at [446, 288] on input "[DATE]" at bounding box center [445, 293] width 11 height 11
checkbox input "false"
click at [512, 287] on div "[DATE] [DATE] [DATE] [DATE] [DATE] [DATE] [DATE]" at bounding box center [671, 295] width 462 height 18
click at [652, 291] on input "[DATE]" at bounding box center [646, 293] width 11 height 11
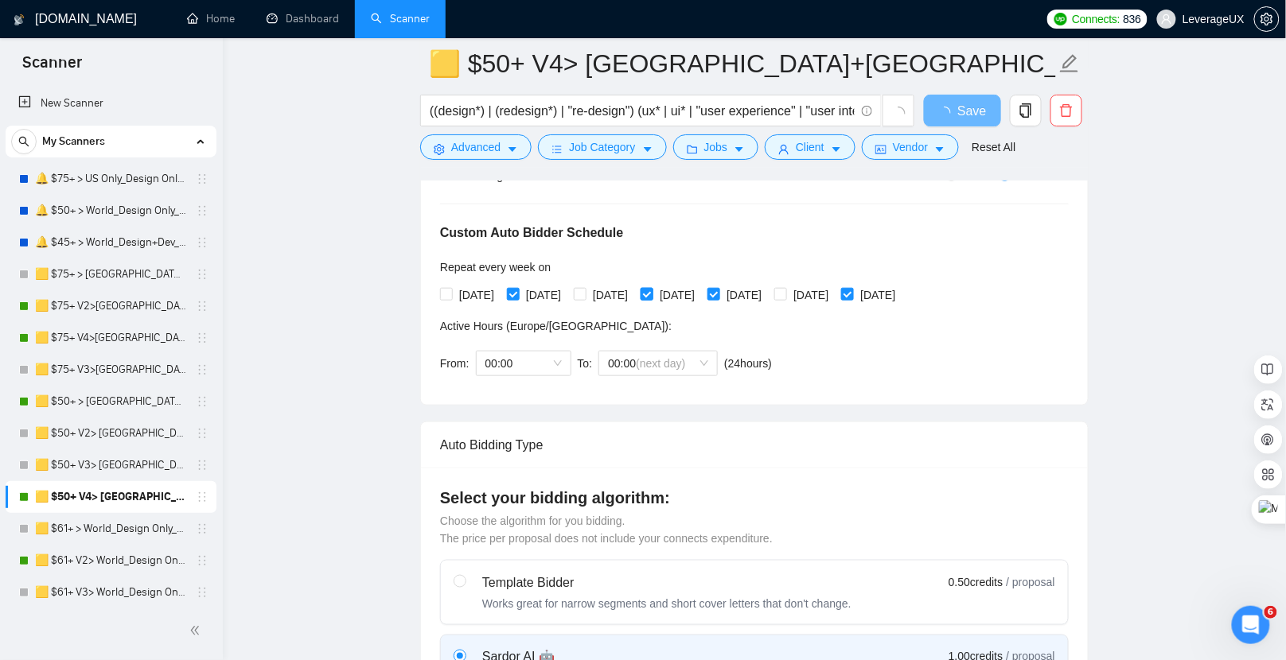
checkbox input "false"
click at [768, 291] on span "[DATE]" at bounding box center [744, 295] width 48 height 18
click at [719, 291] on input "[DATE]" at bounding box center [712, 293] width 11 height 11
checkbox input "false"
click at [835, 292] on span "[DATE]" at bounding box center [811, 295] width 48 height 18
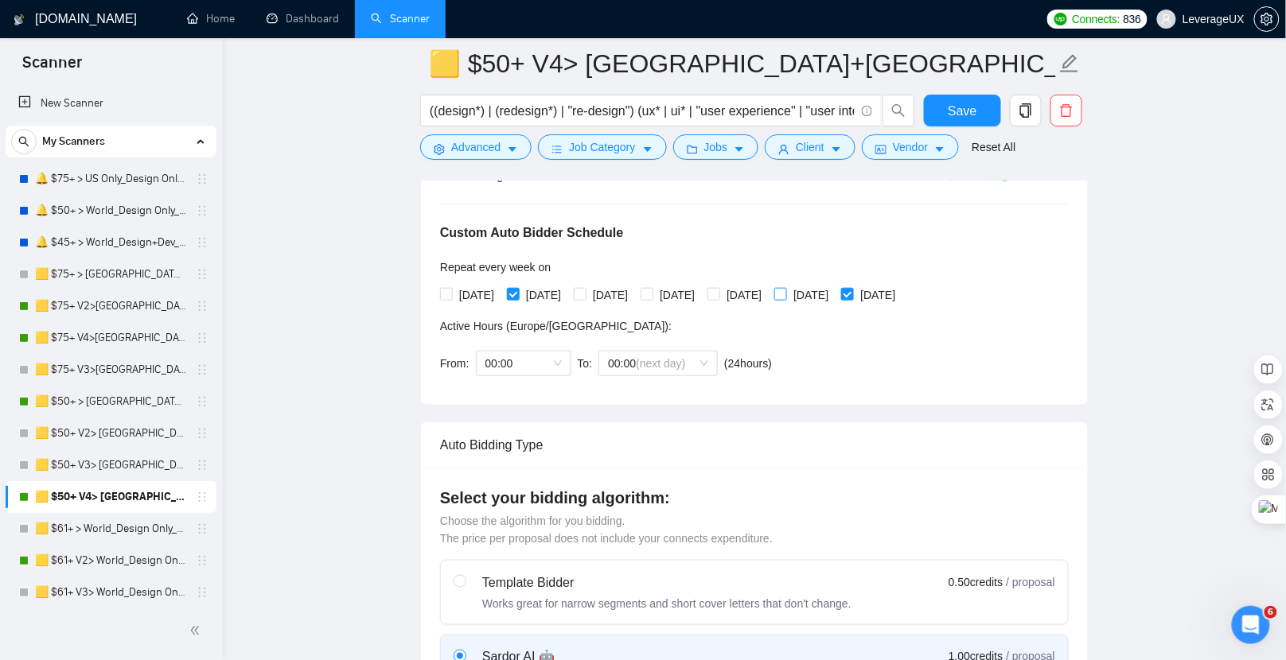
click at [785, 292] on input "[DATE]" at bounding box center [779, 293] width 11 height 11
checkbox input "true"
click at [691, 295] on span "[DATE]" at bounding box center [677, 295] width 48 height 18
click at [652, 295] on input "[DATE]" at bounding box center [646, 293] width 11 height 11
checkbox input "true"
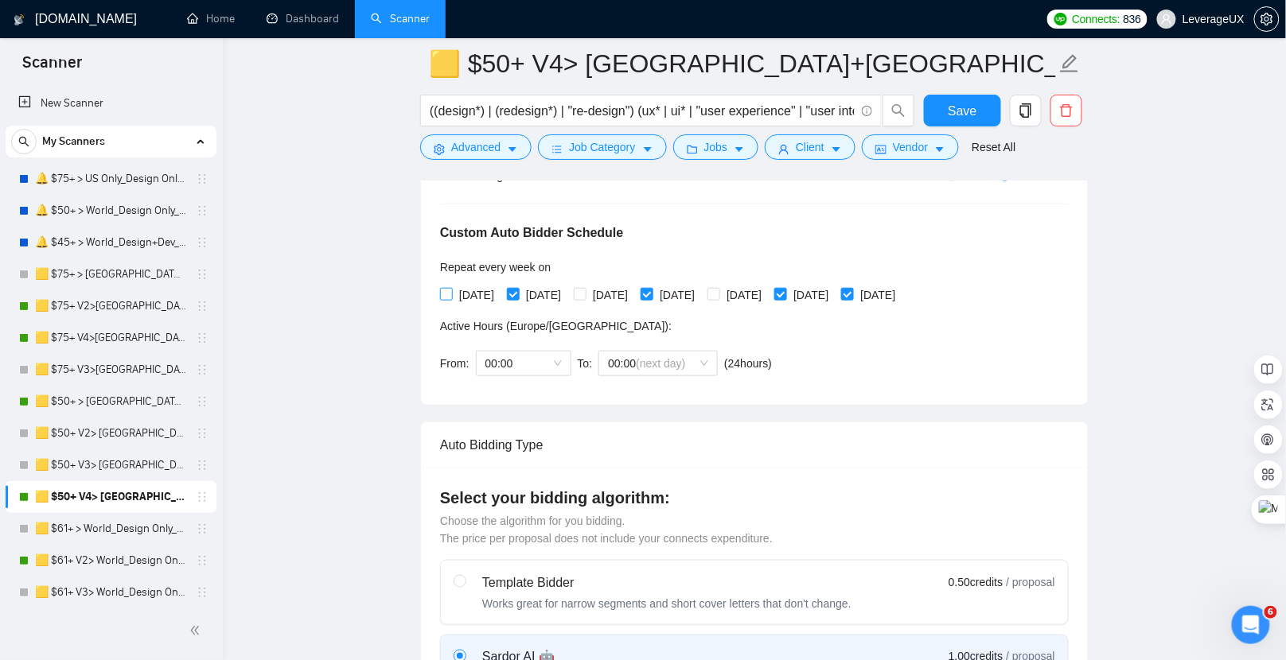
click at [446, 292] on input "[DATE]" at bounding box center [445, 293] width 11 height 11
checkbox input "true"
click at [962, 118] on span "Save" at bounding box center [962, 111] width 29 height 20
click at [852, 290] on input "[DATE]" at bounding box center [846, 293] width 11 height 11
checkbox input "false"
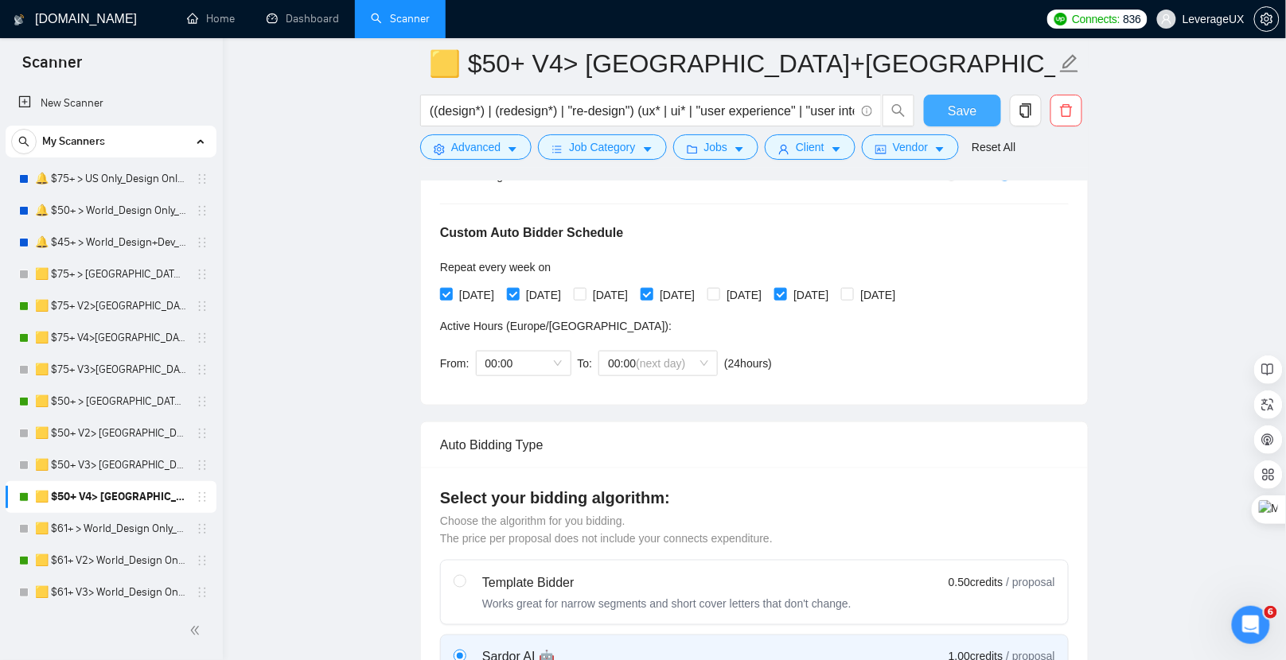
click at [972, 107] on span "Save" at bounding box center [962, 111] width 29 height 20
click at [174, 403] on link "🟨 $50+ > [GEOGRAPHIC_DATA]+[GEOGRAPHIC_DATA] Only_Tony-UX/UI_General" at bounding box center [110, 402] width 151 height 32
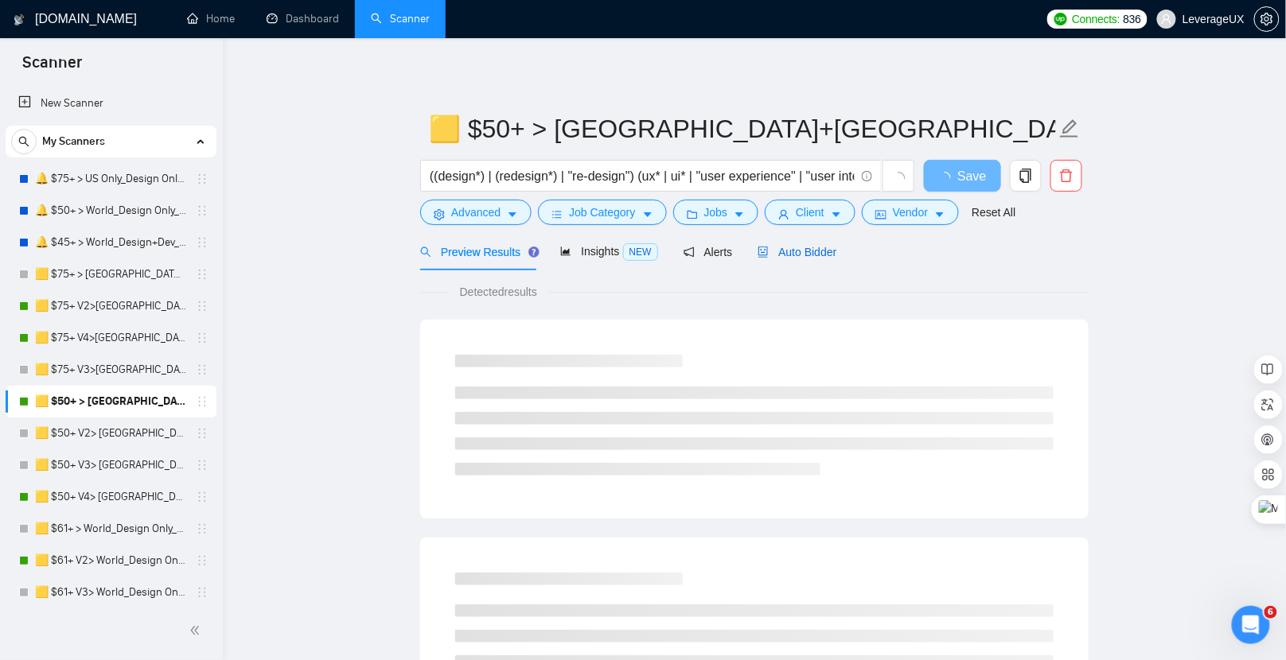
click at [814, 250] on span "Auto Bidder" at bounding box center [797, 252] width 79 height 13
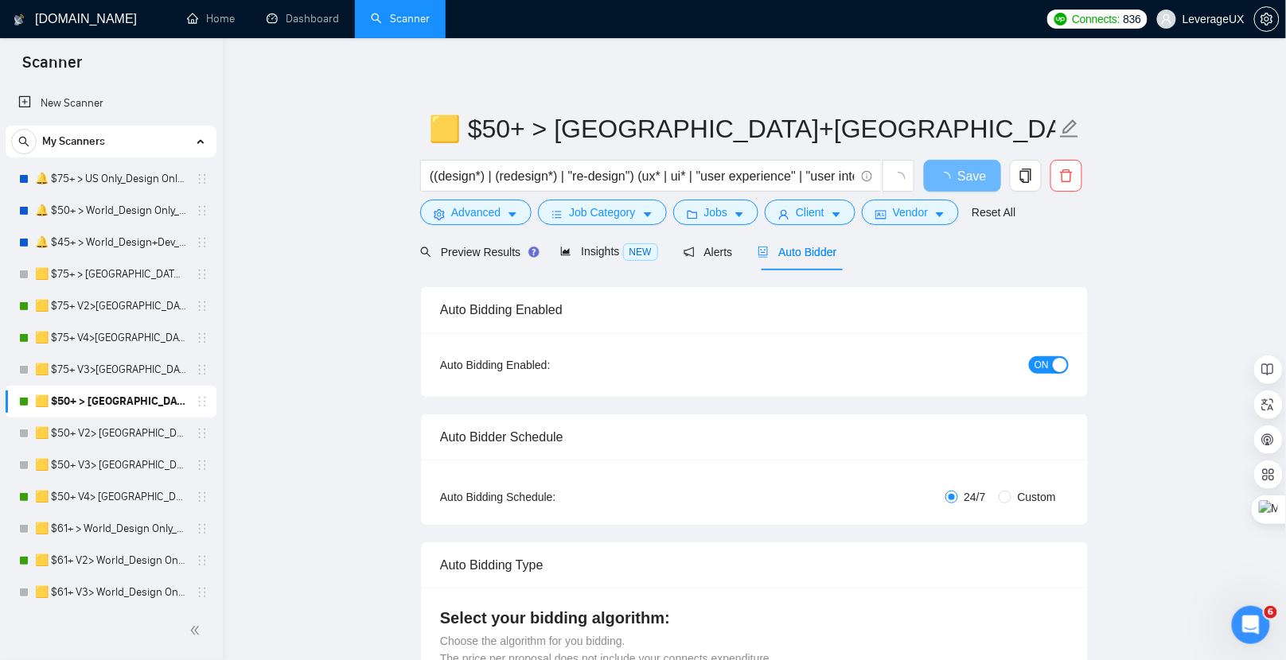
radio input "false"
radio input "true"
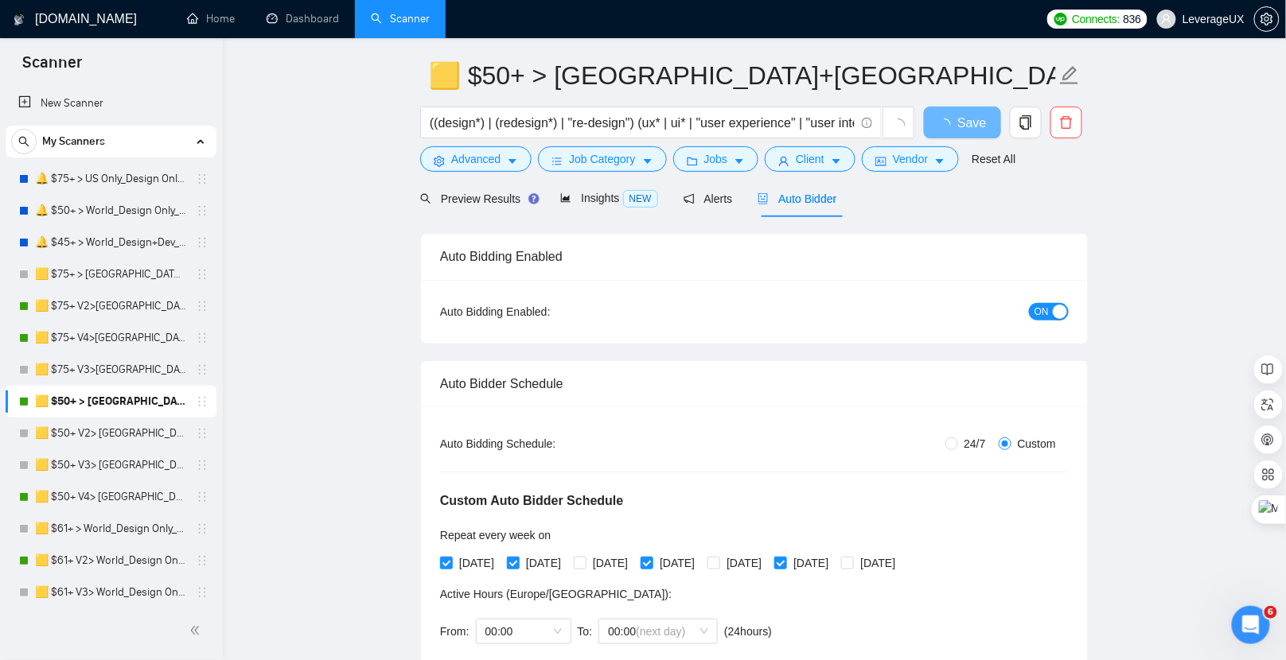
scroll to position [59, 0]
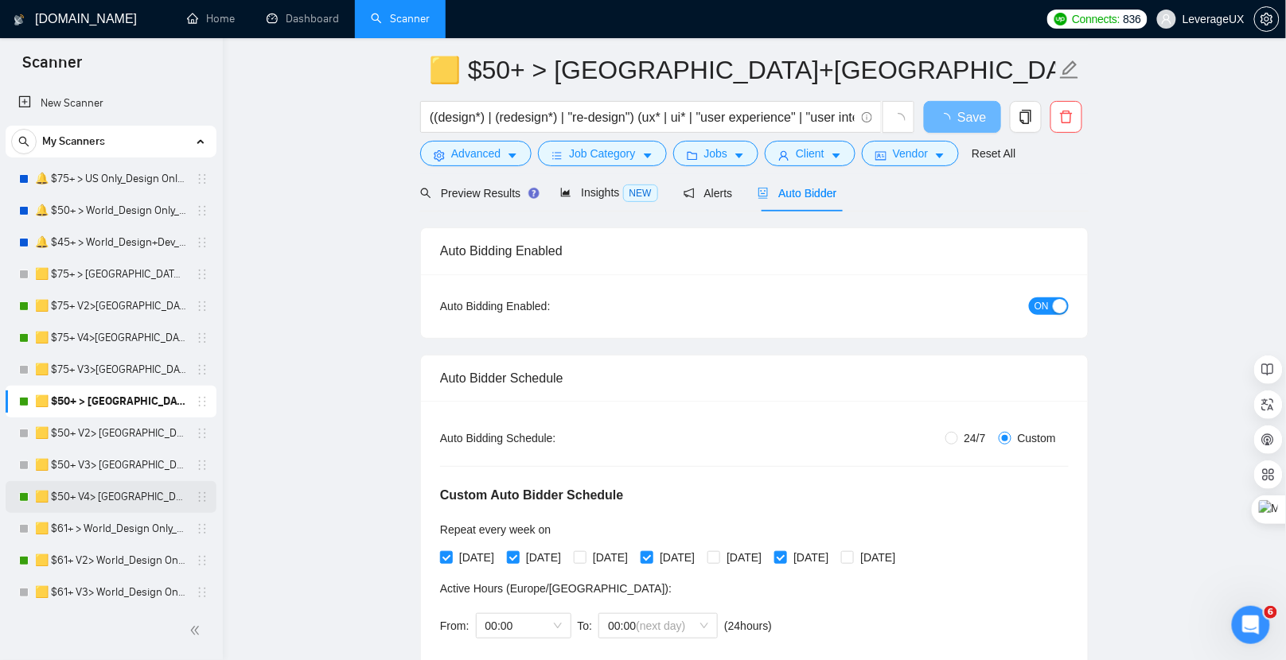
click at [159, 501] on link "🟨 $50+ V4> [GEOGRAPHIC_DATA]+[GEOGRAPHIC_DATA] Only_Tony-UX/UI_General" at bounding box center [110, 497] width 151 height 32
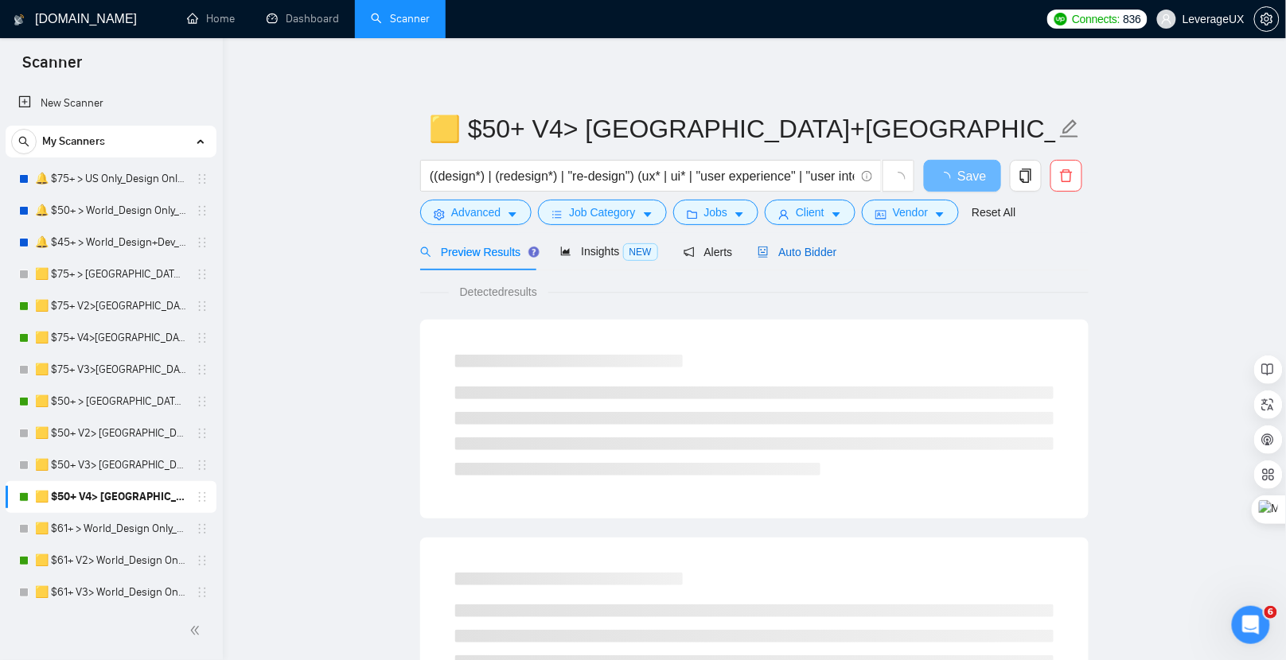
click at [822, 252] on span "Auto Bidder" at bounding box center [797, 252] width 79 height 13
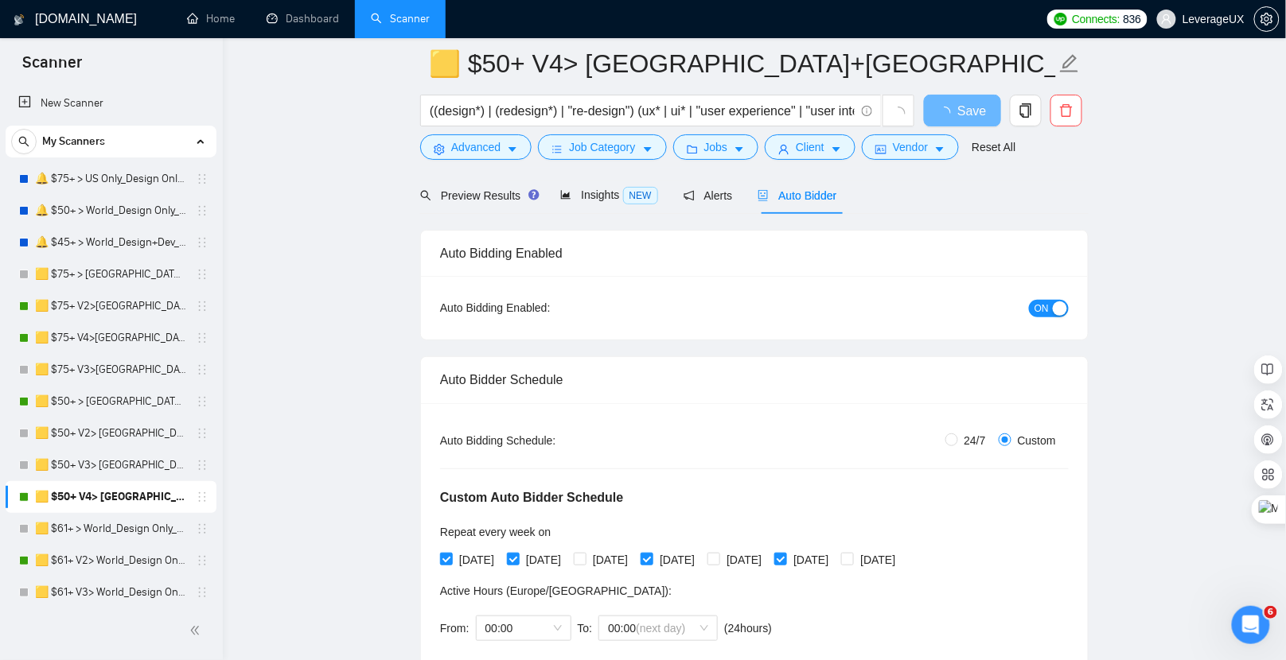
scroll to position [77, 0]
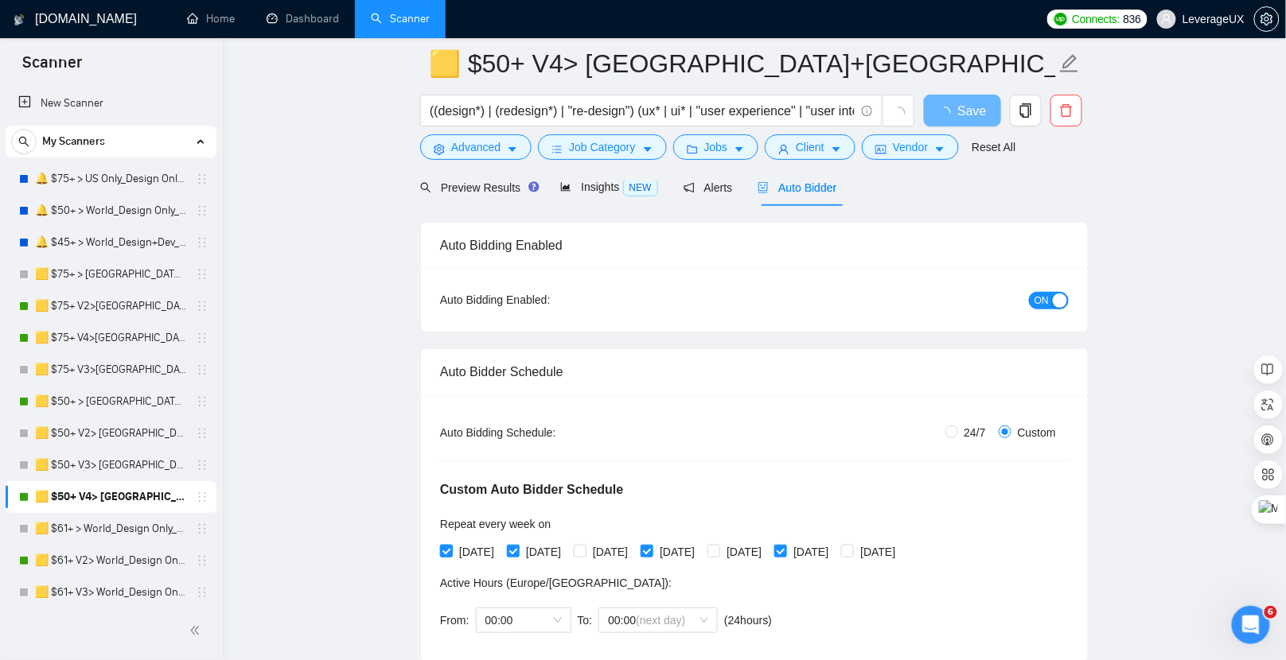
click at [445, 551] on input "[DATE]" at bounding box center [445, 550] width 11 height 11
checkbox input "false"
click at [515, 546] on input "[DATE]" at bounding box center [512, 550] width 11 height 11
checkbox input "false"
click at [652, 549] on input "[DATE]" at bounding box center [646, 550] width 11 height 11
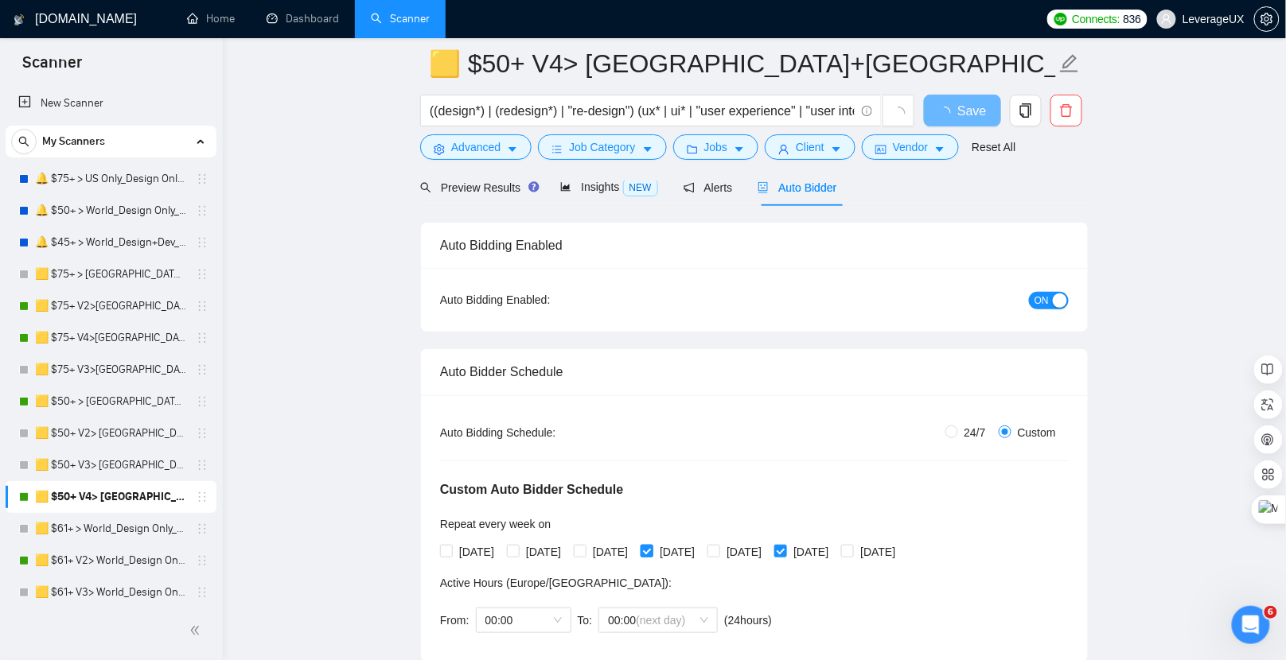
checkbox input "false"
click at [785, 545] on input "[DATE]" at bounding box center [779, 550] width 11 height 11
checkbox input "false"
click at [852, 548] on input "[DATE]" at bounding box center [846, 550] width 11 height 11
checkbox input "true"
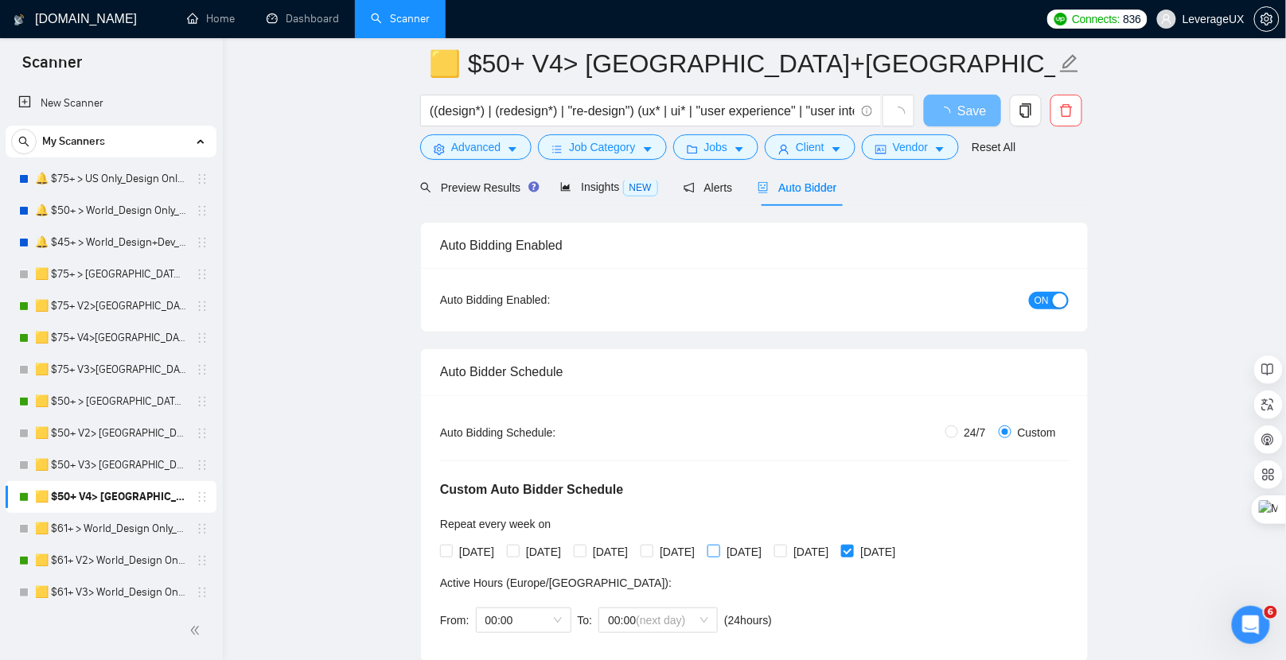
click at [719, 551] on input "[DATE]" at bounding box center [712, 550] width 11 height 11
checkbox input "true"
click at [585, 547] on input "[DATE]" at bounding box center [579, 550] width 11 height 11
checkbox input "true"
click at [972, 107] on span "Save" at bounding box center [962, 111] width 29 height 20
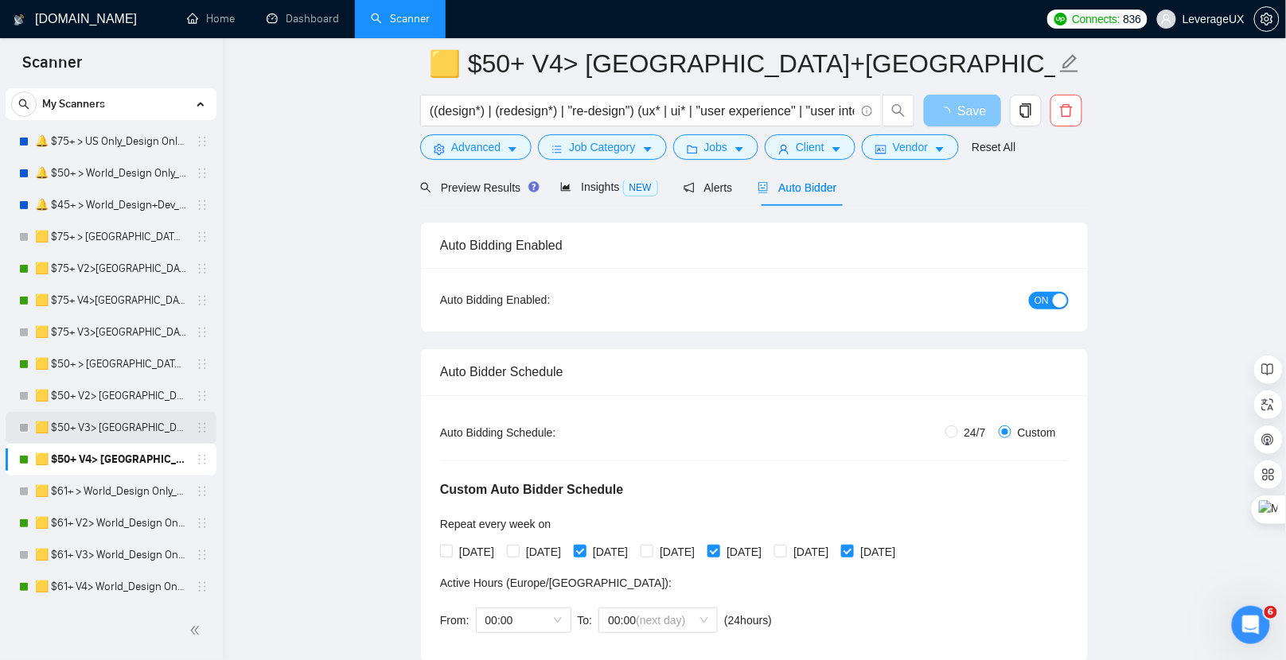
scroll to position [224, 0]
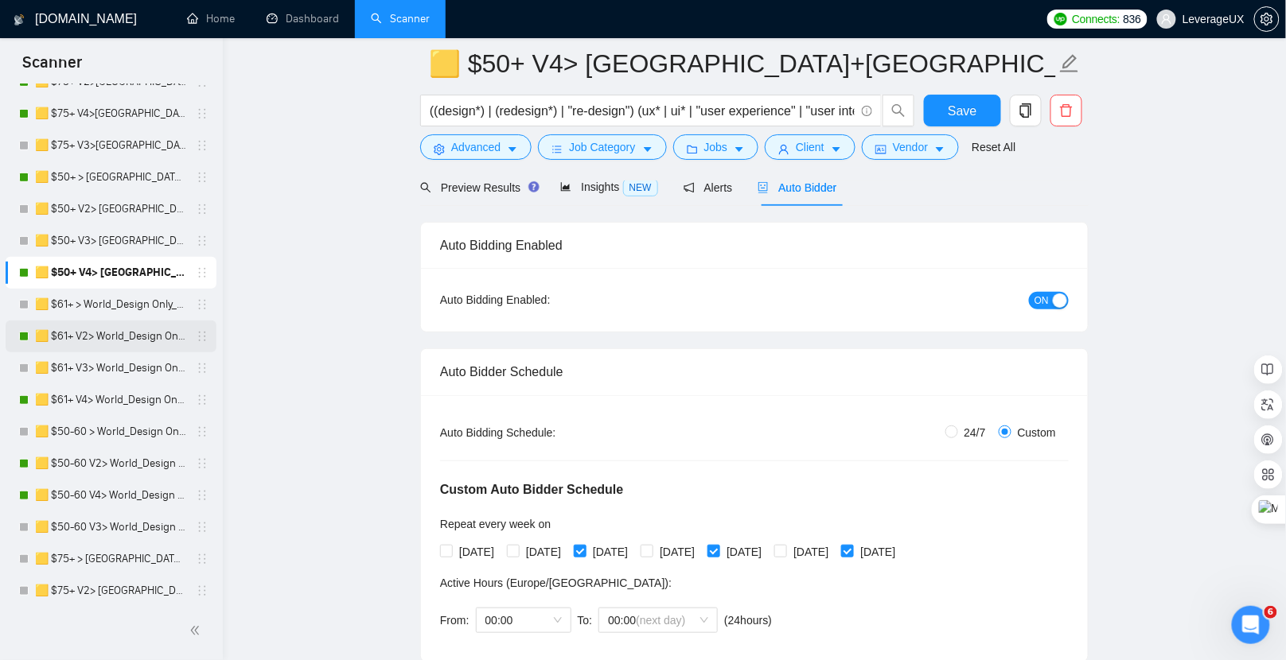
click at [136, 337] on link "🟨 $61+ V2> World_Design Only_Roman-UX/UI_General" at bounding box center [110, 337] width 151 height 32
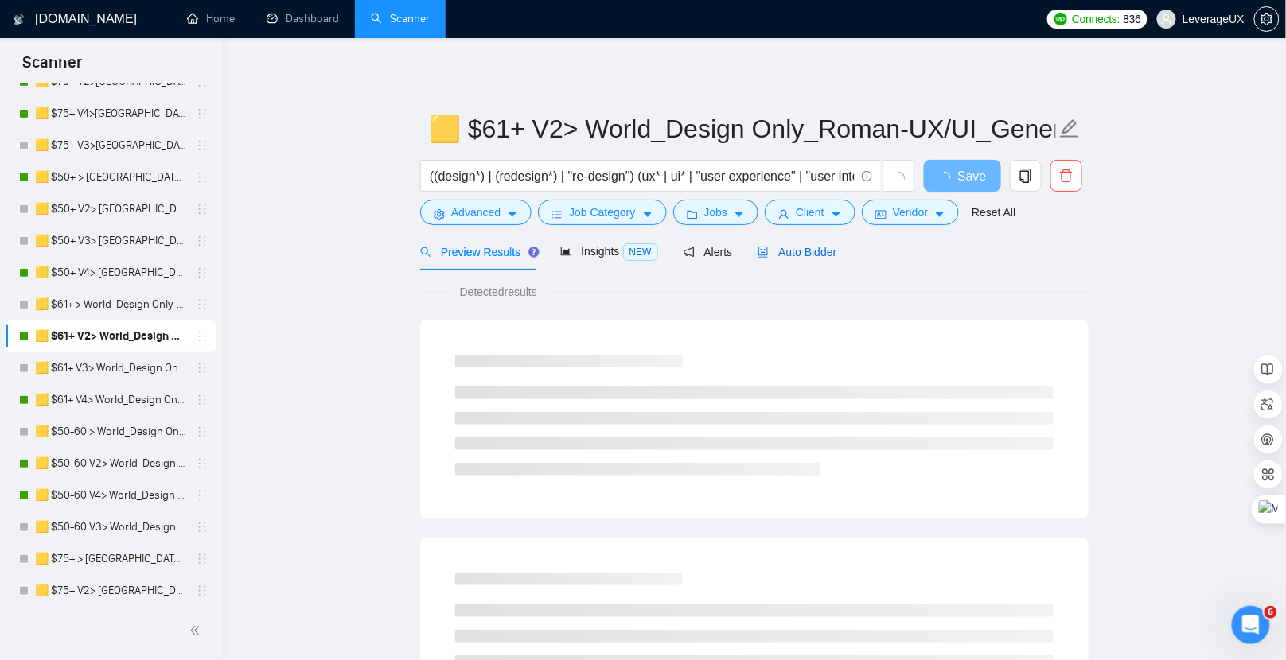
click at [824, 252] on span "Auto Bidder" at bounding box center [797, 252] width 79 height 13
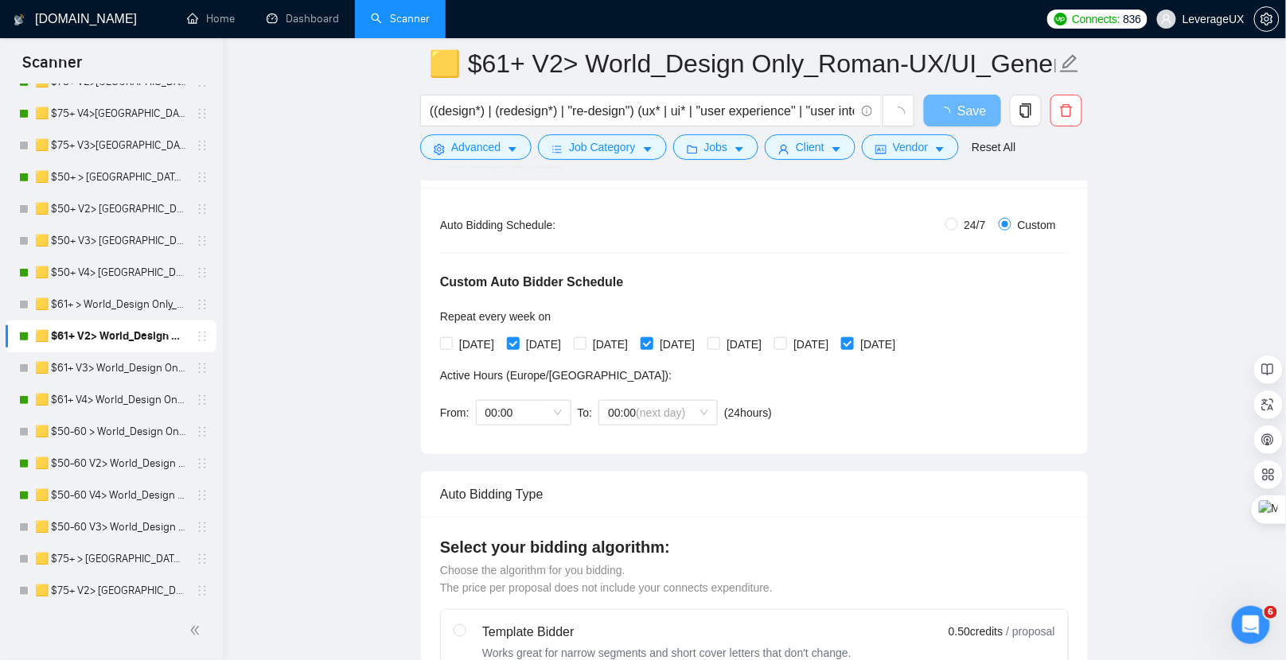
scroll to position [291, 0]
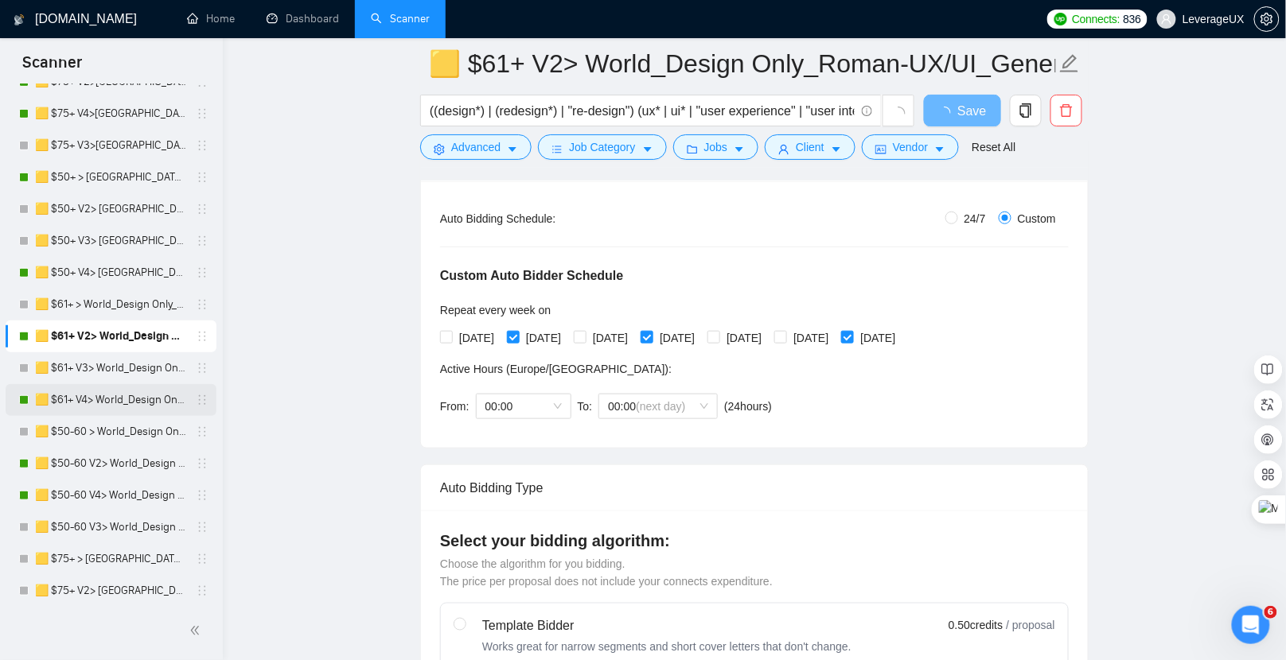
click at [145, 407] on link "🟨 $61+ V4> World_Design Only_Roman-UX/UI_General" at bounding box center [110, 400] width 151 height 32
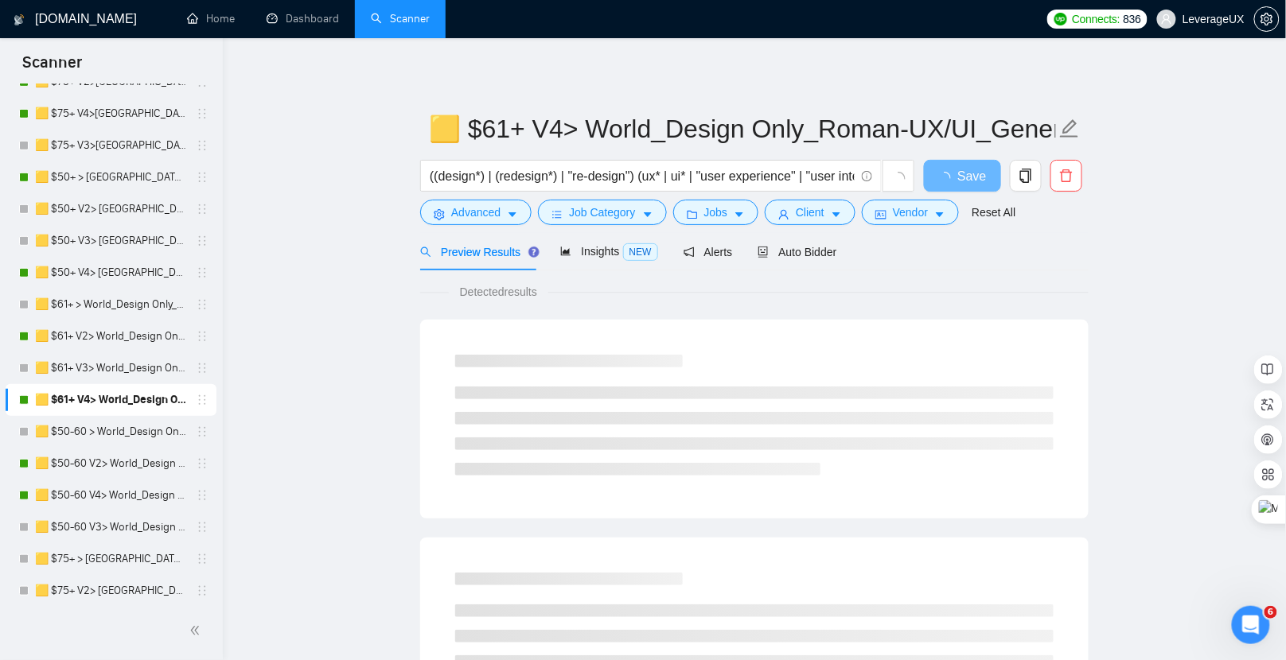
click at [846, 247] on div "Preview Results Insights NEW Alerts Auto Bidder" at bounding box center [754, 251] width 668 height 37
click at [811, 256] on span "Auto Bidder" at bounding box center [797, 252] width 79 height 13
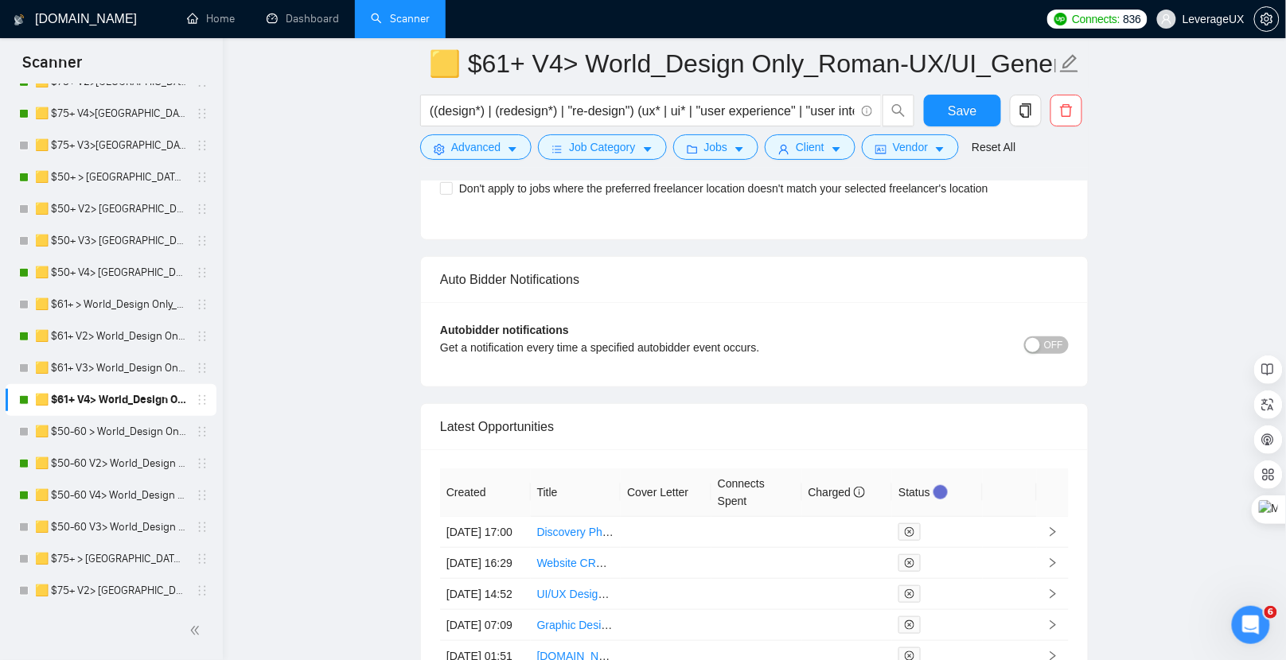
scroll to position [4133, 0]
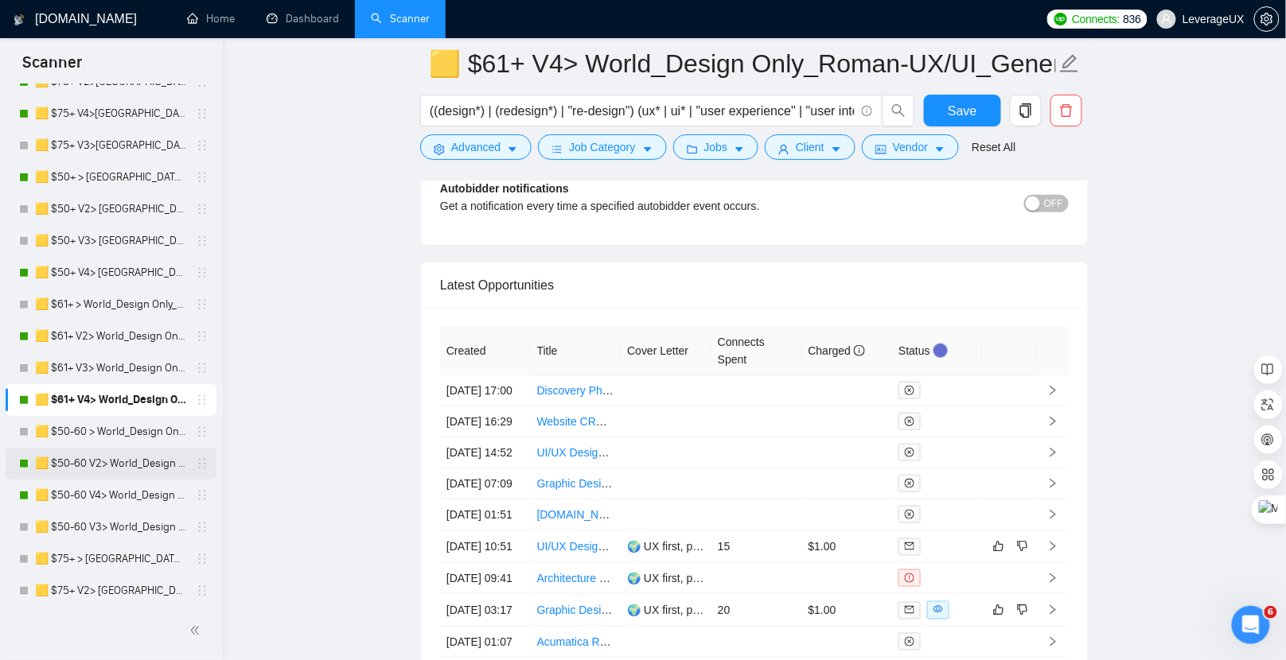
click at [111, 463] on link "🟨 $50-60 V2> World_Design Only_Roman-Web Design_General" at bounding box center [110, 464] width 151 height 32
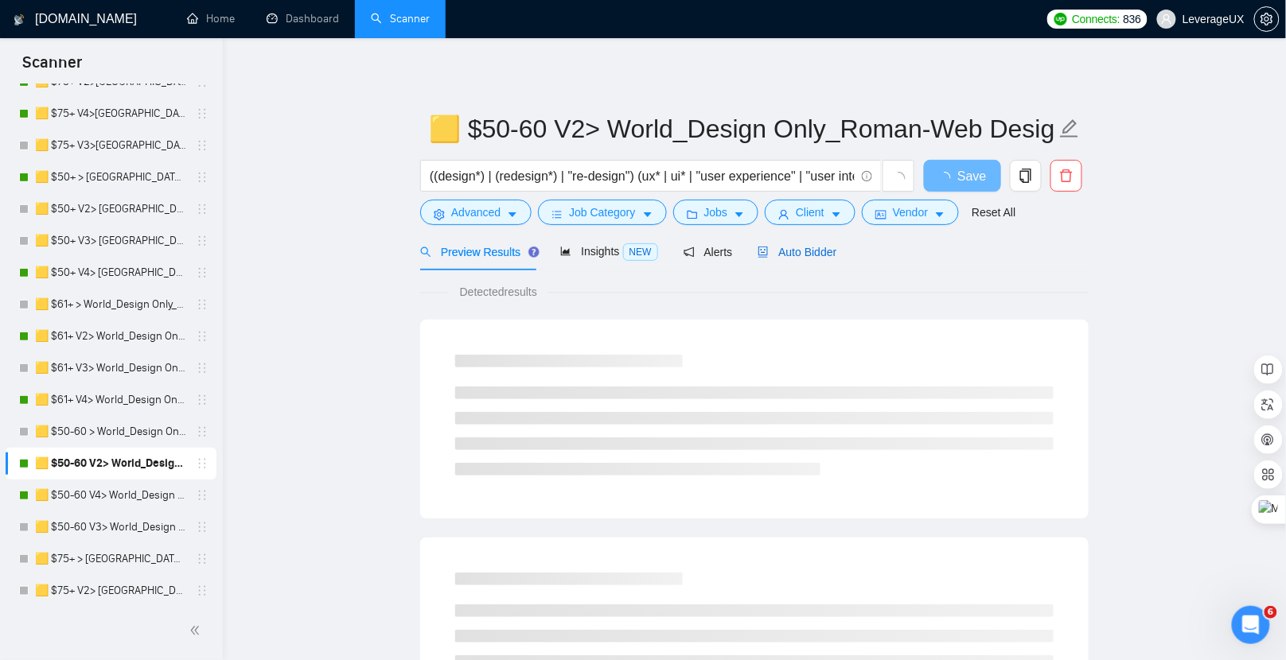
click at [808, 255] on span "Auto Bidder" at bounding box center [797, 252] width 79 height 13
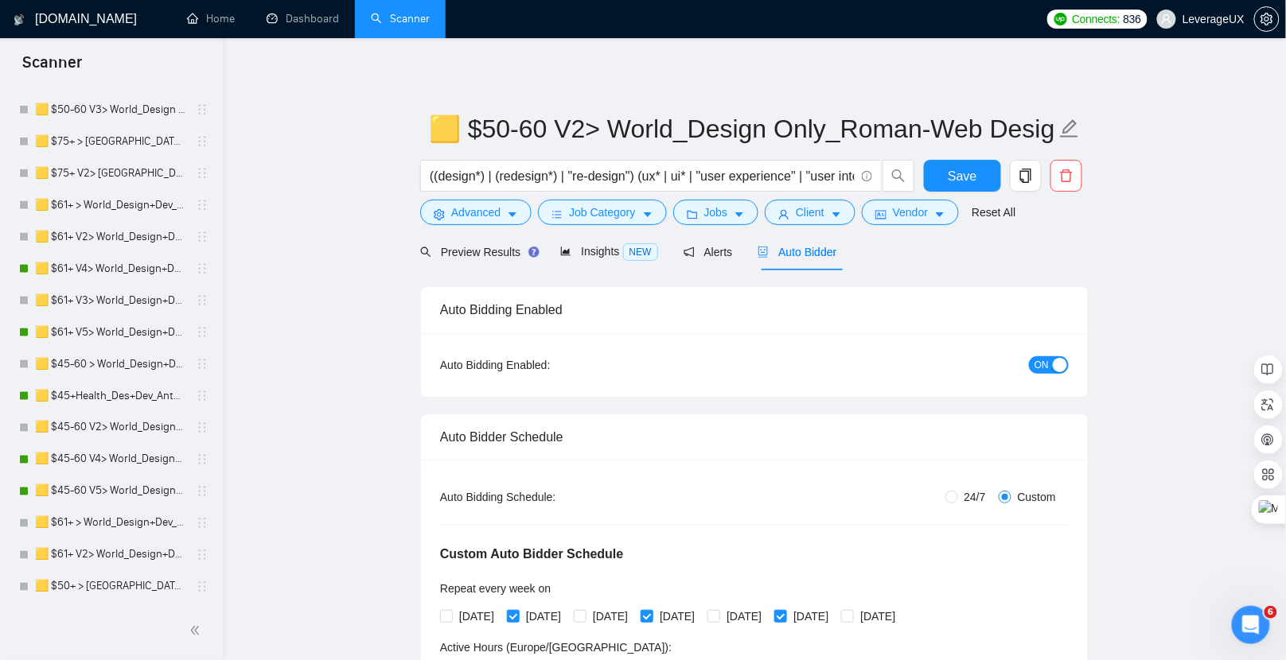
scroll to position [825, 0]
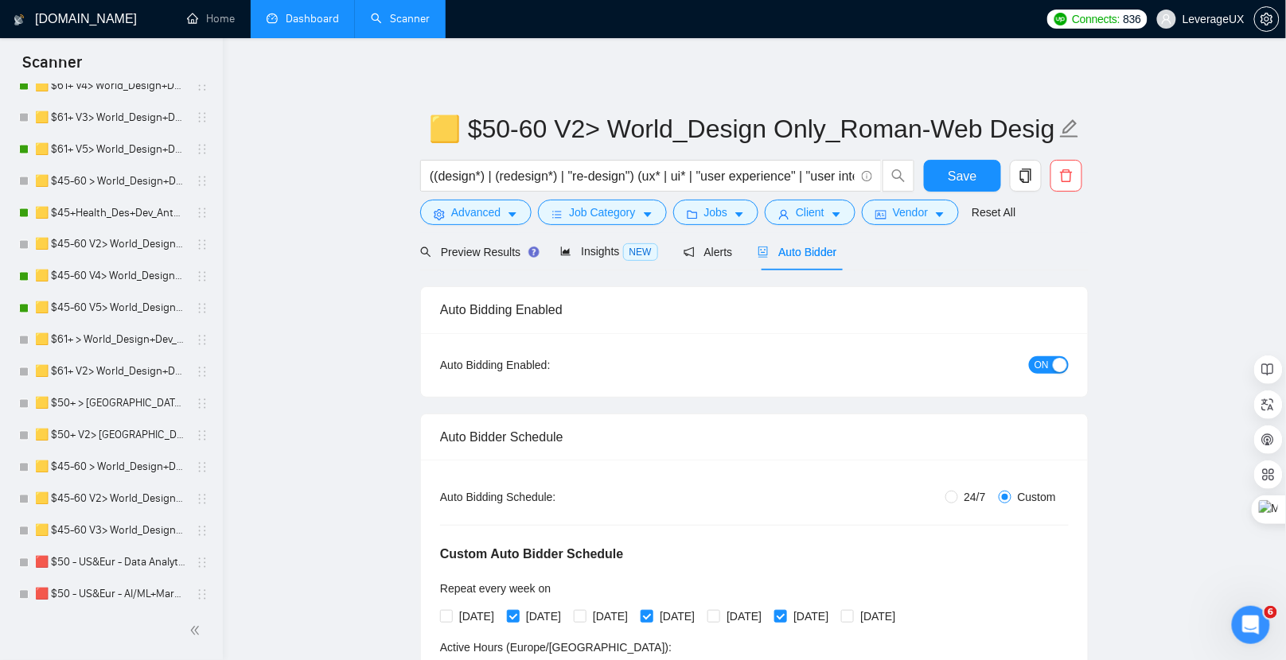
click at [294, 25] on link "Dashboard" at bounding box center [303, 19] width 72 height 14
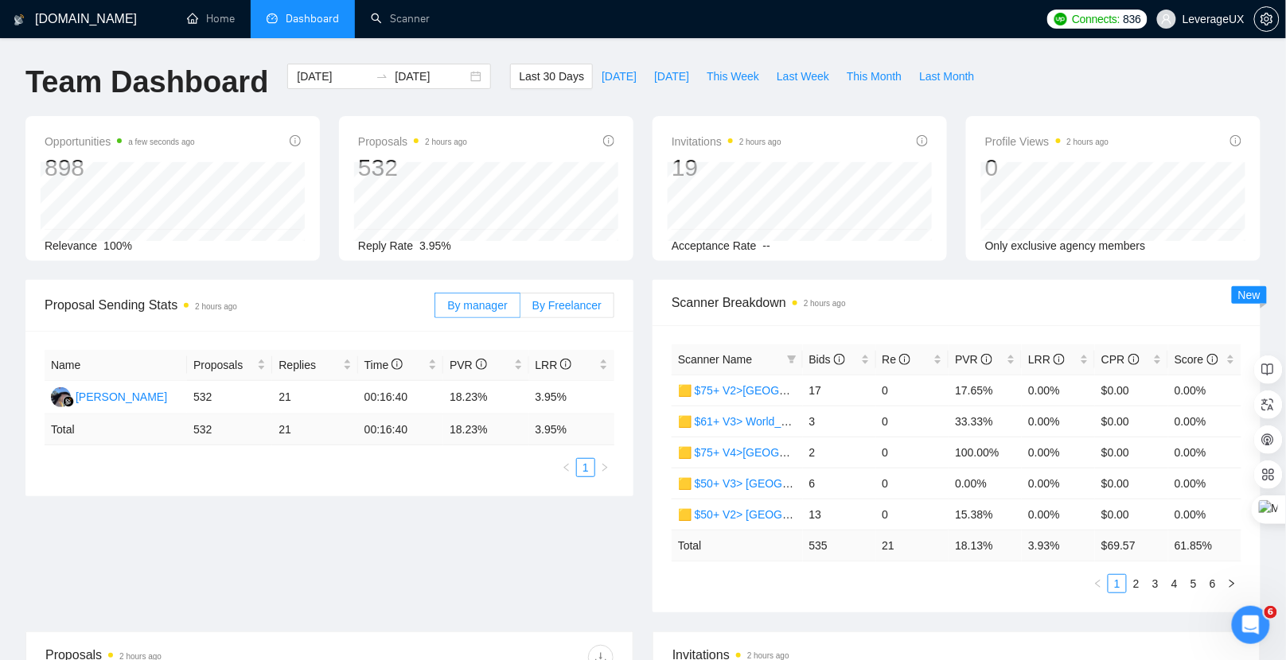
click at [598, 296] on label "By Freelancer" at bounding box center [567, 305] width 94 height 25
click at [520, 310] on input "By Freelancer" at bounding box center [520, 310] width 0 height 0
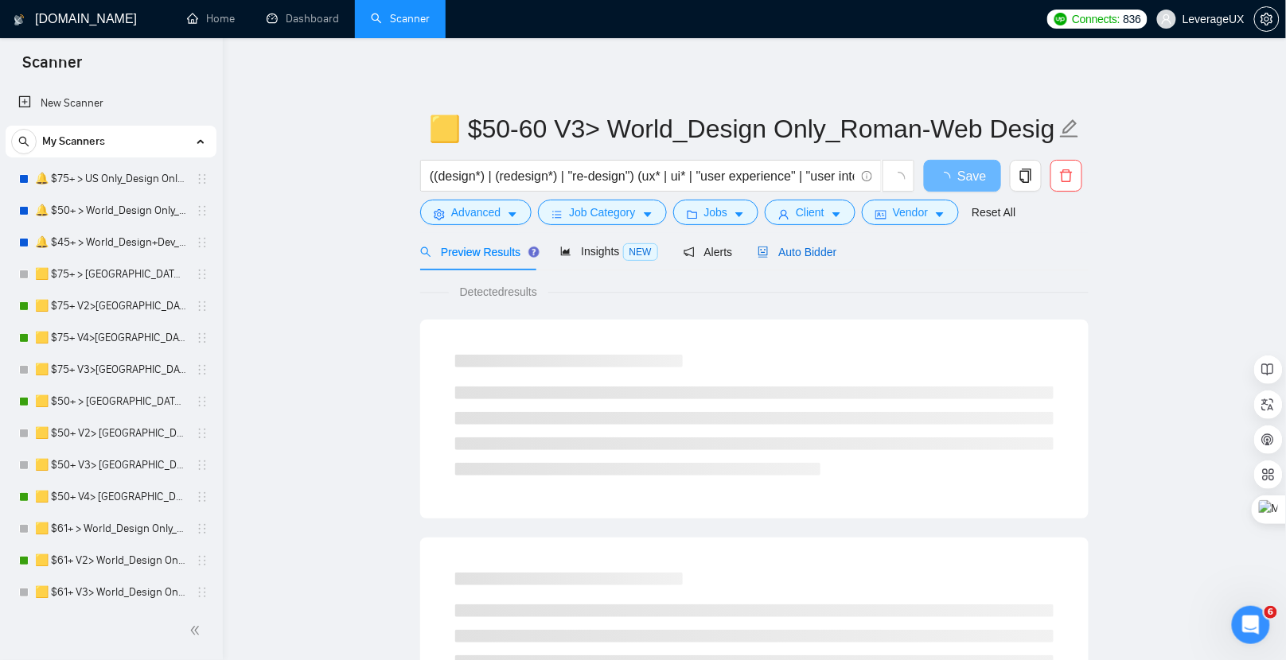
click at [797, 259] on div "Auto Bidder" at bounding box center [797, 252] width 79 height 18
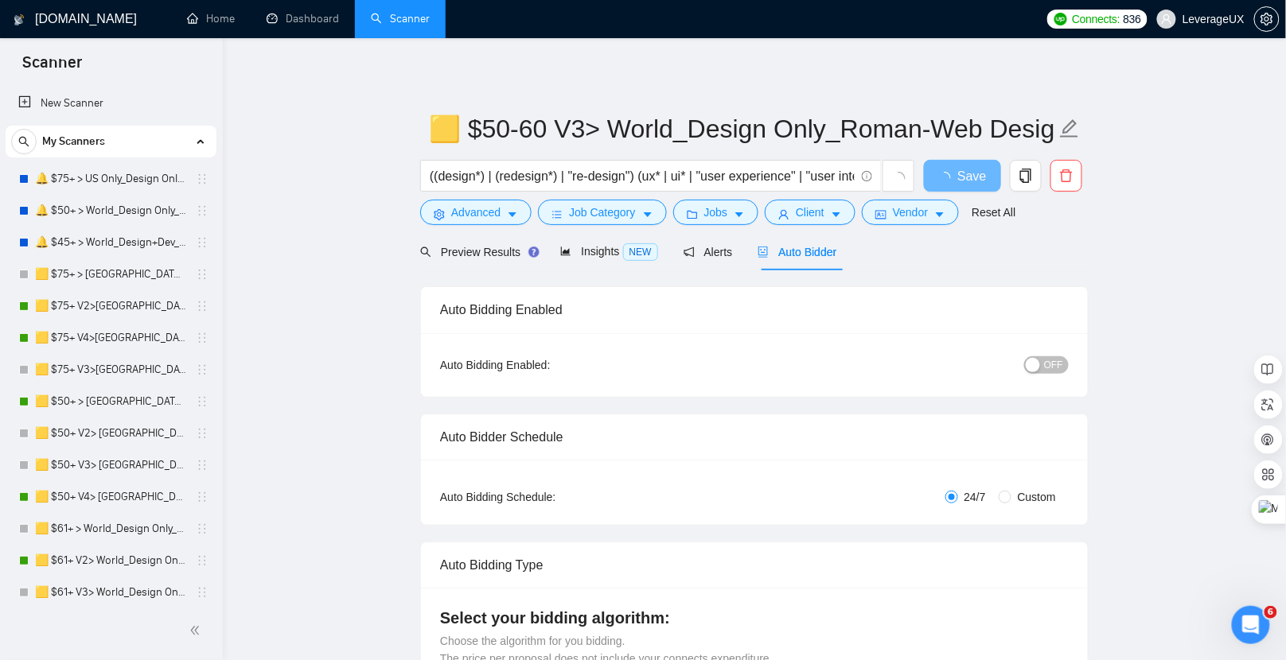
radio input "false"
radio input "true"
